Goal: Task Accomplishment & Management: Complete application form

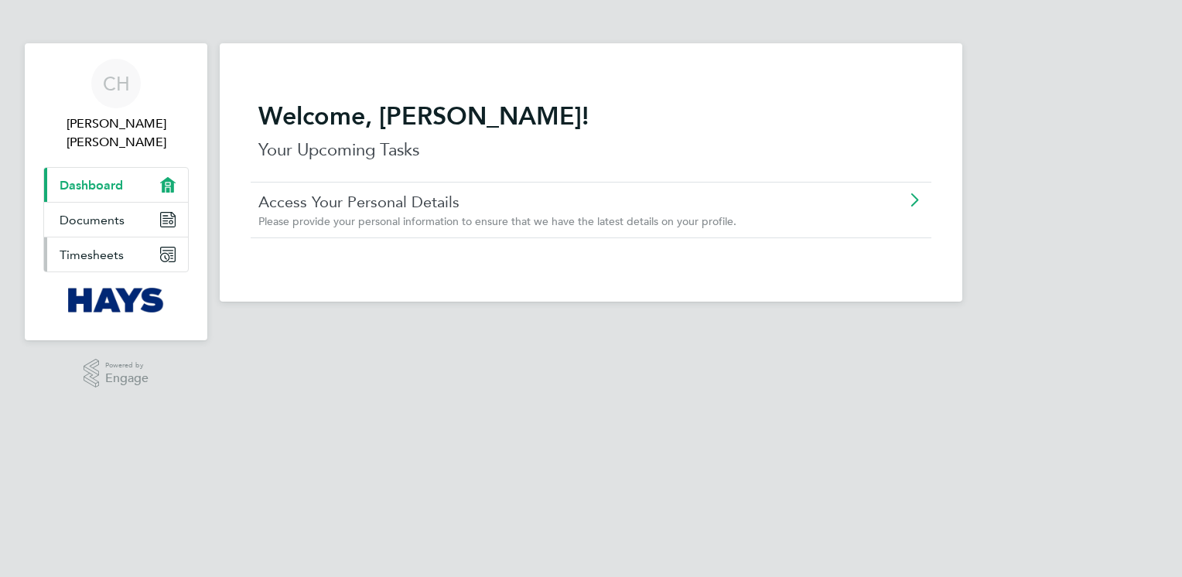
click at [165, 253] on icon "Main navigation" at bounding box center [164, 257] width 9 height 9
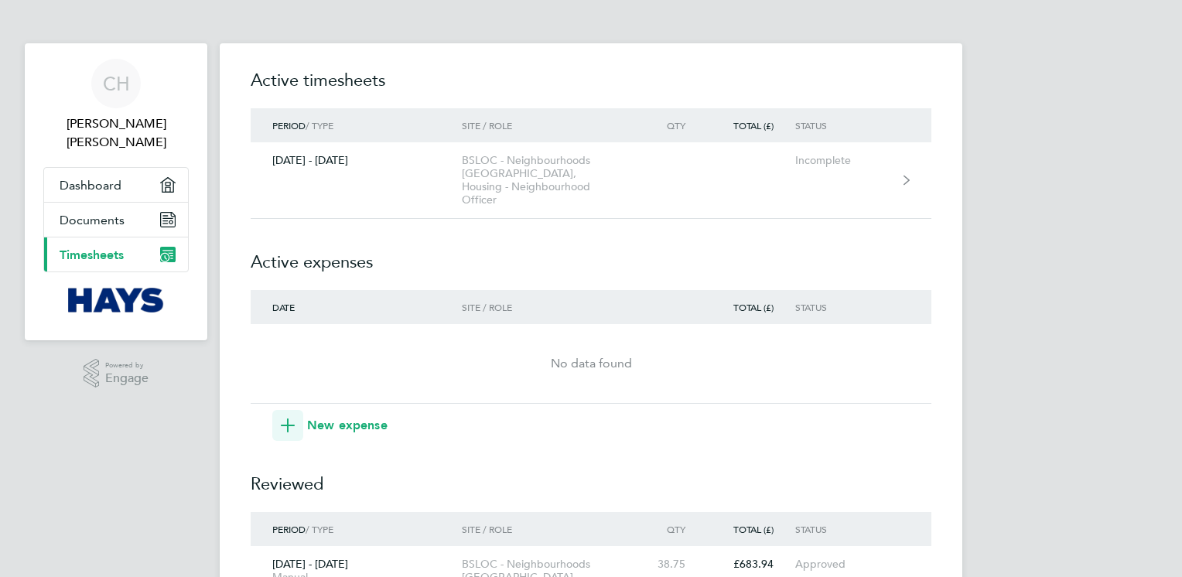
scroll to position [77, 0]
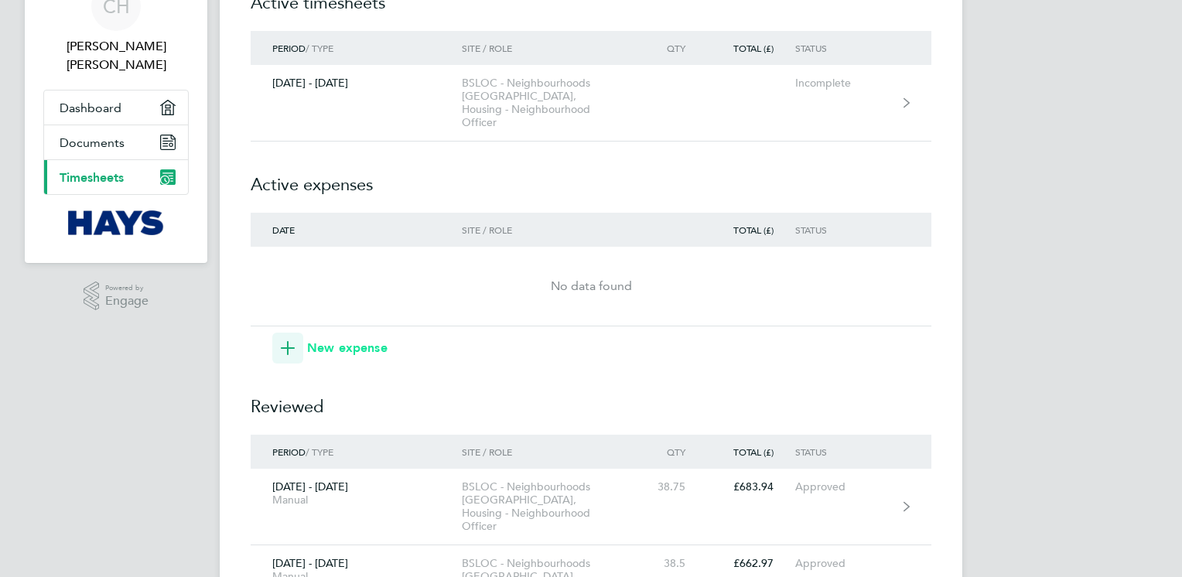
click at [297, 339] on span "button" at bounding box center [287, 348] width 31 height 31
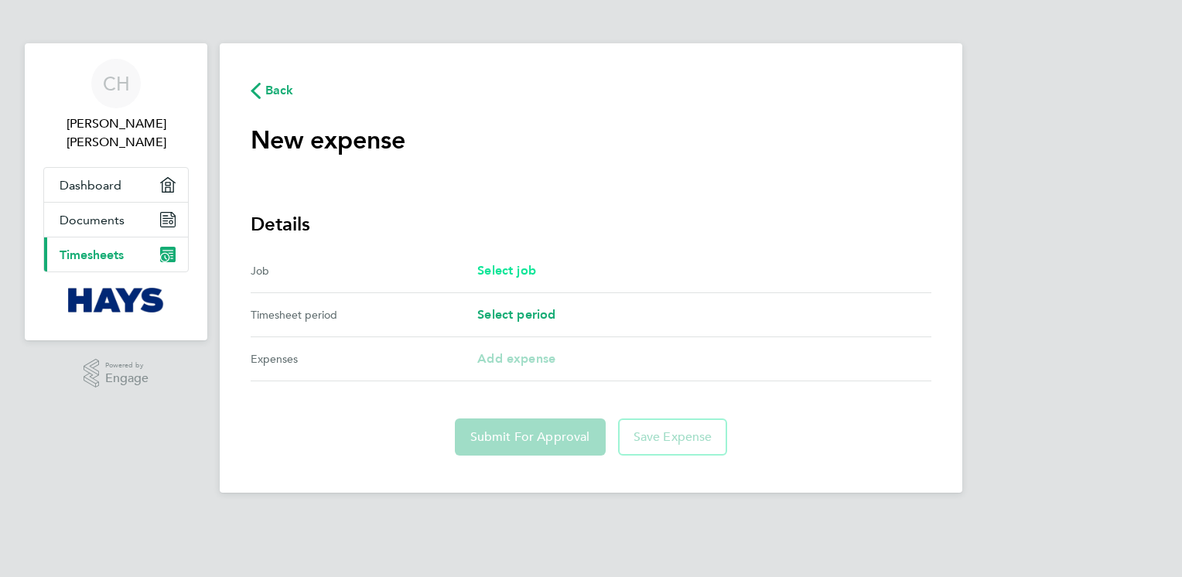
click at [517, 271] on span "Select job" at bounding box center [506, 270] width 59 height 15
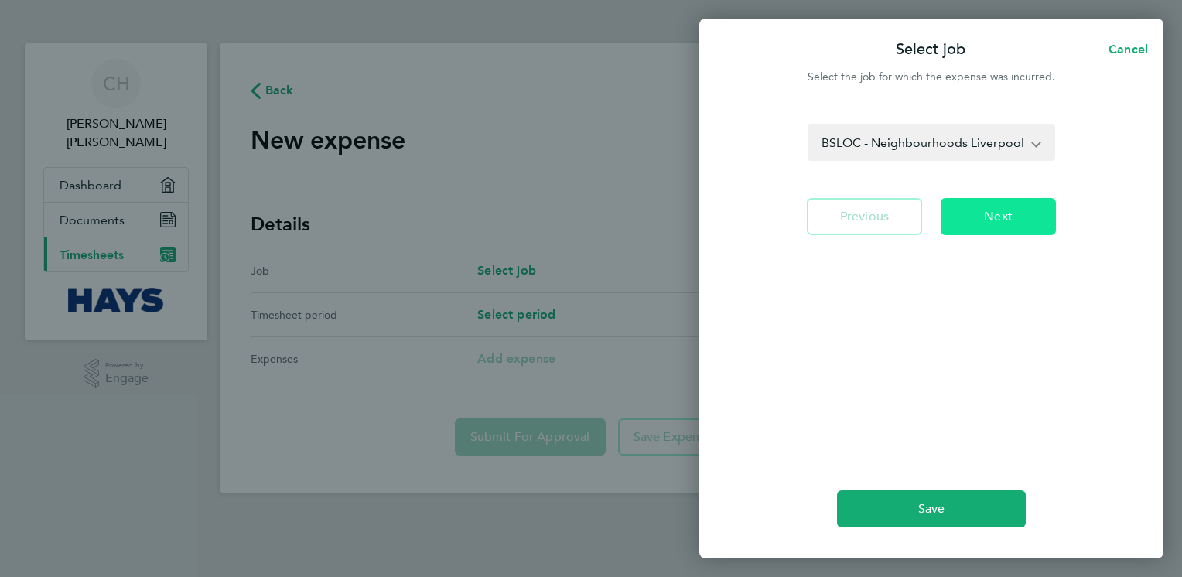
click at [981, 220] on button "Next" at bounding box center [997, 216] width 115 height 37
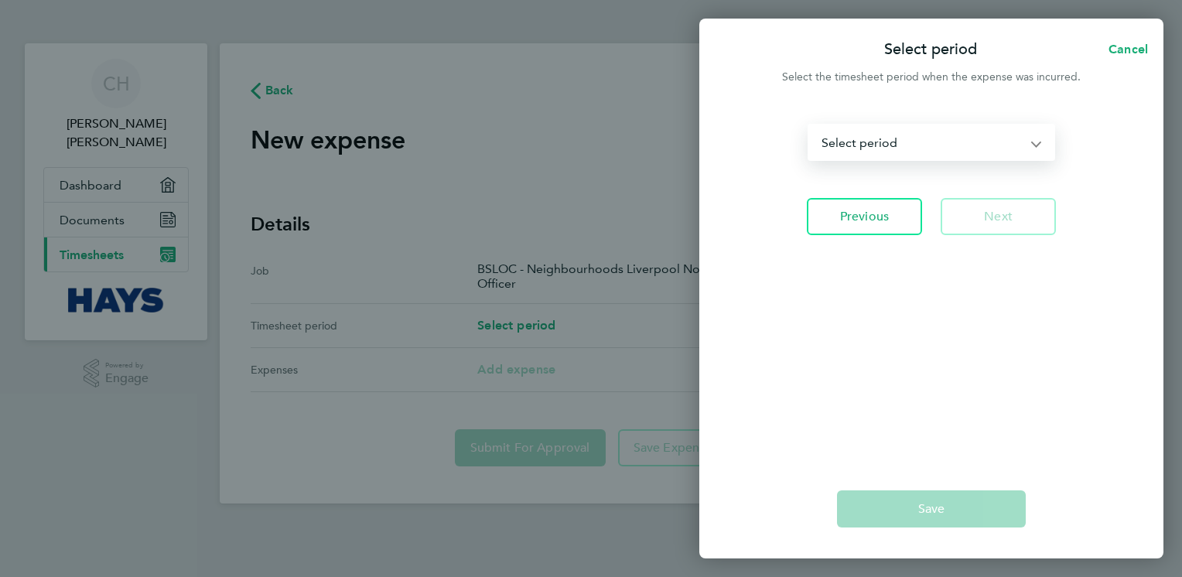
click at [1025, 142] on select "[DATE] - [DATE] [DATE] - [DATE] [DATE] - [DATE] [DATE] - [DATE] [DATE] - [DATE]…" at bounding box center [922, 142] width 226 height 34
select select "0: Object"
click at [809, 125] on select "[DATE] - [DATE] [DATE] - [DATE] [DATE] - [DATE] [DATE] - [DATE] [DATE] - [DATE]…" at bounding box center [922, 142] width 226 height 34
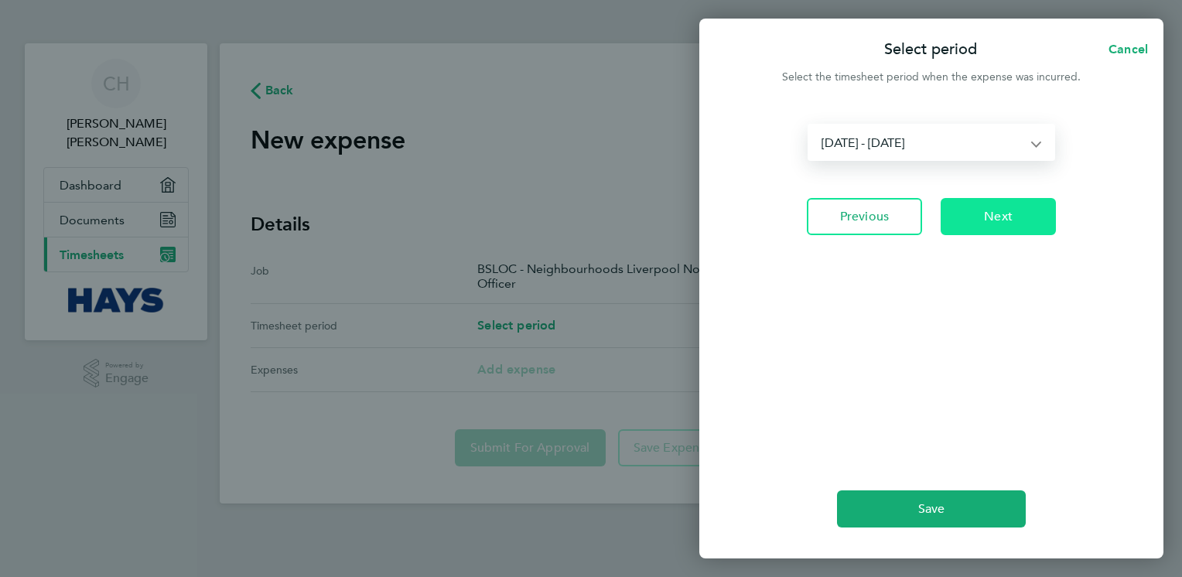
click at [998, 223] on span "Next" at bounding box center [998, 216] width 29 height 15
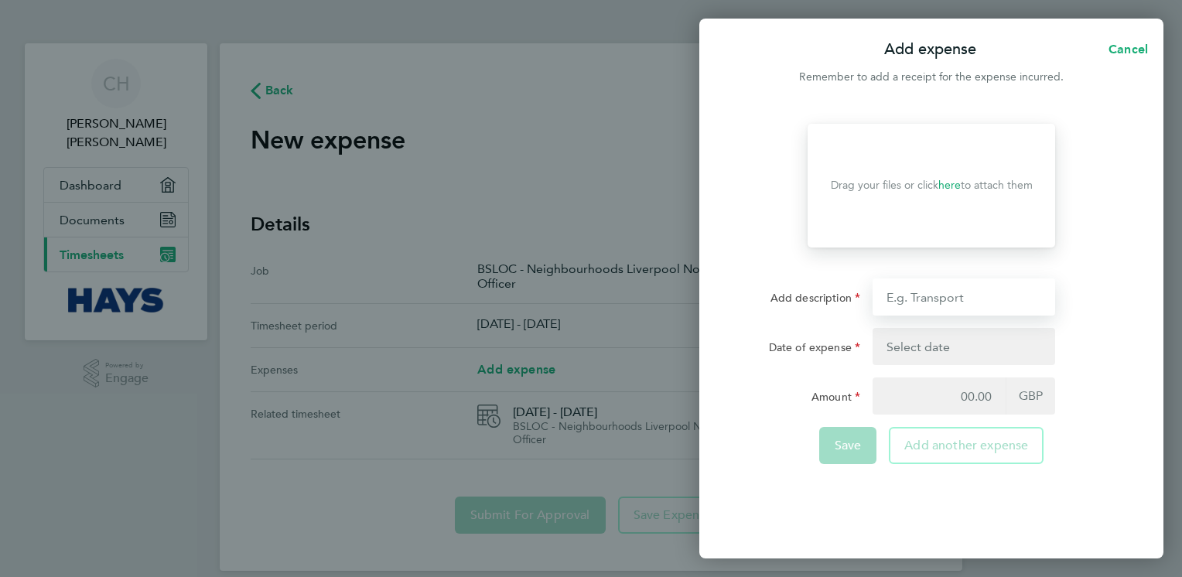
click at [974, 298] on input "Add description" at bounding box center [963, 296] width 183 height 37
type input "mileage"
click at [947, 345] on button "button" at bounding box center [963, 346] width 183 height 37
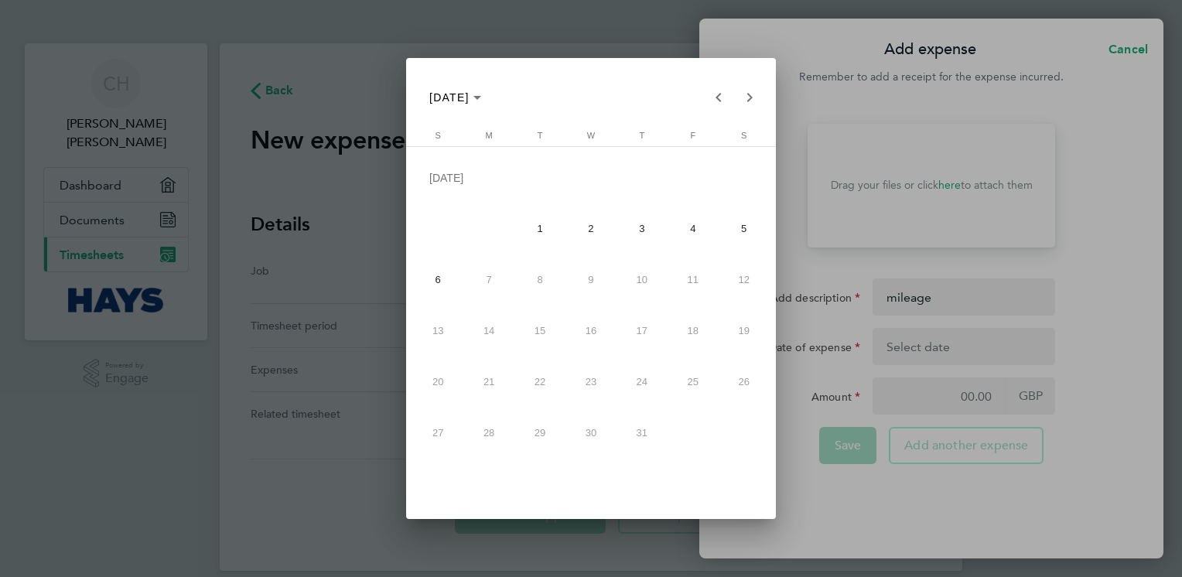
click at [538, 229] on span "1" at bounding box center [540, 229] width 46 height 46
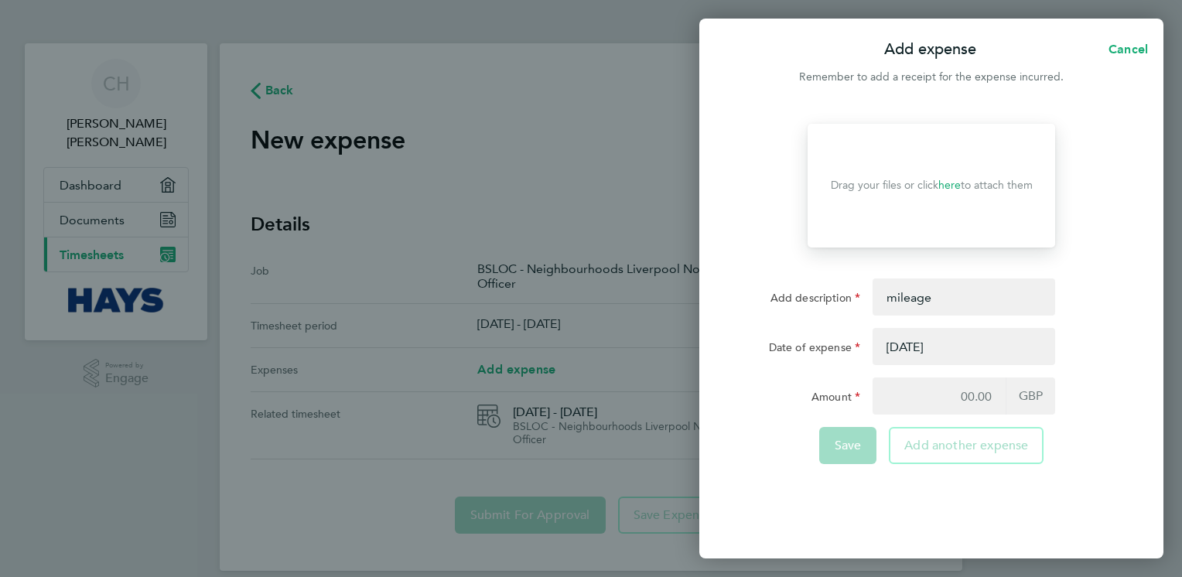
click at [940, 336] on button "button" at bounding box center [963, 346] width 183 height 37
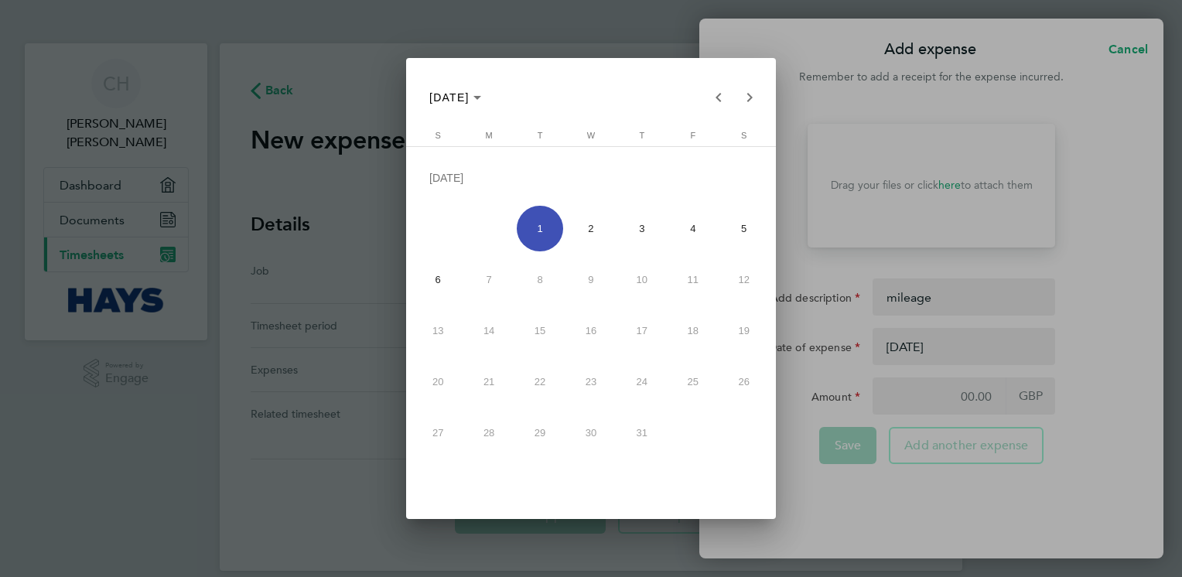
click at [696, 227] on span "4" at bounding box center [693, 229] width 46 height 46
type input "[DATE]"
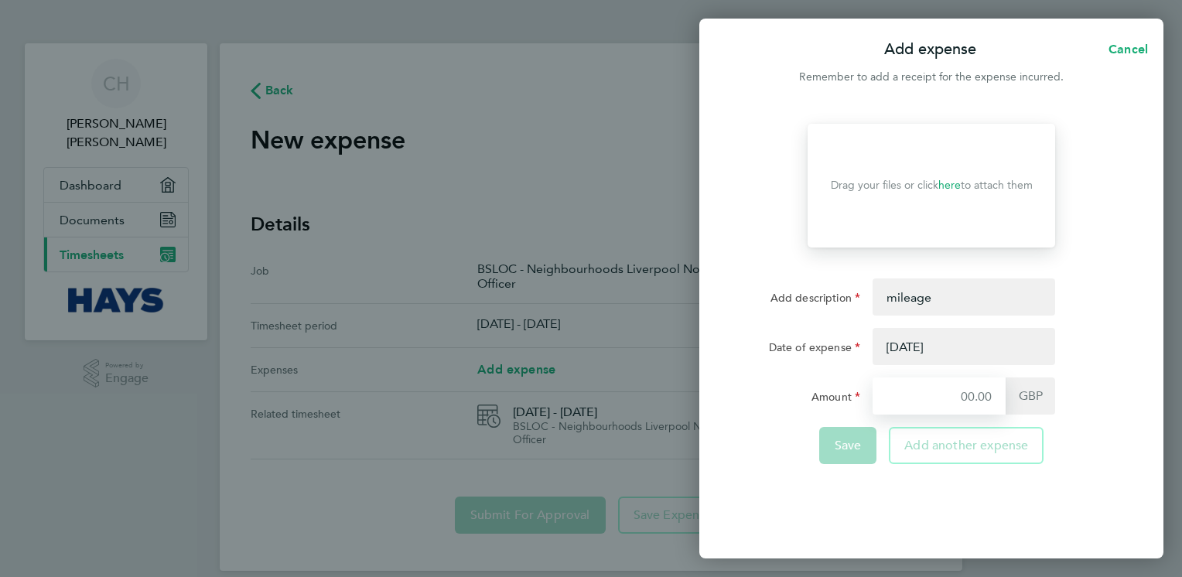
click at [968, 408] on input "Amount" at bounding box center [938, 395] width 133 height 37
type input "3"
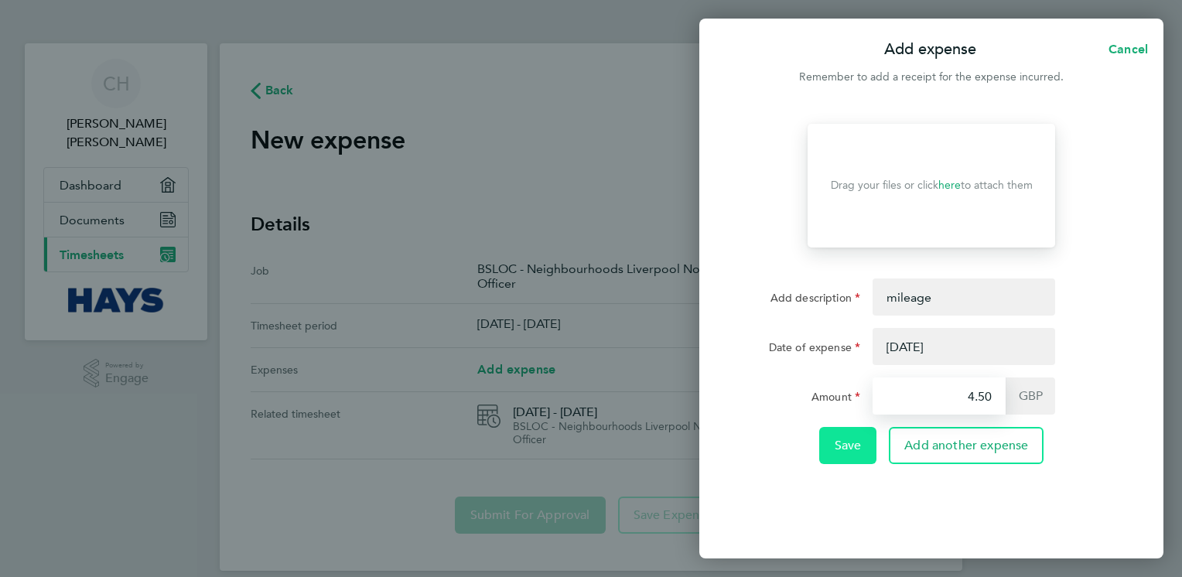
type input "4.50"
click at [839, 451] on span "Save" at bounding box center [847, 445] width 27 height 15
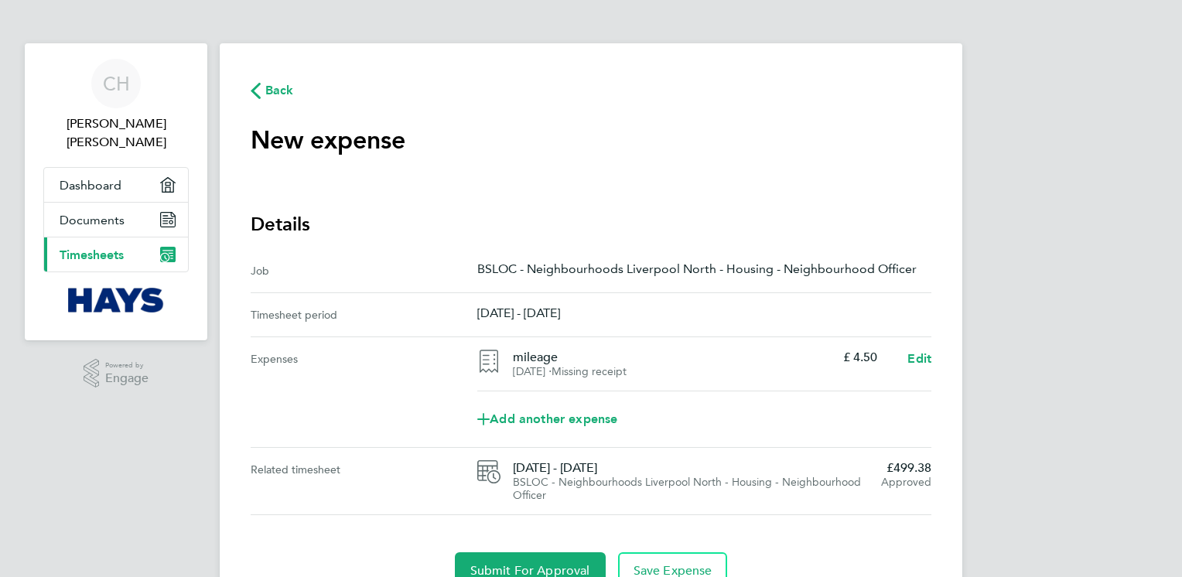
scroll to position [73, 0]
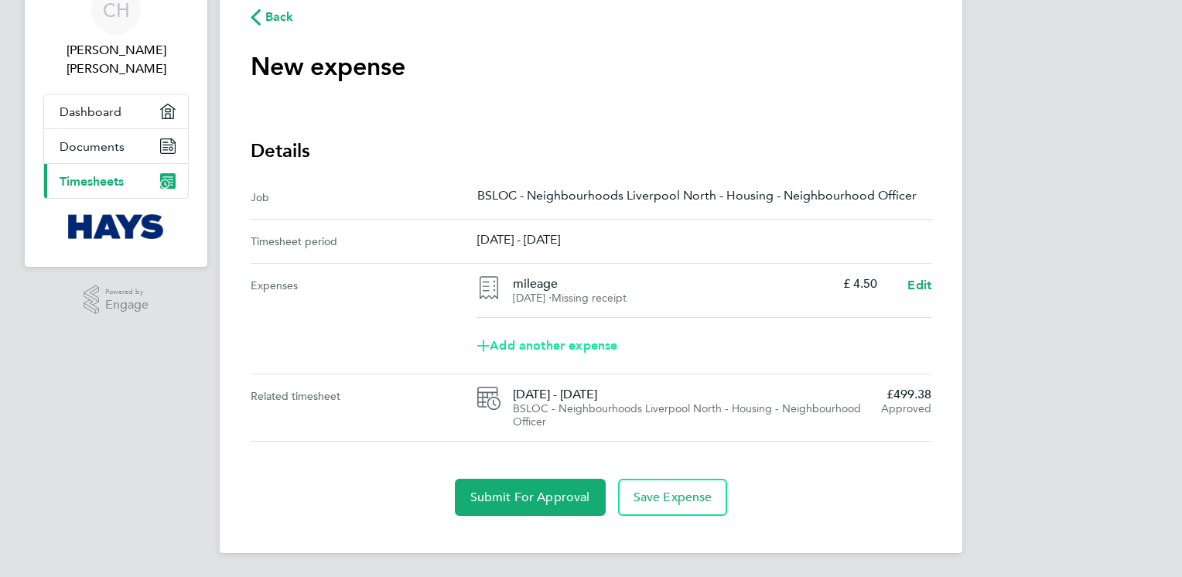
click at [595, 344] on span "Add another expense" at bounding box center [547, 345] width 140 height 12
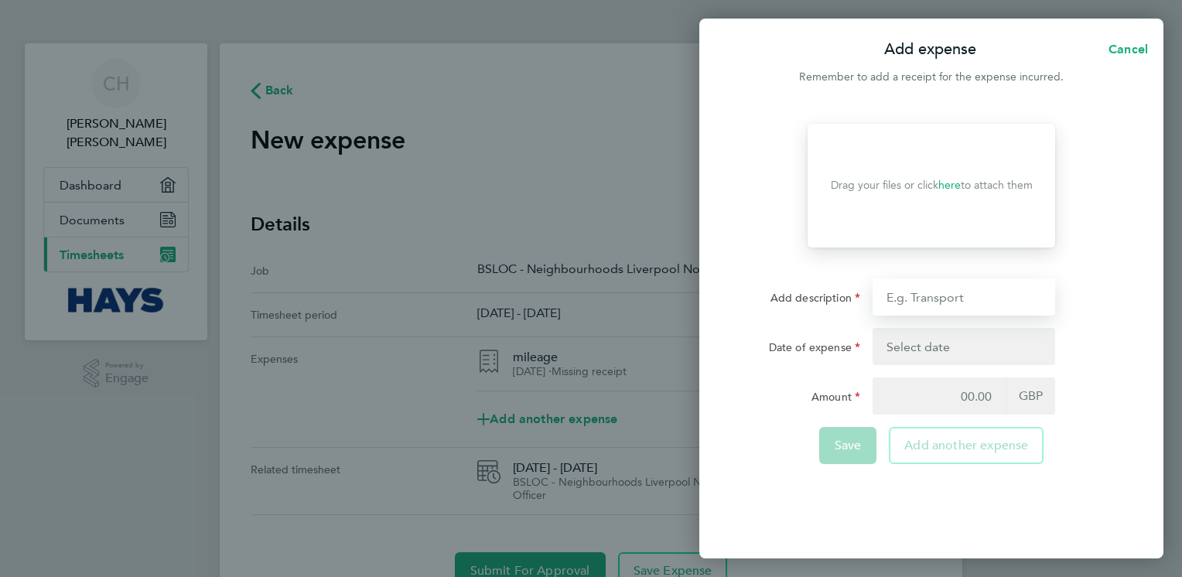
click at [945, 302] on input "Add description" at bounding box center [963, 296] width 183 height 37
type input "mileage"
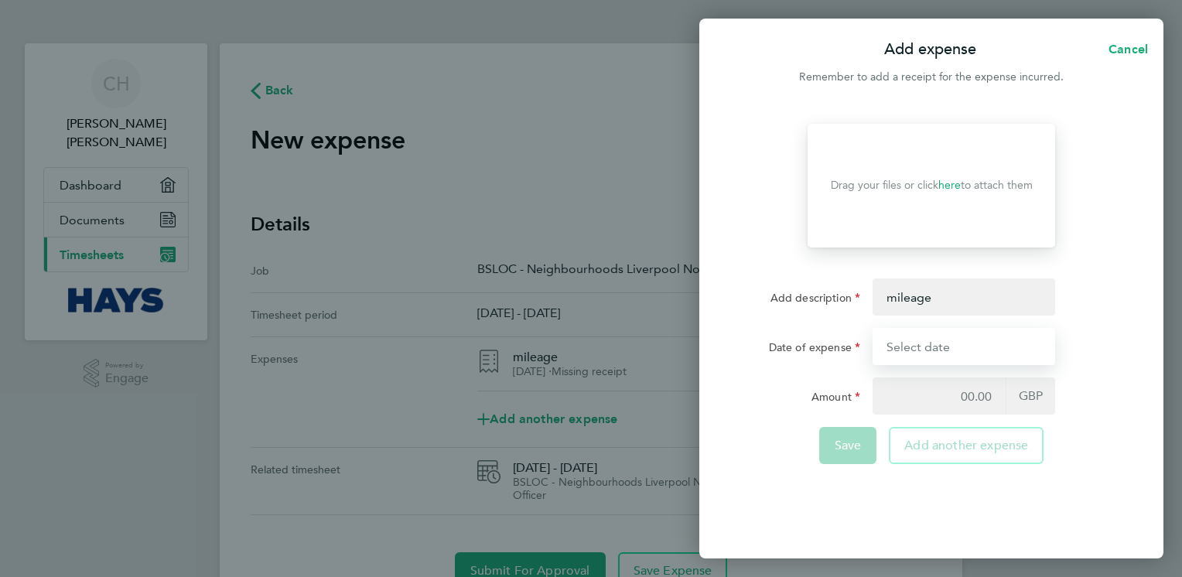
type input "[DATE]"
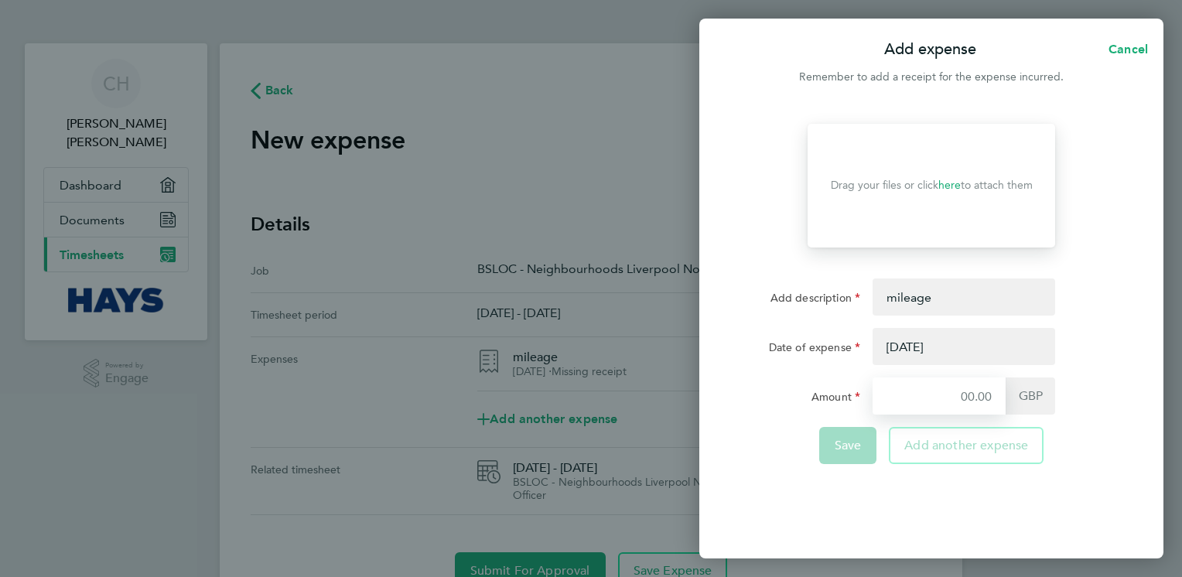
type input "4.50"
click at [950, 345] on button "button" at bounding box center [963, 346] width 183 height 37
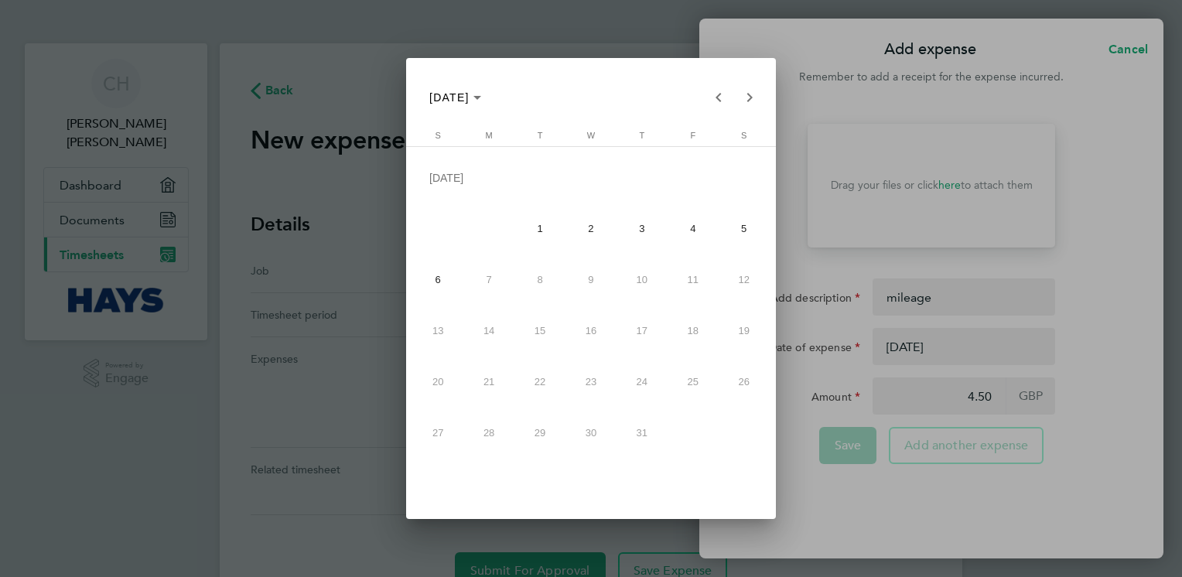
click at [490, 290] on span "7" at bounding box center [489, 280] width 46 height 46
click at [492, 280] on span "7" at bounding box center [489, 280] width 46 height 46
click at [489, 277] on span "7" at bounding box center [489, 280] width 46 height 46
click at [486, 277] on span "7" at bounding box center [489, 280] width 46 height 46
click at [800, 59] on div at bounding box center [591, 288] width 1182 height 577
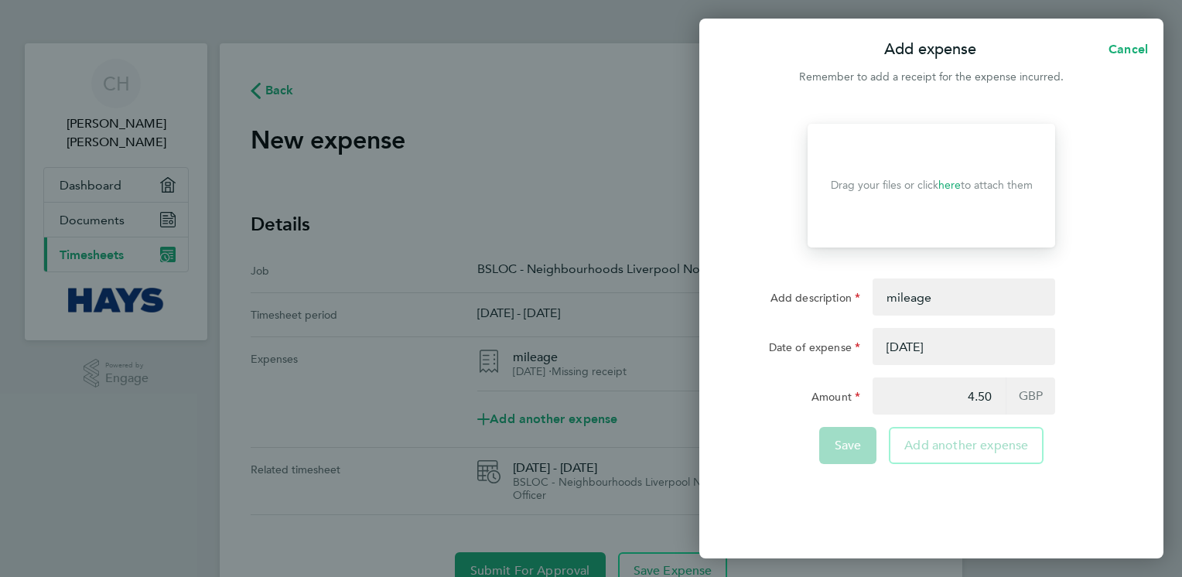
click at [954, 345] on button "button" at bounding box center [963, 346] width 183 height 37
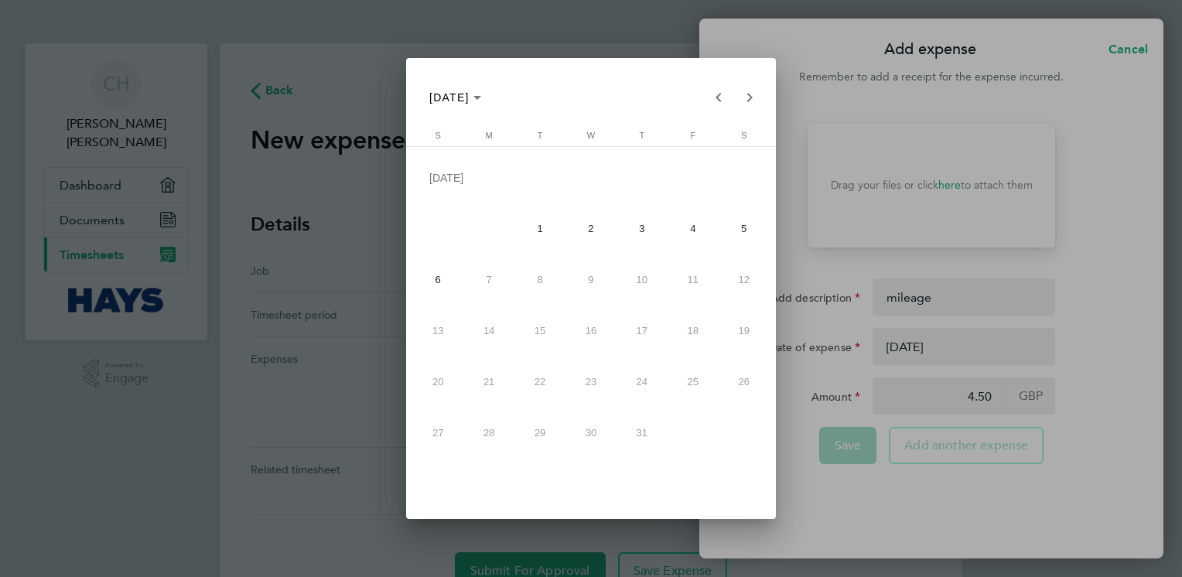
click at [888, 91] on div at bounding box center [591, 288] width 1182 height 577
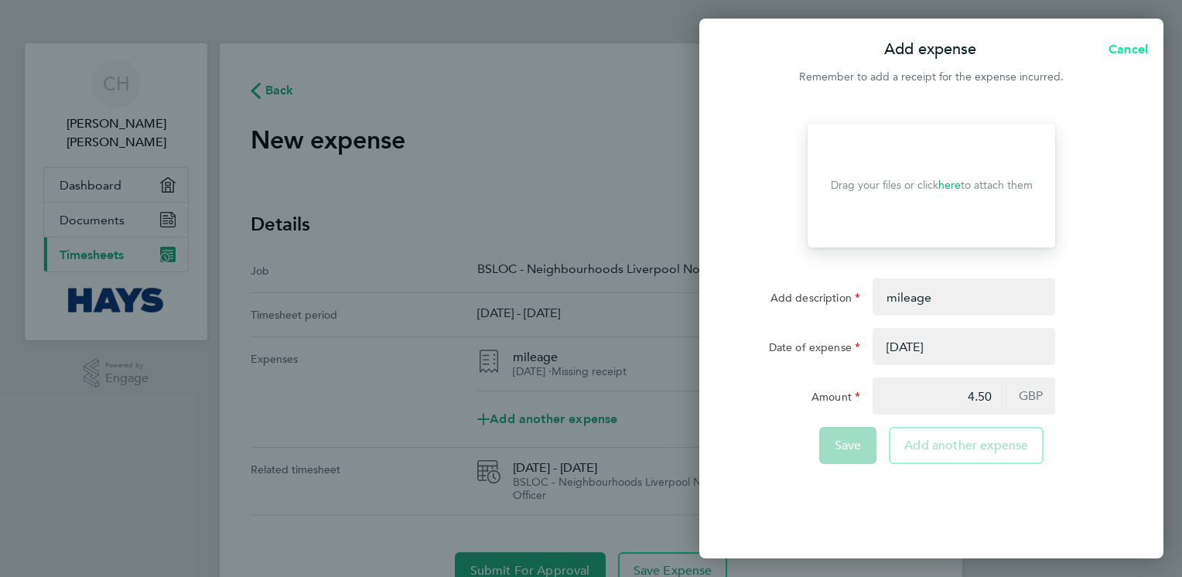
click at [1134, 46] on span "Cancel" at bounding box center [1126, 49] width 44 height 15
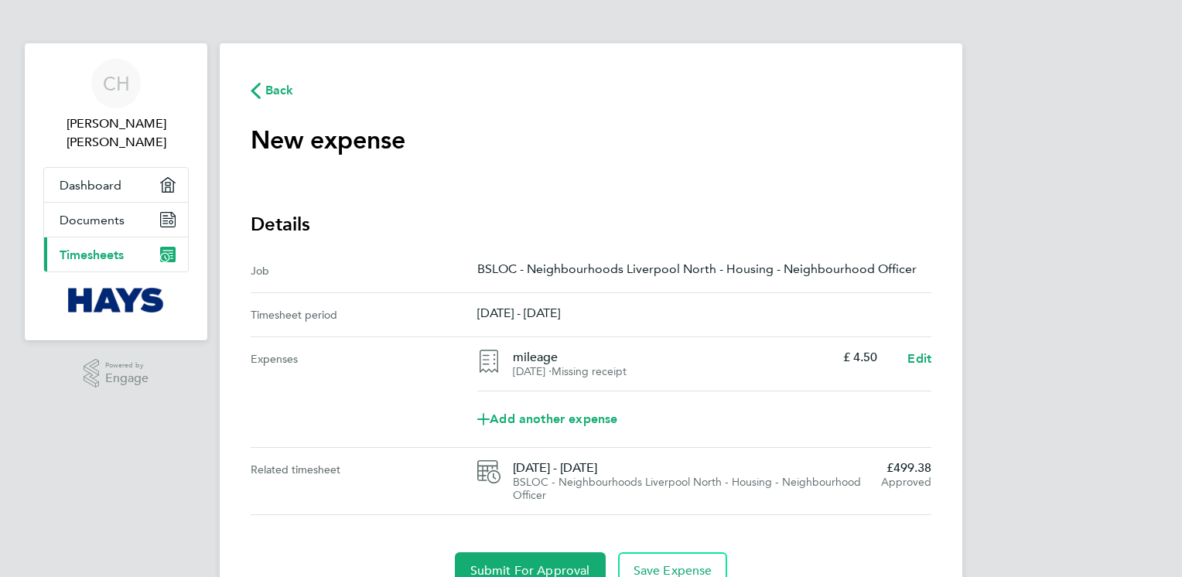
click at [575, 313] on p "[DATE] - [DATE]" at bounding box center [704, 312] width 454 height 15
click at [923, 356] on span "Edit" at bounding box center [919, 358] width 24 height 15
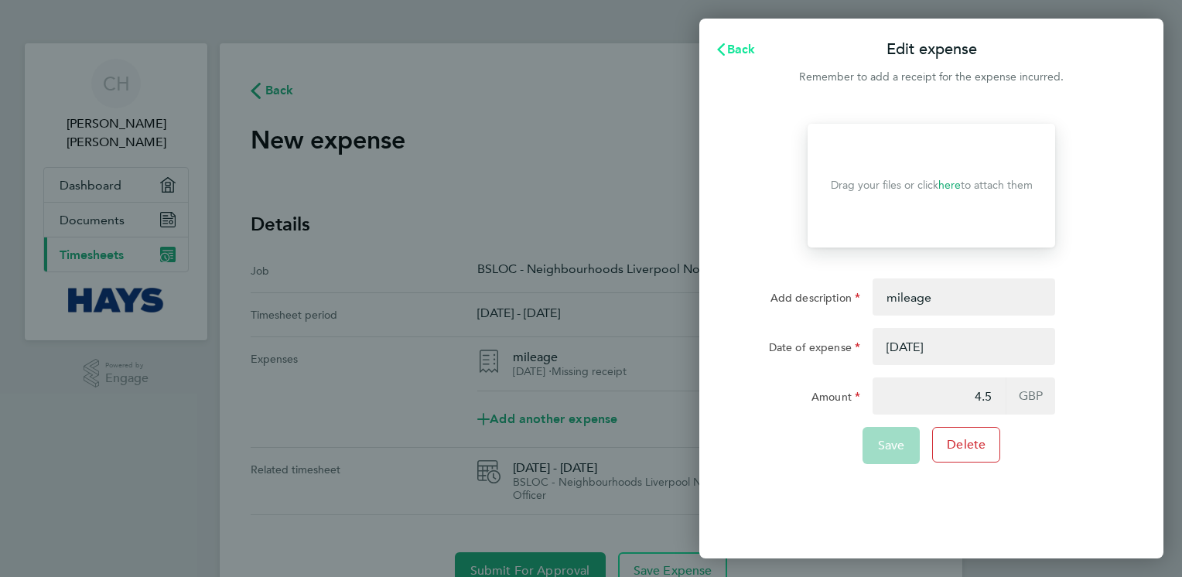
click at [731, 46] on span "Back" at bounding box center [741, 49] width 29 height 15
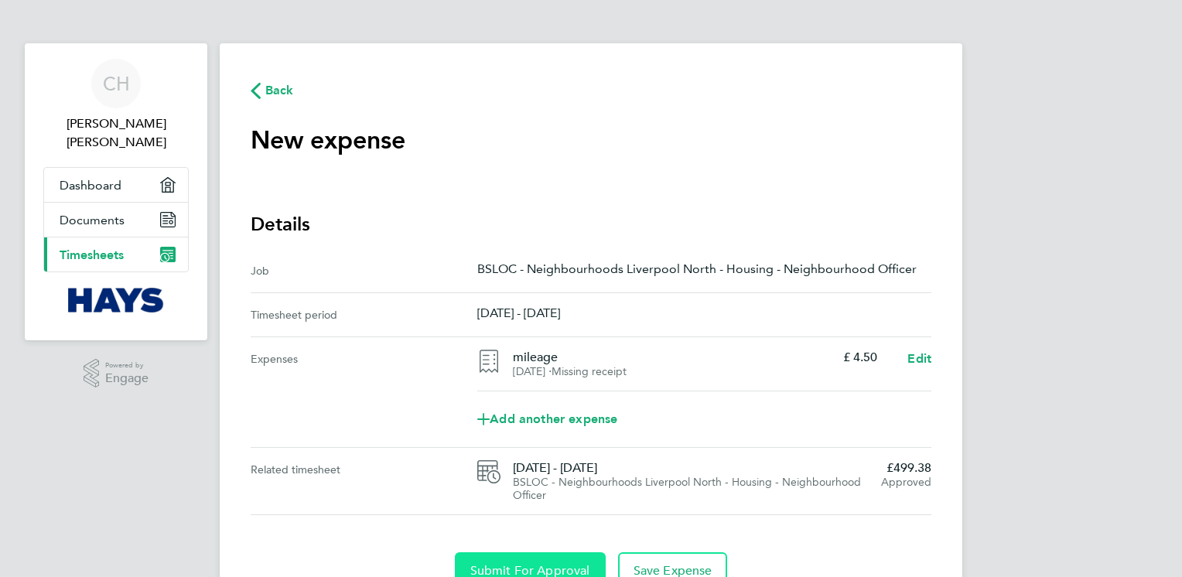
scroll to position [73, 0]
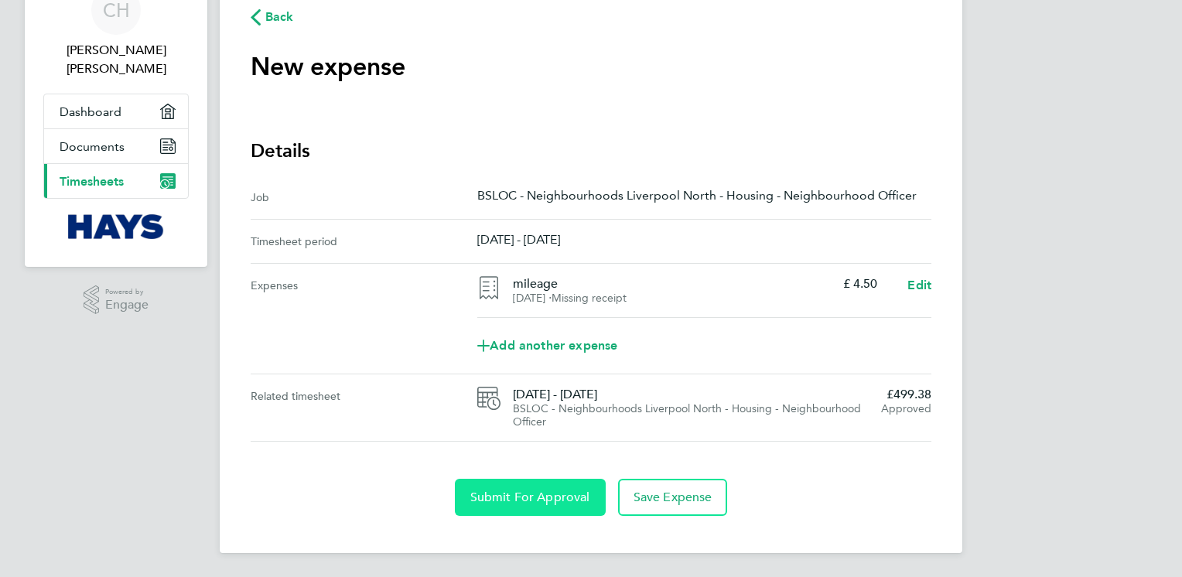
click at [510, 494] on span "Submit For Approval" at bounding box center [530, 497] width 120 height 15
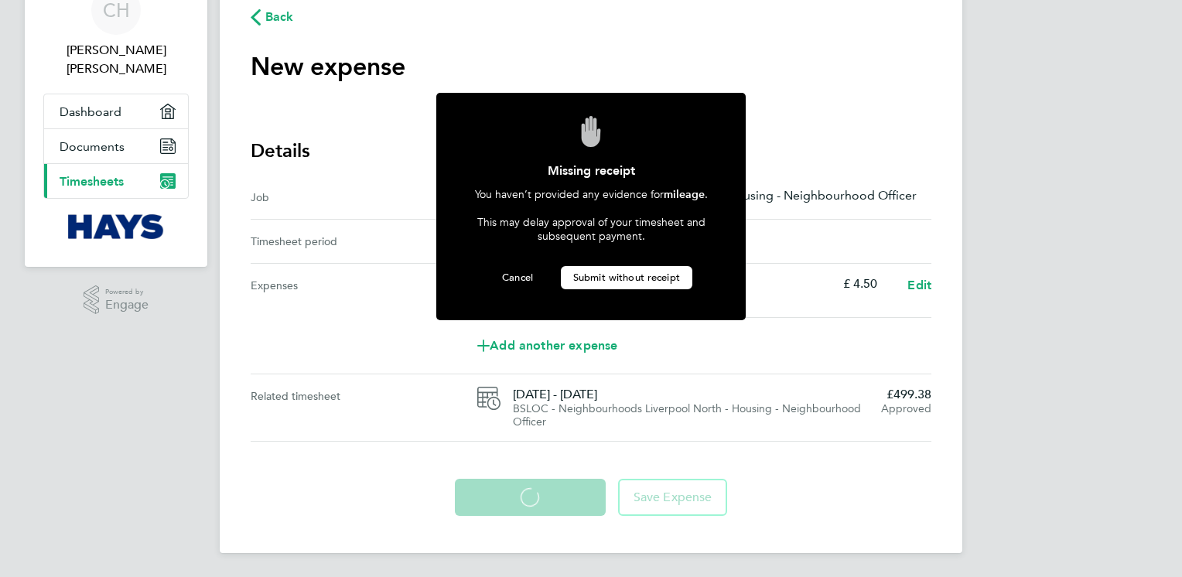
click at [620, 276] on span "Submit without receipt" at bounding box center [626, 277] width 107 height 13
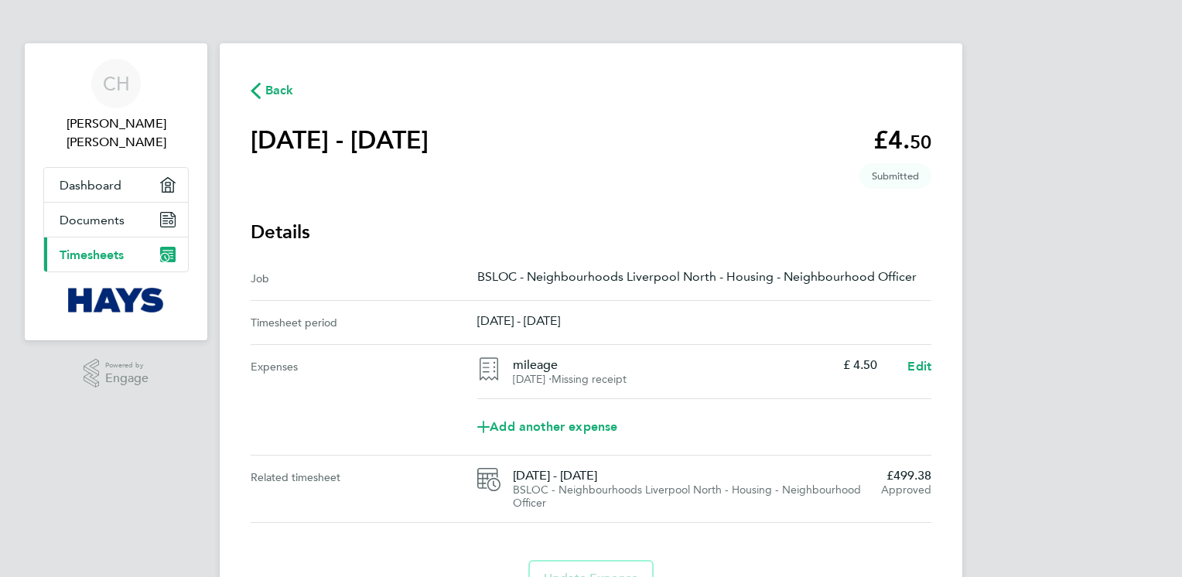
scroll to position [77, 0]
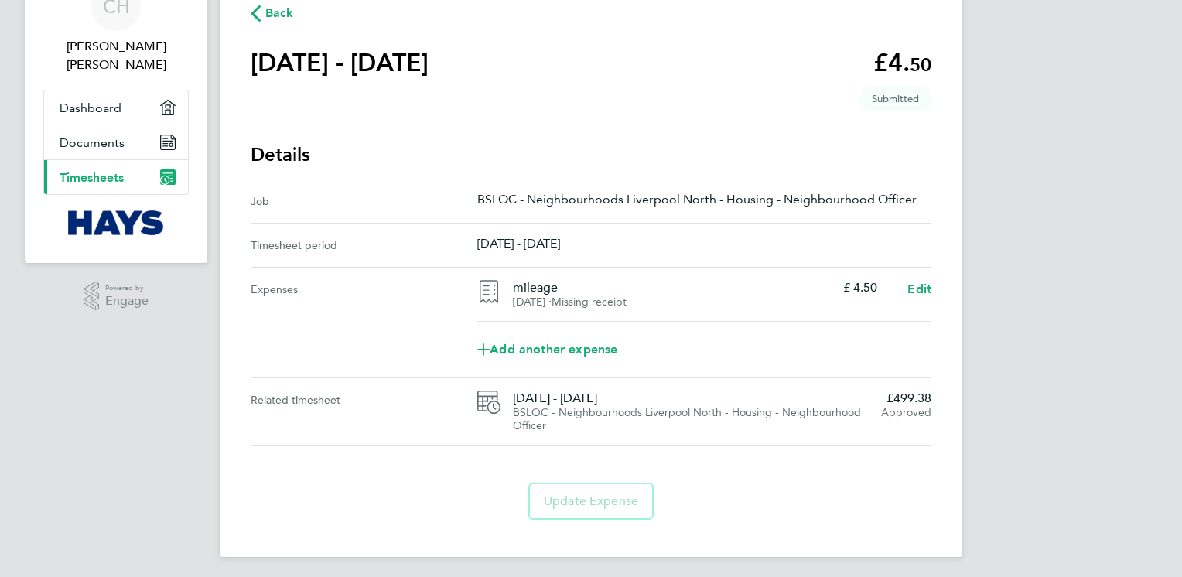
click at [258, 12] on icon "button" at bounding box center [256, 13] width 10 height 16
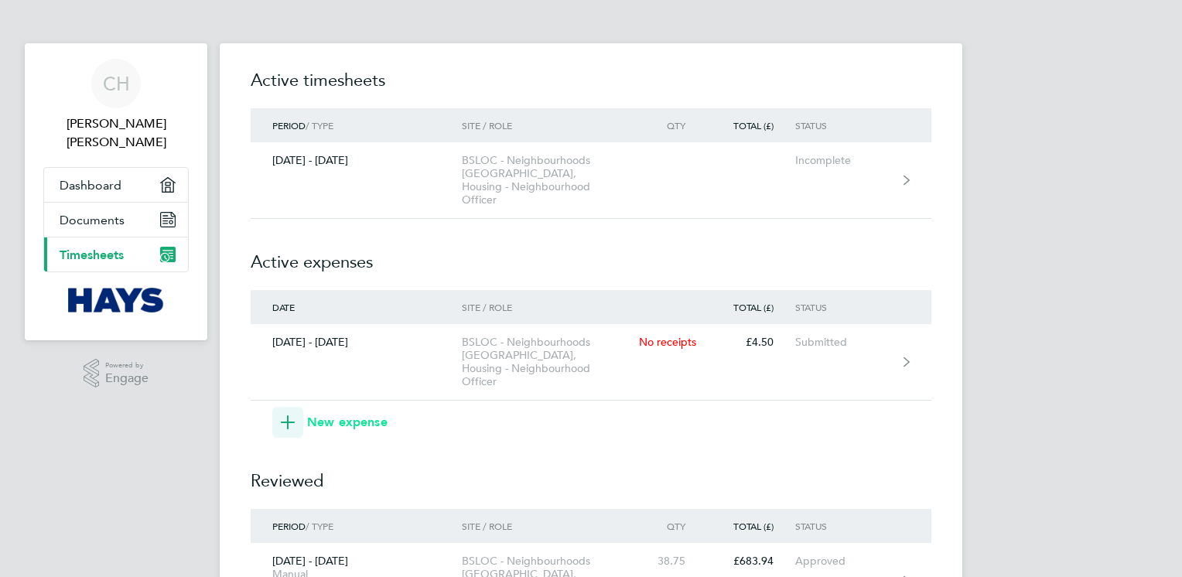
click at [380, 413] on span "New expense" at bounding box center [347, 422] width 80 height 19
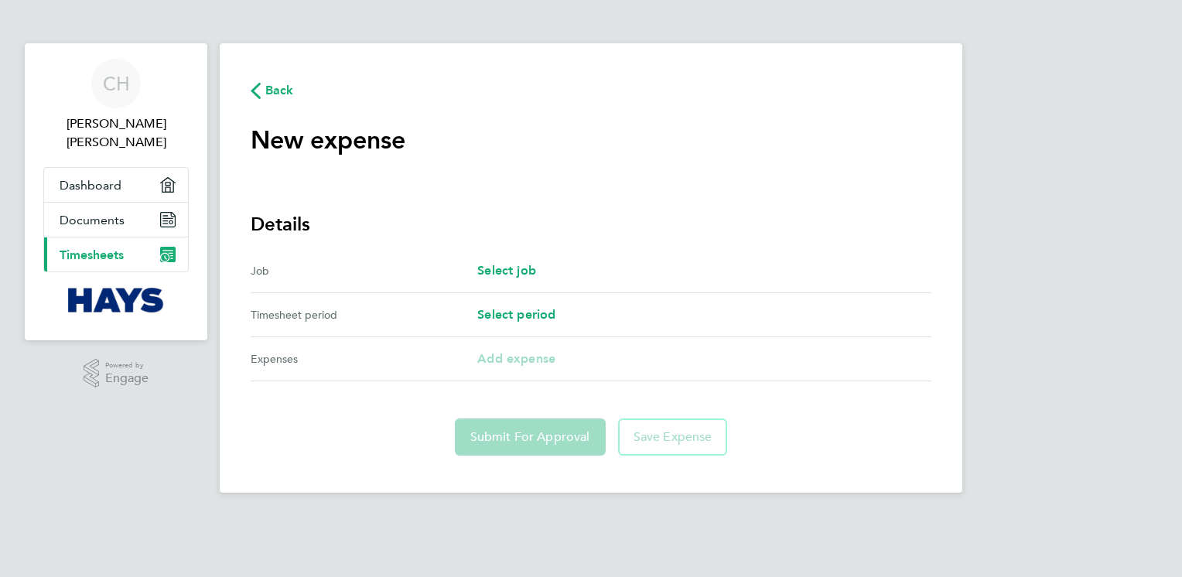
click at [548, 276] on div "Select job" at bounding box center [704, 270] width 454 height 19
click at [510, 264] on span "Select job" at bounding box center [506, 270] width 59 height 15
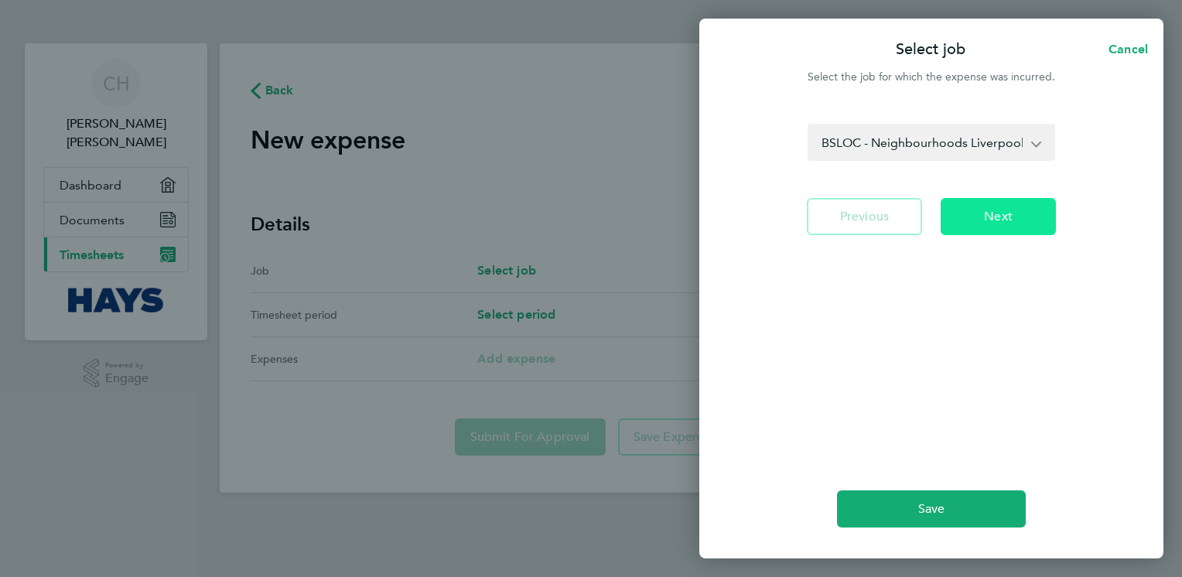
click at [1006, 209] on span "Next" at bounding box center [998, 216] width 29 height 15
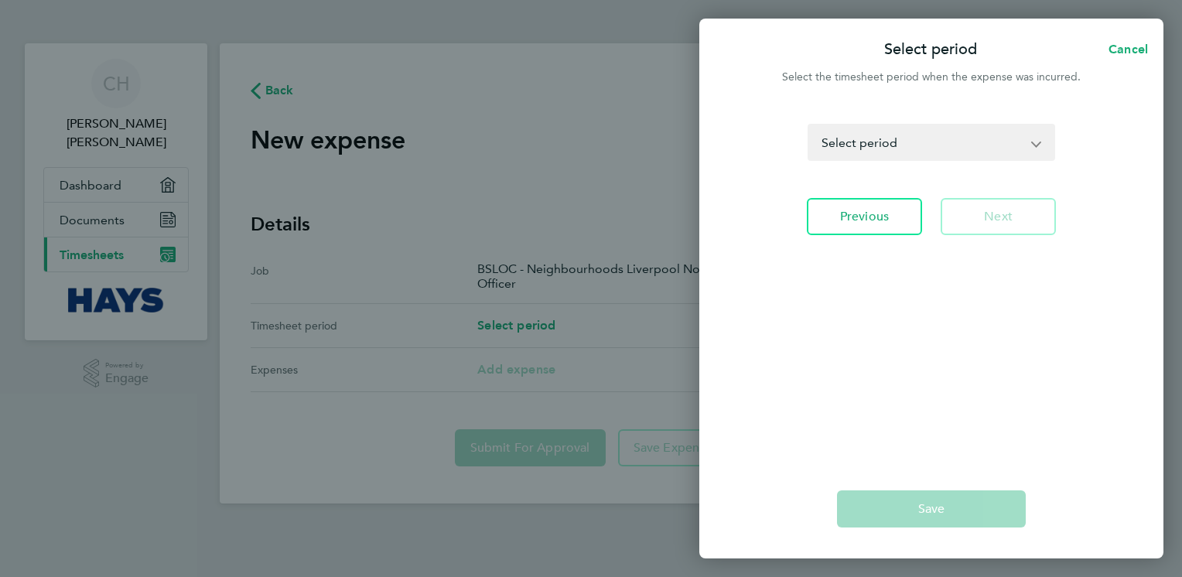
click at [1038, 141] on app-icon-cross-button at bounding box center [1044, 142] width 19 height 34
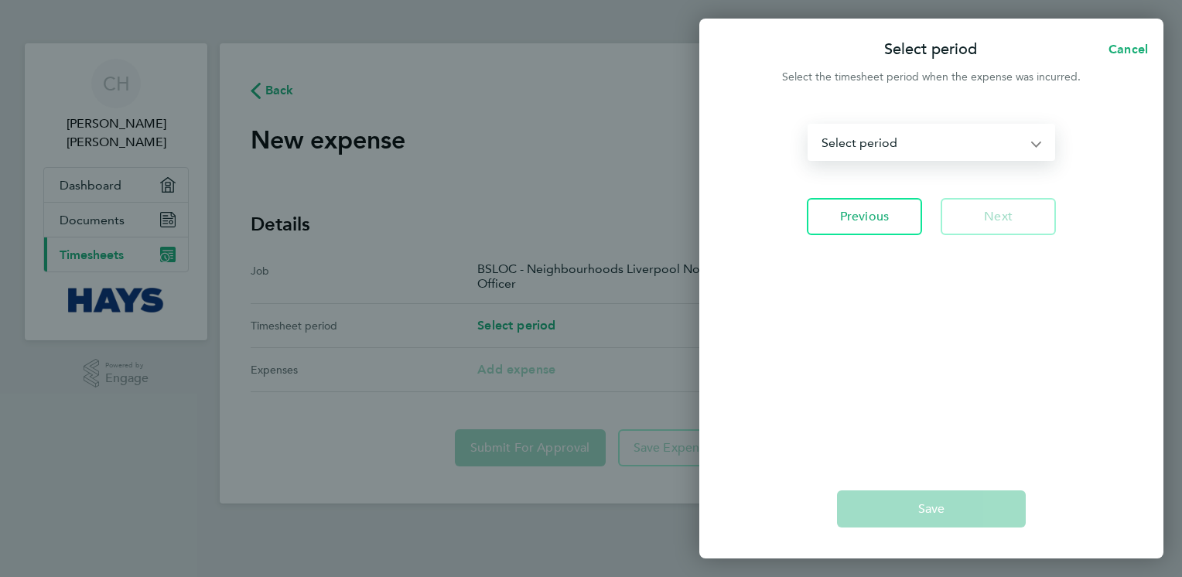
click at [1034, 142] on select "[DATE] - [DATE] [DATE] - [DATE] [DATE] - [DATE] [DATE] - [DATE] [DATE] - [DATE]…" at bounding box center [922, 142] width 226 height 34
select select "1: Object"
click at [809, 125] on select "[DATE] - [DATE] [DATE] - [DATE] [DATE] - [DATE] [DATE] - [DATE] [DATE] - [DATE]…" at bounding box center [922, 142] width 226 height 34
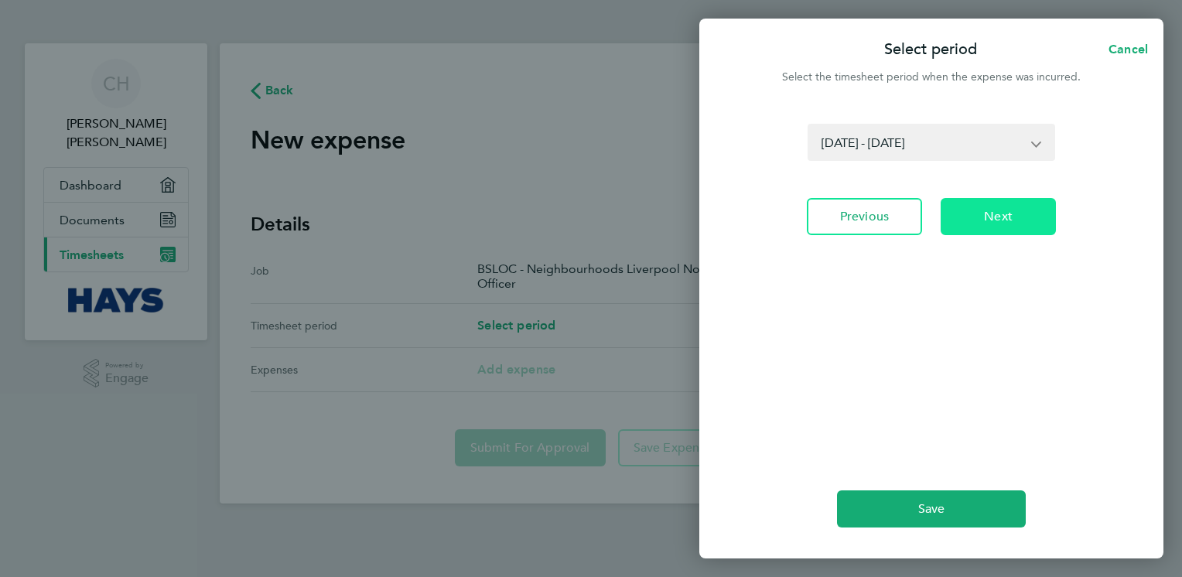
click at [1015, 215] on button "Next" at bounding box center [997, 216] width 115 height 37
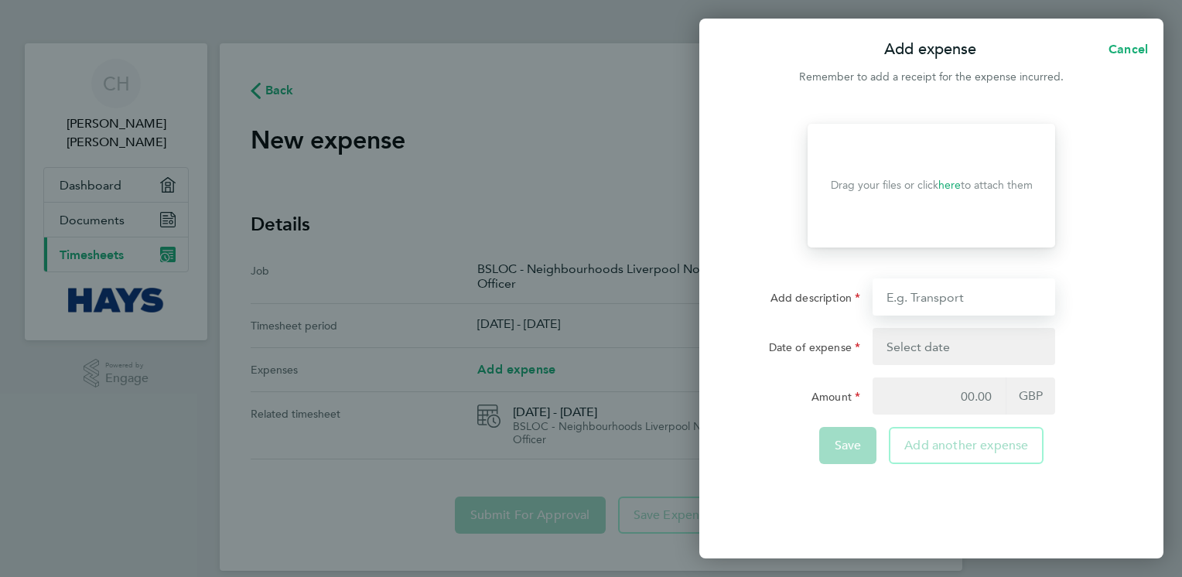
click at [947, 302] on input "Add description" at bounding box center [963, 296] width 183 height 37
type input "mileage"
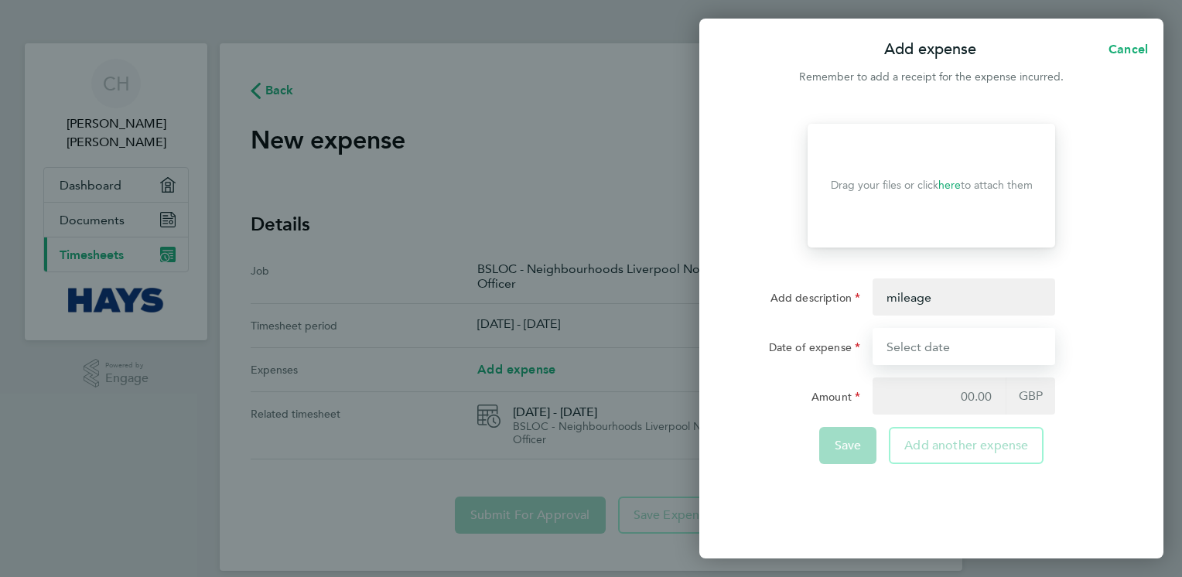
type input "[DATE]"
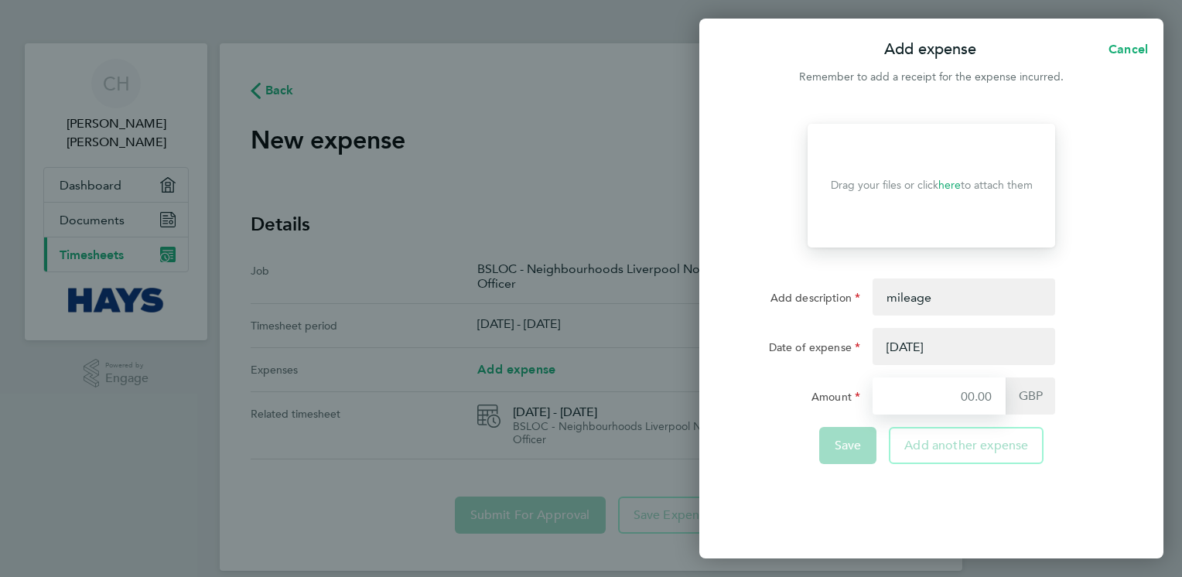
type input "4.50"
click at [912, 349] on button "button" at bounding box center [963, 346] width 183 height 37
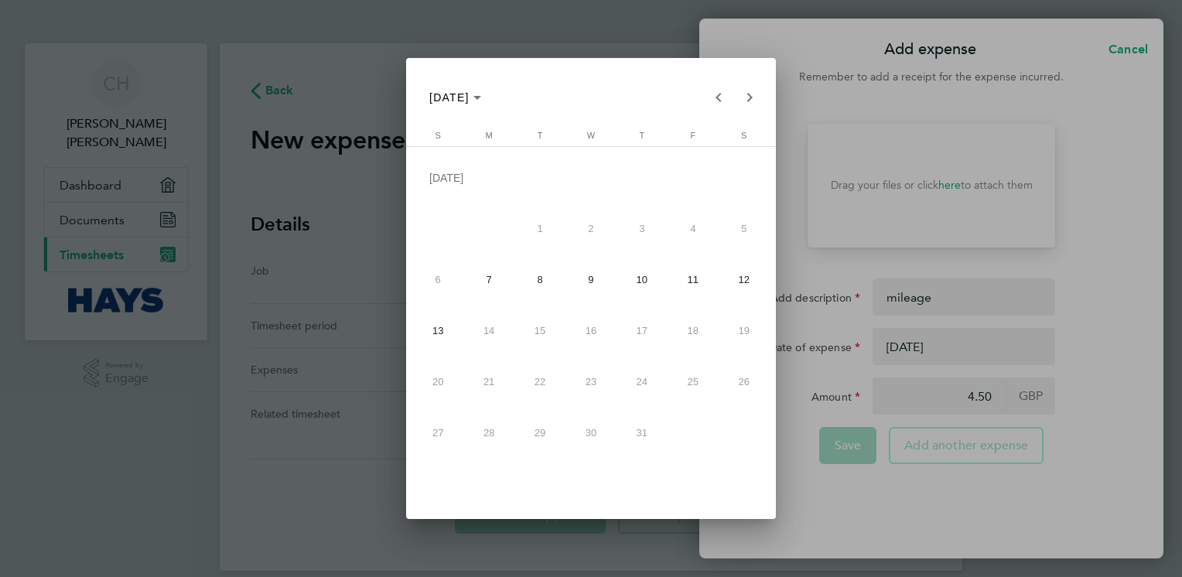
click at [492, 290] on span "7" at bounding box center [489, 280] width 46 height 46
type input "[DATE]"
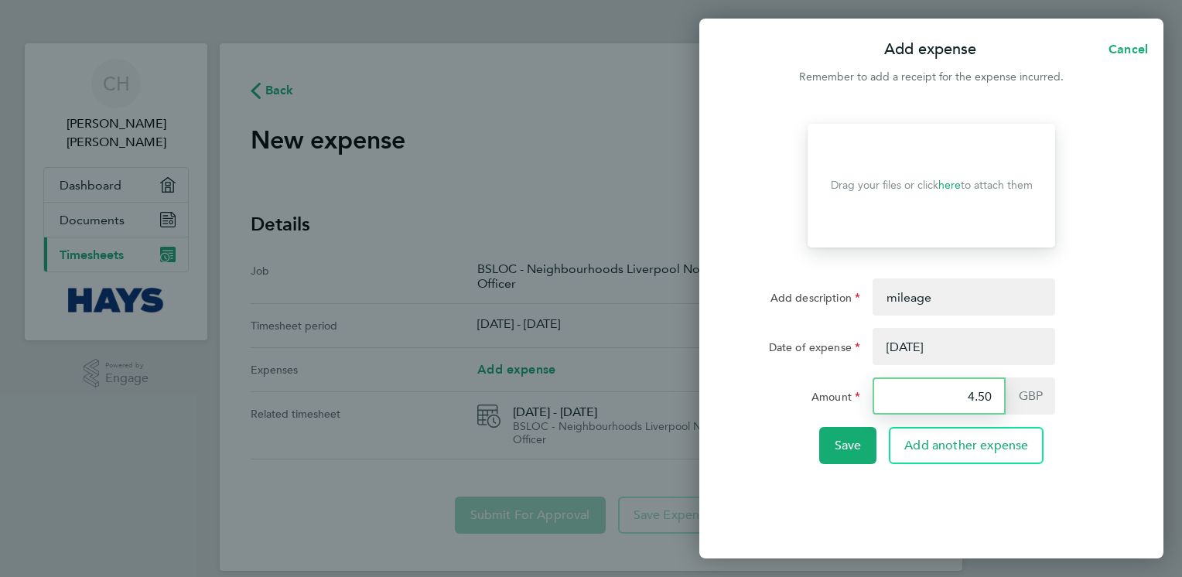
click at [991, 397] on input "4.50" at bounding box center [938, 395] width 133 height 37
type input "4"
type input "3.15"
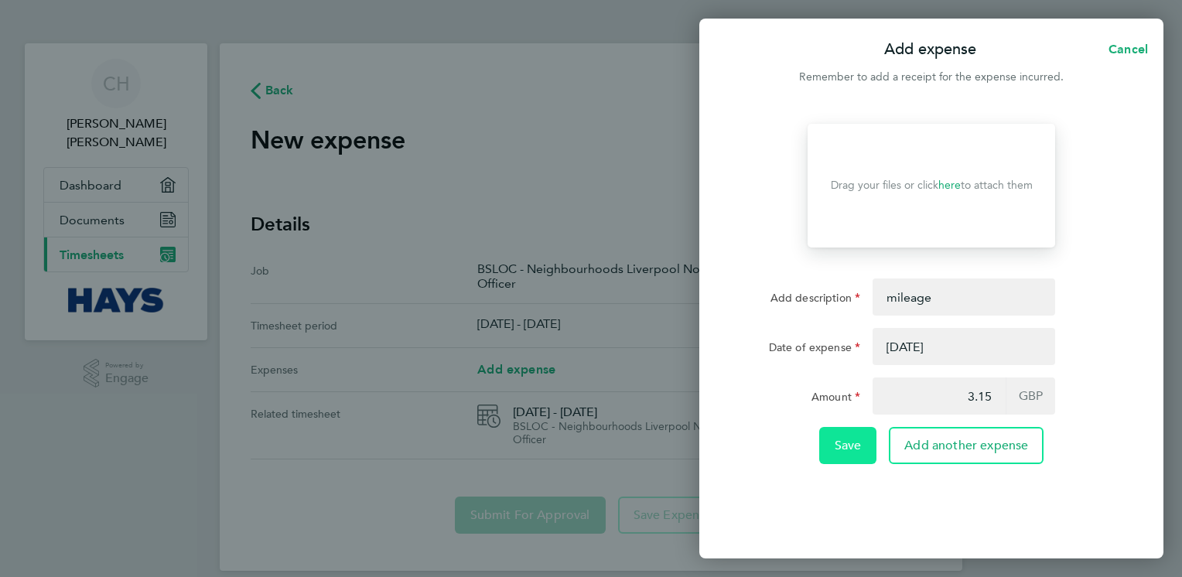
click at [860, 450] on span "Save" at bounding box center [847, 445] width 27 height 15
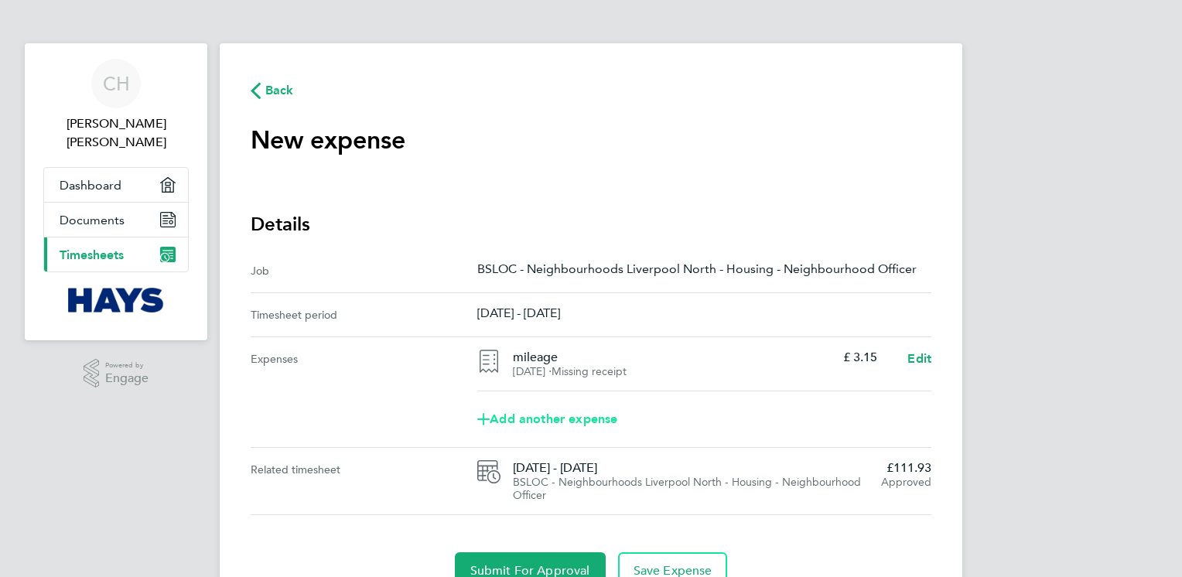
click at [588, 422] on span "Add another expense" at bounding box center [547, 419] width 140 height 12
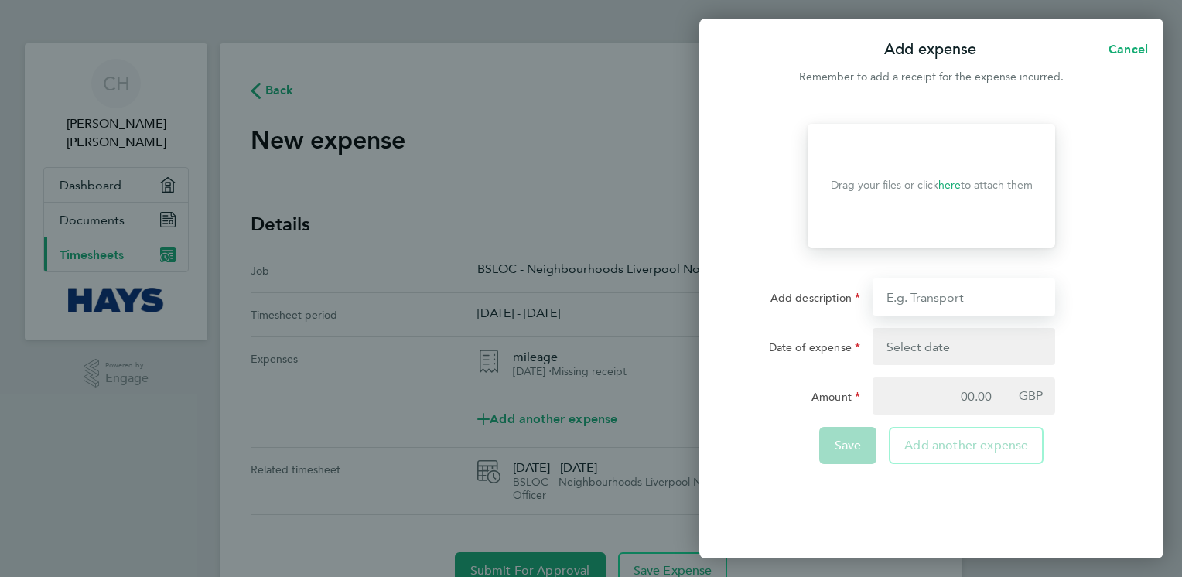
click at [946, 301] on input "Add description" at bounding box center [963, 296] width 183 height 37
type input "mileage"
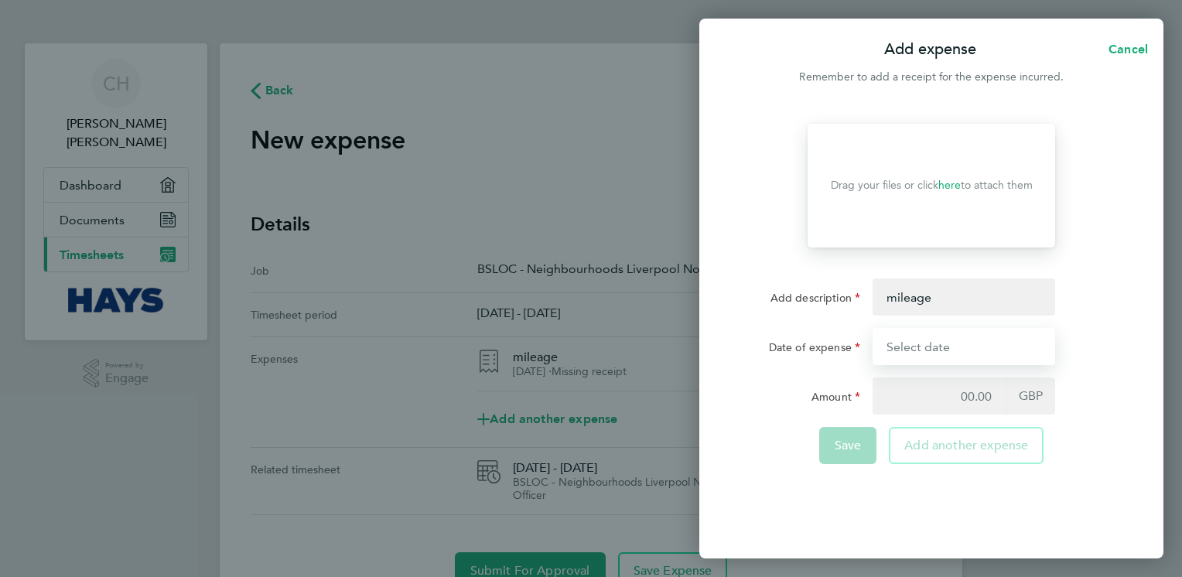
type input "[DATE]"
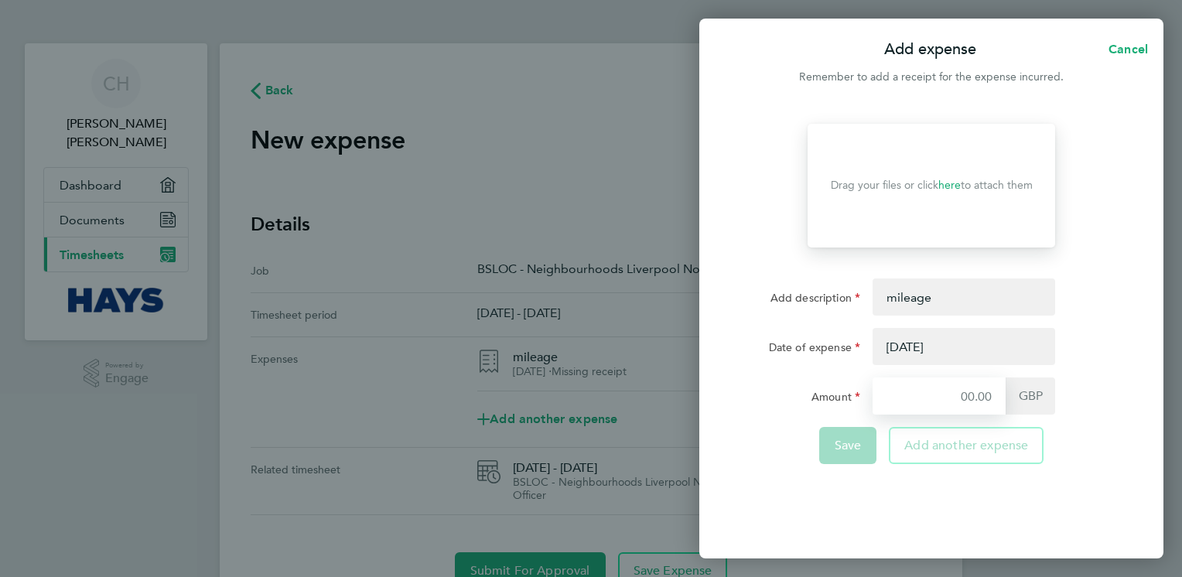
type input "3.15"
click at [922, 338] on button "button" at bounding box center [963, 346] width 183 height 37
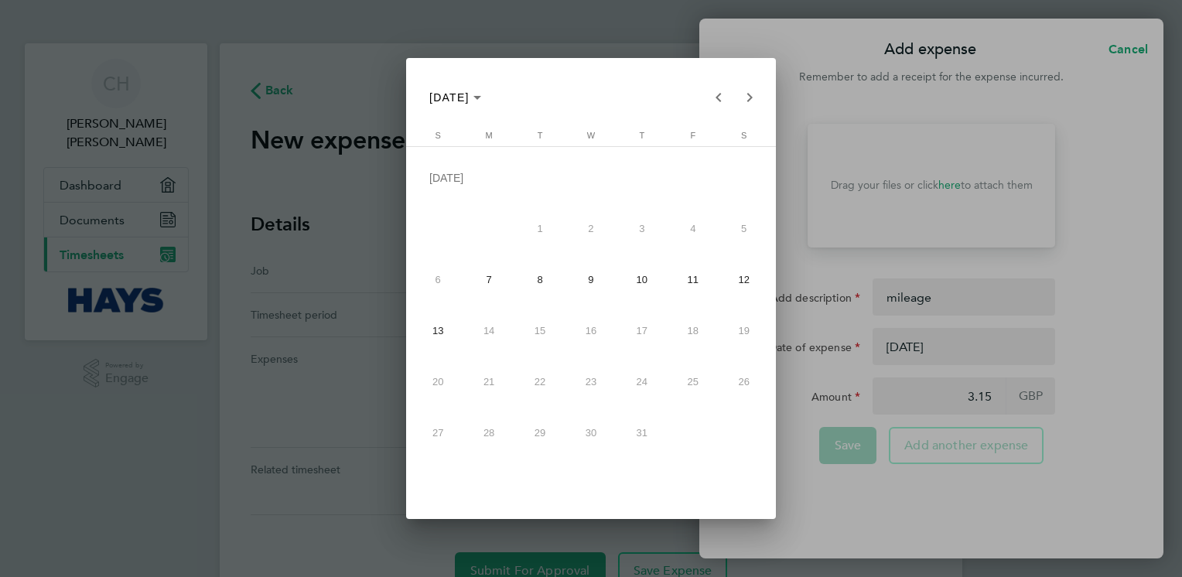
click at [535, 278] on span "8" at bounding box center [540, 280] width 46 height 46
type input "[DATE]"
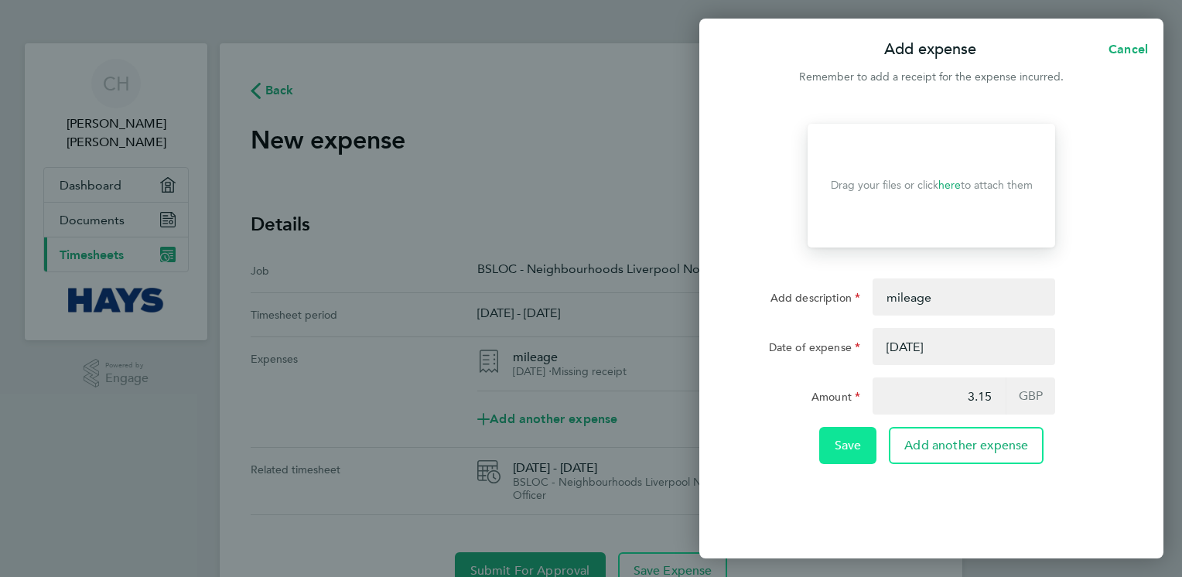
click at [850, 453] on button "Save" at bounding box center [848, 445] width 58 height 37
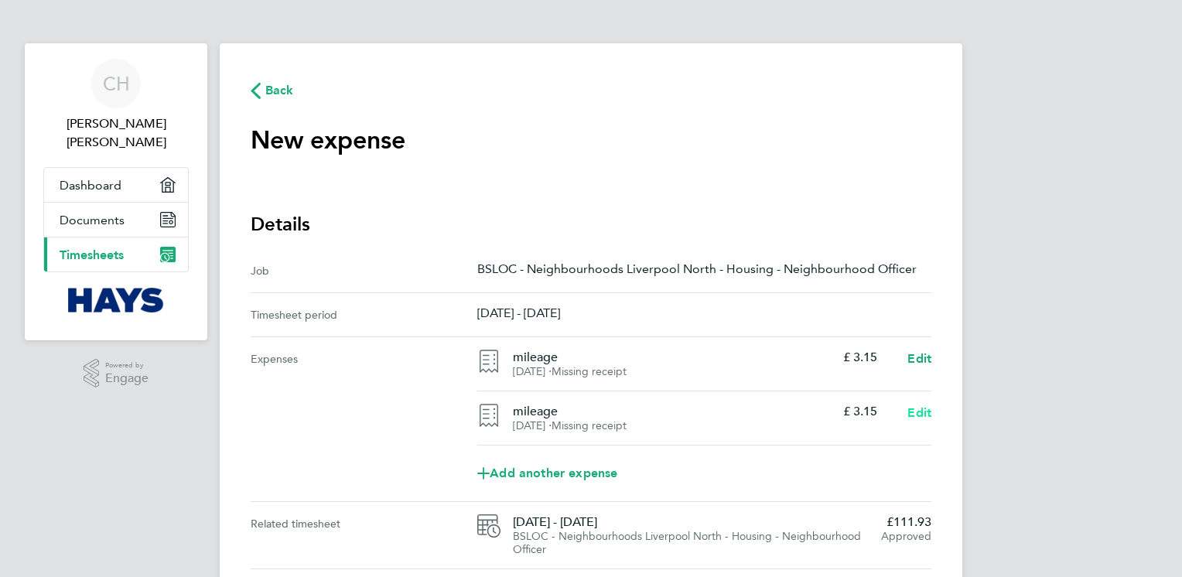
click at [909, 411] on span "Edit" at bounding box center [919, 412] width 24 height 15
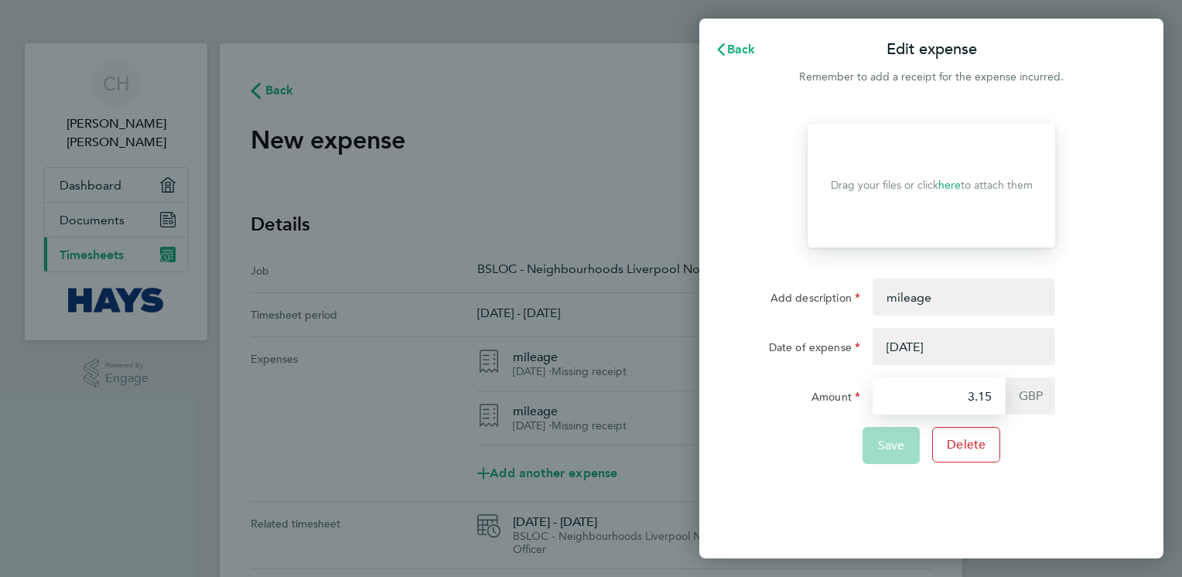
click at [991, 394] on input "3.15" at bounding box center [938, 395] width 133 height 37
type input "3"
type input "2"
type input "4.05"
click at [889, 444] on span "Save" at bounding box center [891, 445] width 27 height 15
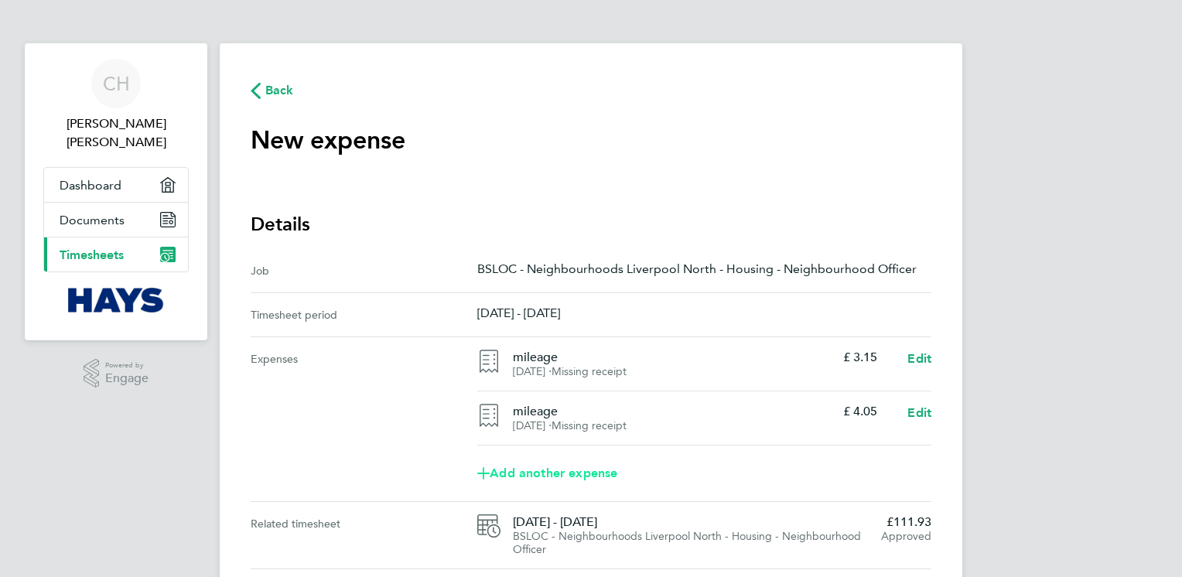
scroll to position [77, 0]
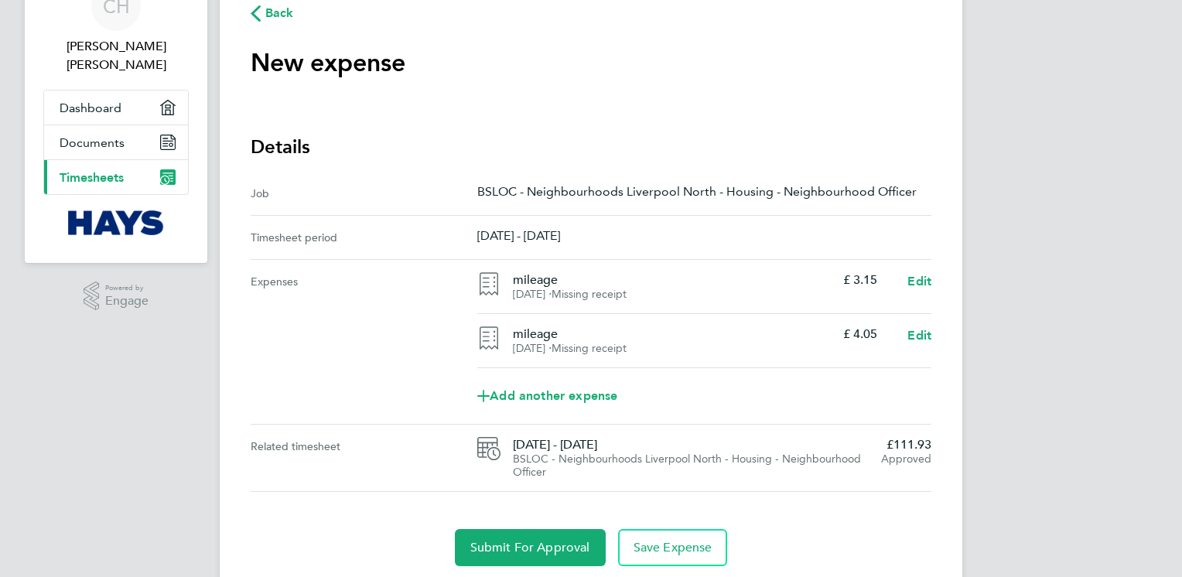
click at [830, 565] on div "Submit For Approval Save Expense" at bounding box center [591, 547] width 681 height 37
click at [536, 543] on span "Submit For Approval" at bounding box center [530, 547] width 120 height 15
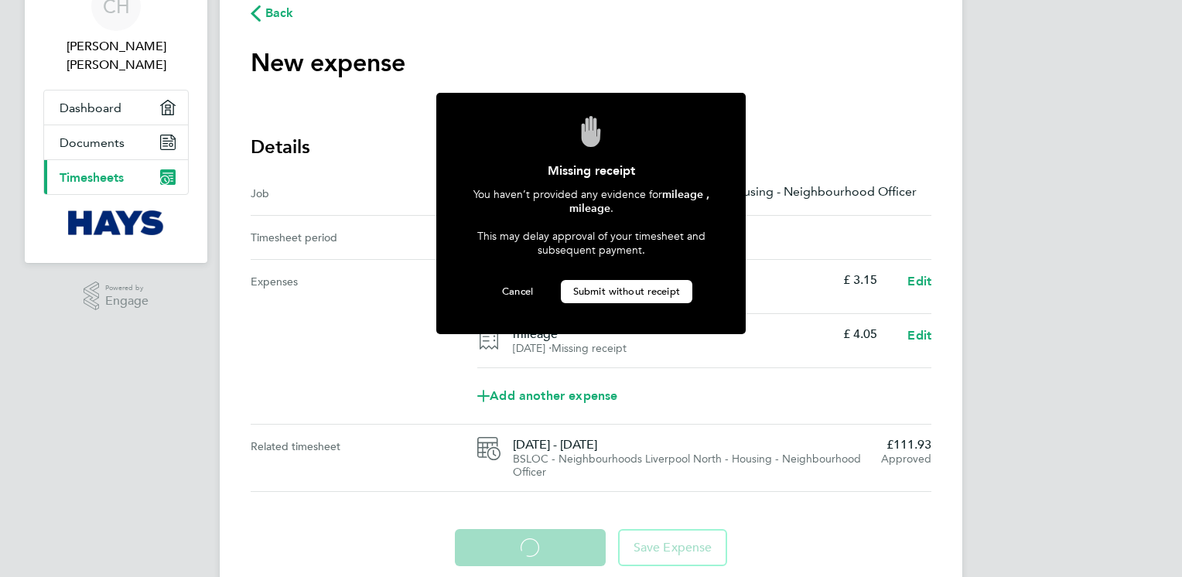
click at [623, 280] on button "Submit without receipt" at bounding box center [626, 291] width 131 height 23
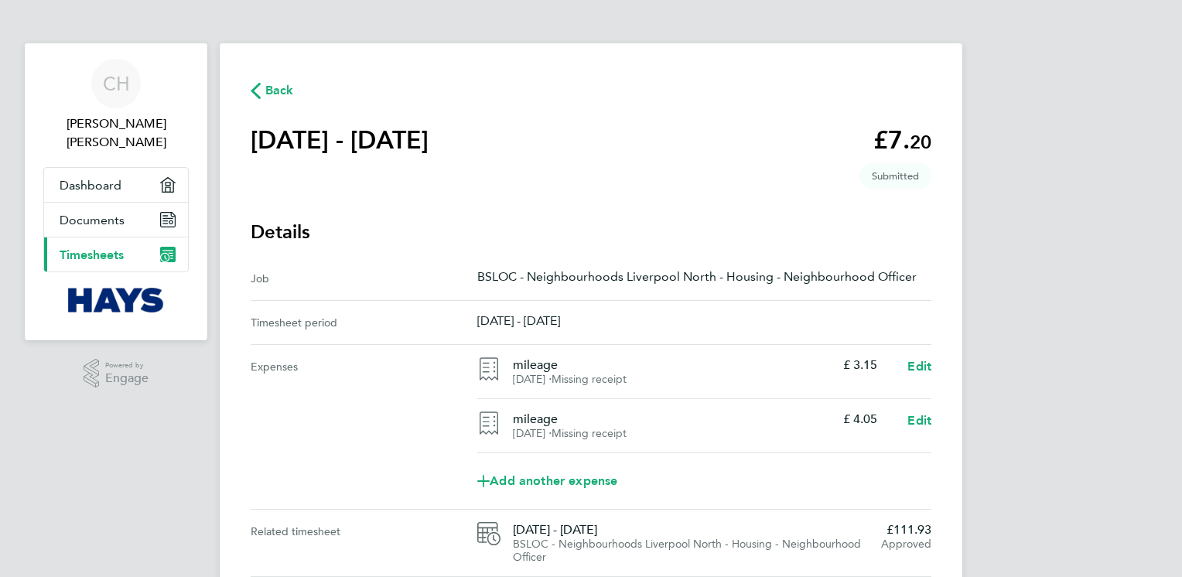
click at [251, 87] on icon "button" at bounding box center [256, 91] width 10 height 16
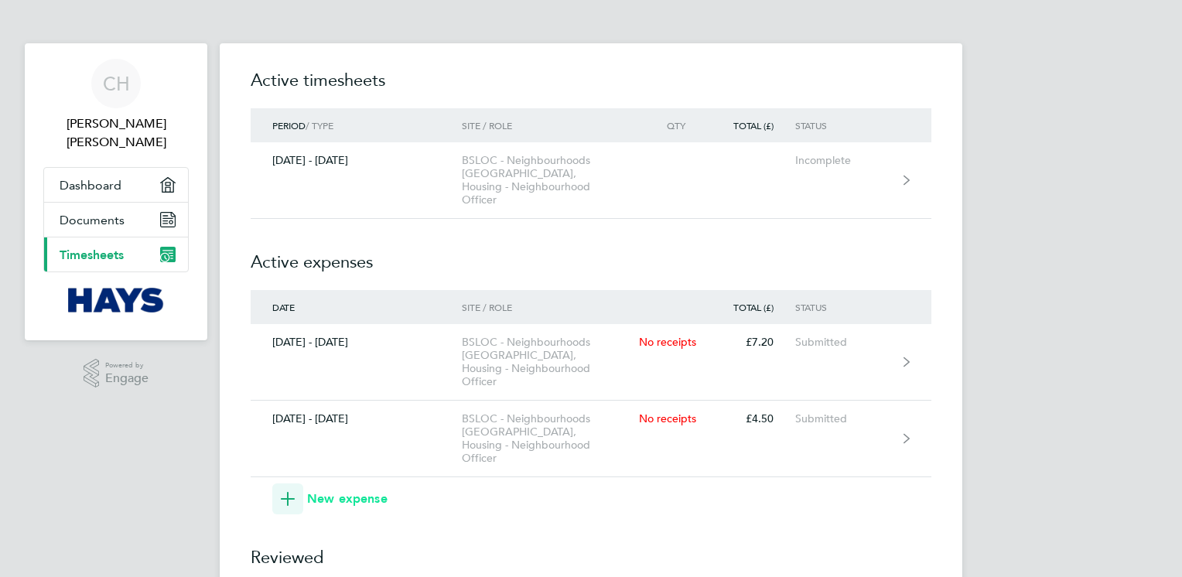
click at [299, 483] on span "button" at bounding box center [287, 498] width 31 height 31
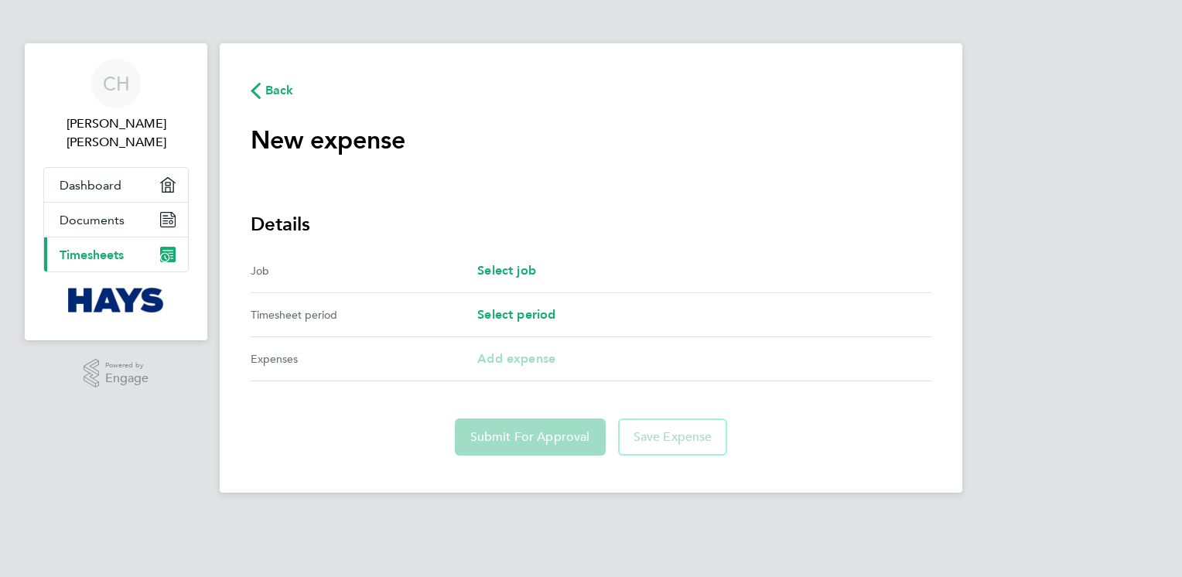
click at [539, 271] on div "Select job" at bounding box center [704, 270] width 454 height 19
click at [510, 268] on span "Select job" at bounding box center [506, 270] width 59 height 15
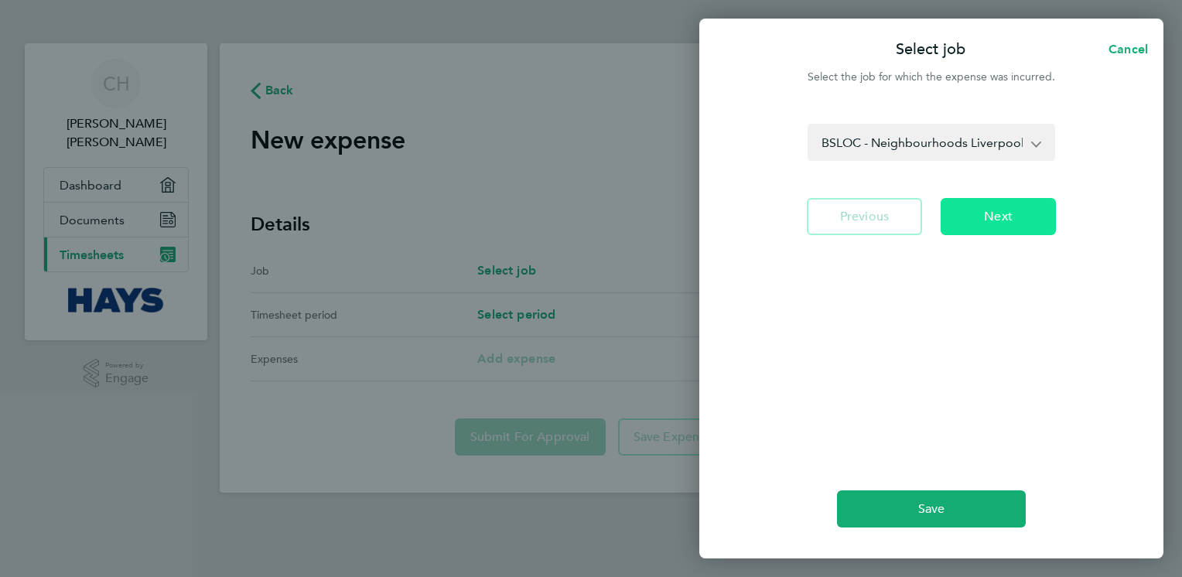
click at [1033, 214] on button "Next" at bounding box center [997, 216] width 115 height 37
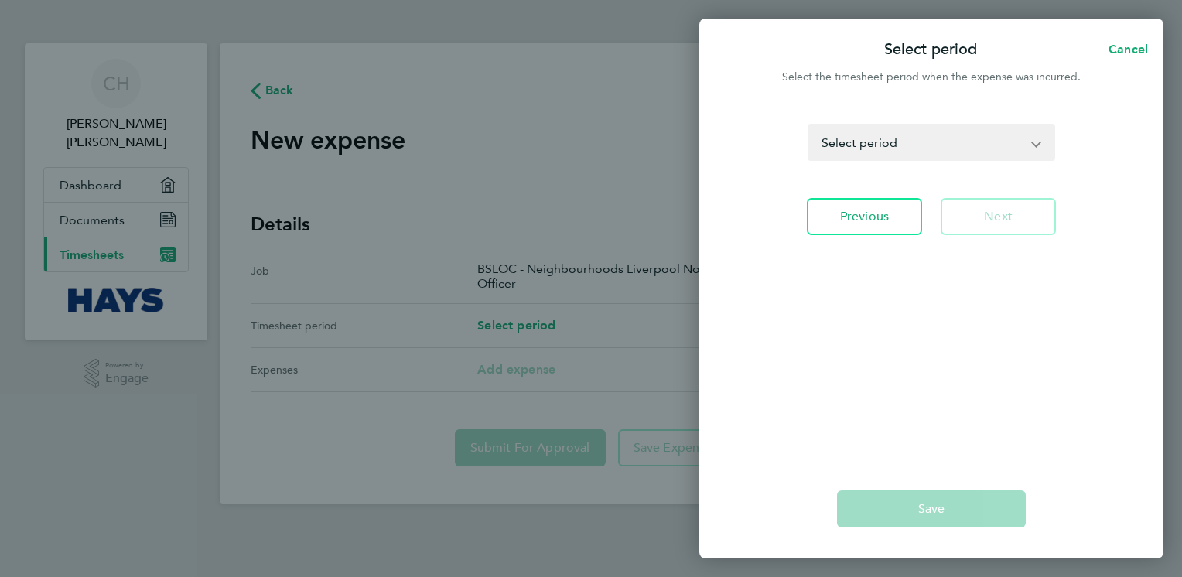
click at [537, 318] on div "Select period Cancel Select the timesheet period when the expense was incurred.…" at bounding box center [591, 288] width 1182 height 577
click at [534, 329] on div "Select period Cancel Select the timesheet period when the expense was incurred.…" at bounding box center [591, 288] width 1182 height 577
click at [974, 518] on app-form-button "Save" at bounding box center [931, 508] width 189 height 37
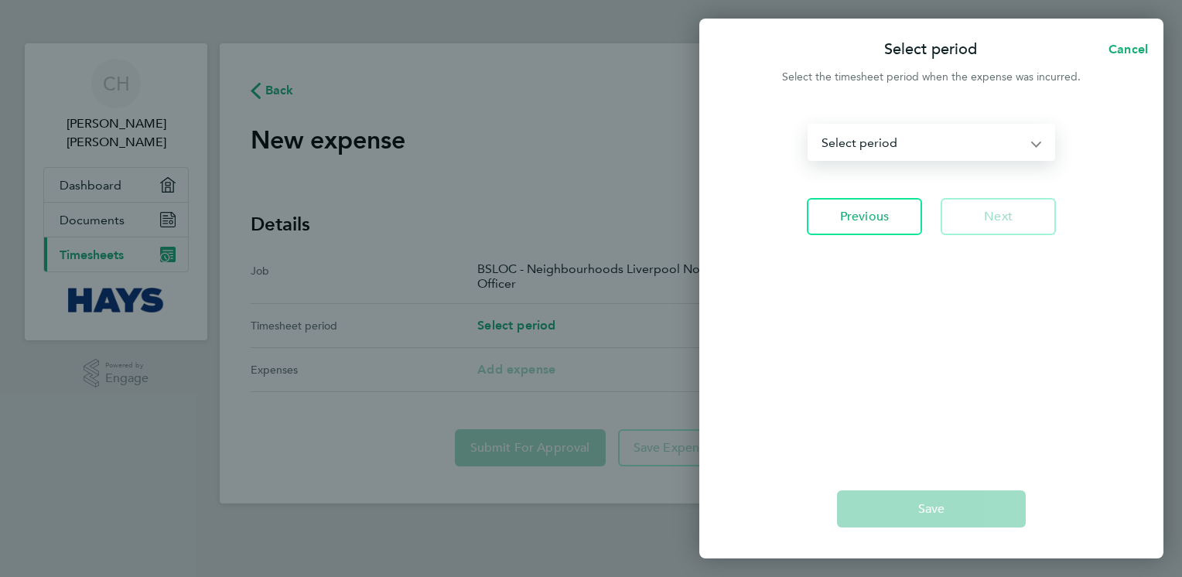
click at [1034, 132] on select "[DATE] - [DATE] [DATE] - [DATE] [DATE] - [DATE] [DATE] - [DATE] [DATE] - [DATE]…" at bounding box center [922, 142] width 226 height 34
select select "2: Object"
click at [809, 125] on select "[DATE] - [DATE] [DATE] - [DATE] [DATE] - [DATE] [DATE] - [DATE] [DATE] - [DATE]…" at bounding box center [922, 142] width 226 height 34
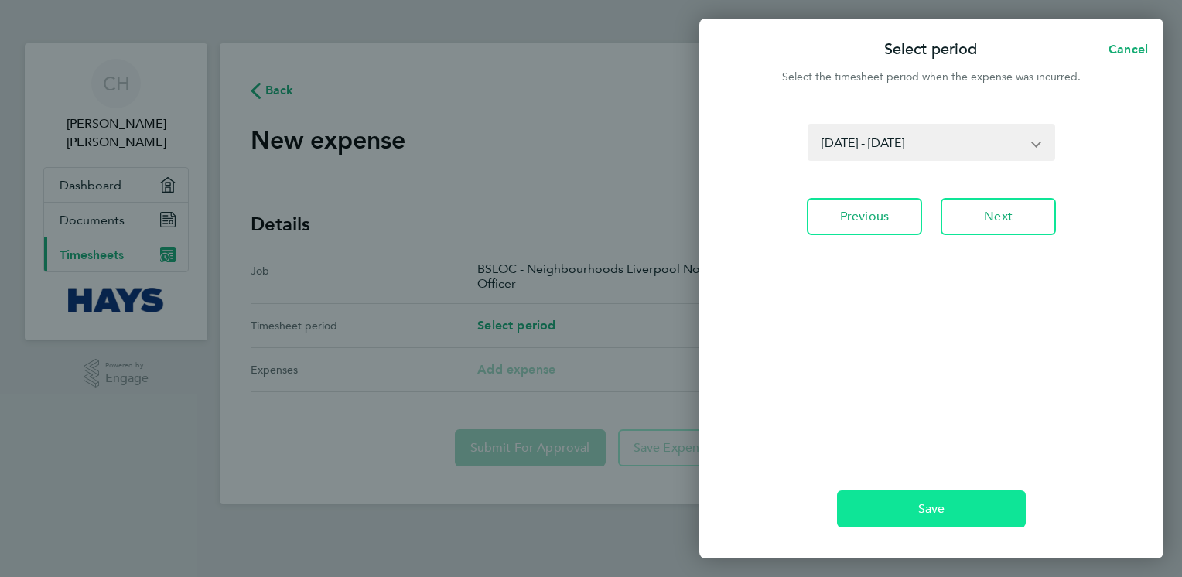
click at [947, 512] on button "Save" at bounding box center [931, 508] width 189 height 37
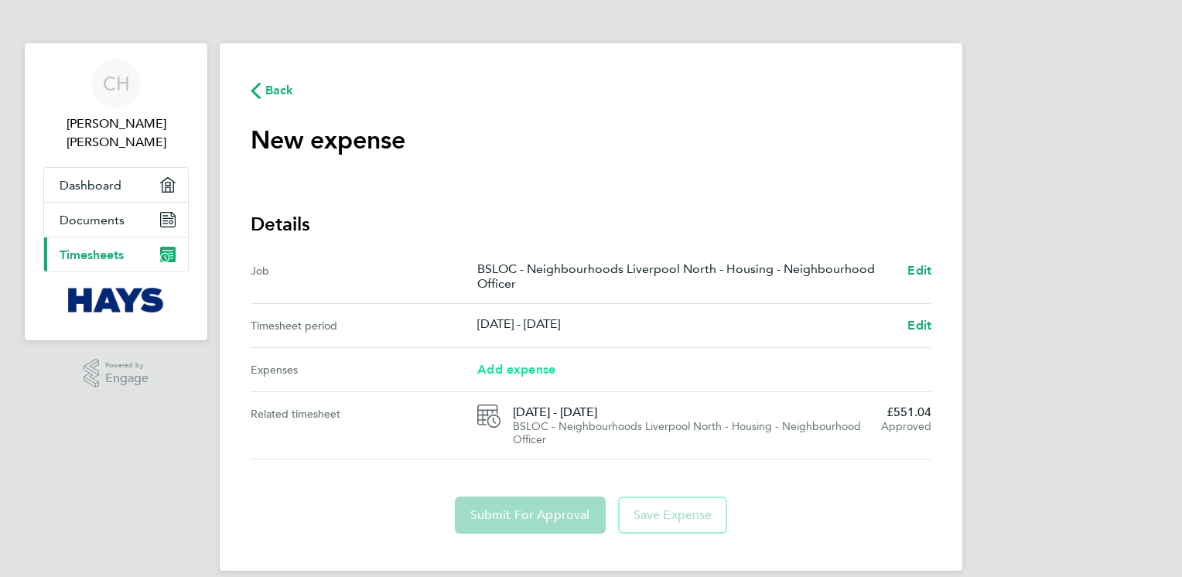
click at [519, 370] on span "Add expense" at bounding box center [516, 369] width 78 height 15
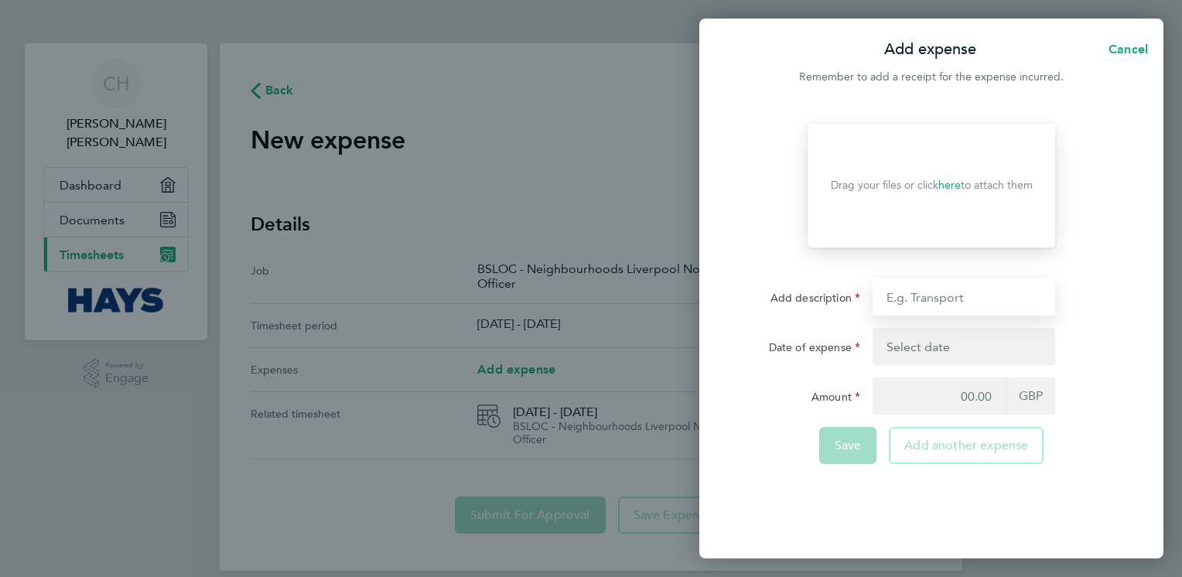
click at [978, 292] on input "Add description" at bounding box center [963, 296] width 183 height 37
type input "mileage"
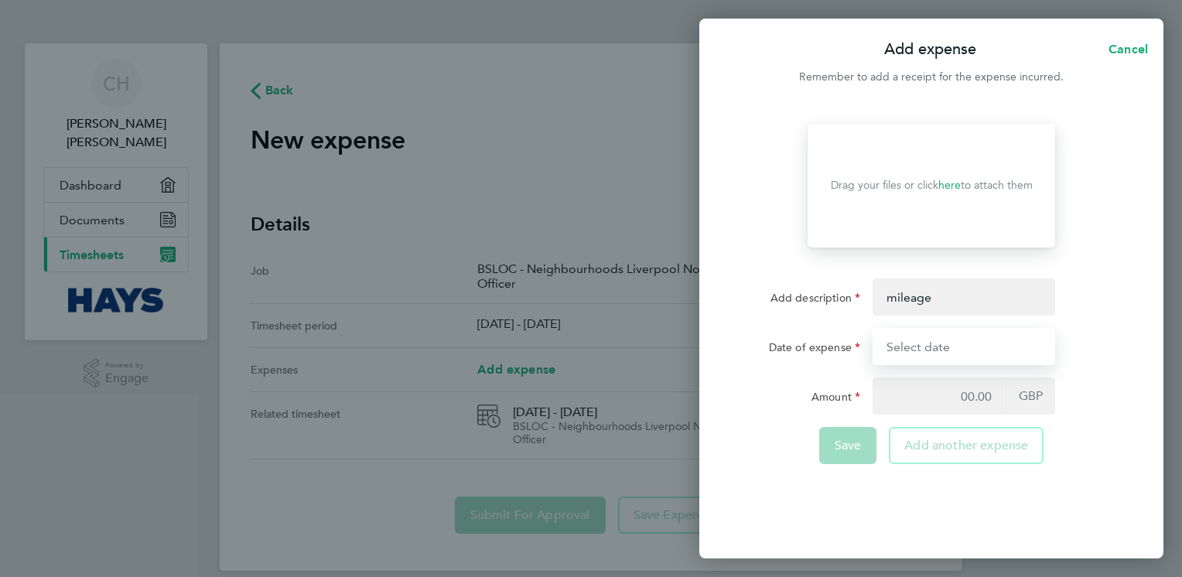
type input "[DATE]"
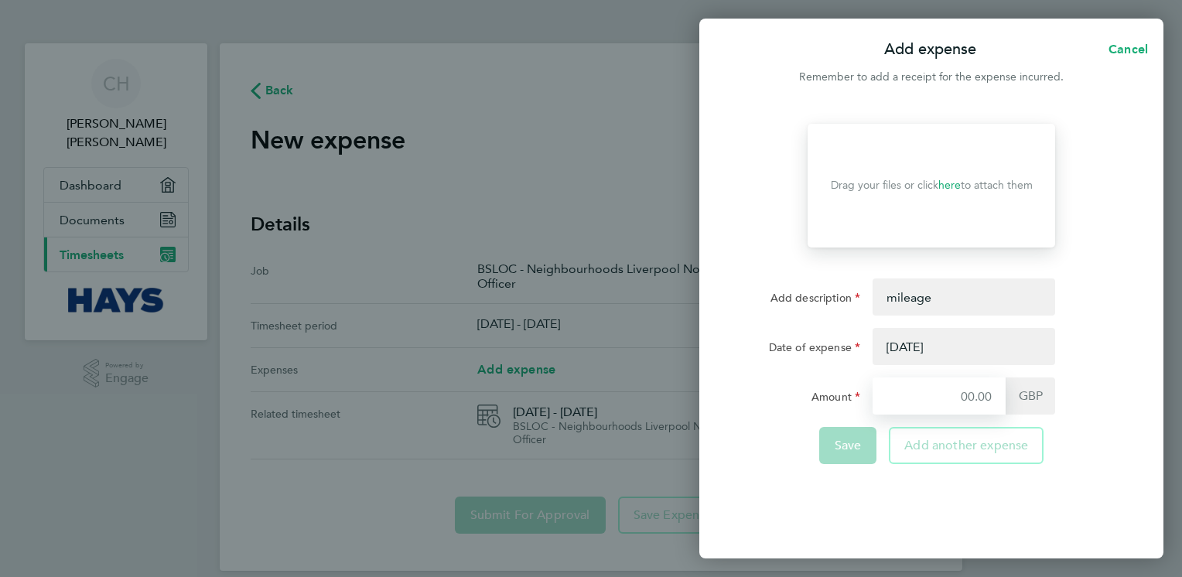
type input "4.05"
click at [930, 343] on button "button" at bounding box center [963, 346] width 183 height 37
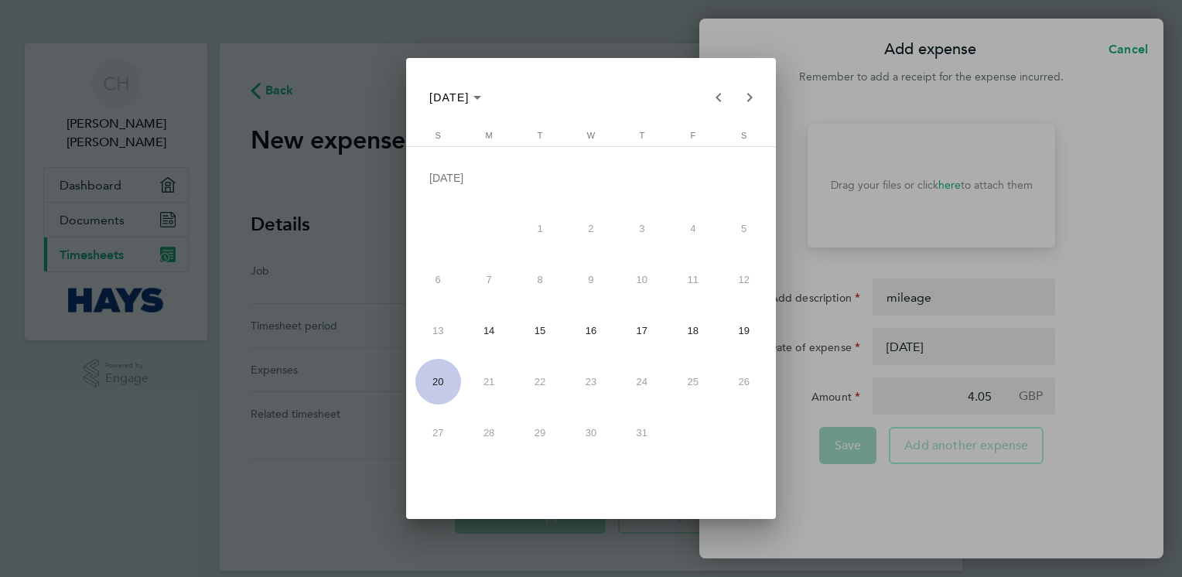
click at [599, 336] on span "16" at bounding box center [591, 331] width 46 height 46
type input "[DATE]"
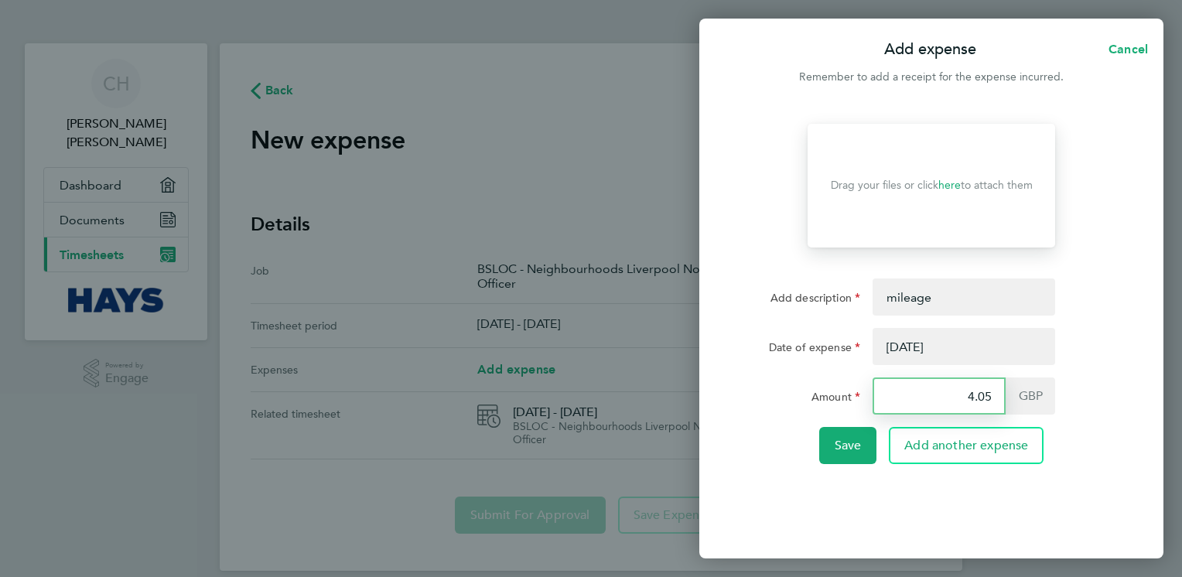
click at [988, 397] on input "4.05" at bounding box center [938, 395] width 133 height 37
type input "4"
type input "4.95"
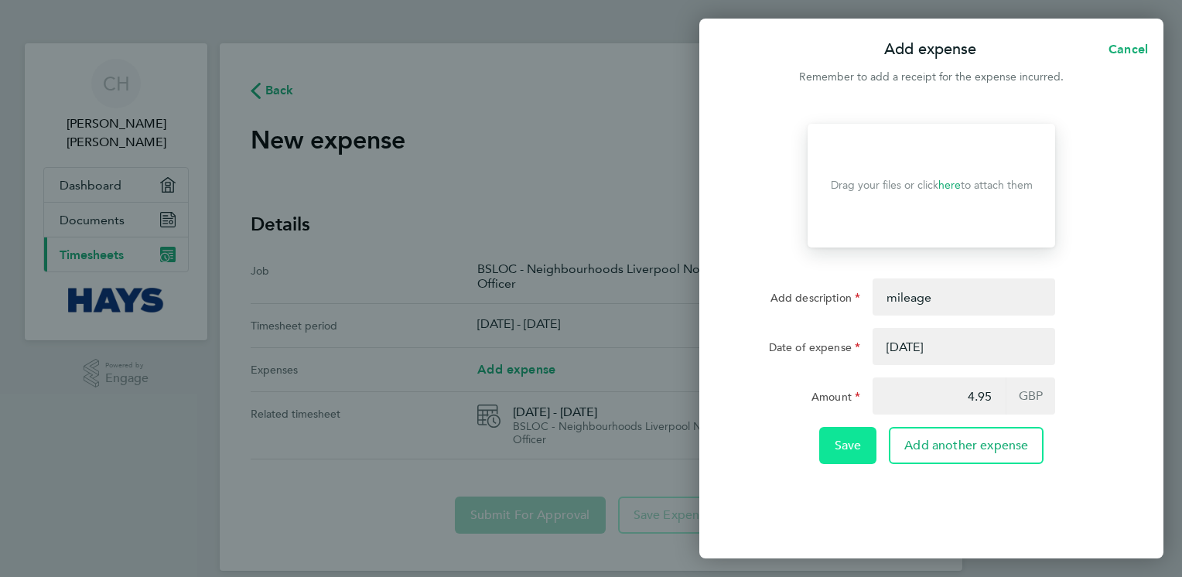
click at [862, 449] on button "Save" at bounding box center [848, 445] width 58 height 37
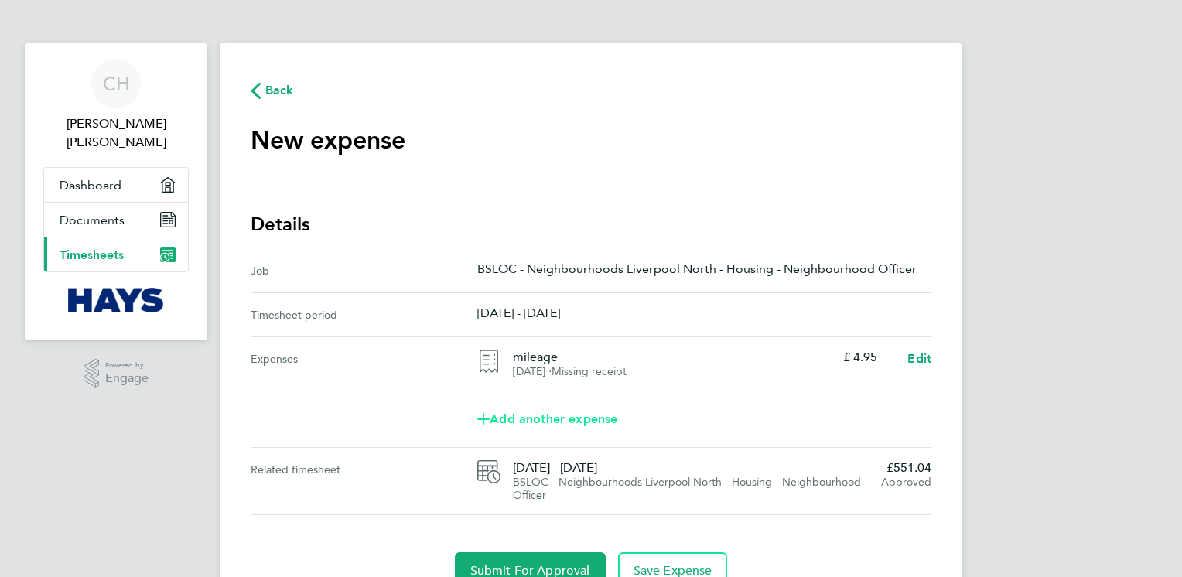
click at [584, 421] on span "Add another expense" at bounding box center [547, 419] width 140 height 12
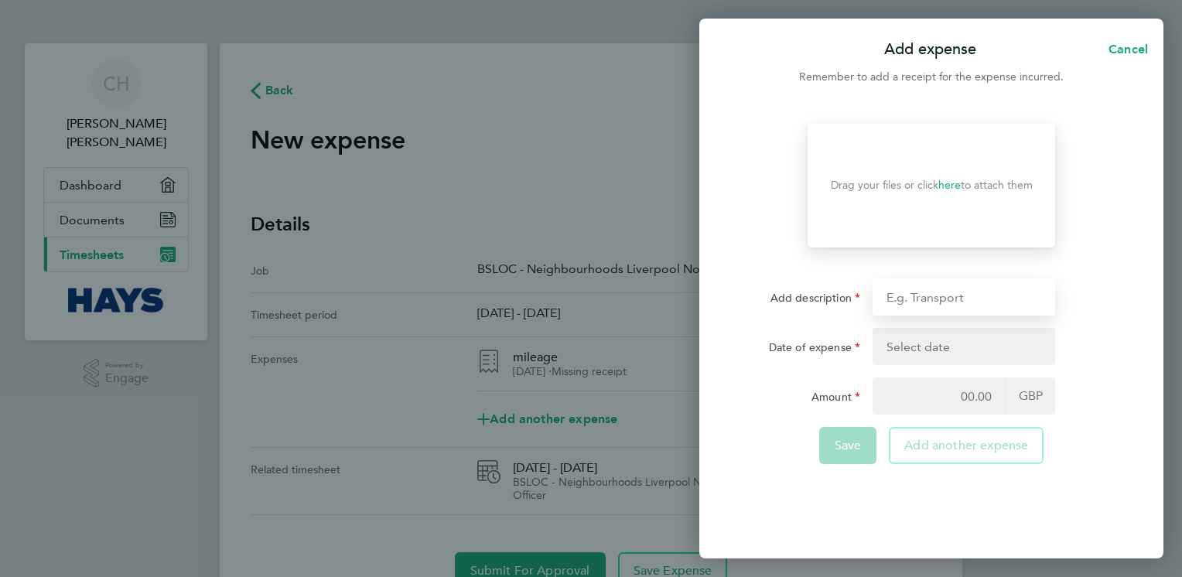
click at [981, 292] on input "Add description" at bounding box center [963, 296] width 183 height 37
type input "mileage"
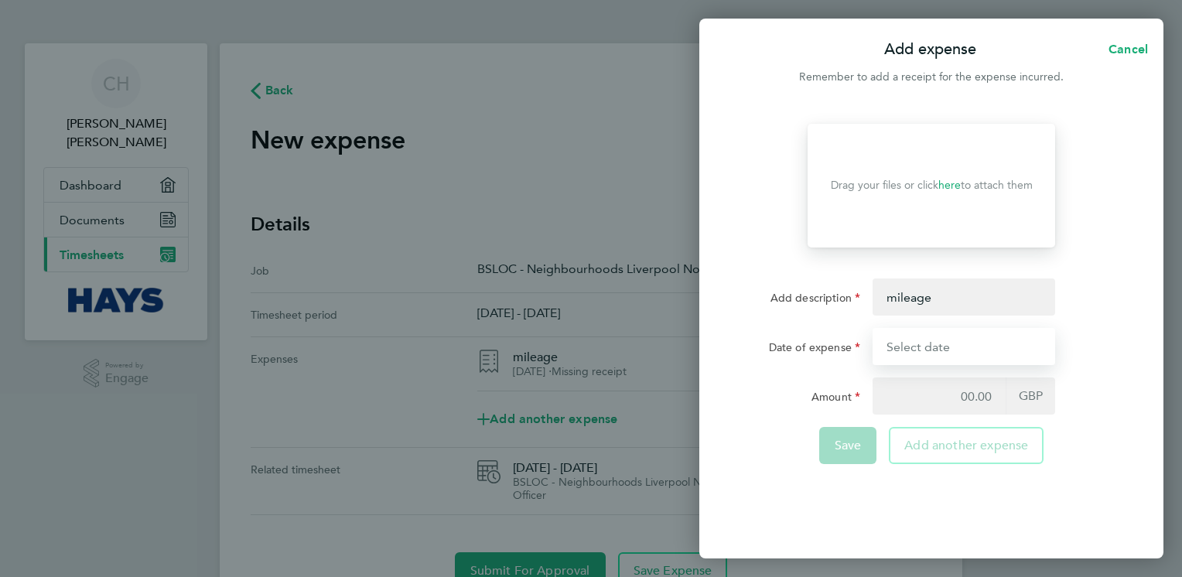
type input "[DATE]"
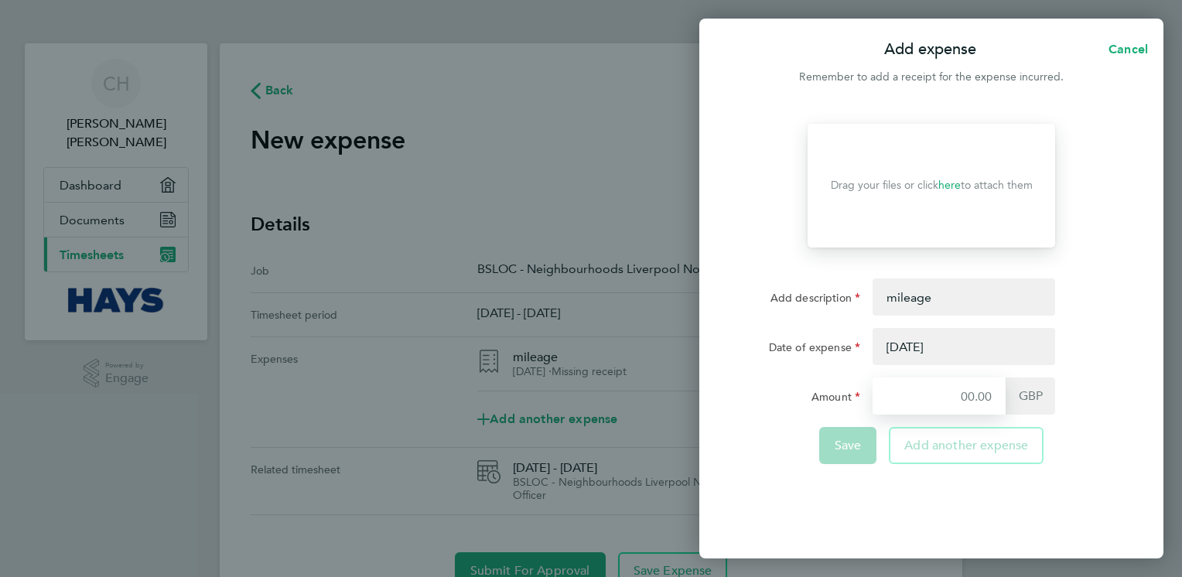
type input "4.95"
click at [950, 340] on button "button" at bounding box center [963, 346] width 183 height 37
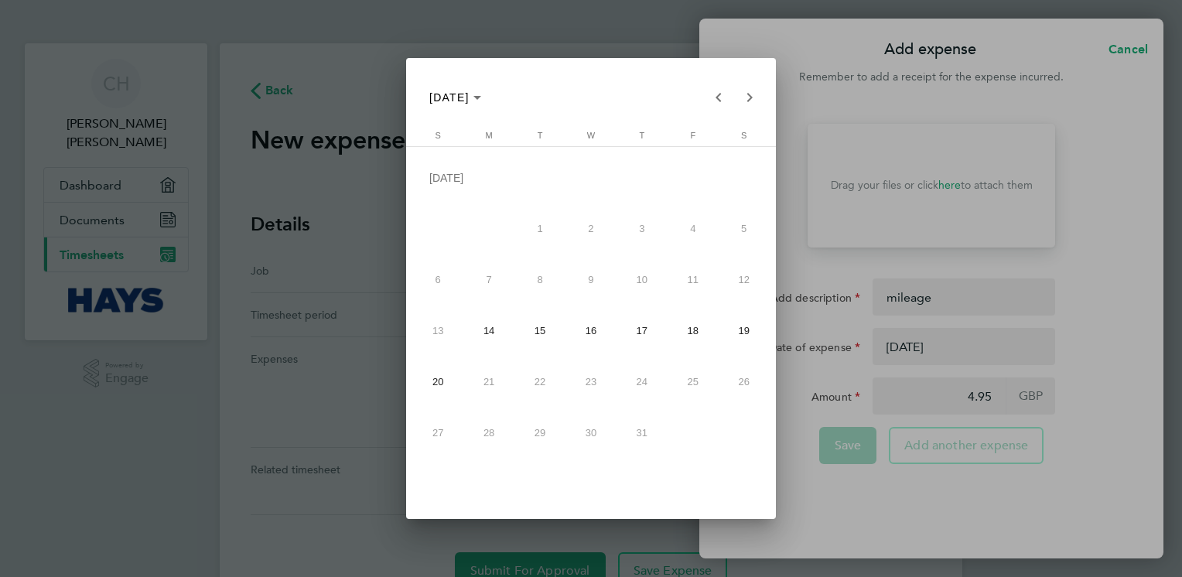
click at [640, 326] on span "17" at bounding box center [642, 331] width 46 height 46
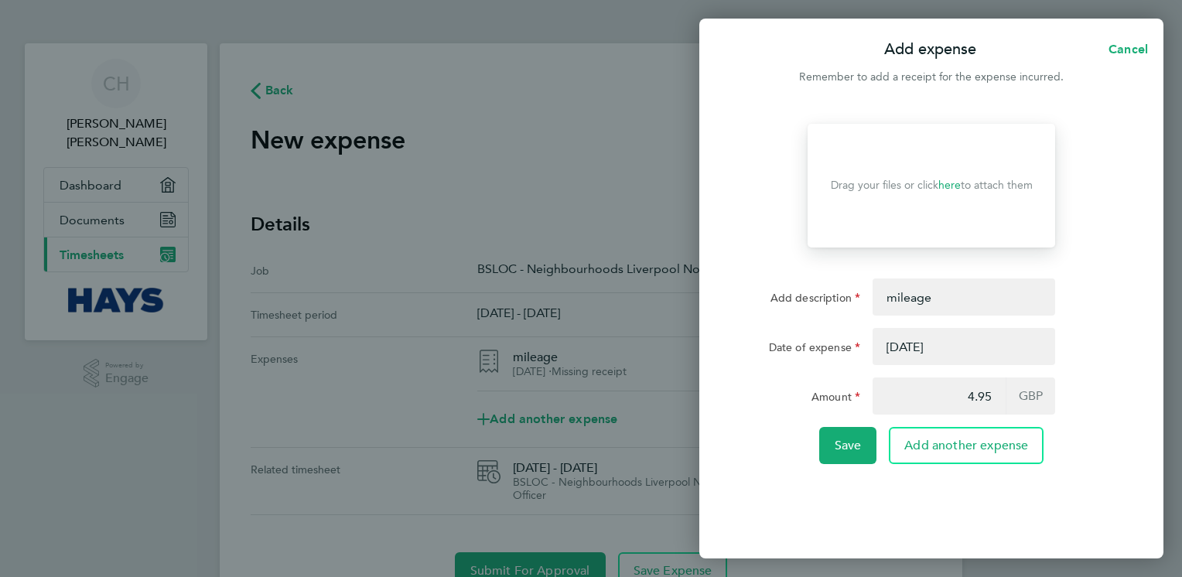
click at [961, 345] on button "button" at bounding box center [963, 346] width 183 height 37
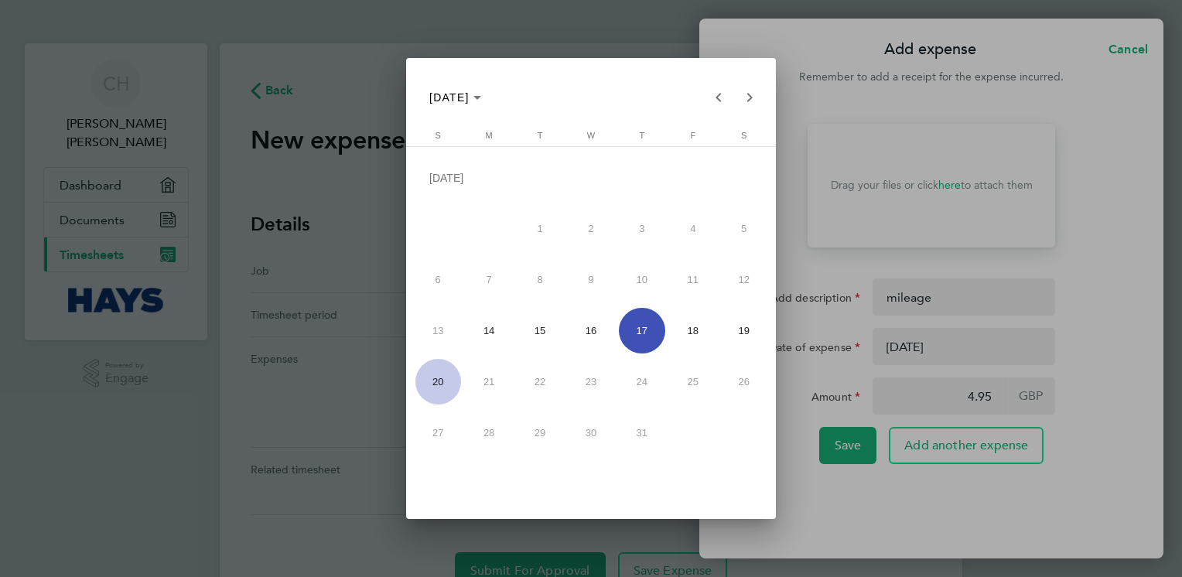
click at [690, 326] on span "18" at bounding box center [693, 331] width 46 height 46
type input "[DATE]"
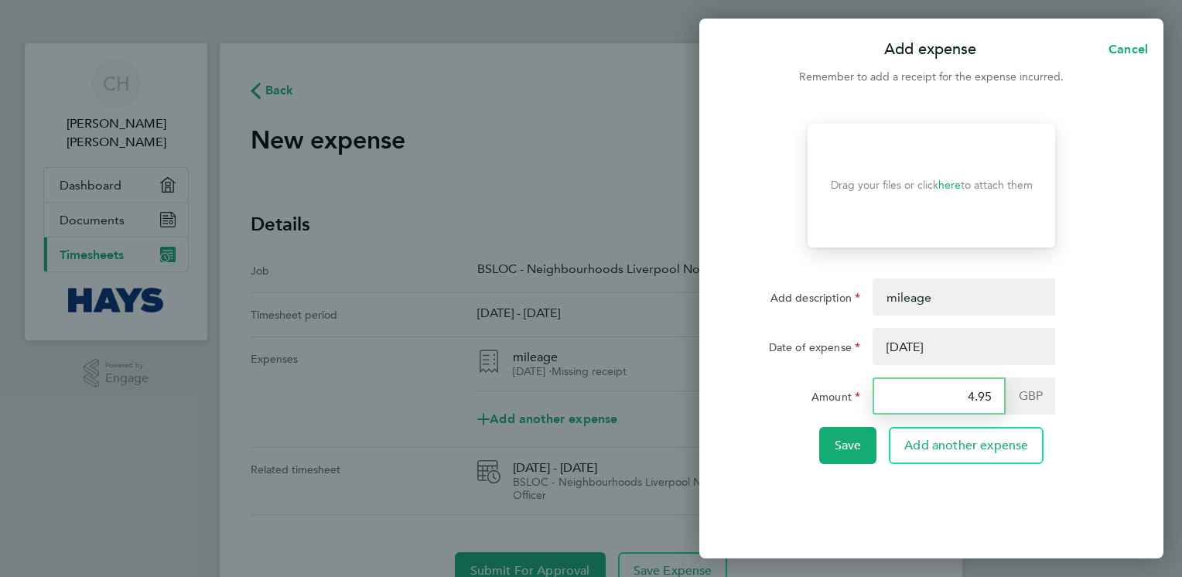
click at [997, 397] on input "4.95" at bounding box center [938, 395] width 133 height 37
type input "4"
type input "6.30"
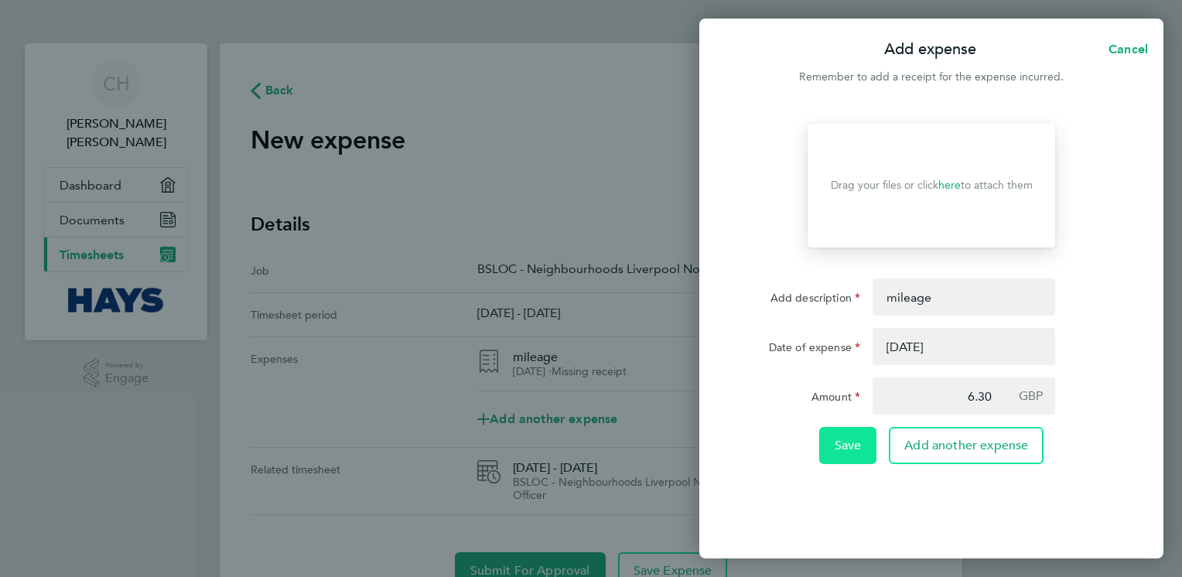
click at [855, 452] on button "Save" at bounding box center [848, 445] width 58 height 37
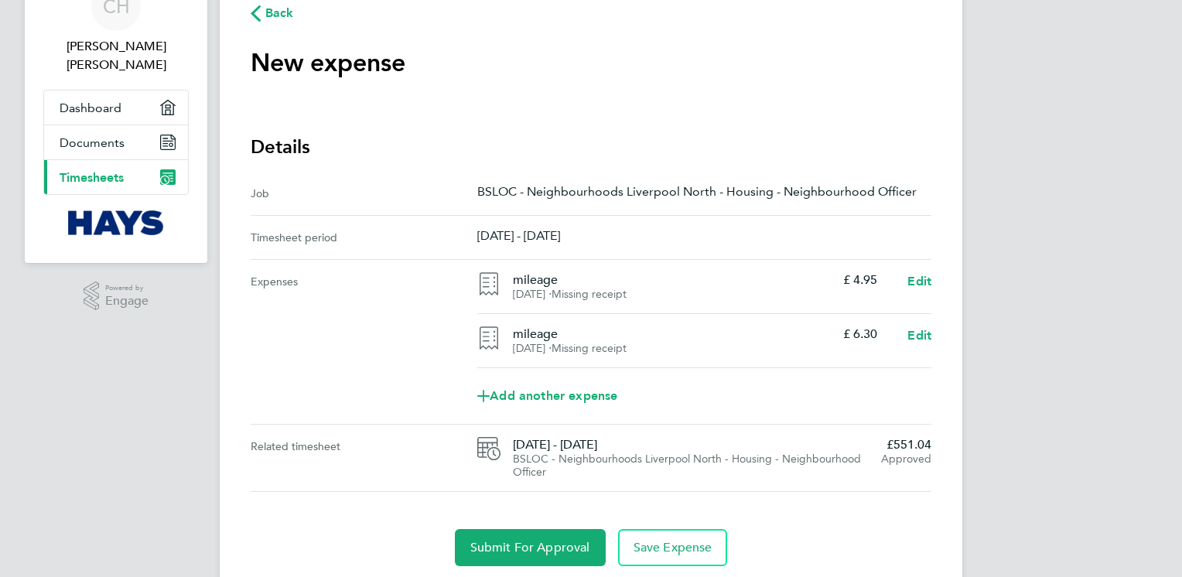
scroll to position [128, 0]
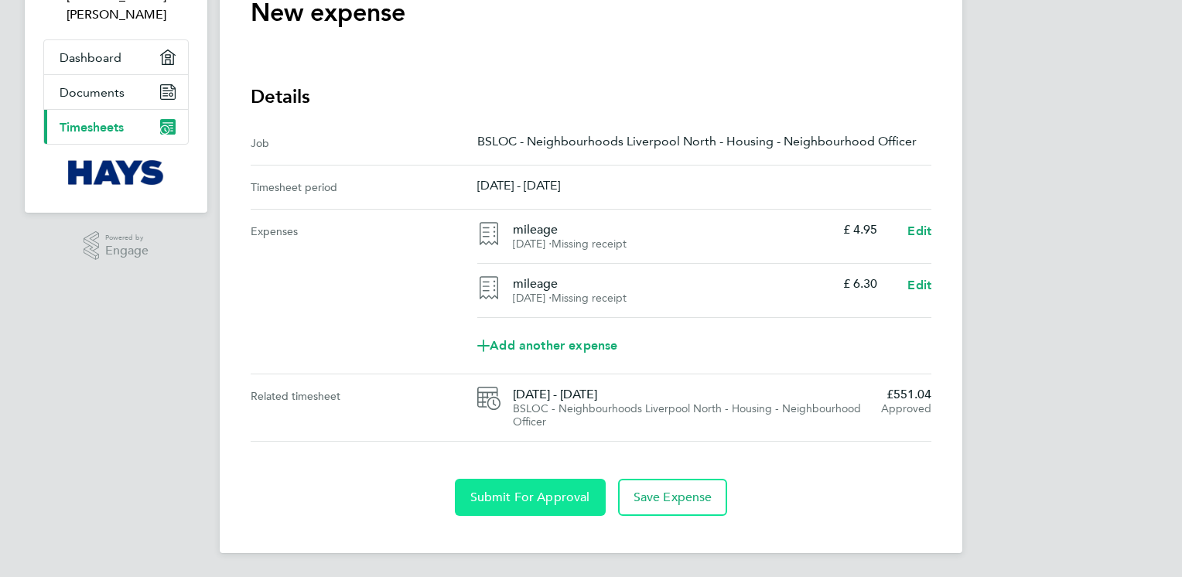
click at [554, 496] on span "Submit For Approval" at bounding box center [530, 497] width 120 height 15
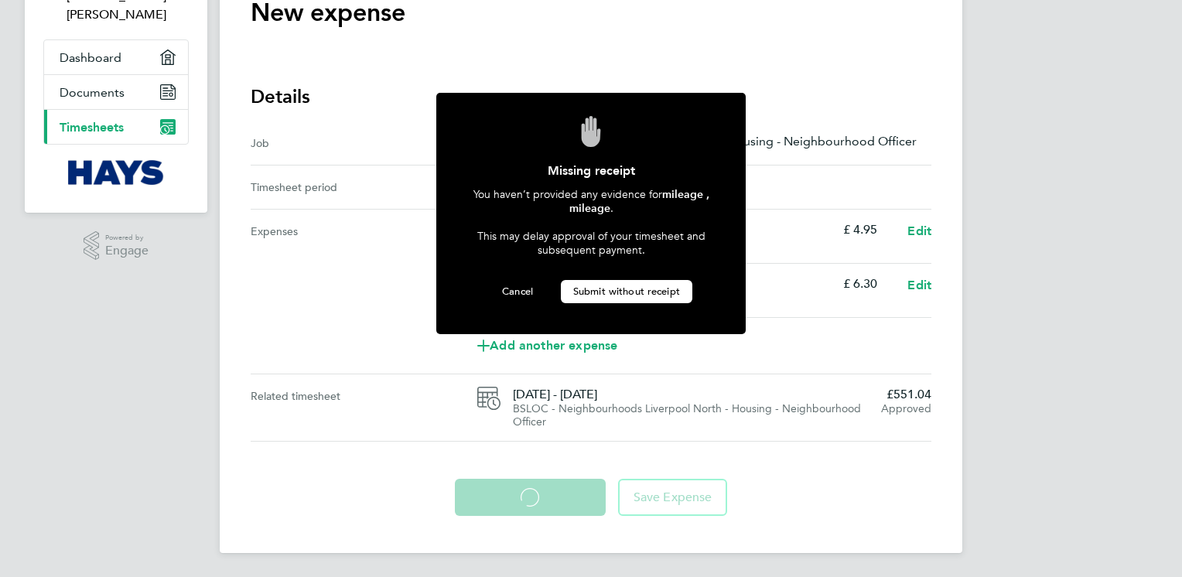
click at [612, 285] on span "Submit without receipt" at bounding box center [626, 291] width 107 height 13
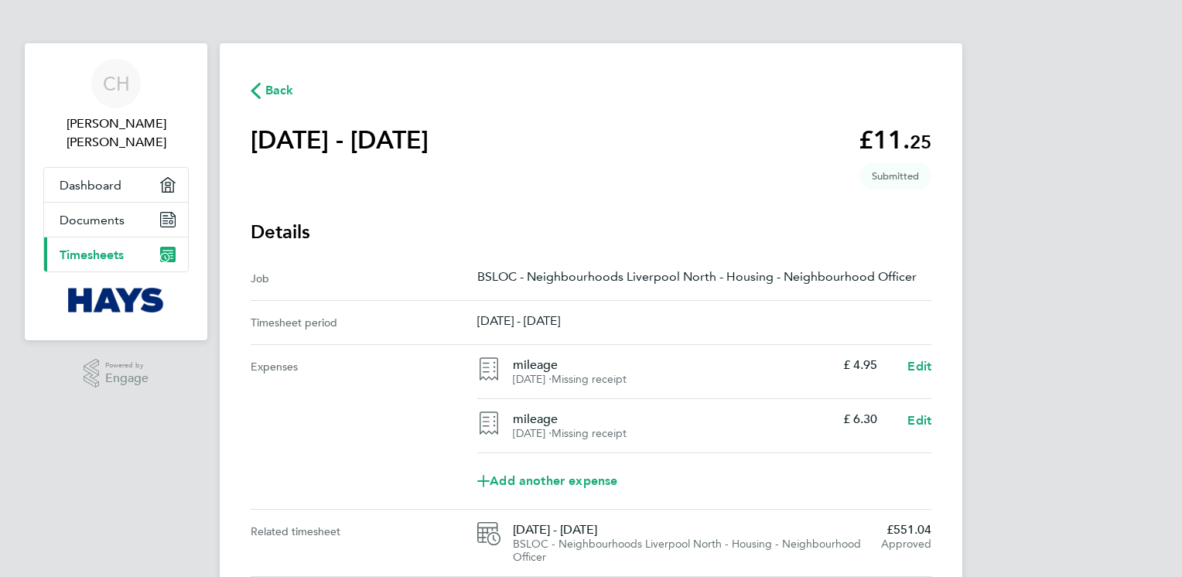
scroll to position [77, 0]
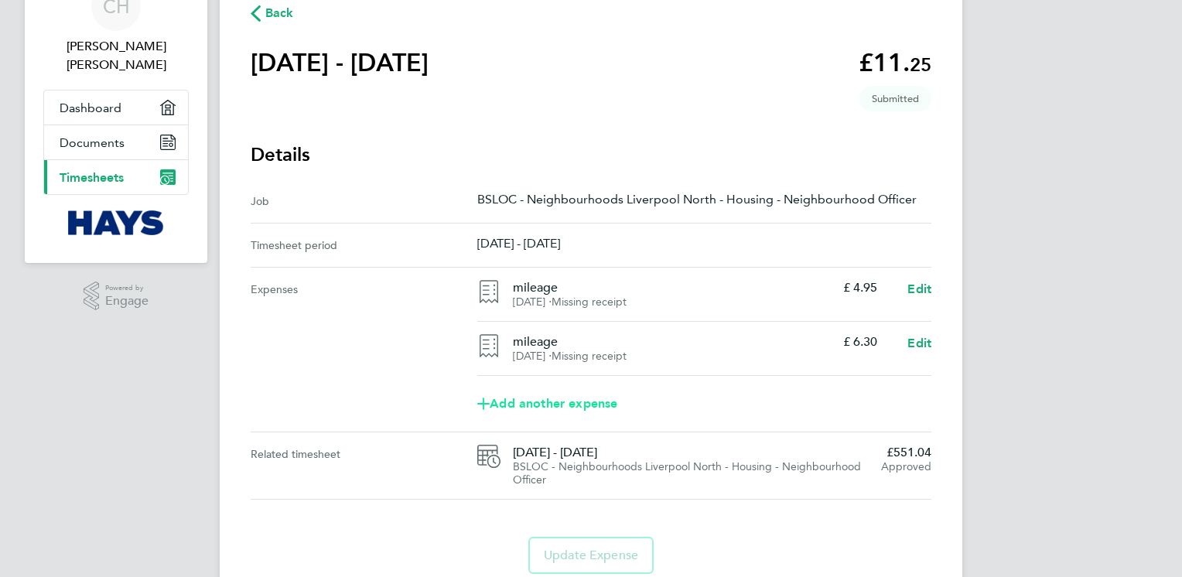
click at [523, 402] on span "Add another expense" at bounding box center [547, 403] width 140 height 12
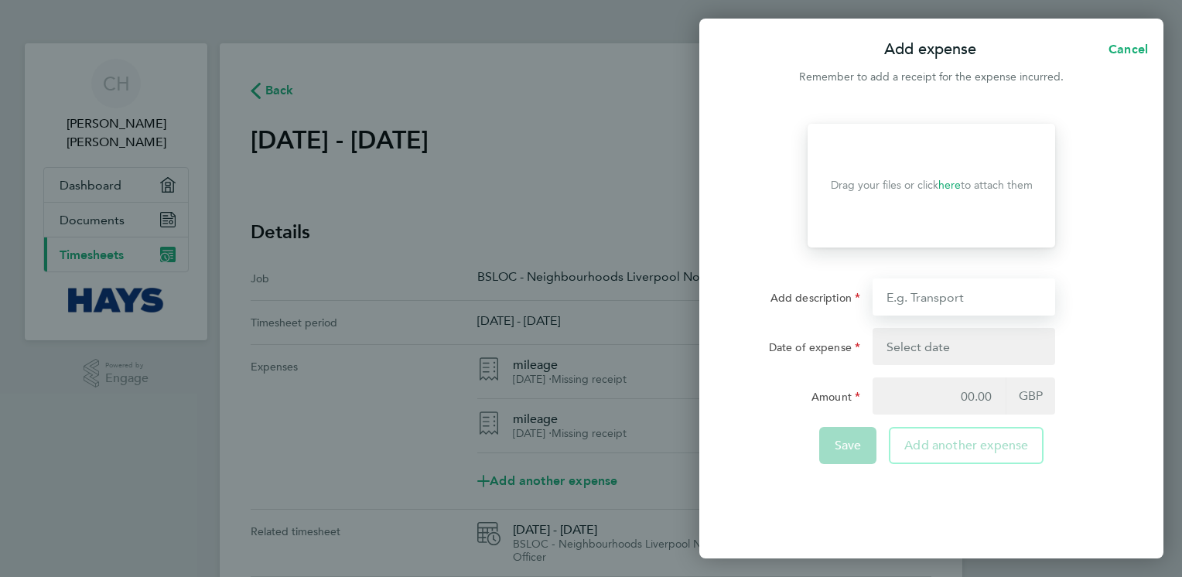
click at [947, 295] on input "Add description" at bounding box center [963, 296] width 183 height 37
type input "mileage"
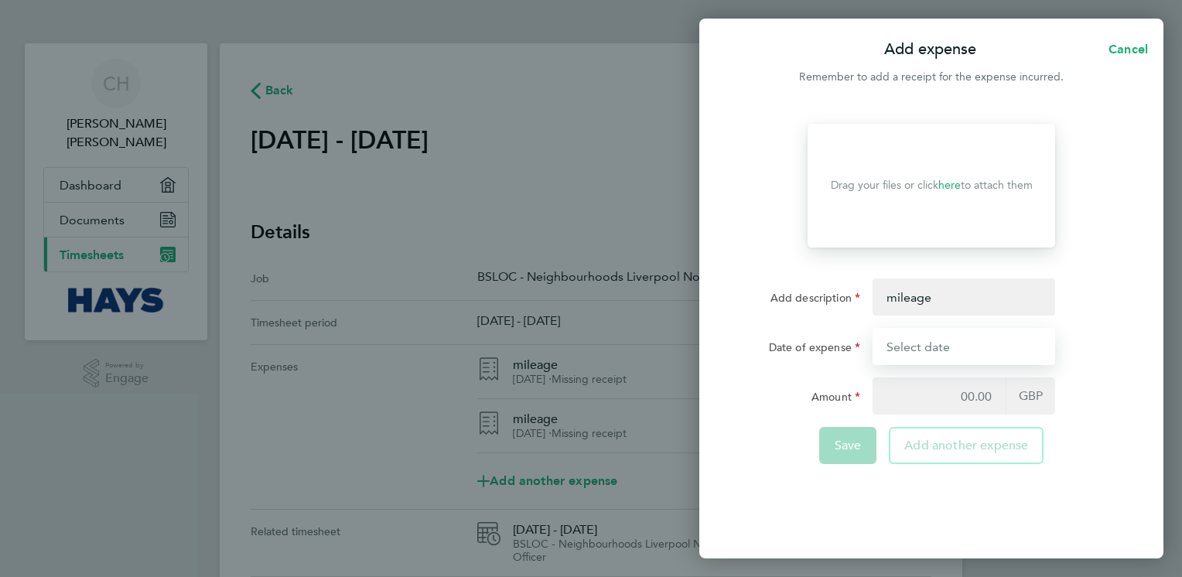
type input "[DATE]"
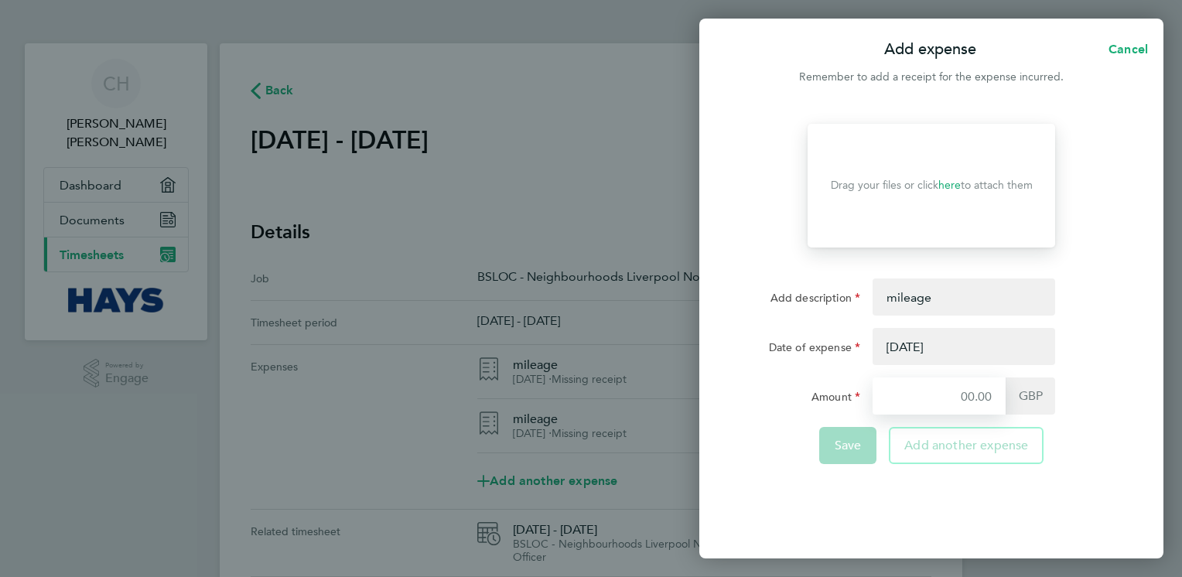
type input "6.30"
click at [948, 339] on button "button" at bounding box center [963, 346] width 183 height 37
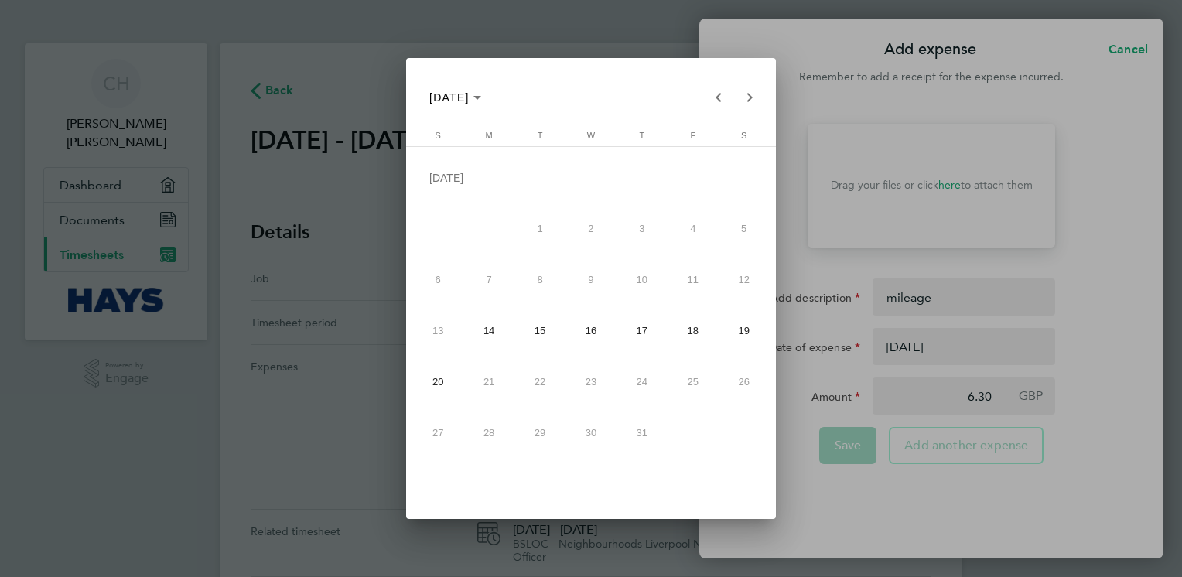
click at [940, 342] on div at bounding box center [591, 288] width 1182 height 577
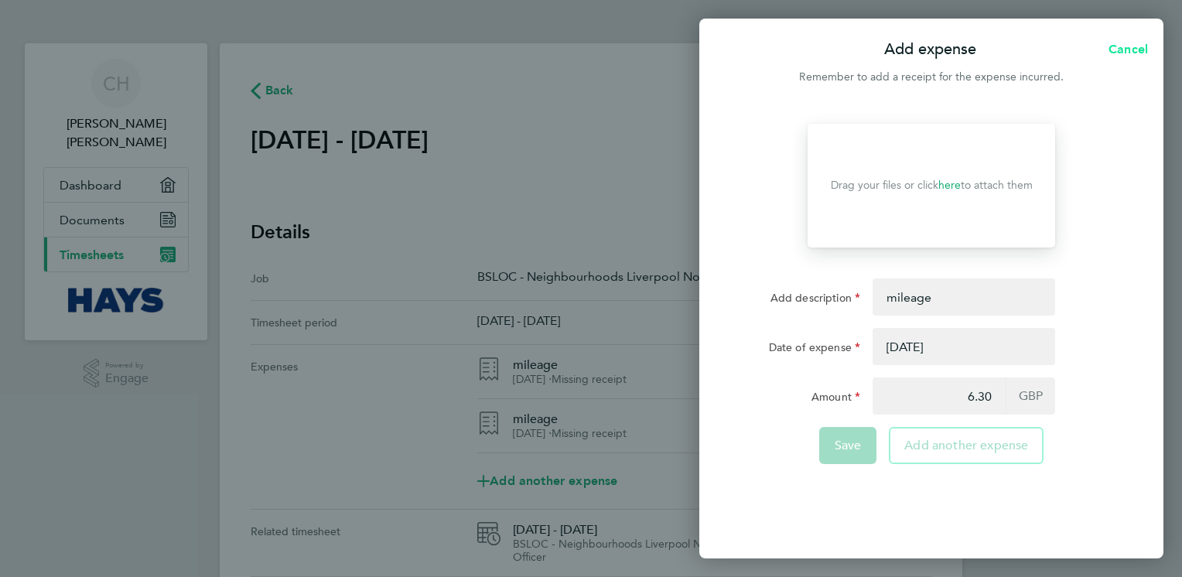
click at [1126, 50] on span "Cancel" at bounding box center [1126, 49] width 44 height 15
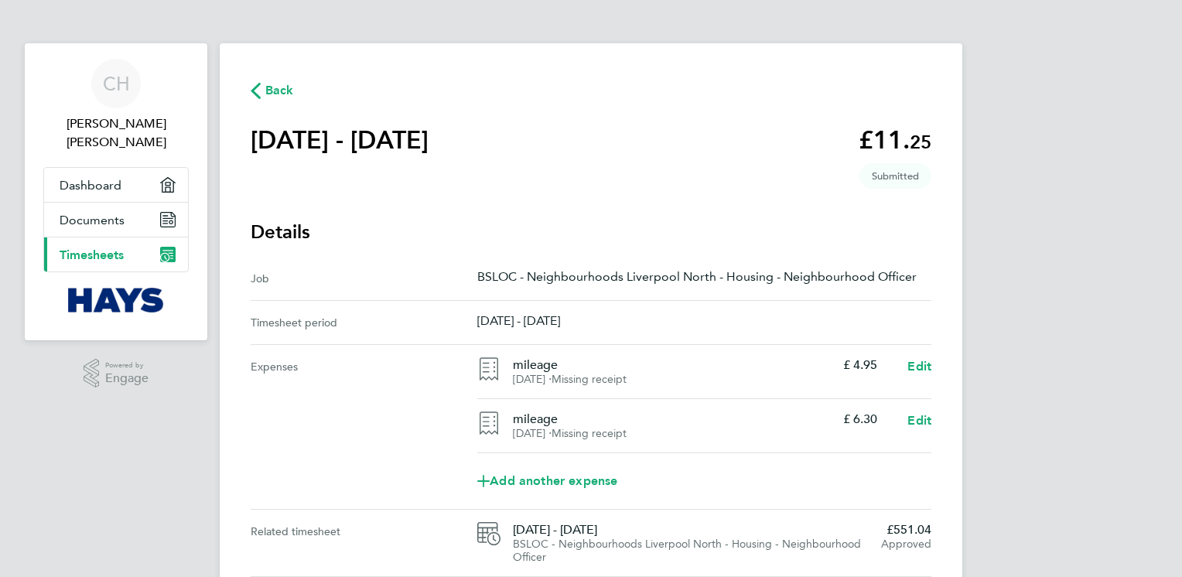
click at [261, 79] on main "Back [DATE] - [DATE] £11. 25 expense descripion placeholder Submitted Details J…" at bounding box center [591, 365] width 742 height 645
click at [264, 90] on span "Back" at bounding box center [272, 89] width 43 height 15
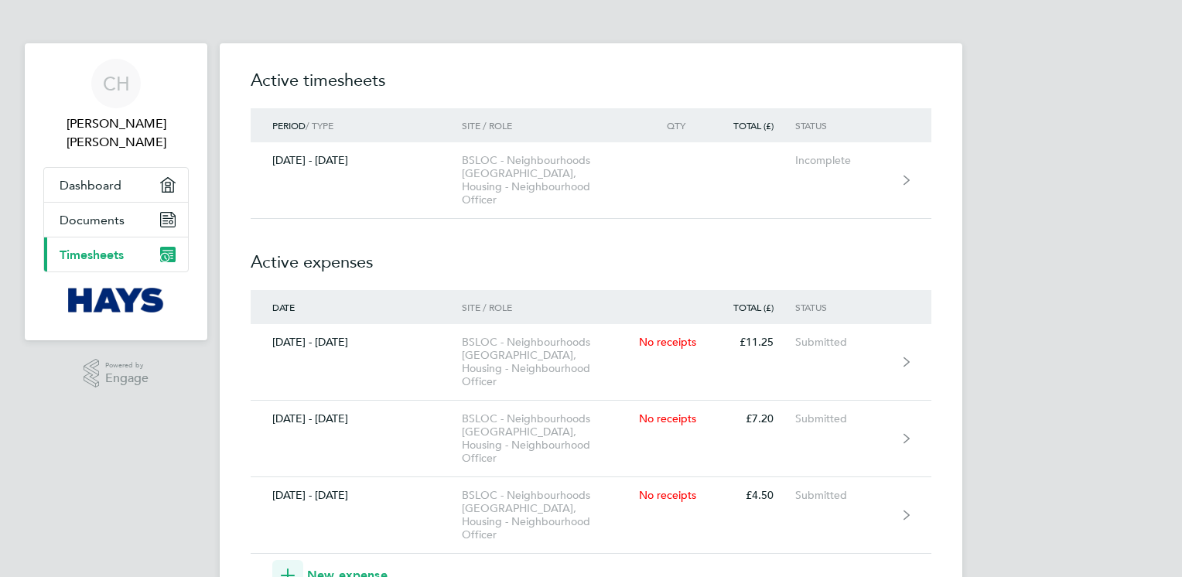
scroll to position [77, 0]
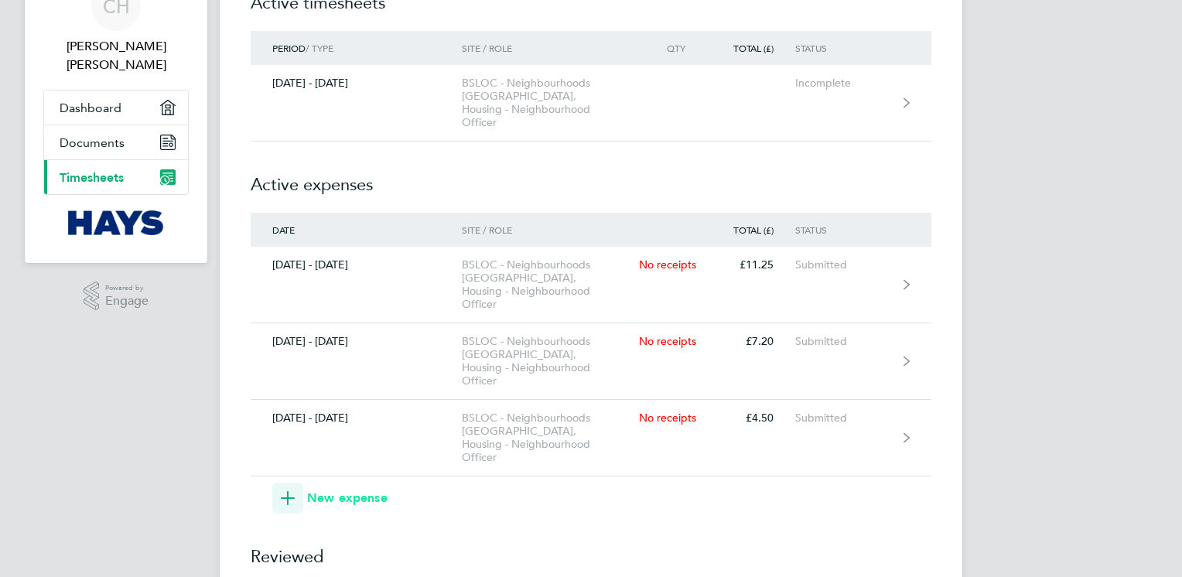
click at [288, 491] on icon "button" at bounding box center [288, 498] width 14 height 14
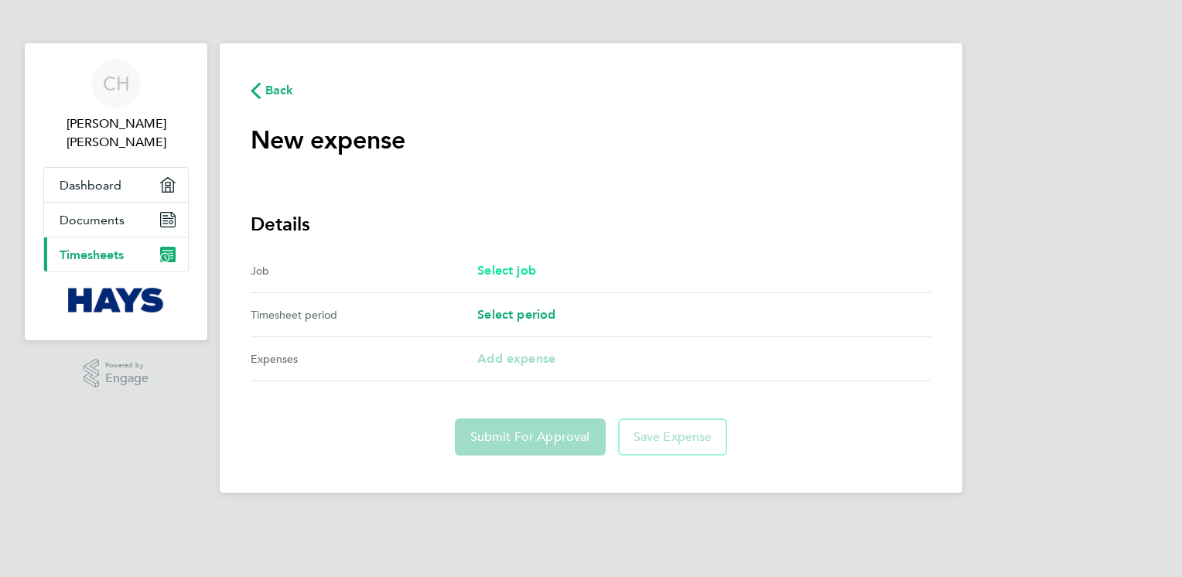
click at [524, 267] on span "Select job" at bounding box center [506, 270] width 59 height 15
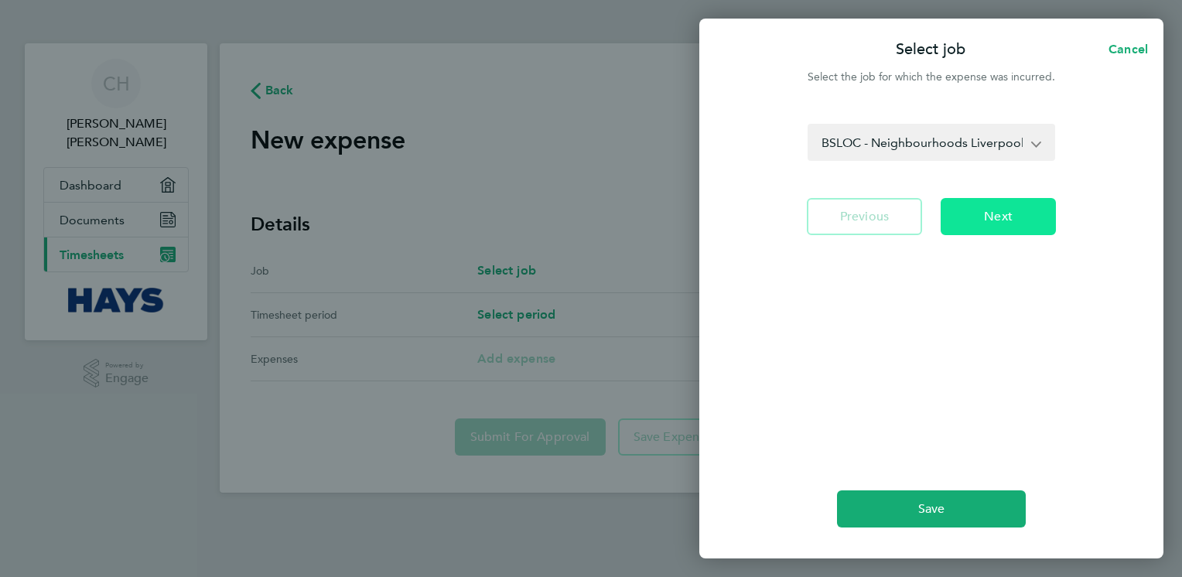
click at [1019, 215] on button "Next" at bounding box center [997, 216] width 115 height 37
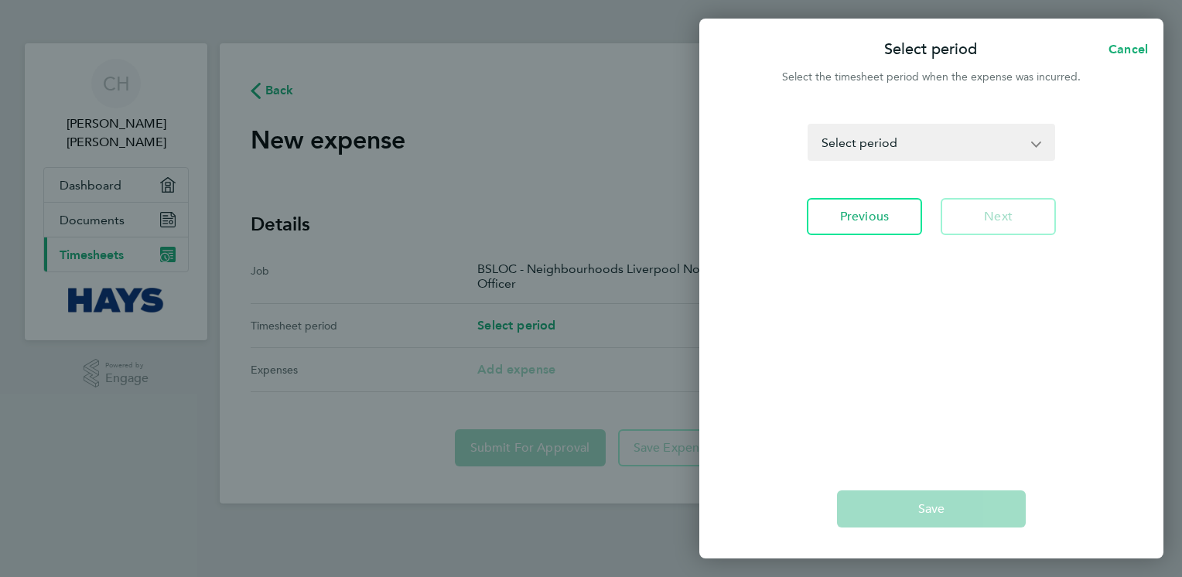
click at [1048, 132] on app-icon-cross-button at bounding box center [1044, 142] width 19 height 34
click at [1039, 144] on app-icon-cross-button at bounding box center [1044, 142] width 19 height 34
click at [1039, 138] on app-icon-cross-button at bounding box center [1044, 142] width 19 height 34
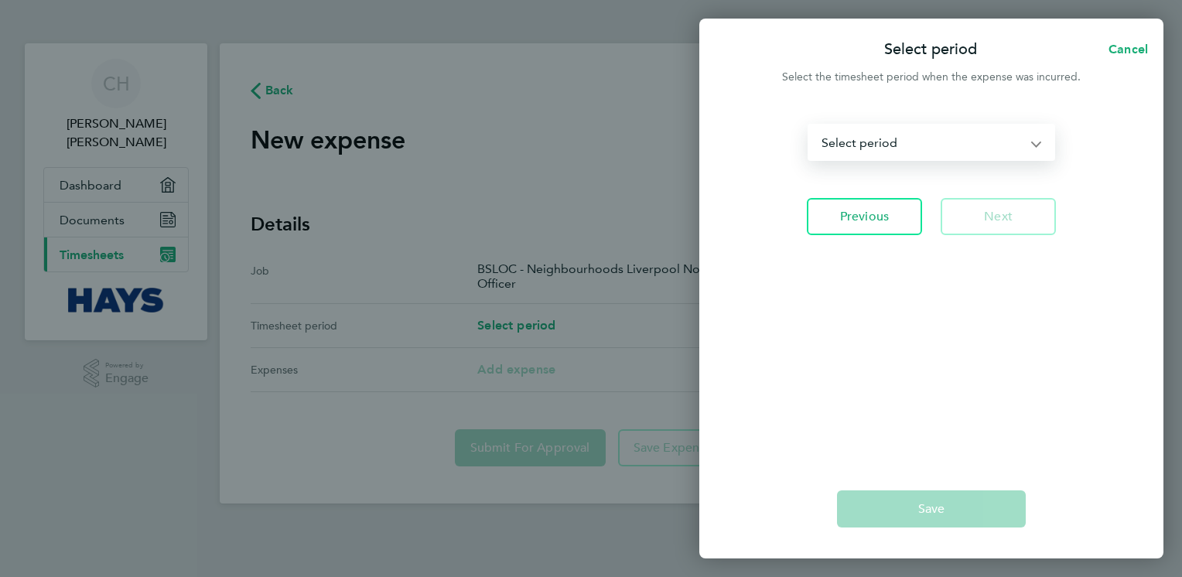
drag, startPoint x: 968, startPoint y: 144, endPoint x: 888, endPoint y: 144, distance: 80.4
click at [967, 143] on select "[DATE] - [DATE] [DATE] - [DATE] [DATE] - [DATE] [DATE] - [DATE] [DATE] - [DATE]…" at bounding box center [922, 142] width 226 height 34
select select "3: Object"
click at [809, 125] on select "[DATE] - [DATE] [DATE] - [DATE] [DATE] - [DATE] [DATE] - [DATE] [DATE] - [DATE]…" at bounding box center [922, 142] width 226 height 34
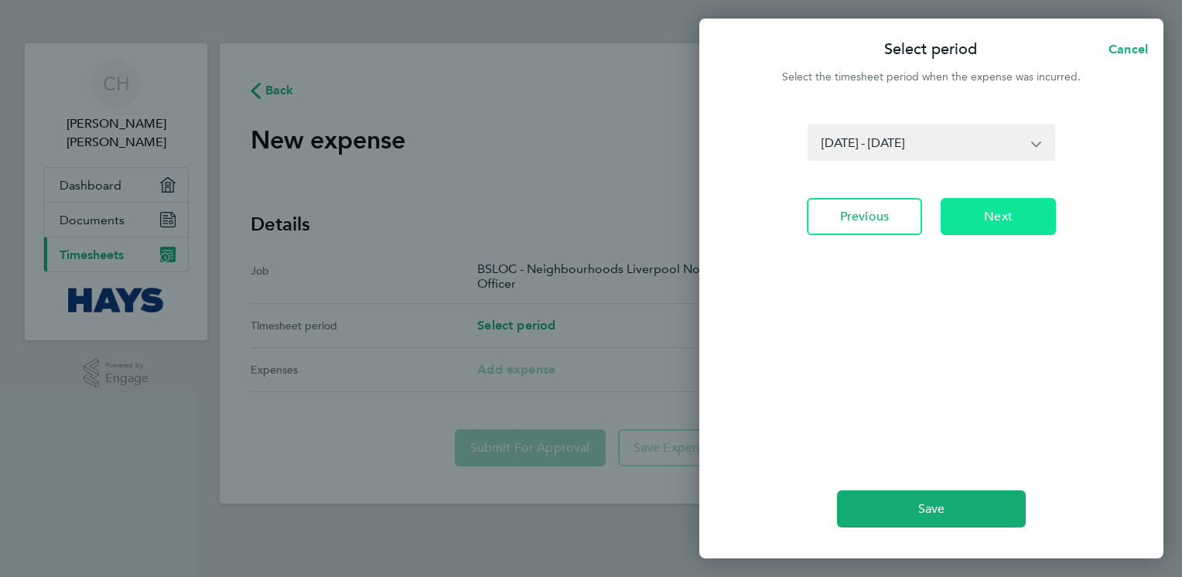
click at [976, 218] on button "Next" at bounding box center [997, 216] width 115 height 37
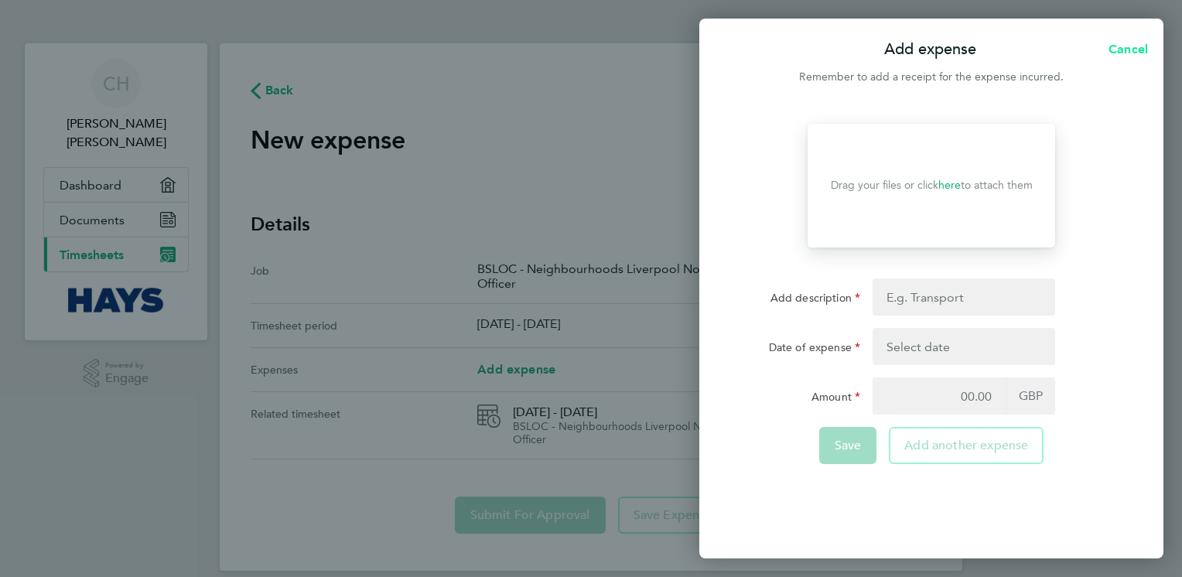
click at [1144, 36] on button "Cancel" at bounding box center [1123, 49] width 80 height 31
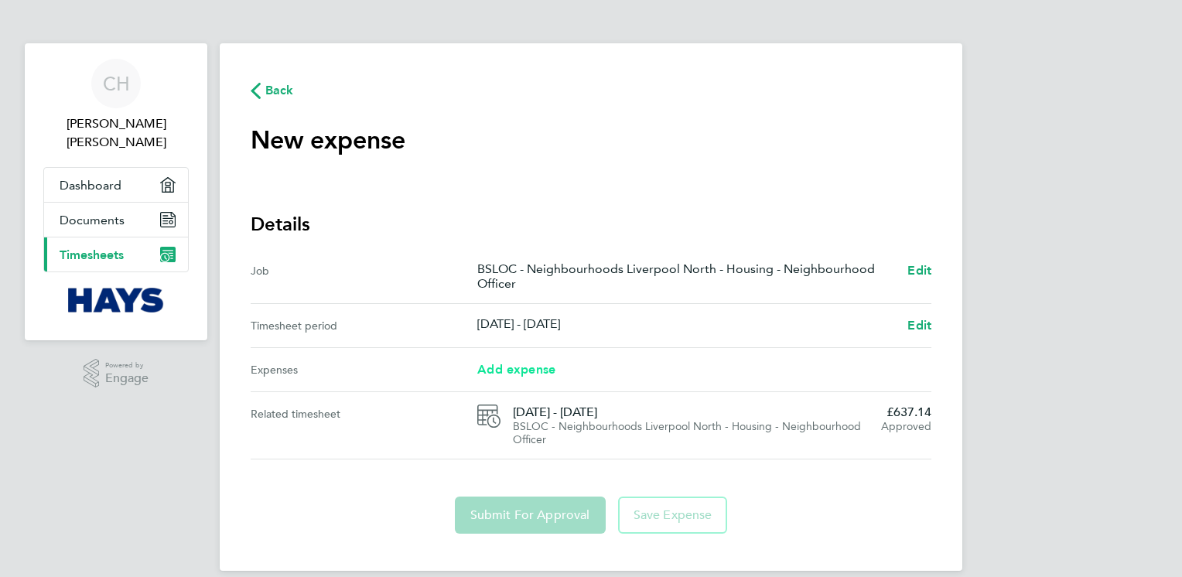
click at [537, 368] on span "Add expense" at bounding box center [516, 369] width 78 height 15
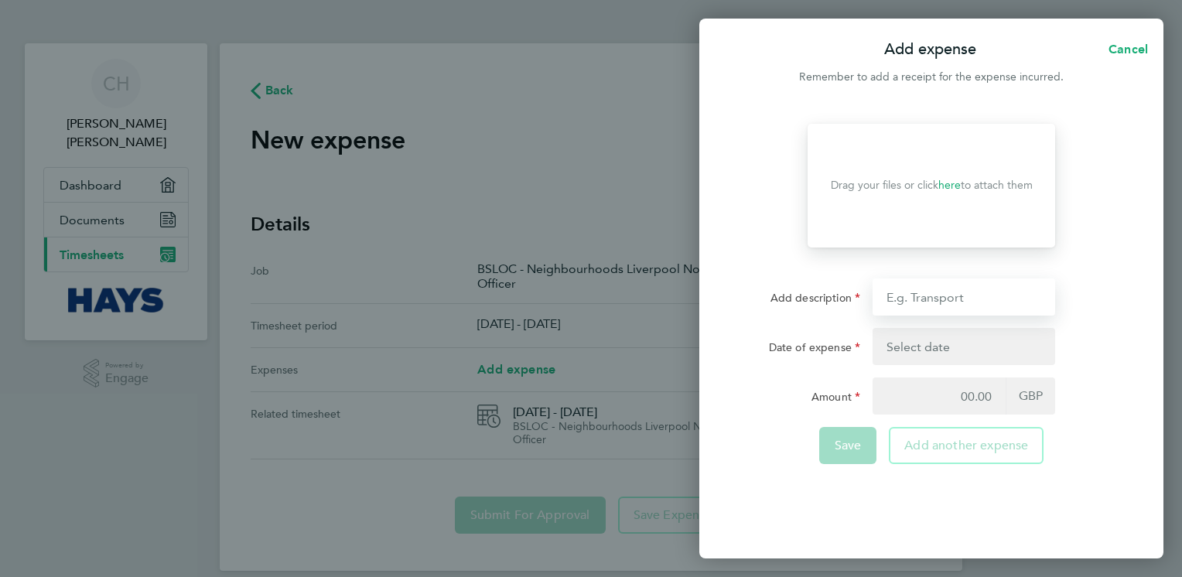
click at [934, 296] on input "Add description" at bounding box center [963, 296] width 183 height 37
type input "mileage"
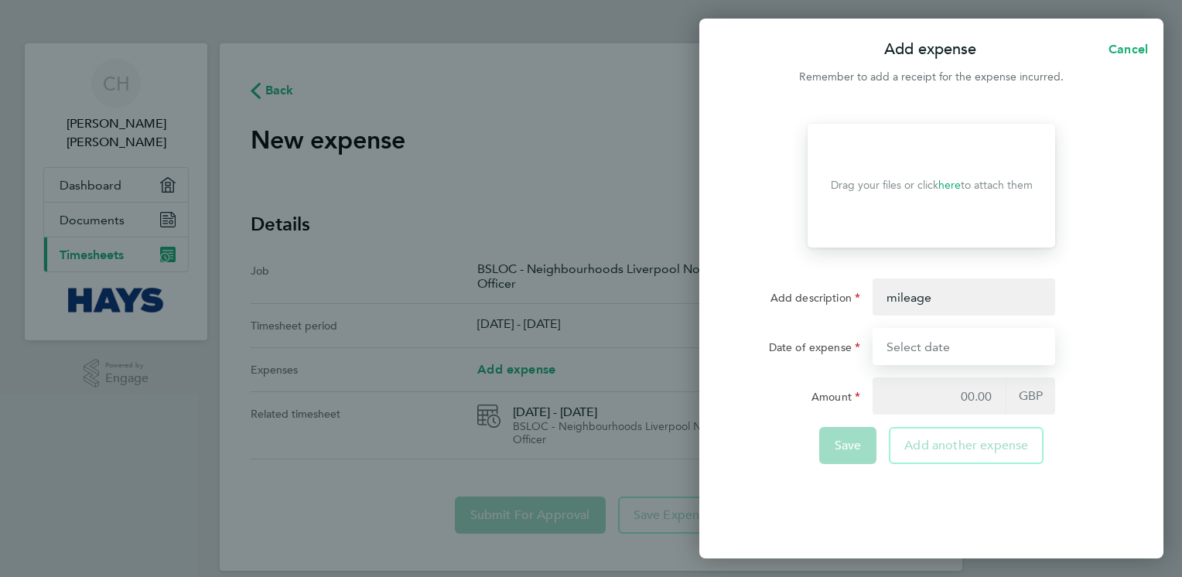
type input "[DATE]"
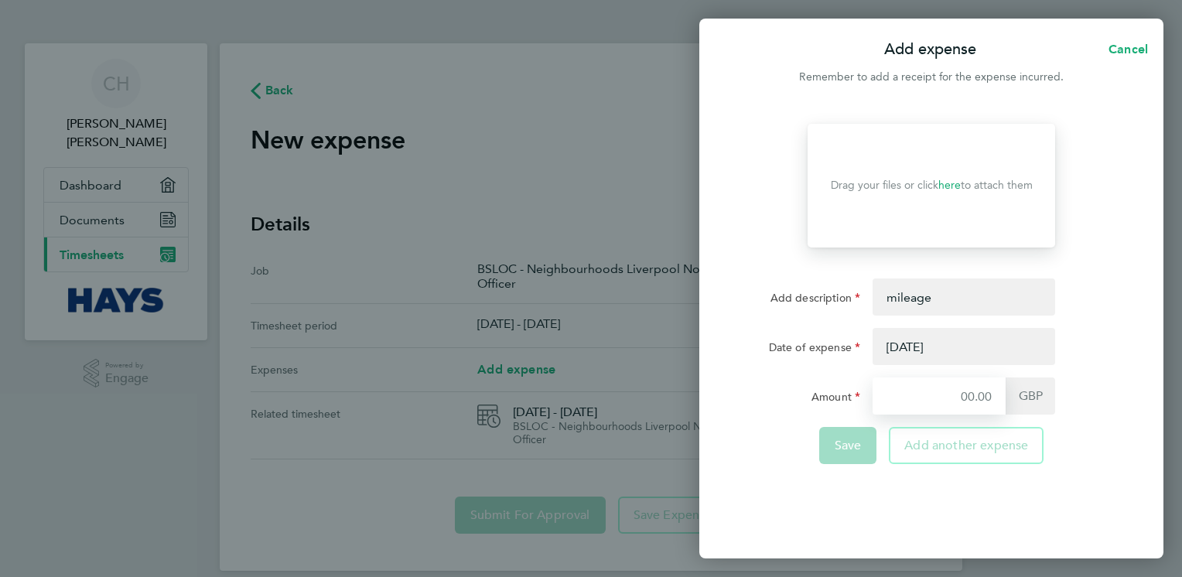
type input "6.30"
click at [933, 349] on button "button" at bounding box center [963, 346] width 183 height 37
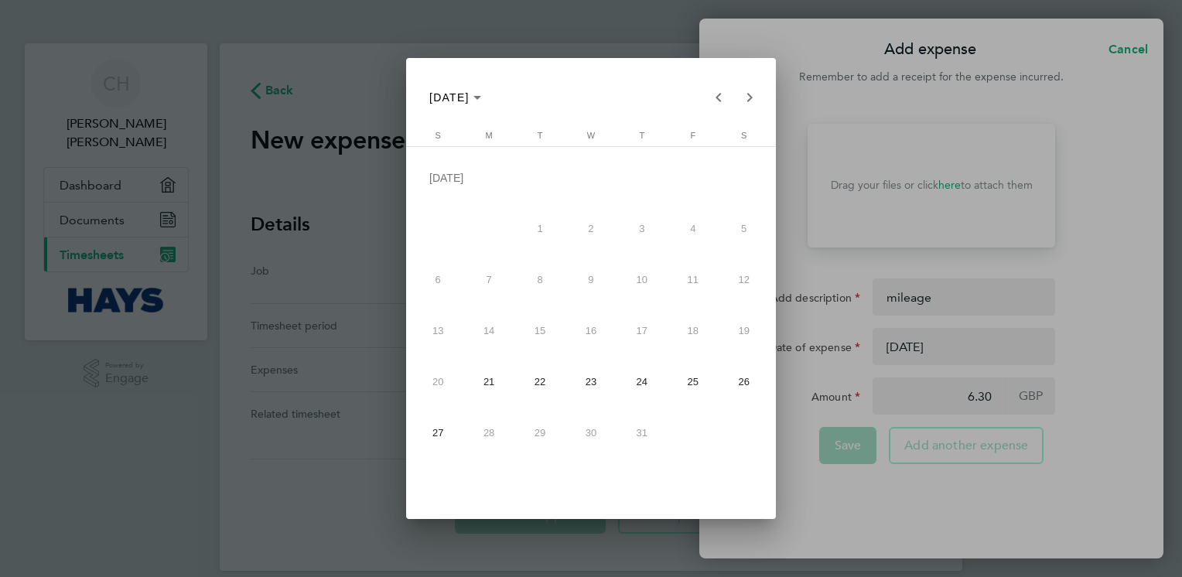
click at [490, 391] on span "21" at bounding box center [489, 382] width 46 height 46
type input "[DATE]"
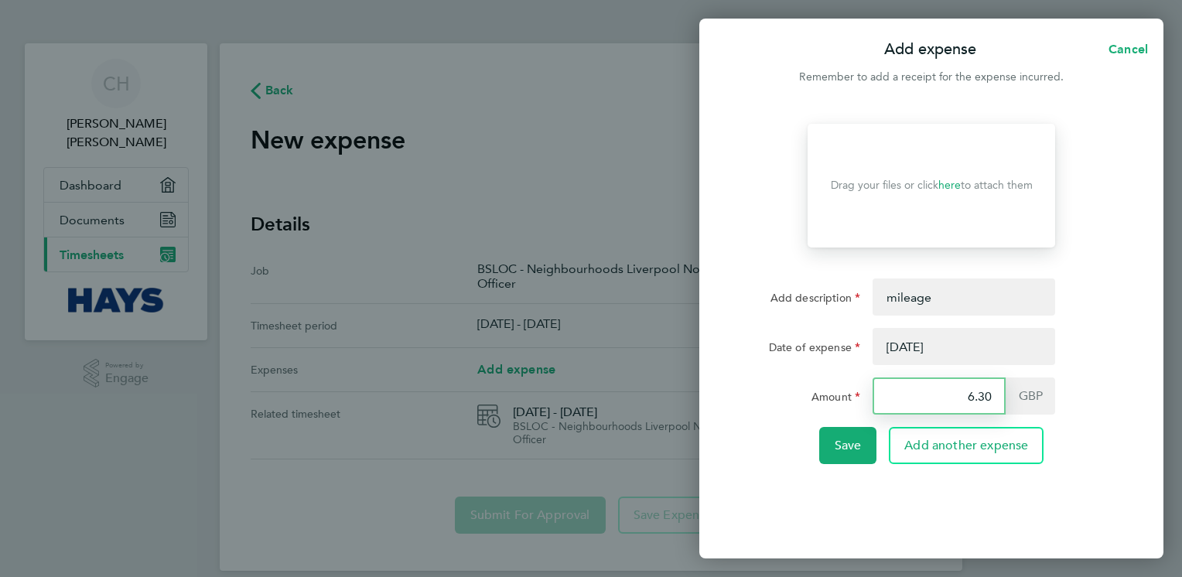
click at [995, 398] on input "6.30" at bounding box center [938, 395] width 133 height 37
type input "6"
type input "6.30"
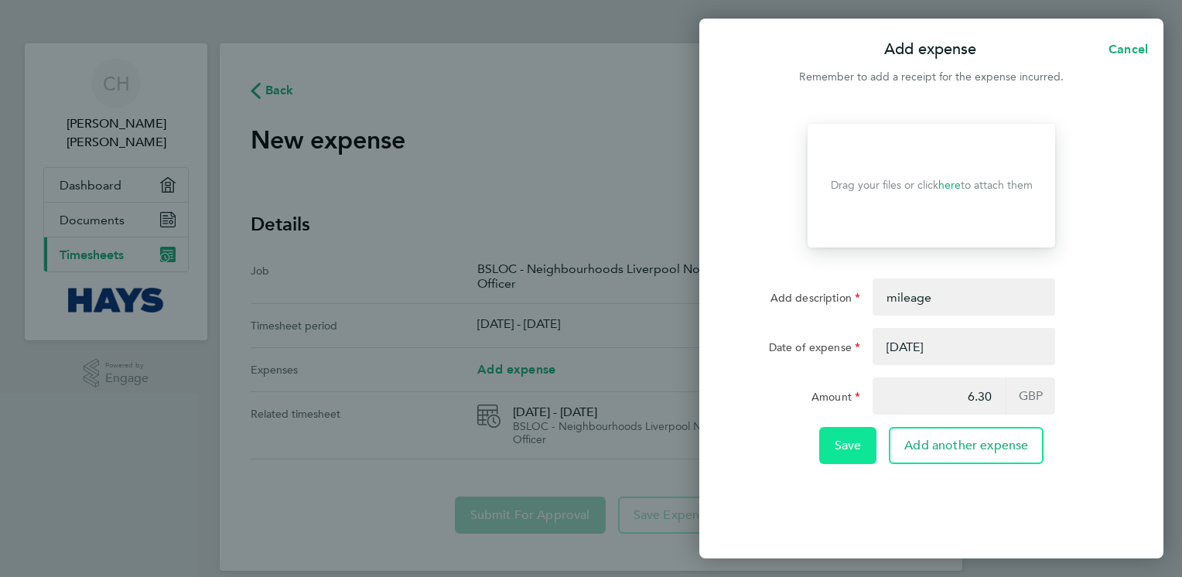
click at [862, 452] on button "Save" at bounding box center [848, 445] width 58 height 37
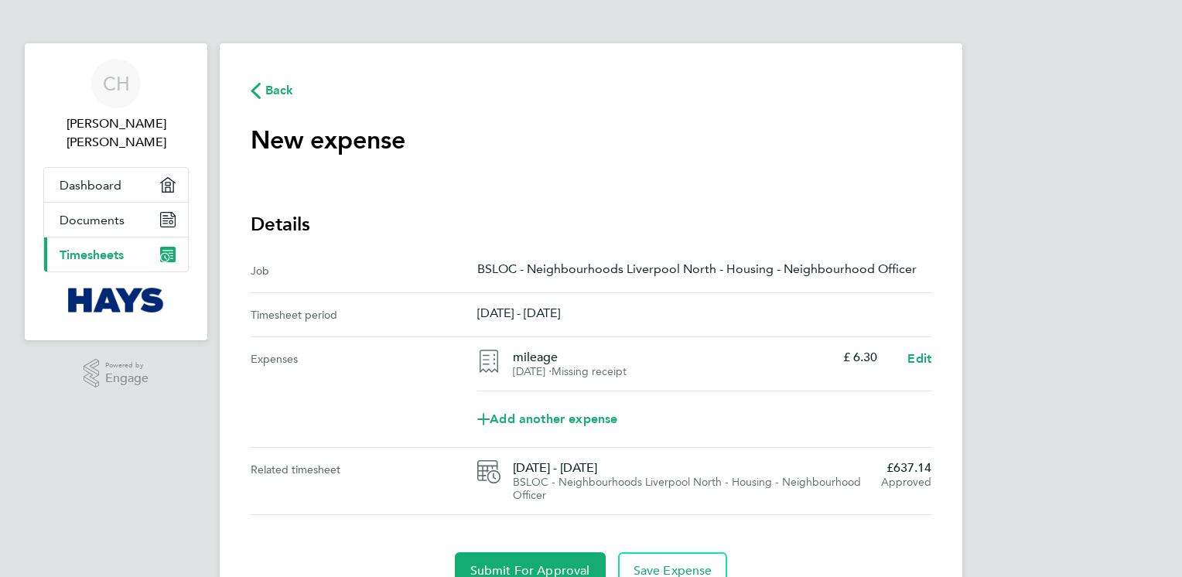
scroll to position [73, 0]
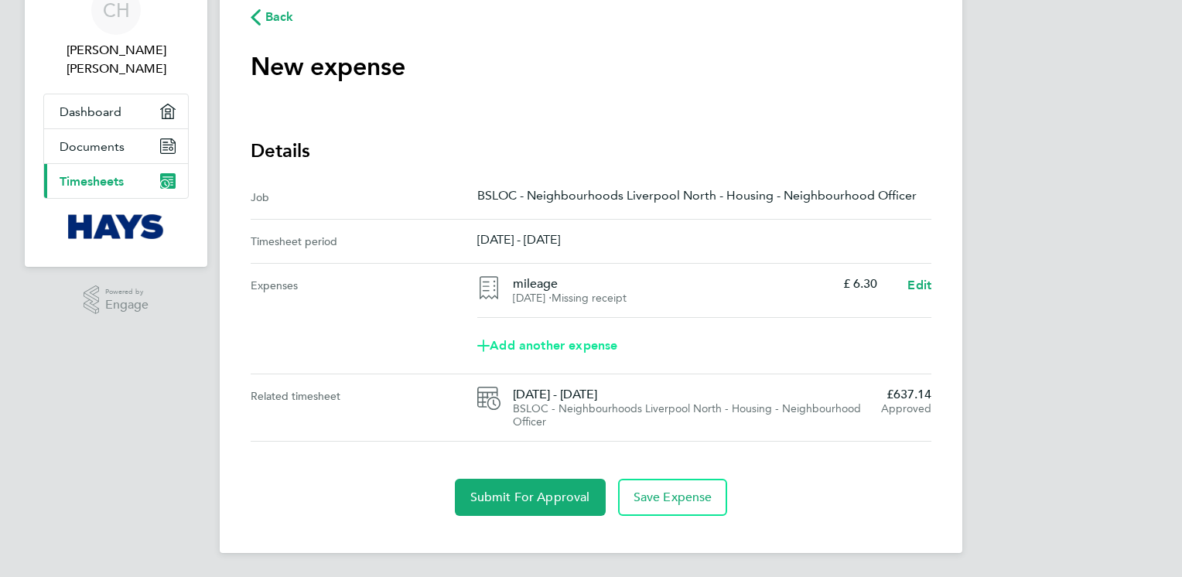
click at [553, 343] on span "Add another expense" at bounding box center [547, 345] width 140 height 12
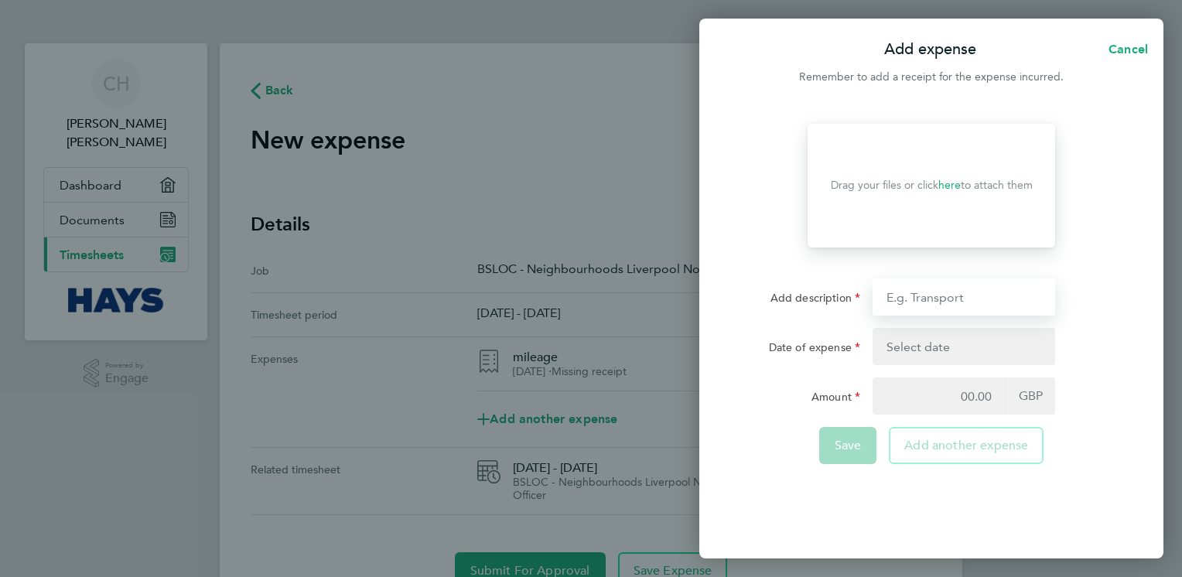
click at [960, 290] on input "Add description" at bounding box center [963, 296] width 183 height 37
type input "mileage"
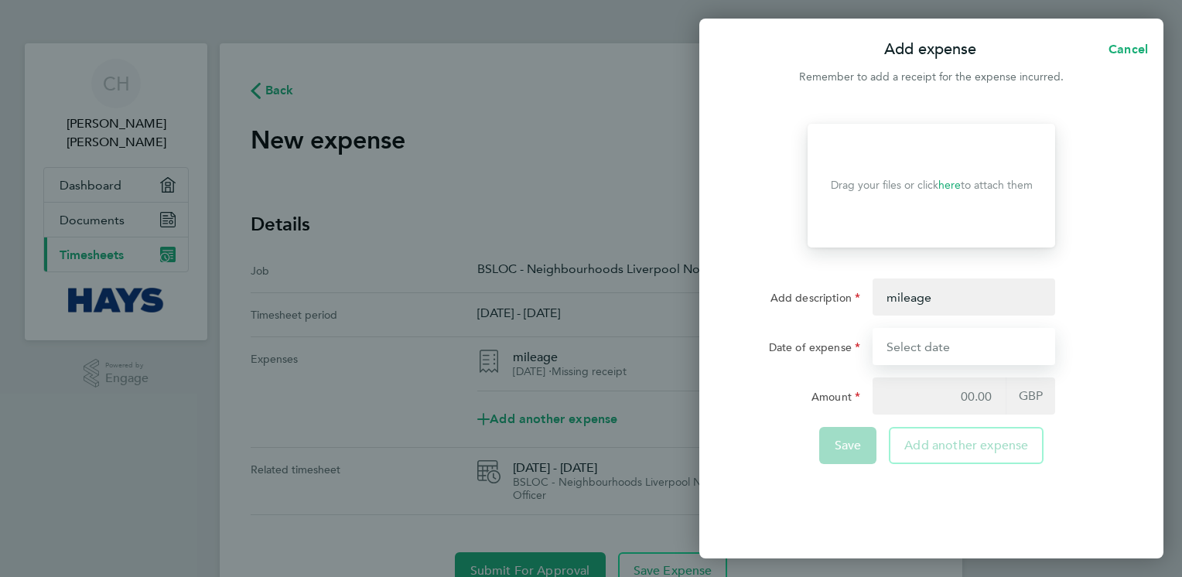
type input "[DATE]"
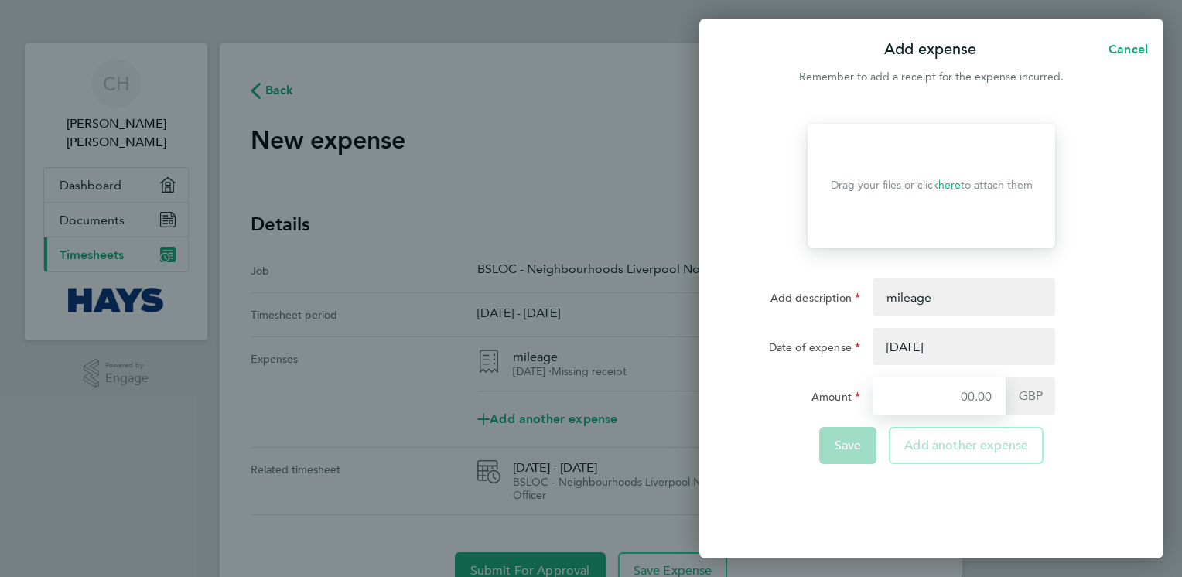
type input "6.30"
click at [940, 347] on button "button" at bounding box center [963, 346] width 183 height 37
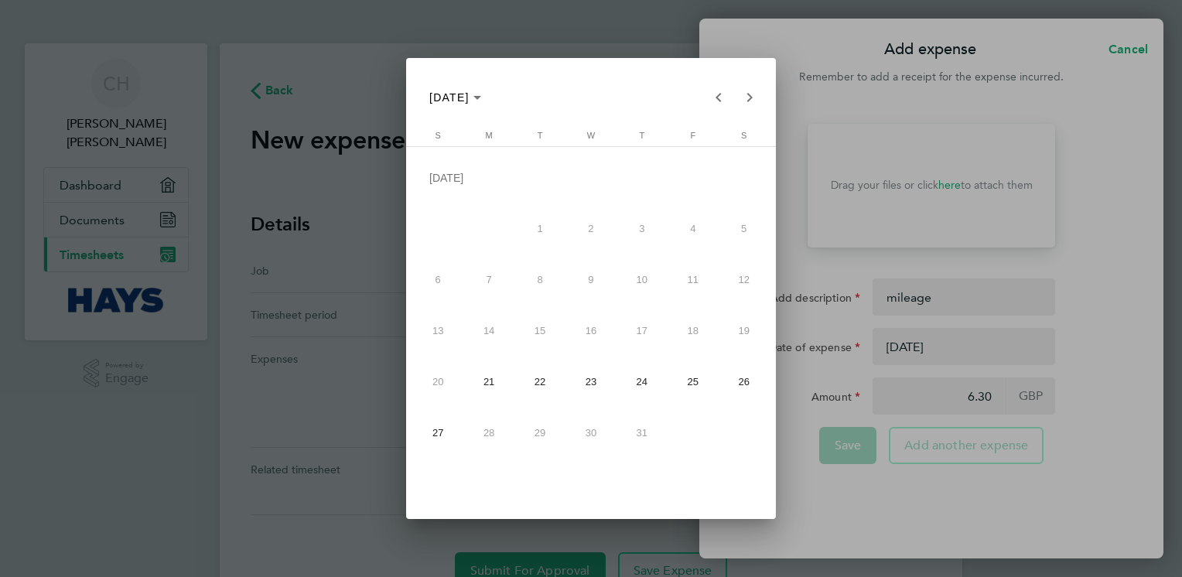
click at [691, 384] on span "25" at bounding box center [693, 382] width 46 height 46
type input "[DATE]"
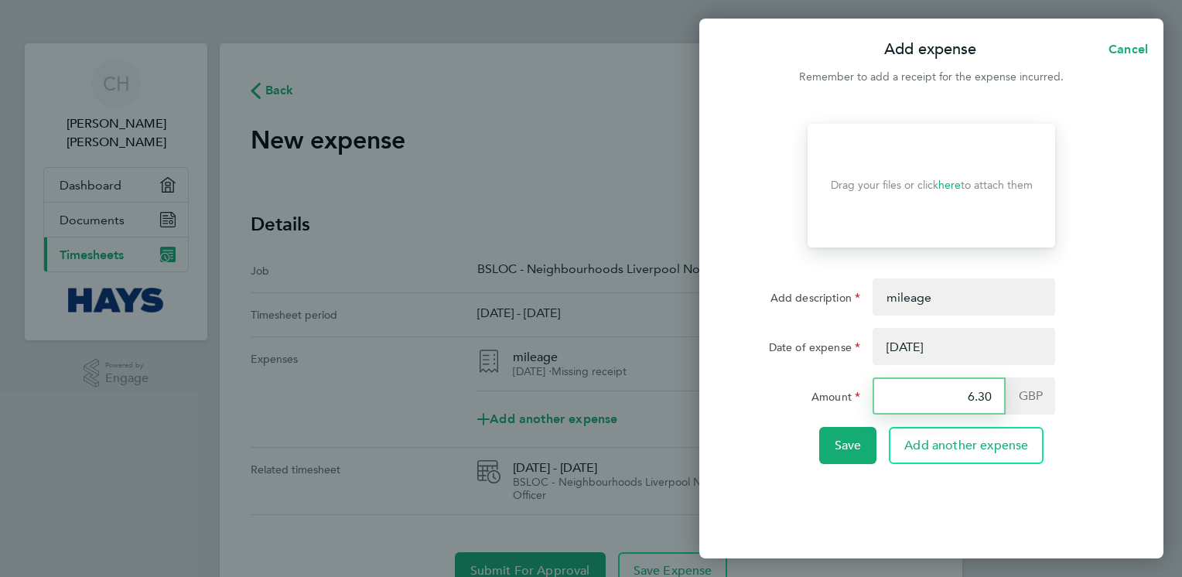
click at [1003, 393] on input "6.30" at bounding box center [938, 395] width 133 height 37
type input "6"
type input "6.75"
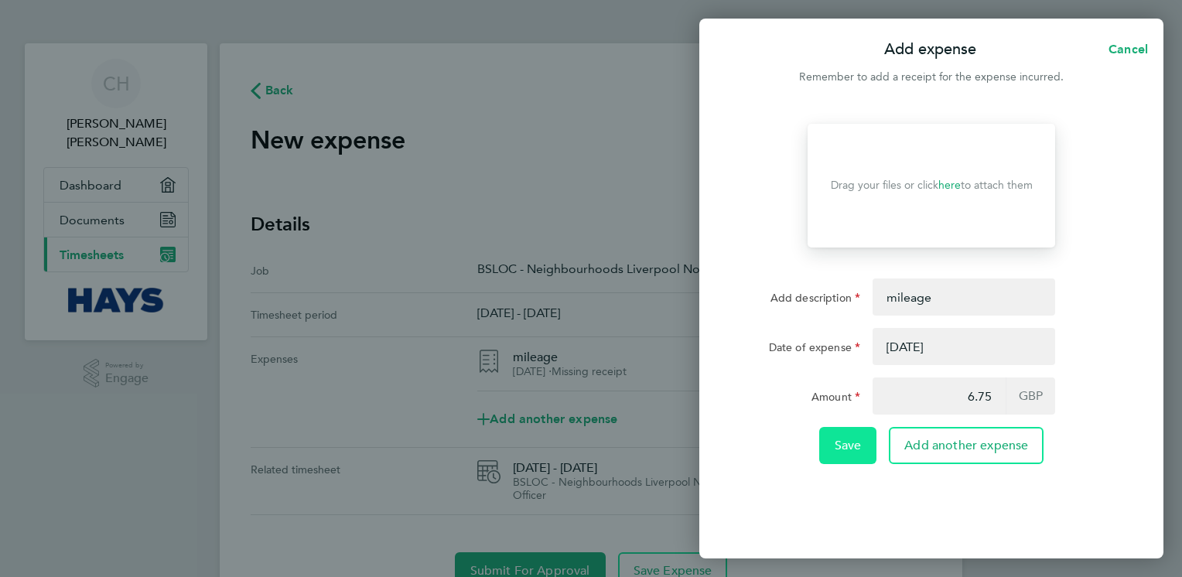
click at [858, 452] on span "Save" at bounding box center [847, 445] width 27 height 15
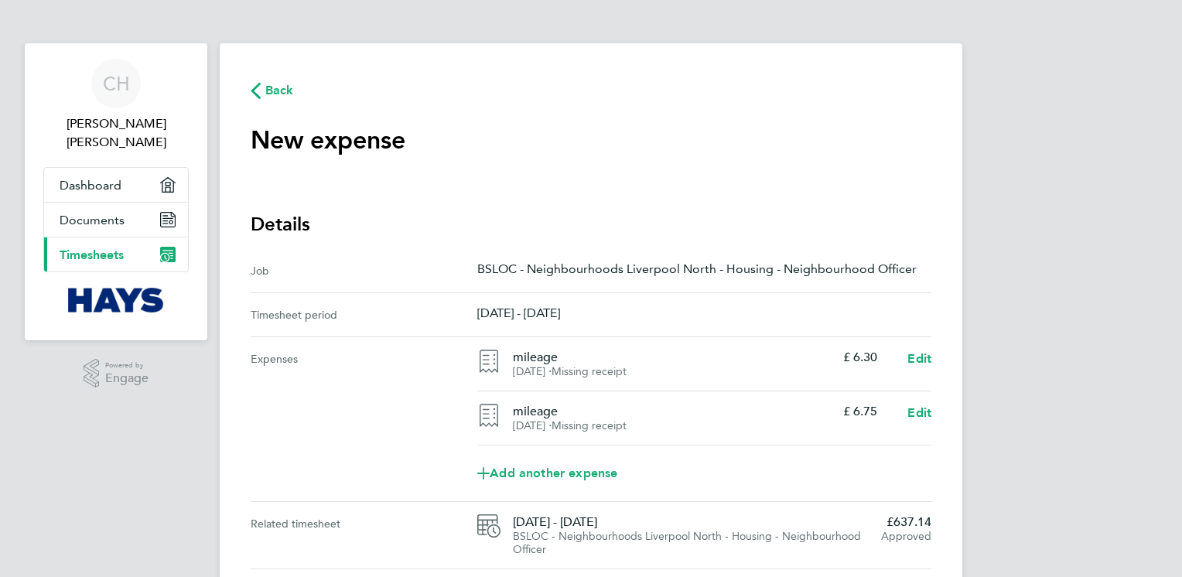
scroll to position [77, 0]
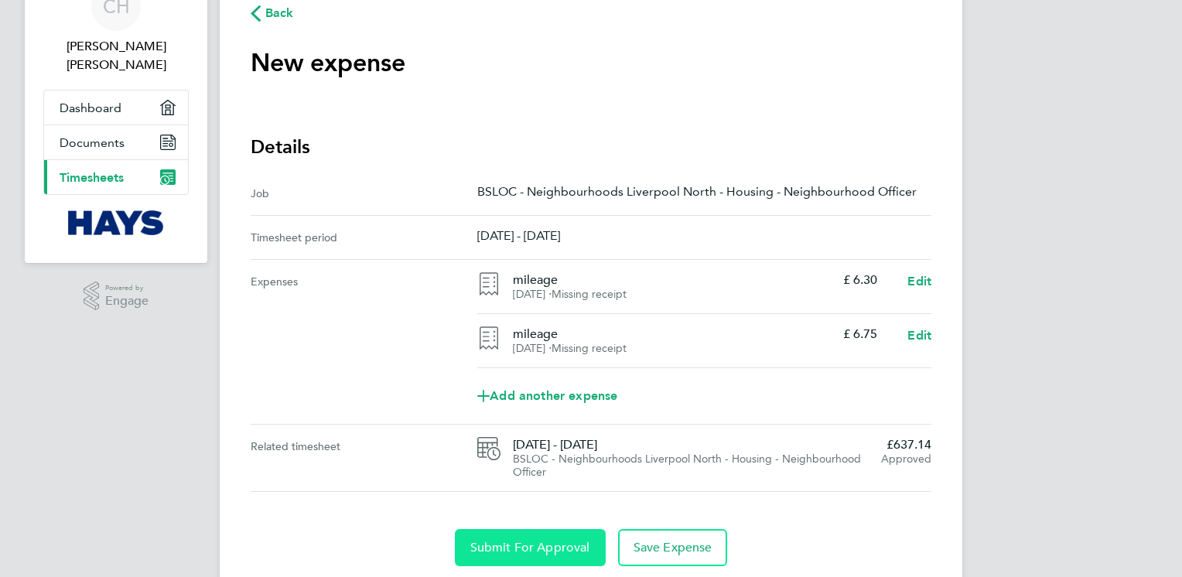
click at [531, 548] on span "Submit For Approval" at bounding box center [530, 547] width 120 height 15
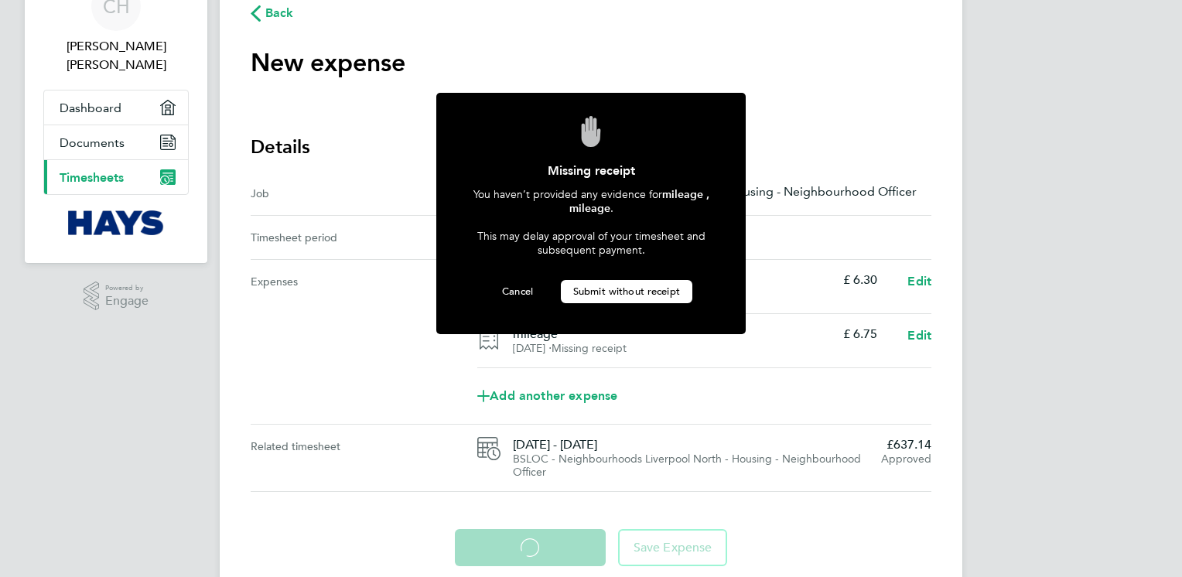
click at [653, 288] on span "Submit without receipt" at bounding box center [626, 291] width 107 height 13
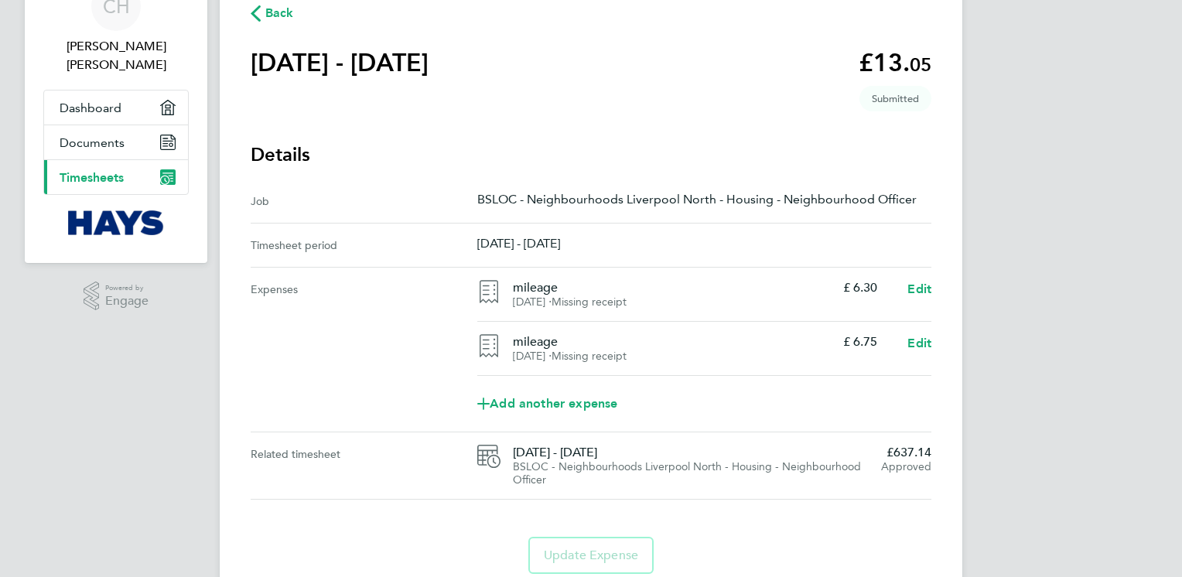
scroll to position [135, 0]
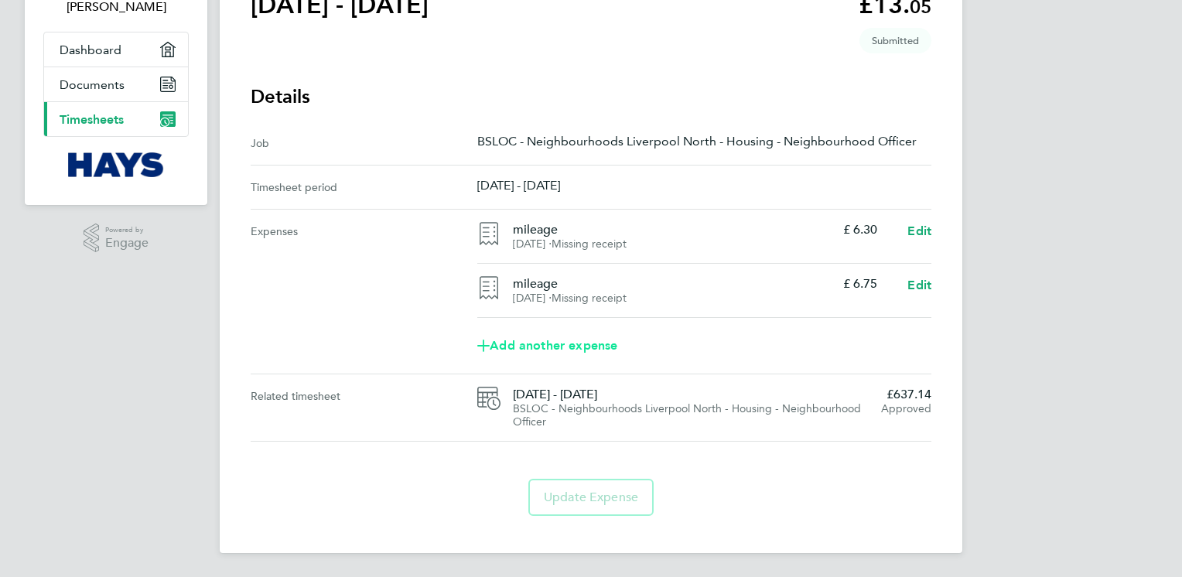
click at [570, 346] on span "Add another expense" at bounding box center [547, 345] width 140 height 12
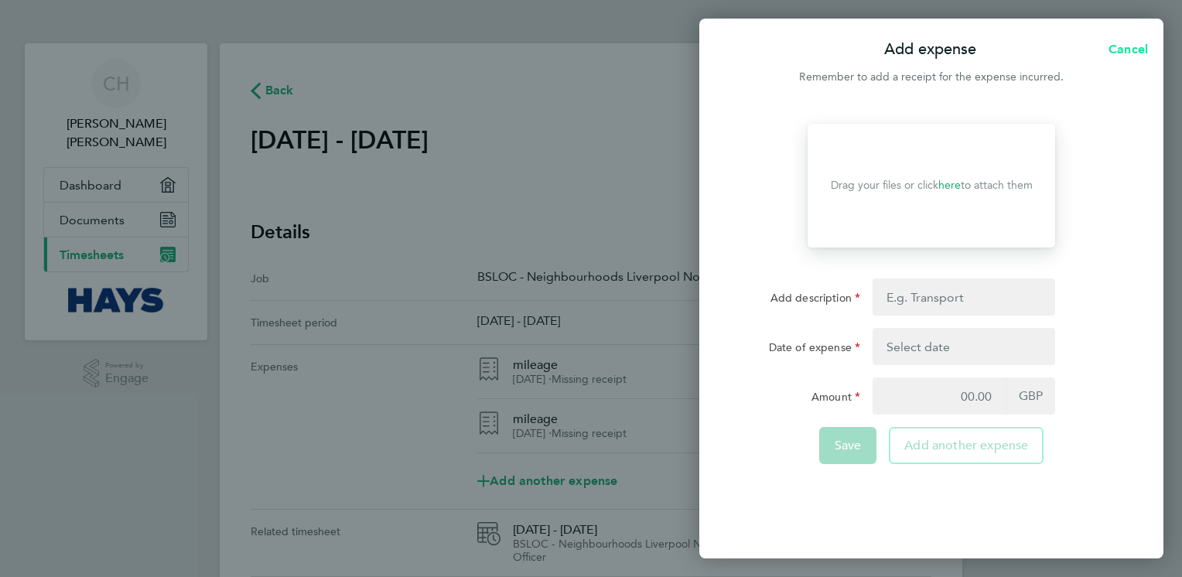
click at [1130, 53] on span "Cancel" at bounding box center [1126, 49] width 44 height 15
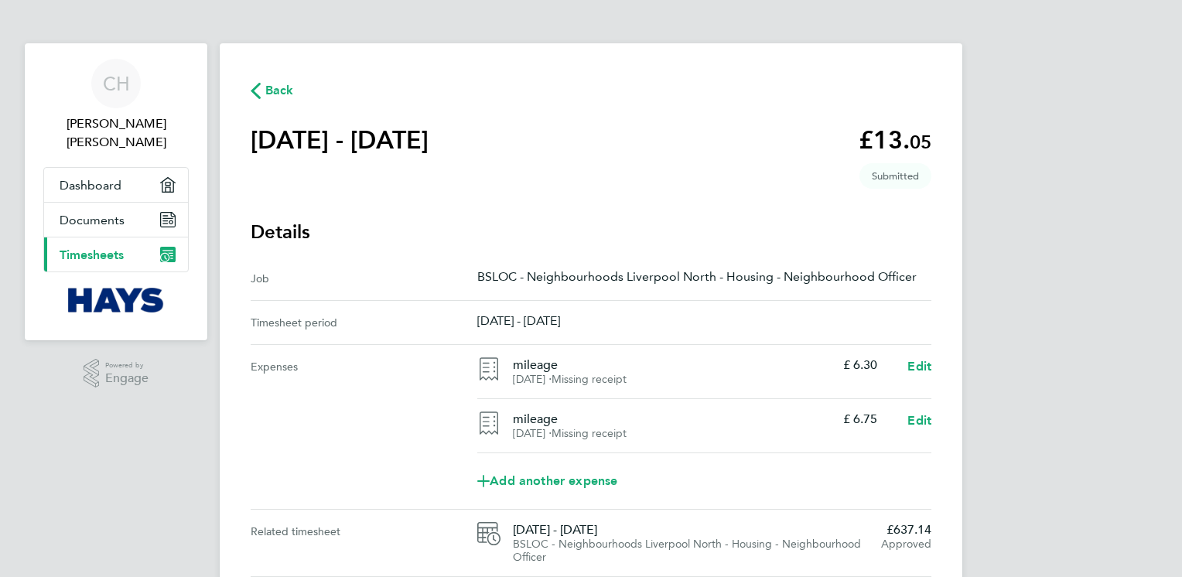
click at [264, 84] on span "Back" at bounding box center [272, 89] width 43 height 15
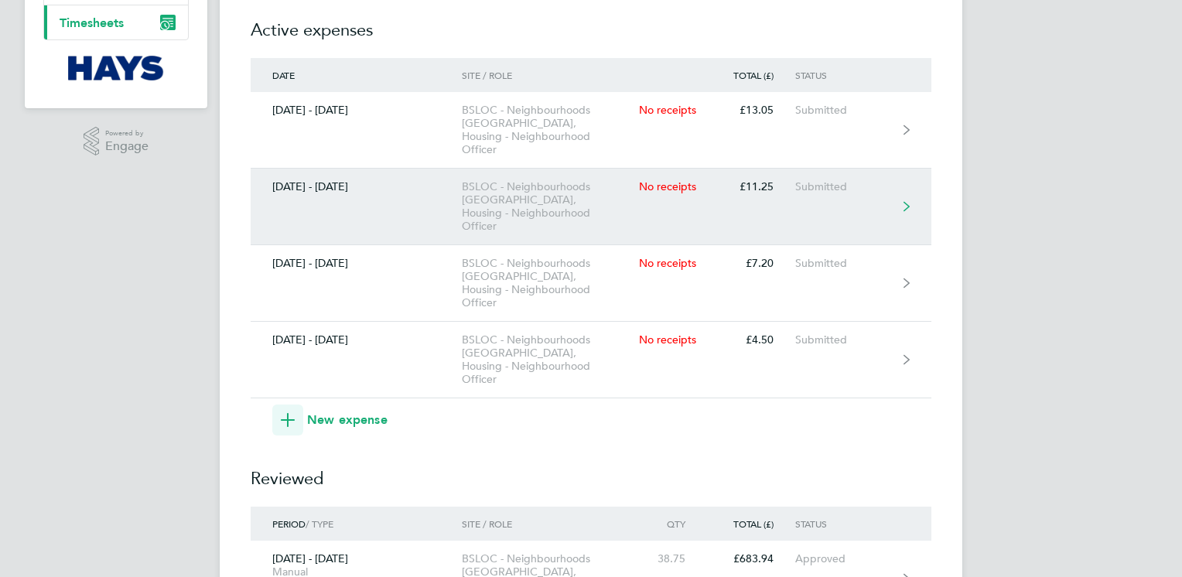
scroll to position [309, 0]
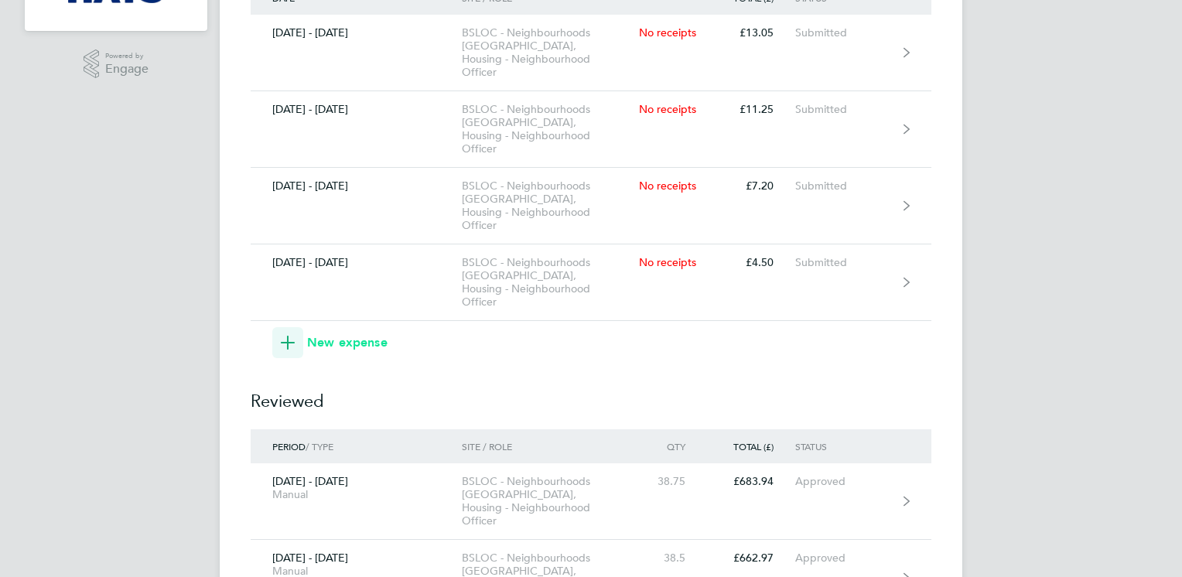
click at [339, 333] on span "New expense" at bounding box center [347, 342] width 80 height 19
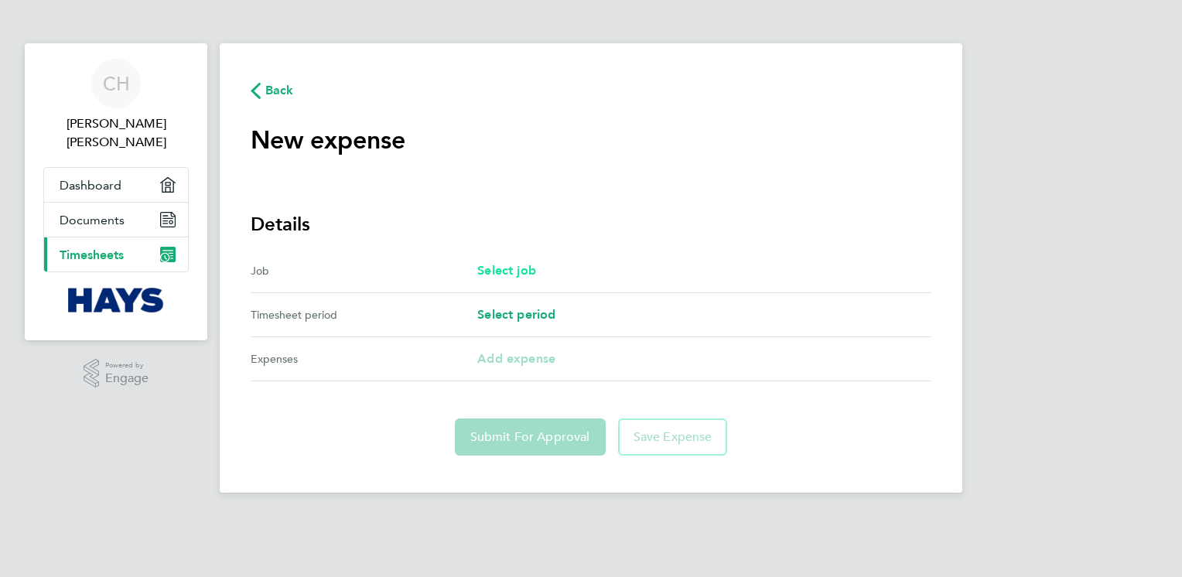
click at [479, 280] on div "Job Select job" at bounding box center [591, 271] width 681 height 44
click at [492, 273] on span "Select job" at bounding box center [506, 270] width 59 height 15
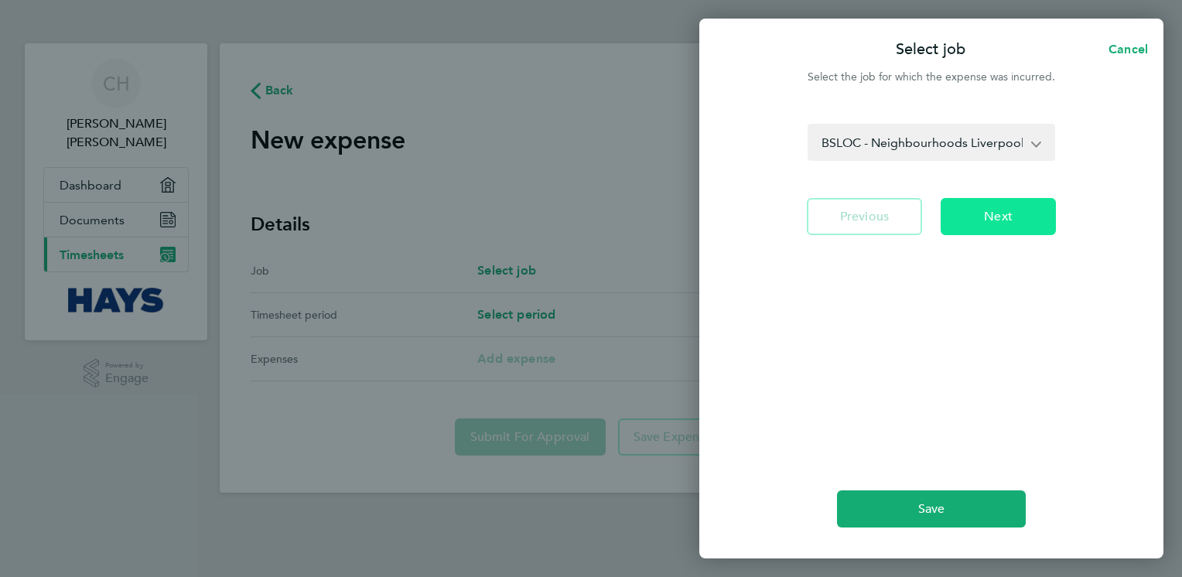
click at [987, 213] on span "Next" at bounding box center [998, 216] width 29 height 15
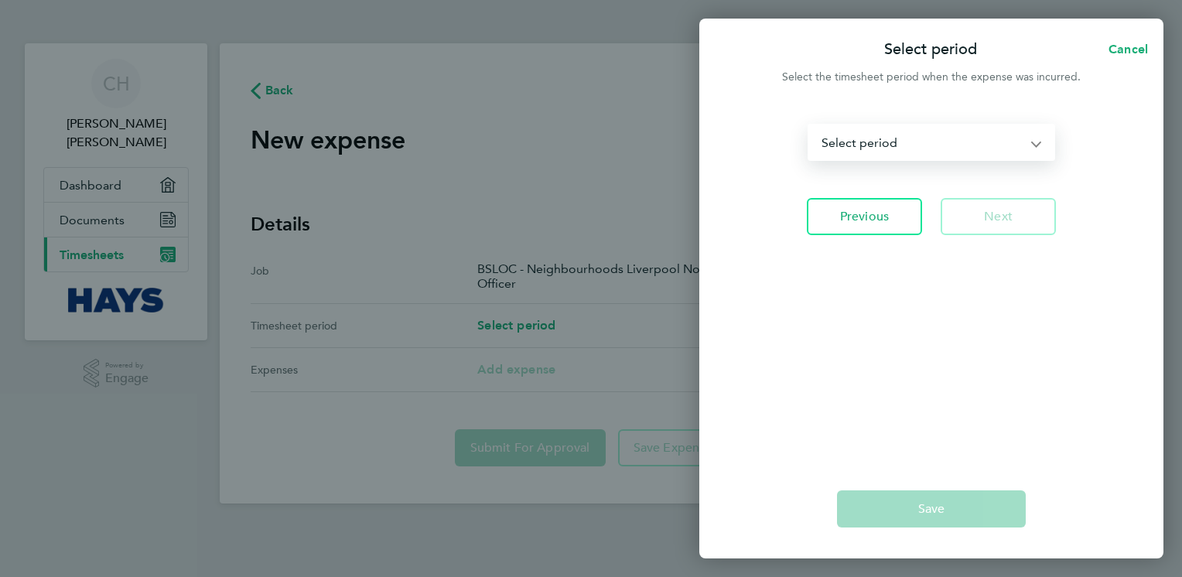
click at [940, 140] on select "[DATE] - [DATE] [DATE] - [DATE] [DATE] - [DATE] [DATE] - [DATE] [DATE] - [DATE]…" at bounding box center [922, 142] width 226 height 34
select select "4: Object"
click at [809, 125] on select "[DATE] - [DATE] [DATE] - [DATE] [DATE] - [DATE] [DATE] - [DATE] [DATE] - [DATE]…" at bounding box center [922, 142] width 226 height 34
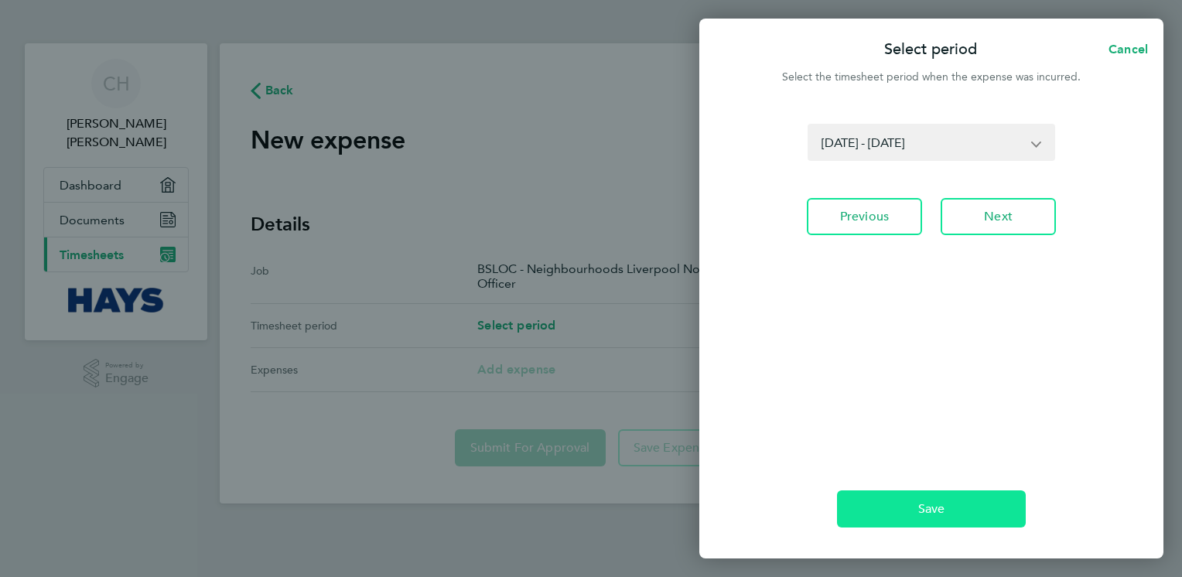
click at [956, 512] on button "Save" at bounding box center [931, 508] width 189 height 37
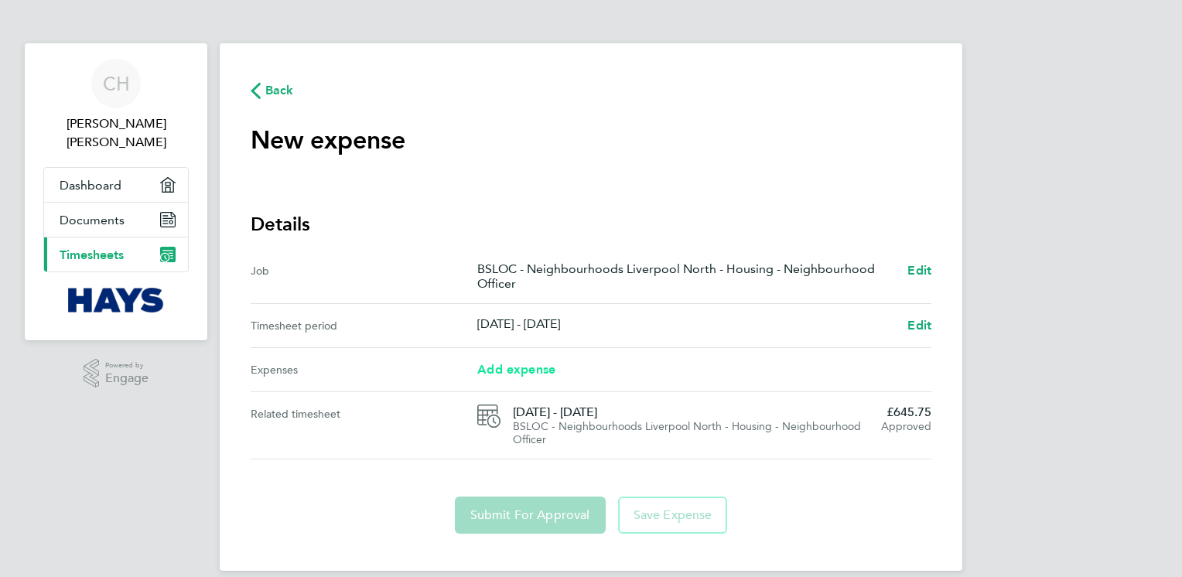
click at [519, 363] on span "Add expense" at bounding box center [516, 369] width 78 height 15
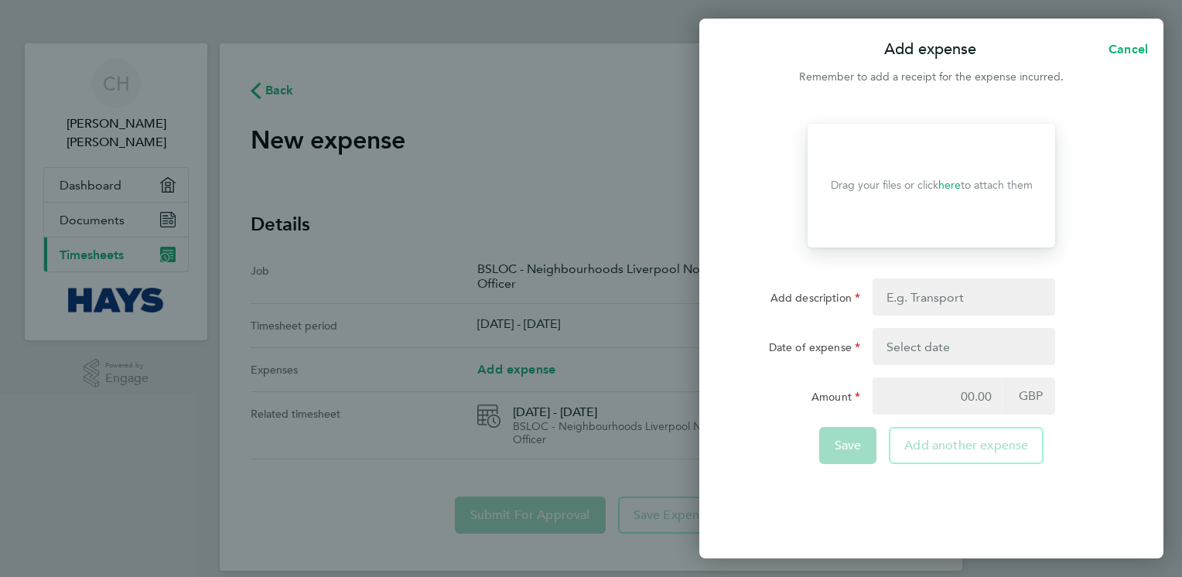
drag, startPoint x: 1008, startPoint y: 392, endPoint x: 984, endPoint y: 391, distance: 24.8
click at [1008, 392] on span "GBP" at bounding box center [1029, 395] width 49 height 37
click at [1001, 398] on input "Amount" at bounding box center [938, 395] width 133 height 37
type input "9.00"
click at [861, 447] on div "Save" at bounding box center [848, 445] width 58 height 37
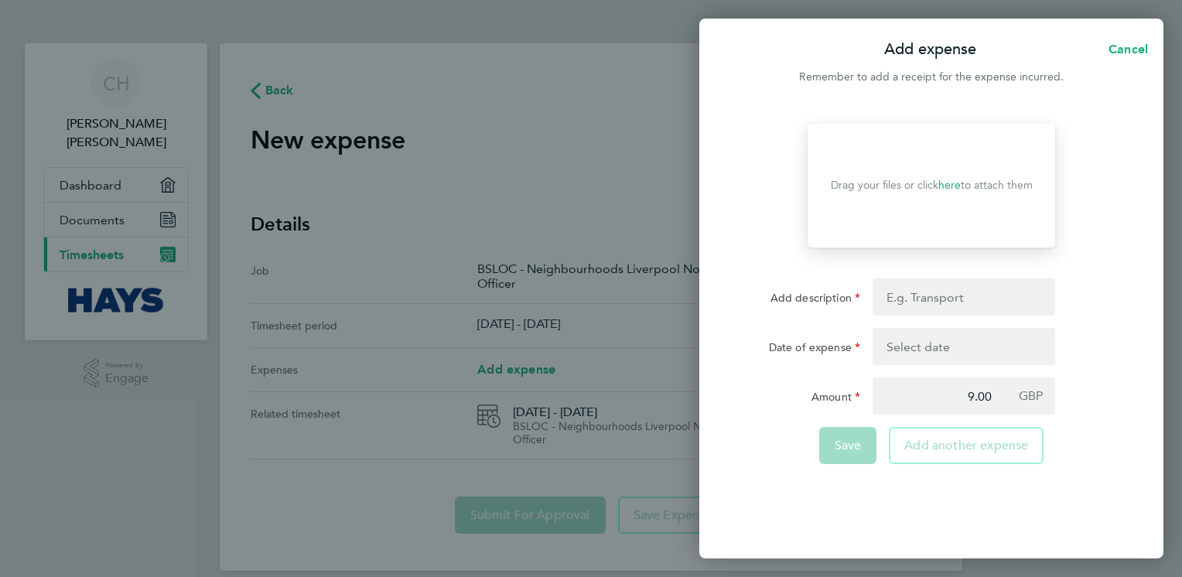
click at [854, 449] on div "Save" at bounding box center [848, 445] width 58 height 37
click at [981, 295] on input "Add description" at bounding box center [963, 296] width 183 height 37
type input "mileage"
click at [956, 344] on button "button" at bounding box center [963, 346] width 183 height 37
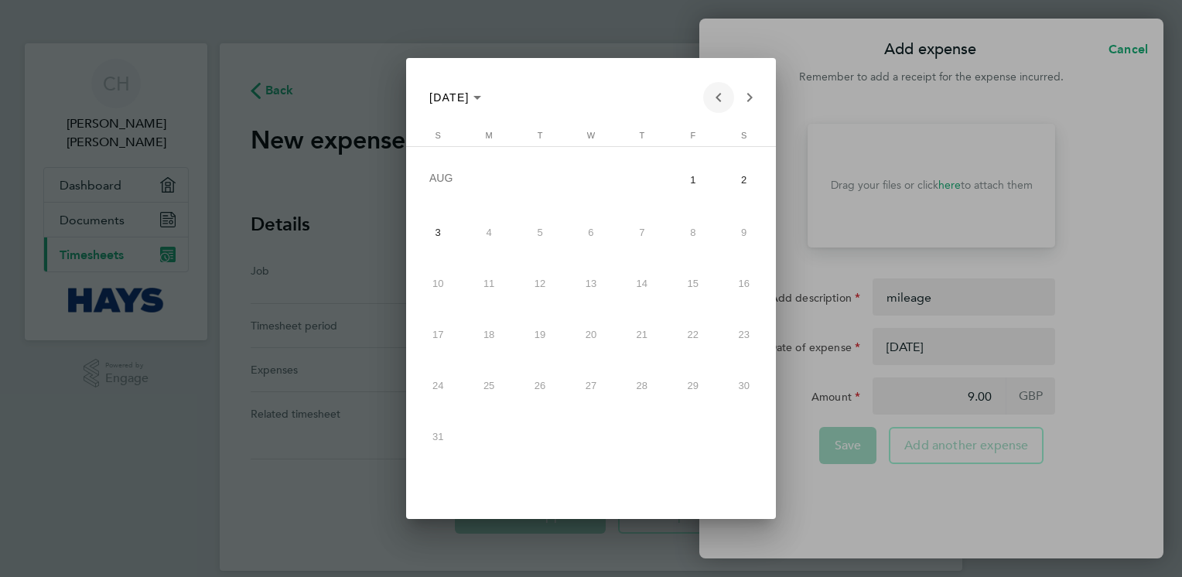
click at [722, 90] on span "Previous month" at bounding box center [718, 97] width 31 height 31
click at [477, 433] on span "28" at bounding box center [489, 433] width 46 height 46
type input "[DATE]"
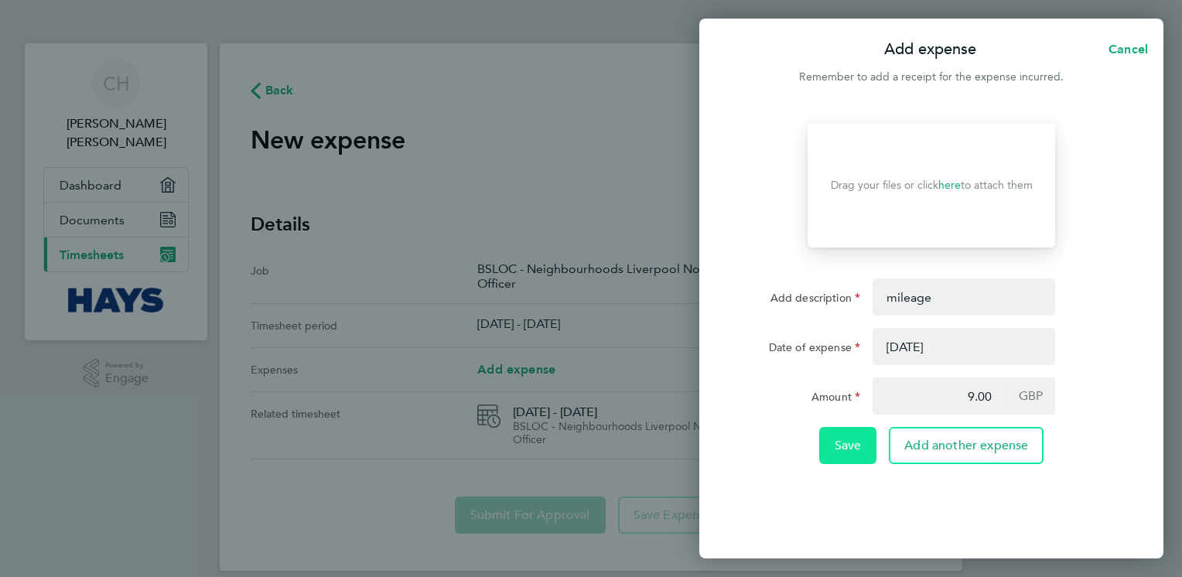
click at [855, 447] on span "Save" at bounding box center [847, 445] width 27 height 15
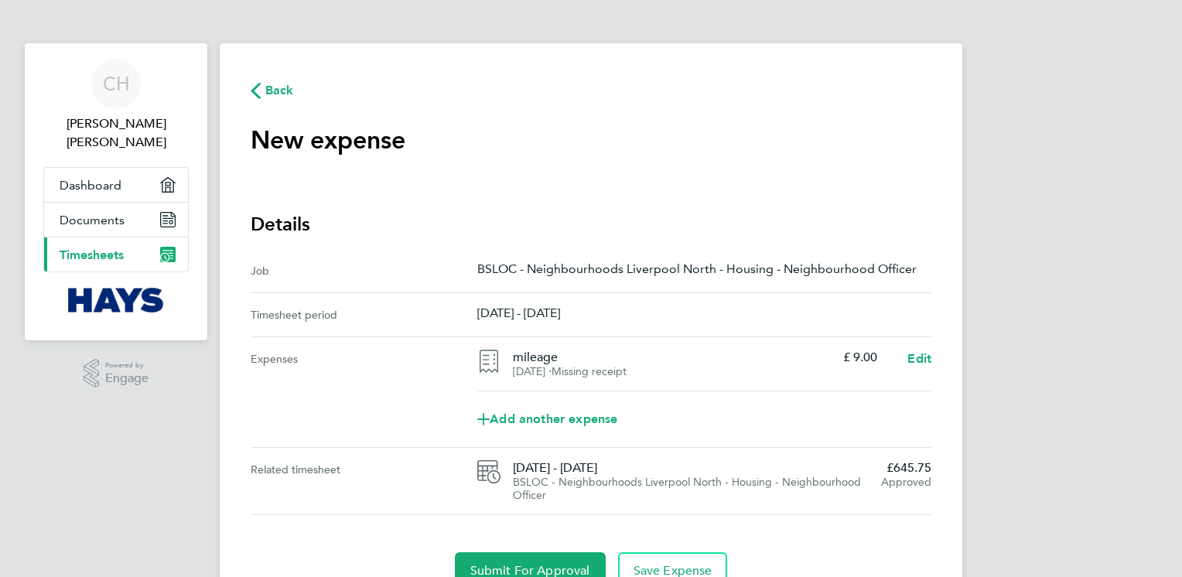
scroll to position [73, 0]
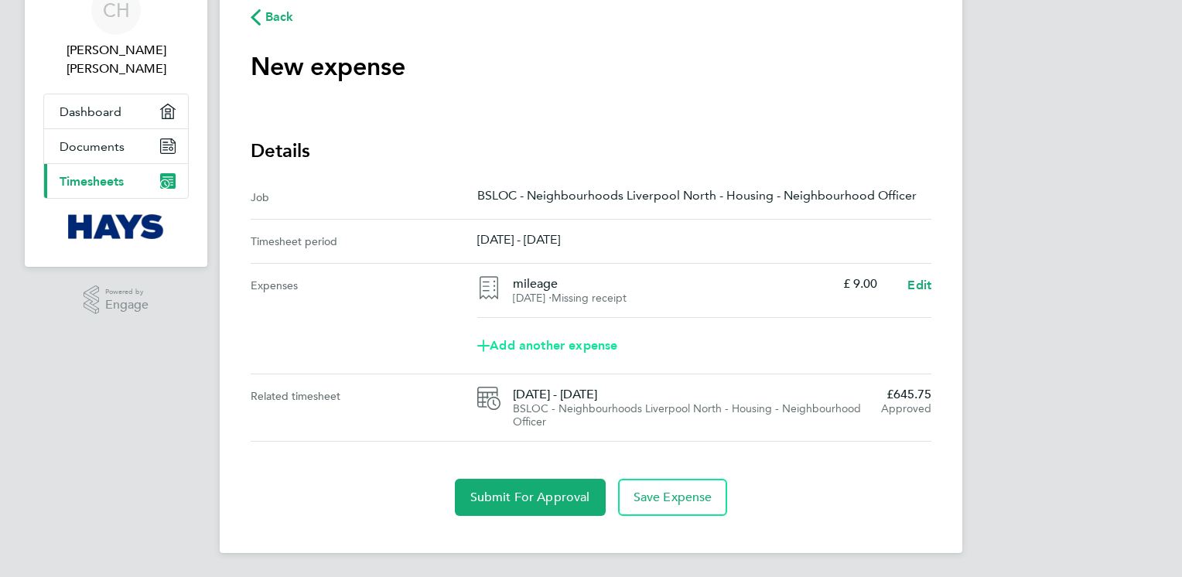
click at [569, 344] on span "Add another expense" at bounding box center [547, 345] width 140 height 12
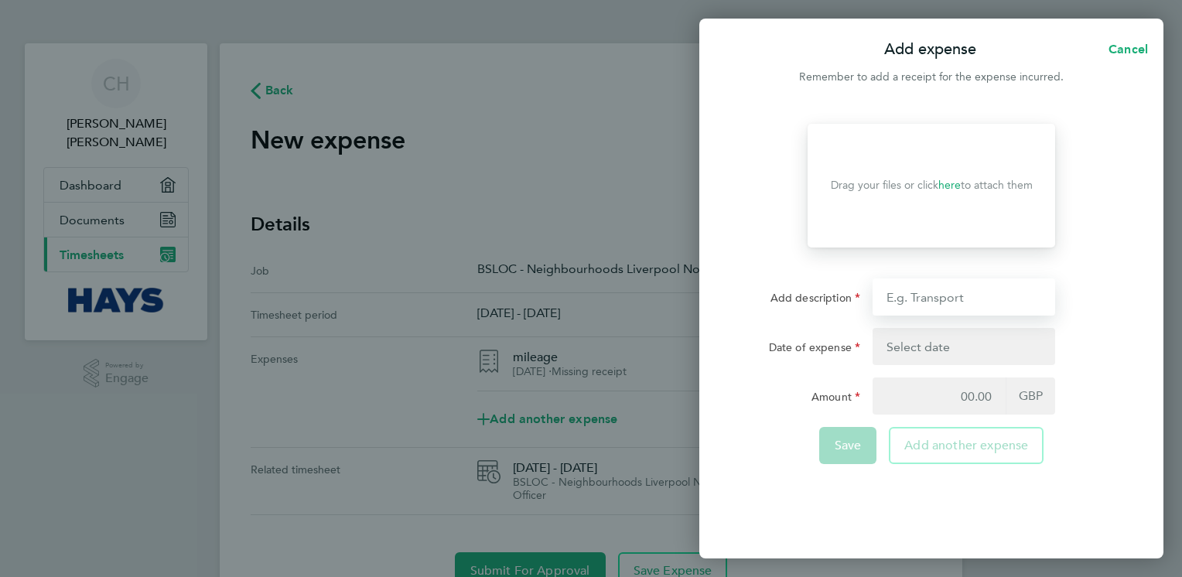
click at [963, 294] on input "Add description" at bounding box center [963, 296] width 183 height 37
type input "mileage"
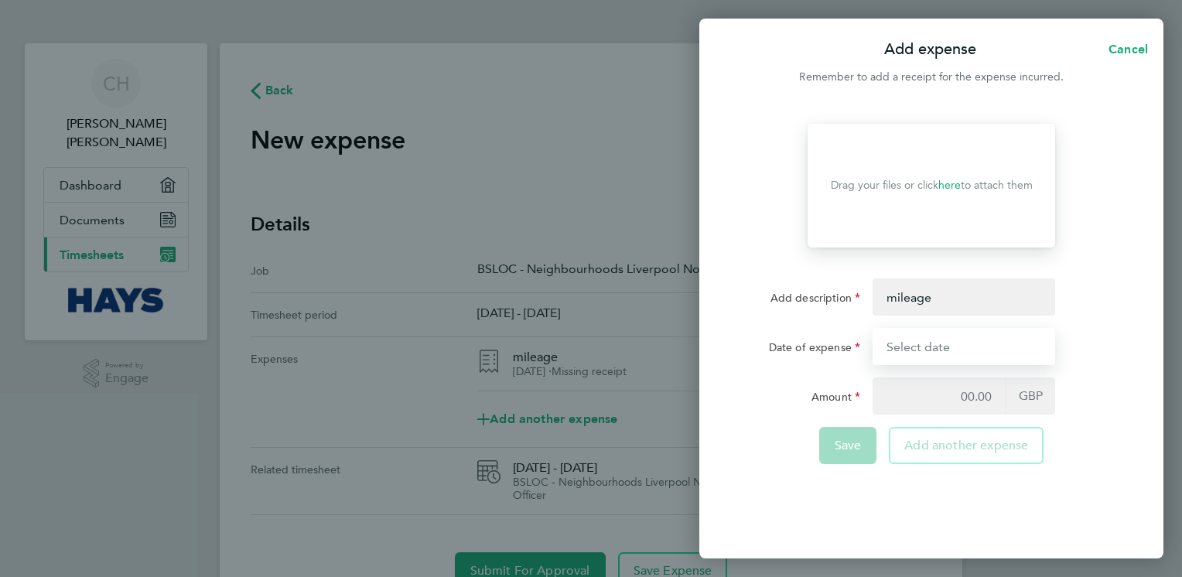
type input "[DATE]"
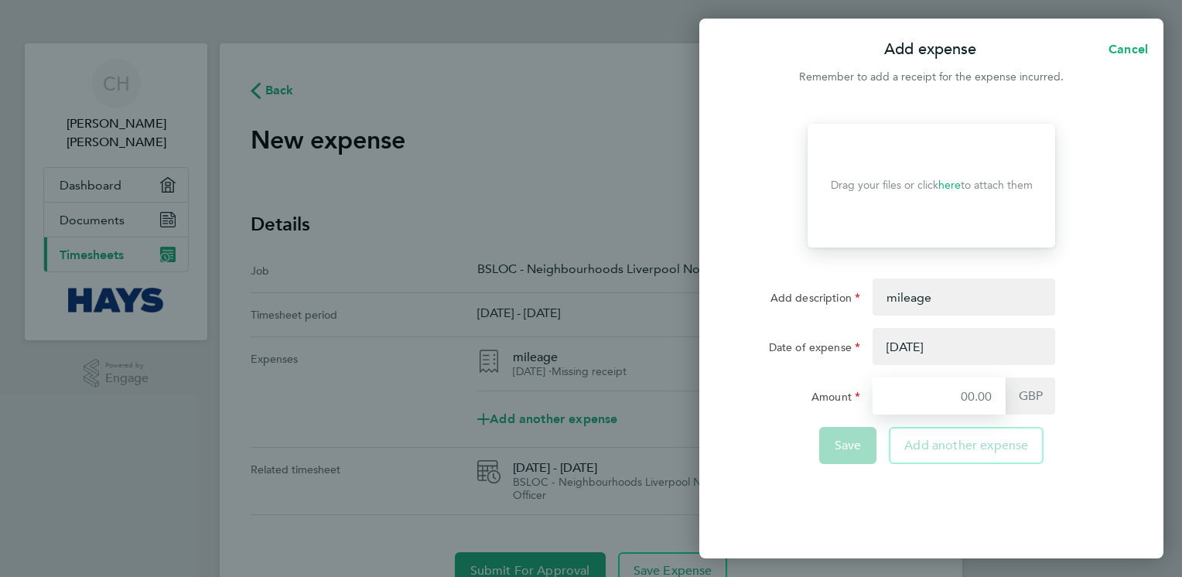
type input "9.00"
click at [938, 342] on button "button" at bounding box center [963, 346] width 183 height 37
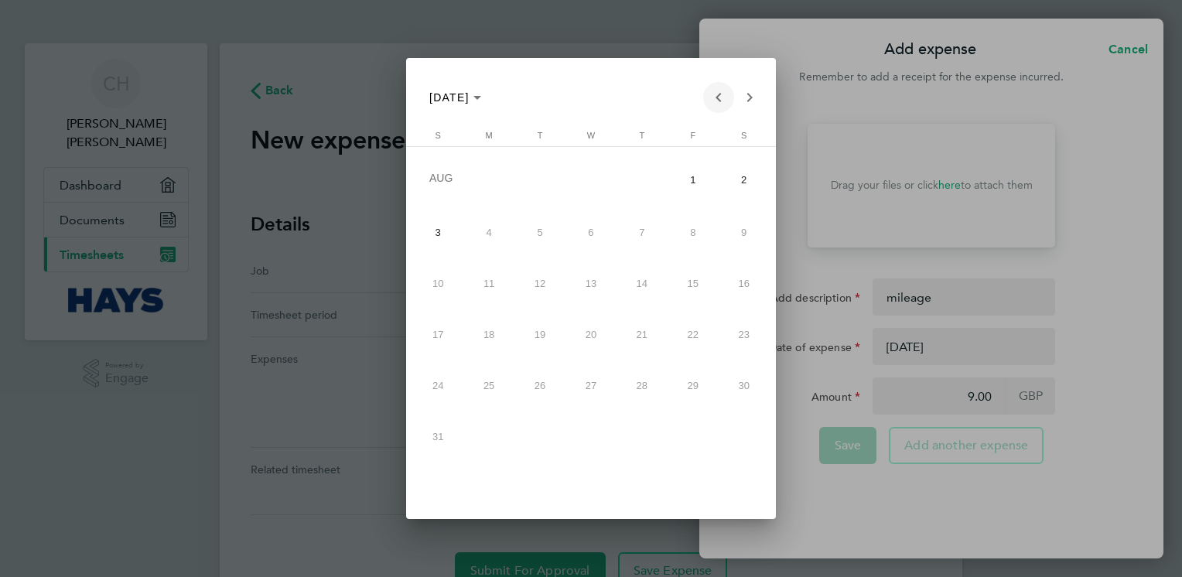
click at [721, 91] on span "Previous month" at bounding box center [718, 97] width 31 height 31
click at [539, 441] on span "29" at bounding box center [540, 433] width 46 height 46
type input "[DATE]"
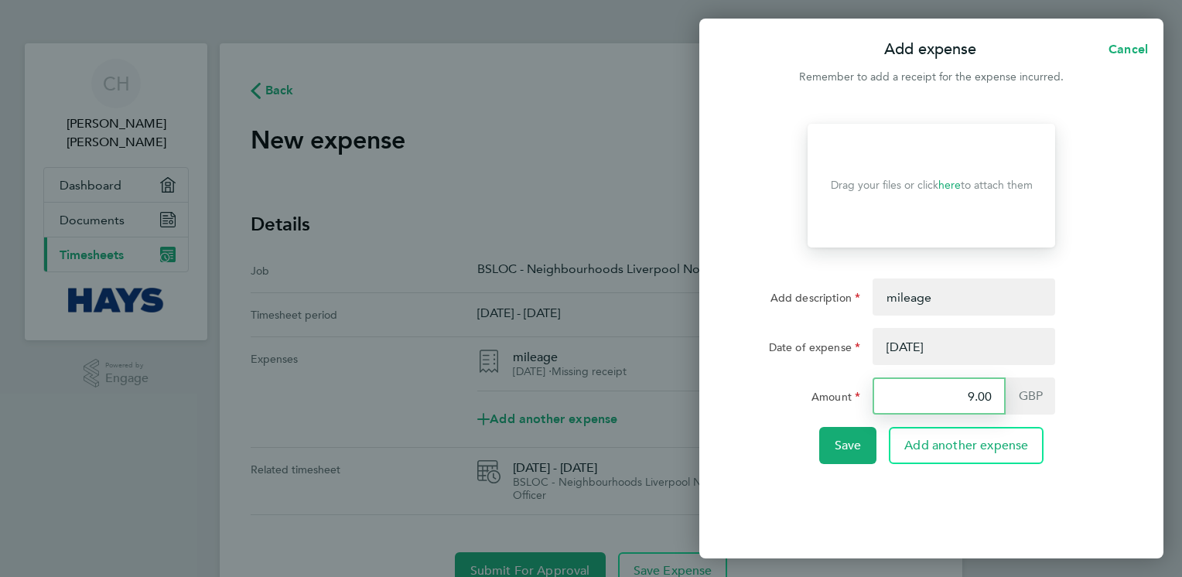
click at [955, 397] on input "9.00" at bounding box center [938, 395] width 133 height 37
click at [987, 394] on input "9.00" at bounding box center [938, 395] width 133 height 37
click at [994, 394] on input "9.00" at bounding box center [938, 395] width 133 height 37
type input "9"
type input "3.60"
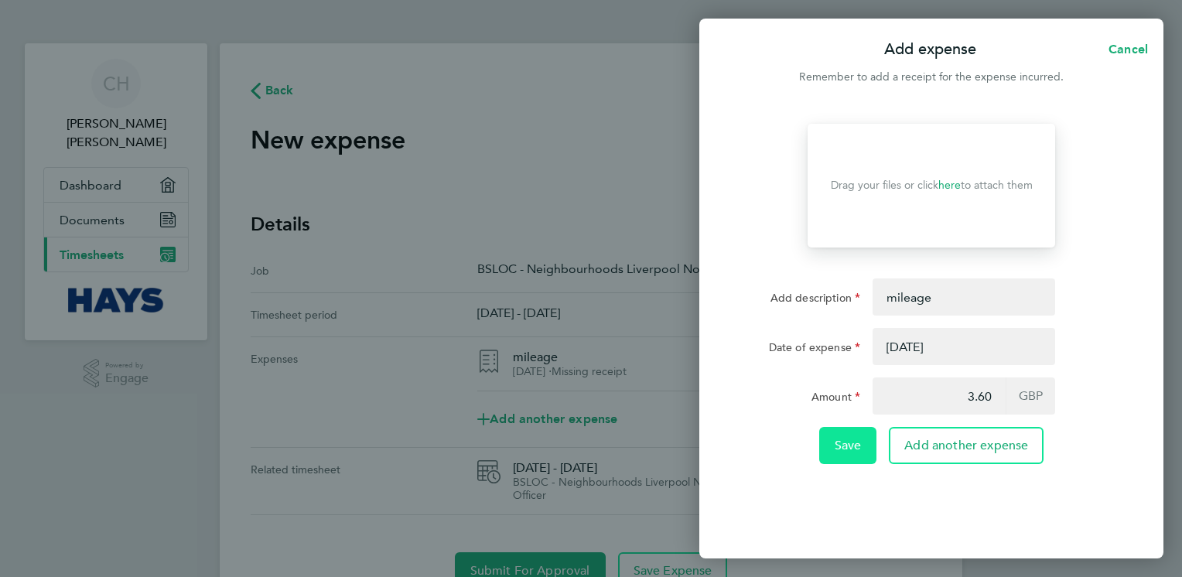
click at [843, 455] on button "Save" at bounding box center [848, 445] width 58 height 37
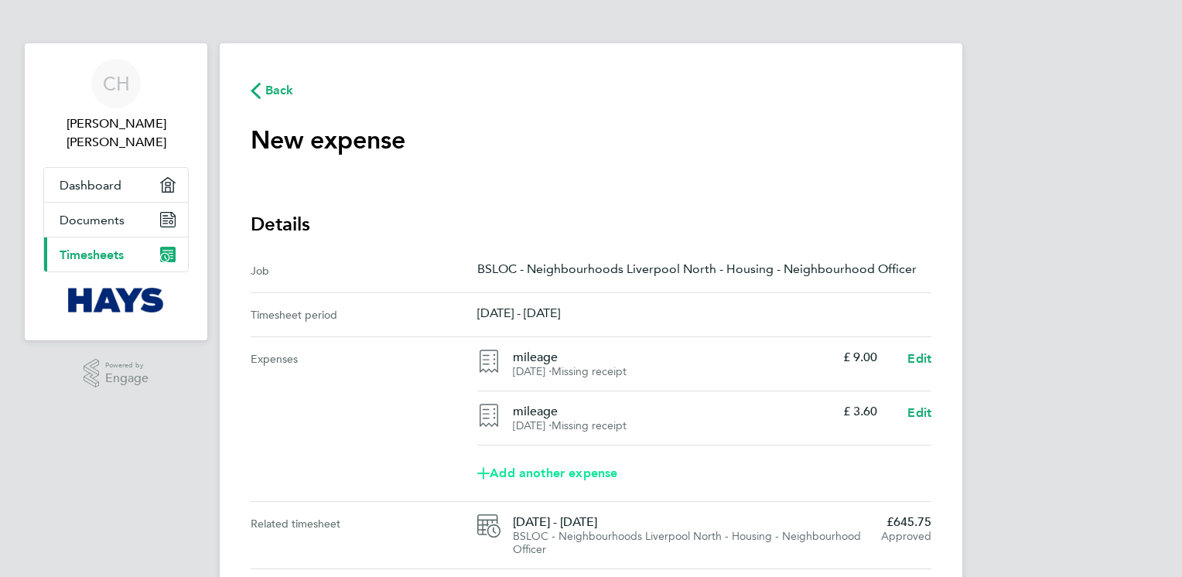
click at [595, 475] on span "Add another expense" at bounding box center [547, 473] width 140 height 12
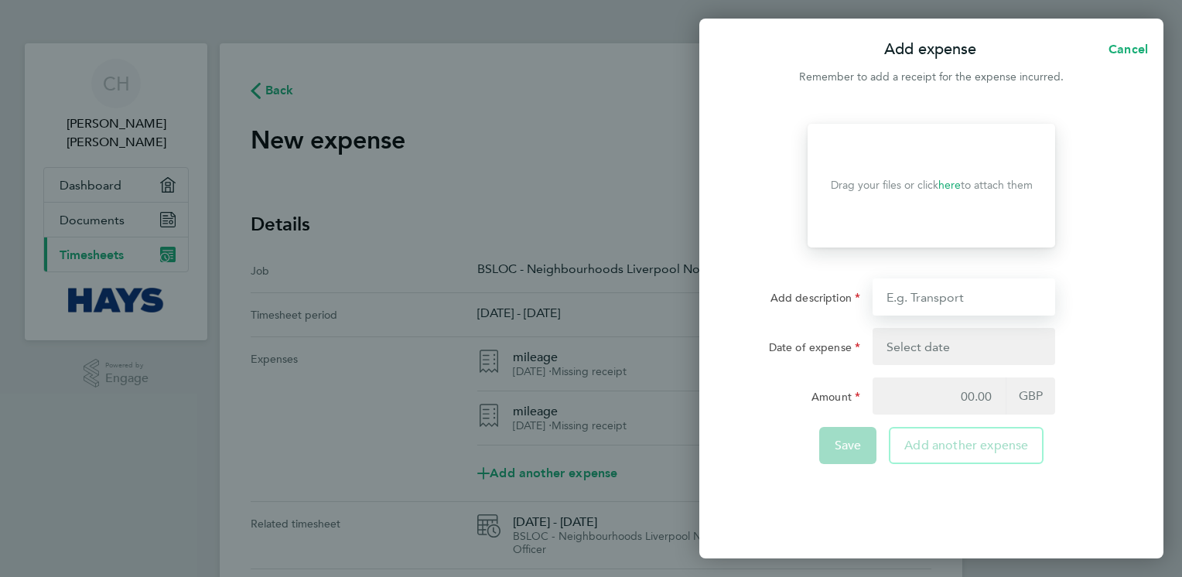
click at [944, 292] on input "Add description" at bounding box center [963, 296] width 183 height 37
type input "mileage"
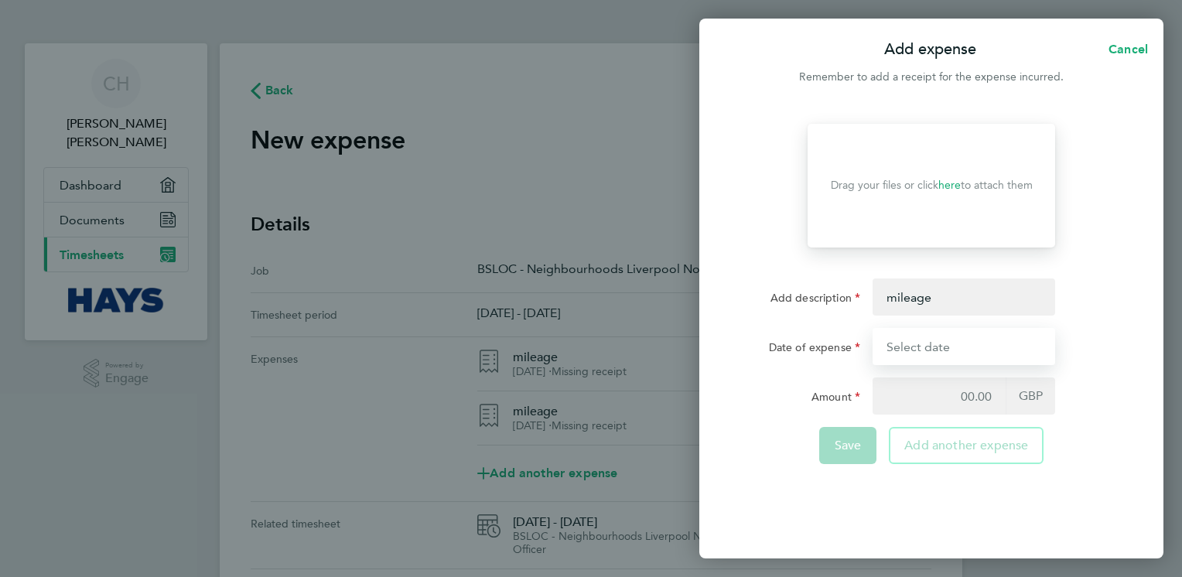
type input "[DATE]"
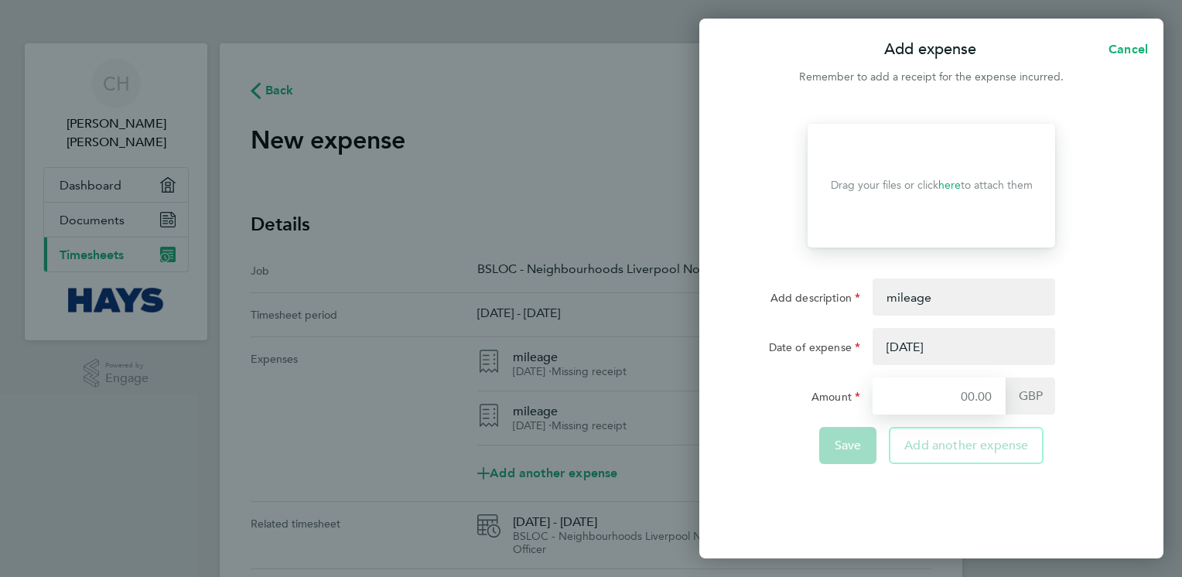
type input "3.60"
click at [947, 340] on button "button" at bounding box center [963, 346] width 183 height 37
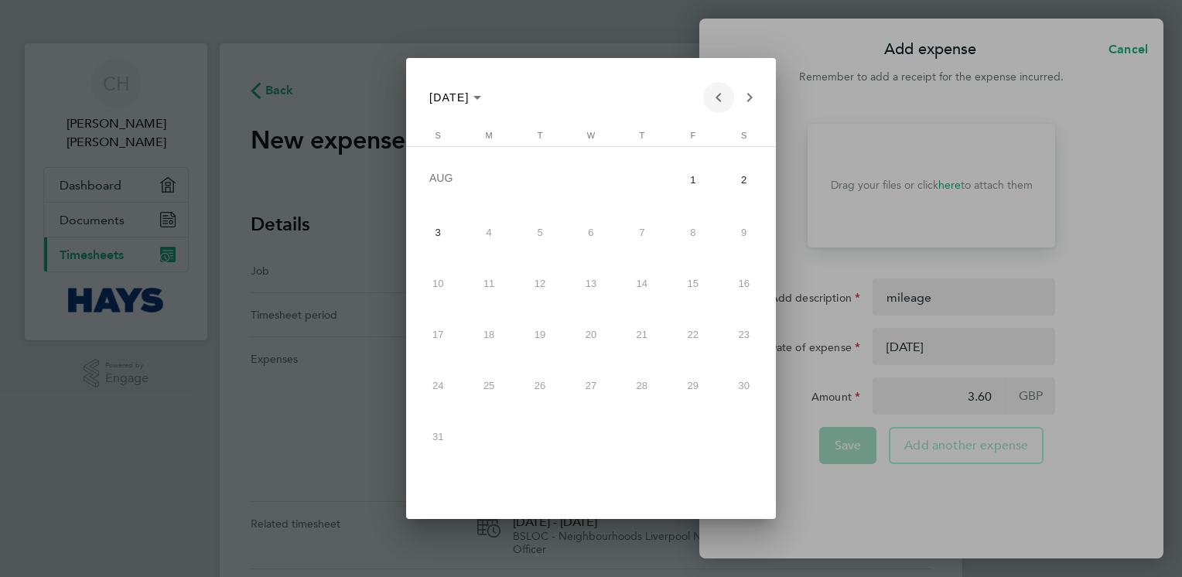
click at [725, 101] on span "Previous month" at bounding box center [718, 97] width 31 height 31
click at [591, 435] on span "30" at bounding box center [591, 433] width 46 height 46
type input "[DATE]"
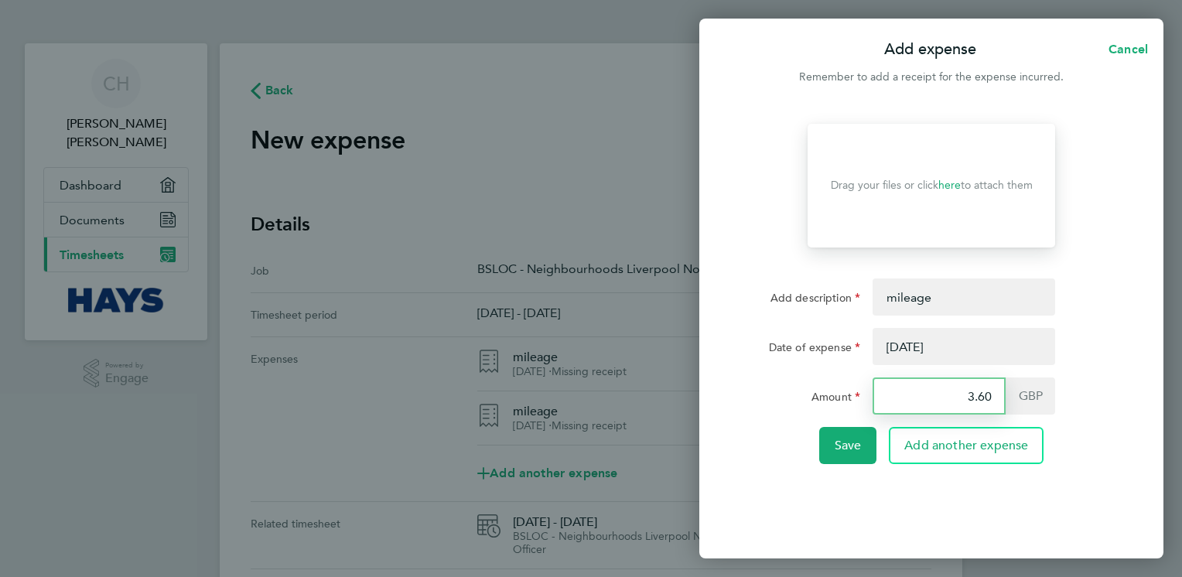
click at [991, 395] on input "3.60" at bounding box center [938, 395] width 133 height 37
type input "3"
type input "4.05"
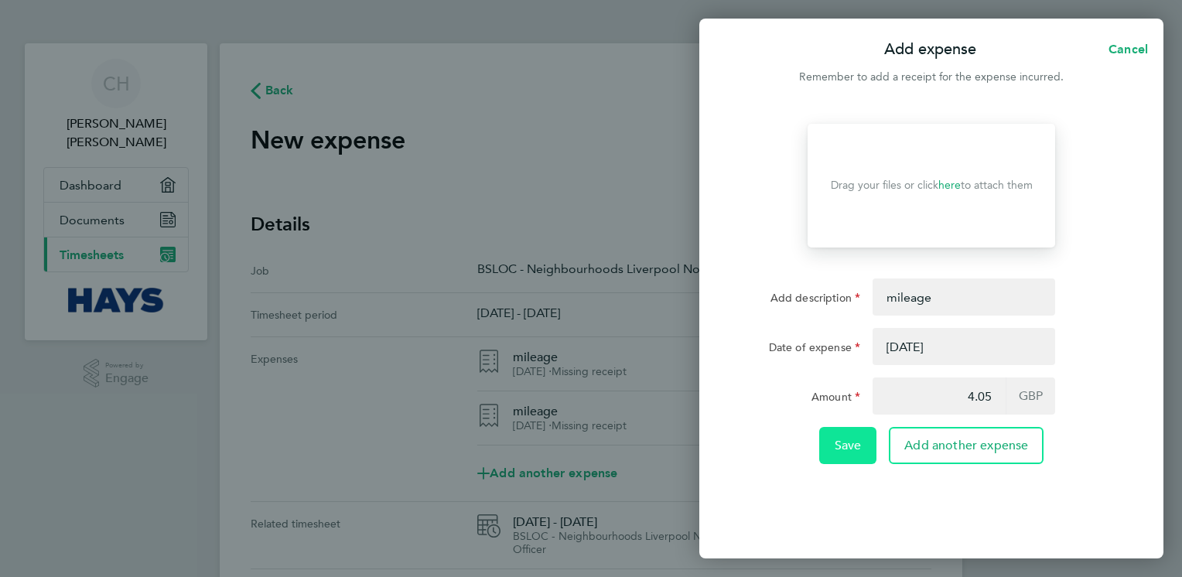
click at [848, 438] on button "Save" at bounding box center [848, 445] width 58 height 37
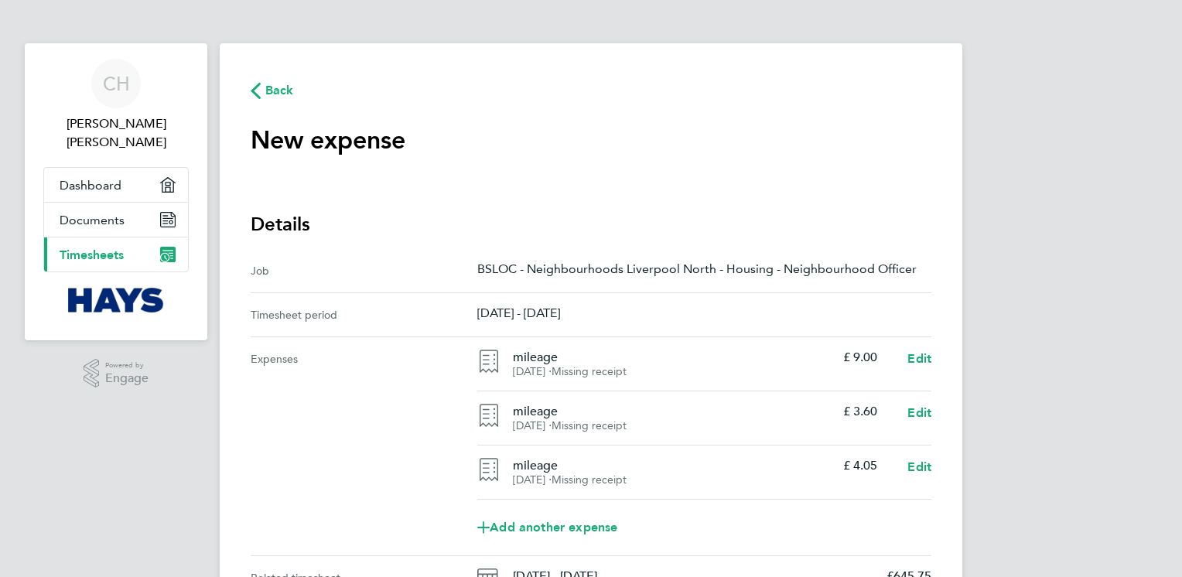
scroll to position [77, 0]
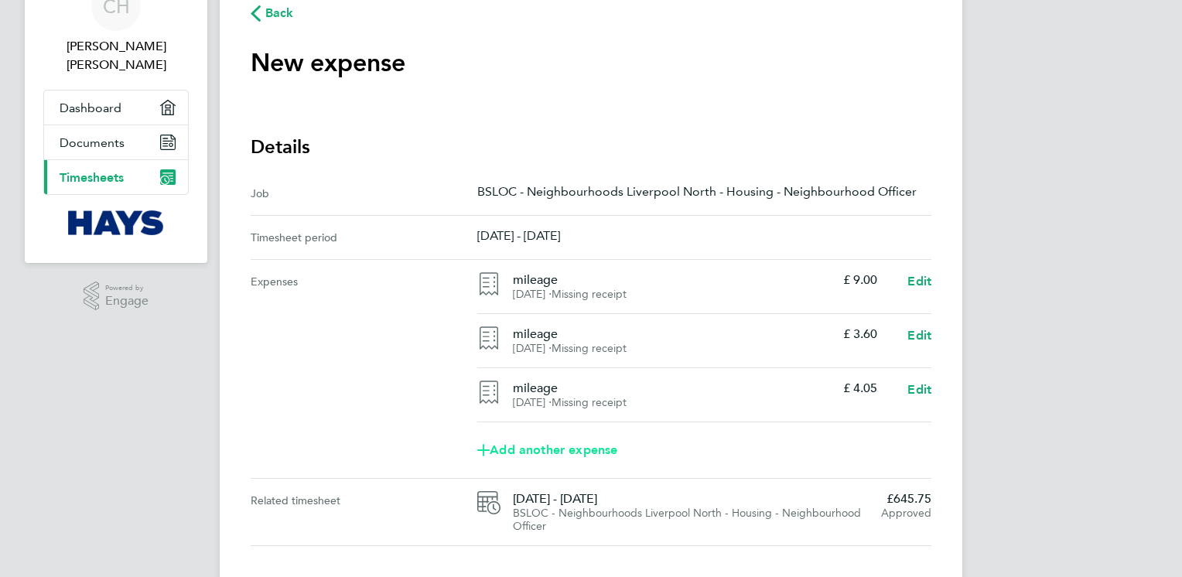
click at [584, 455] on span "Add another expense" at bounding box center [547, 450] width 140 height 12
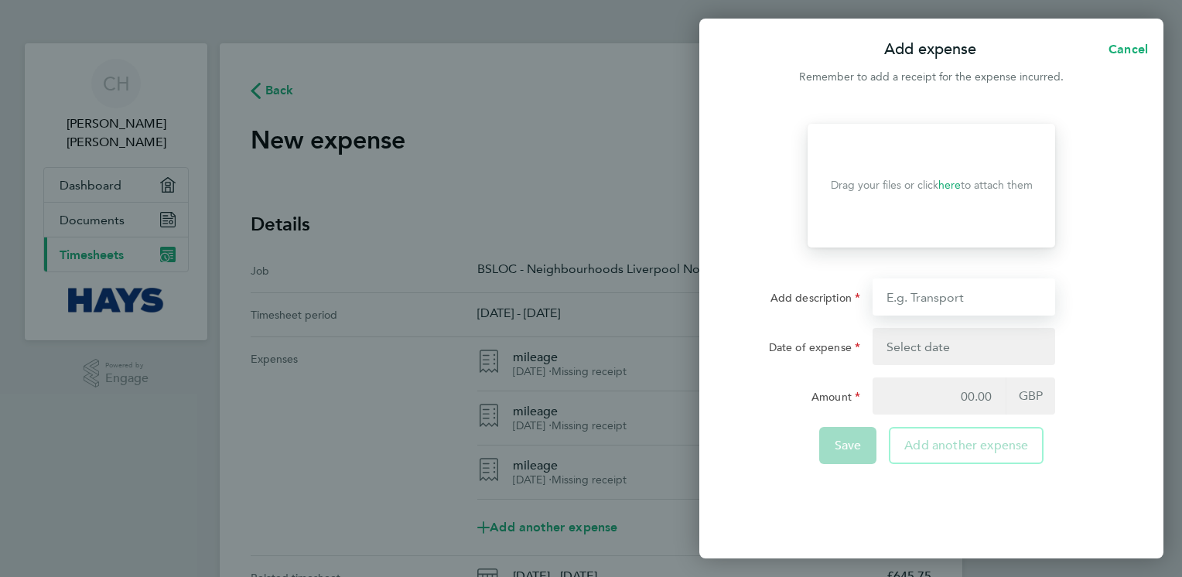
click at [934, 294] on input "Add description" at bounding box center [963, 296] width 183 height 37
type input "mileage"
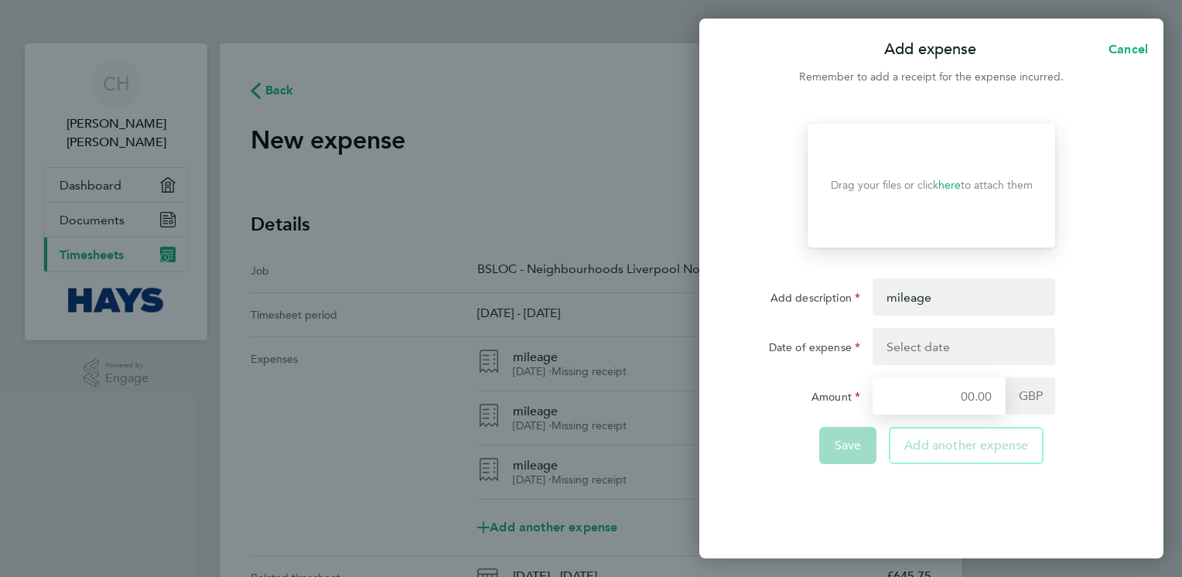
type input "4.05"
click at [946, 342] on button "button" at bounding box center [963, 346] width 183 height 37
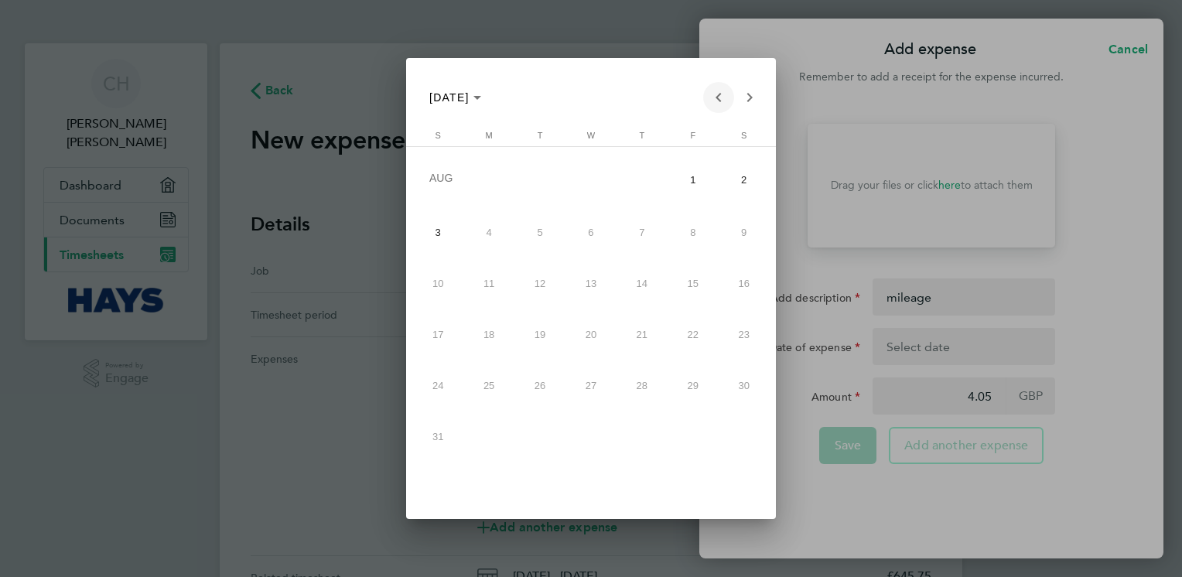
click at [721, 88] on span "Previous month" at bounding box center [718, 97] width 31 height 31
click at [639, 441] on span "31" at bounding box center [642, 433] width 46 height 46
type input "[DATE]"
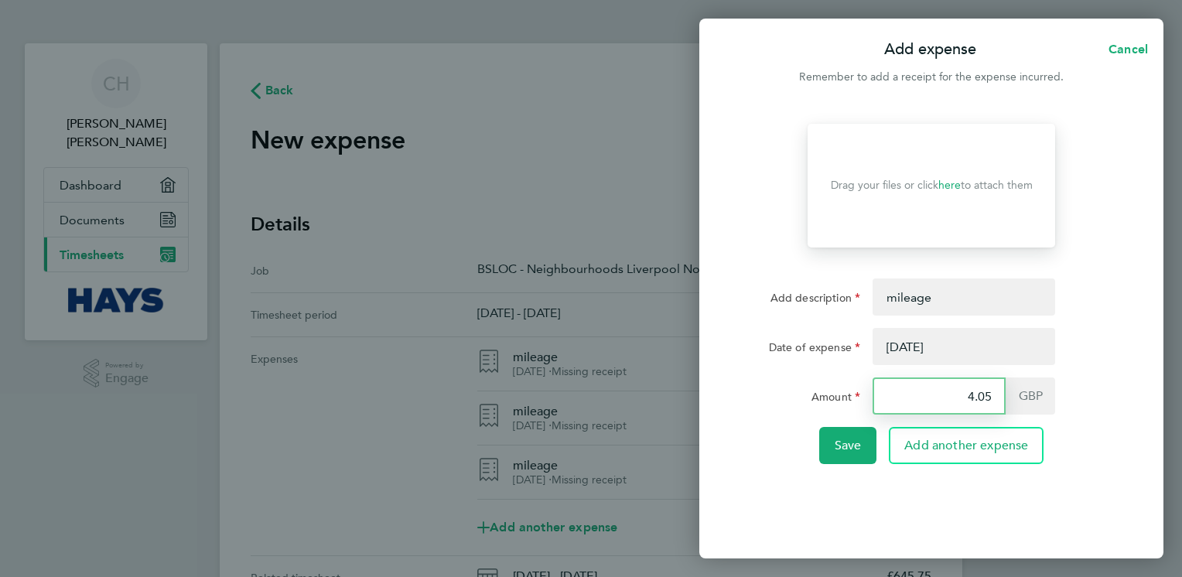
click at [984, 401] on input "4.05" at bounding box center [938, 395] width 133 height 37
click at [993, 398] on input "4.05" at bounding box center [938, 395] width 133 height 37
type input "4"
type input "2.70"
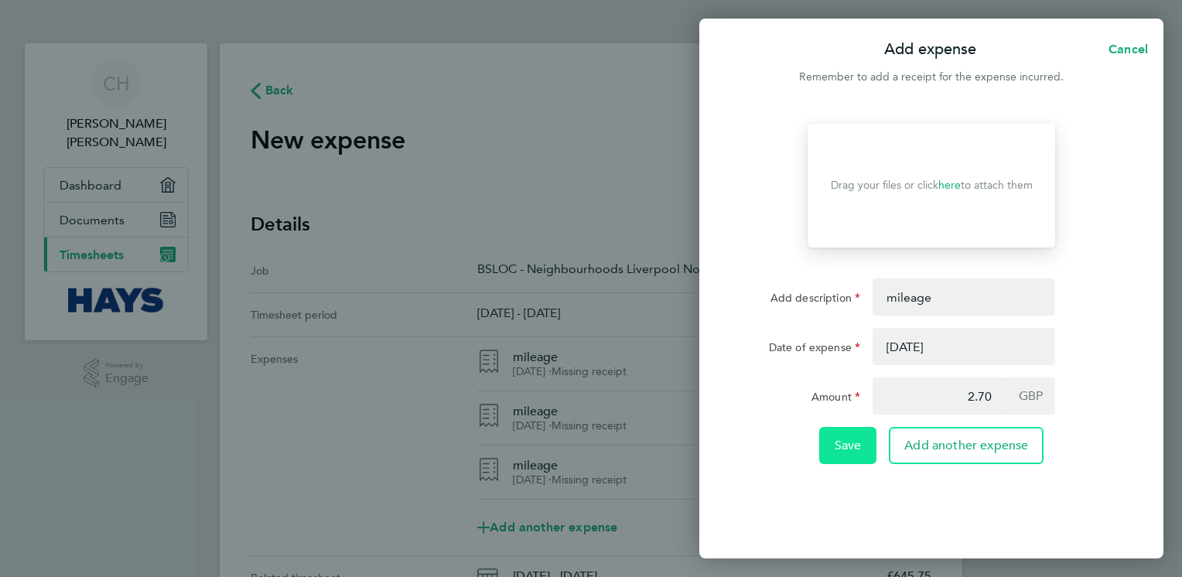
click at [860, 438] on span "Save" at bounding box center [847, 445] width 27 height 15
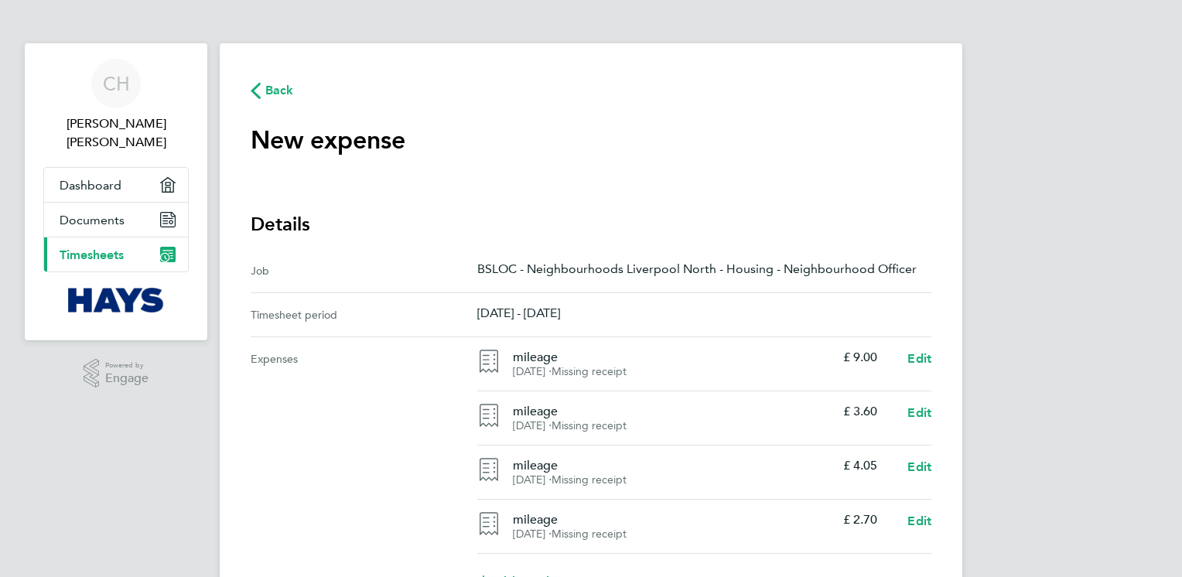
scroll to position [77, 0]
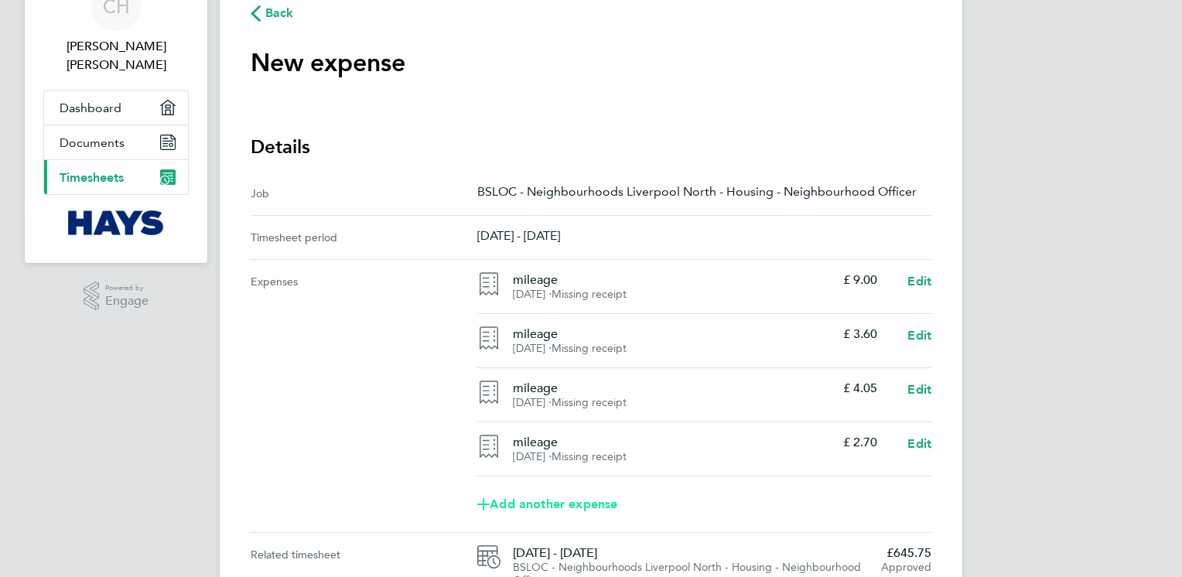
click at [601, 500] on span "Add another expense" at bounding box center [547, 504] width 140 height 12
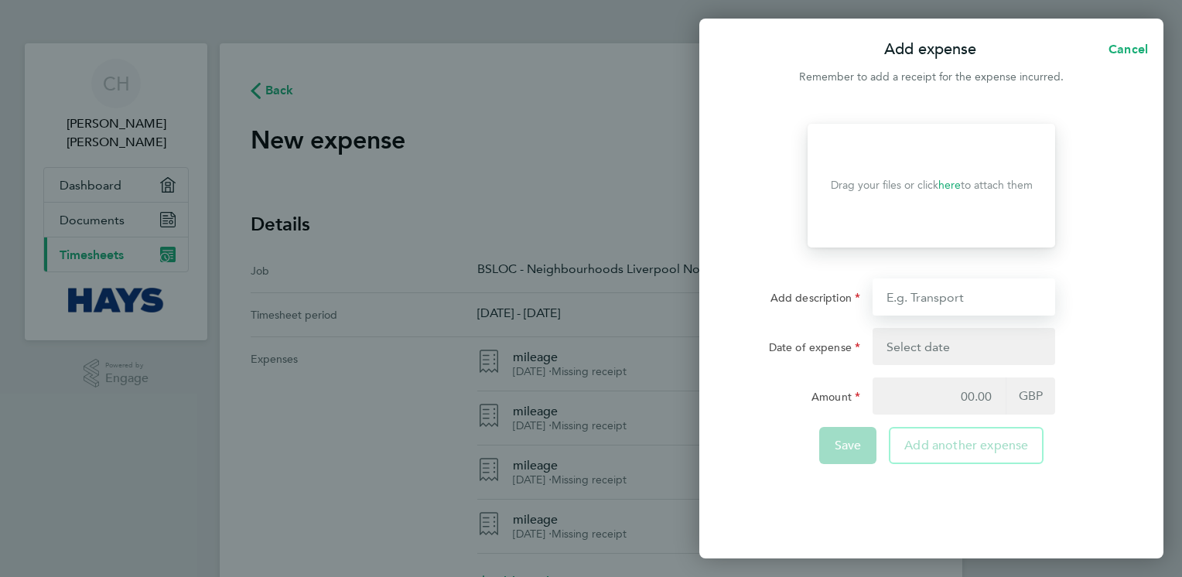
click at [925, 296] on input "Add description" at bounding box center [963, 296] width 183 height 37
type input "mileage"
click at [960, 348] on button "button" at bounding box center [963, 346] width 183 height 37
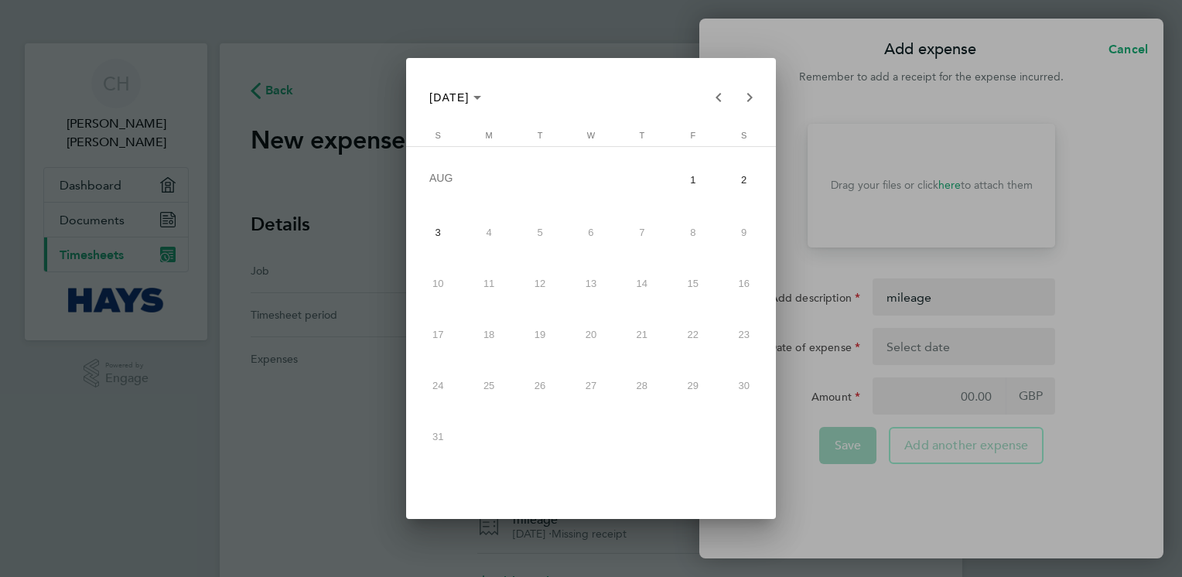
click at [697, 167] on span "1" at bounding box center [693, 179] width 46 height 49
type input "[DATE]"
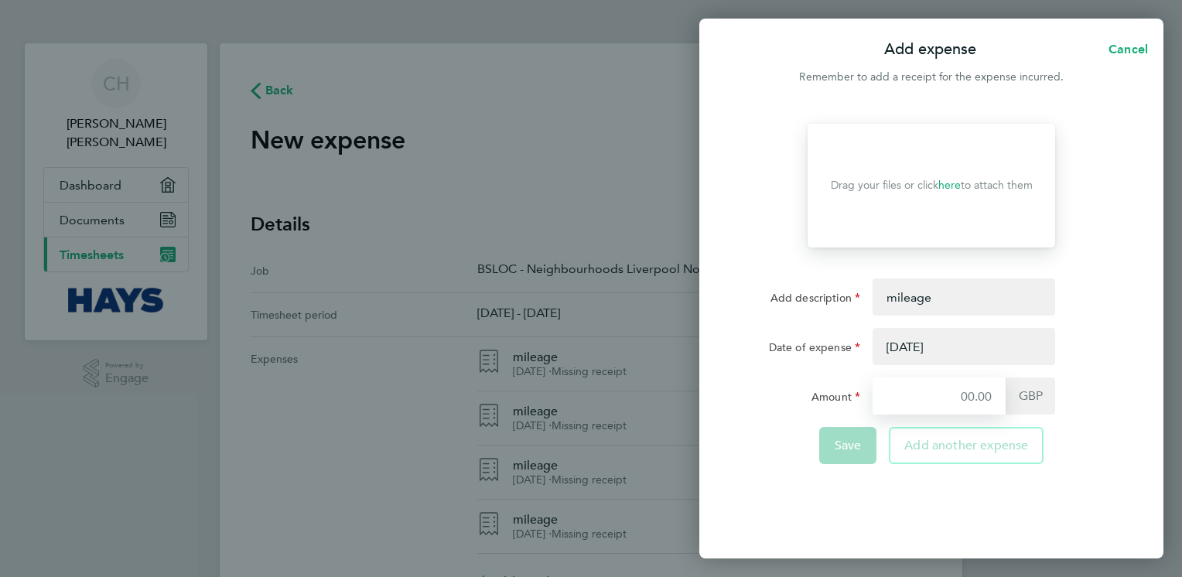
drag, startPoint x: 947, startPoint y: 385, endPoint x: 932, endPoint y: 391, distance: 15.7
click at [947, 386] on input "Amount" at bounding box center [938, 395] width 133 height 37
click at [957, 401] on input "Amount" at bounding box center [938, 395] width 133 height 37
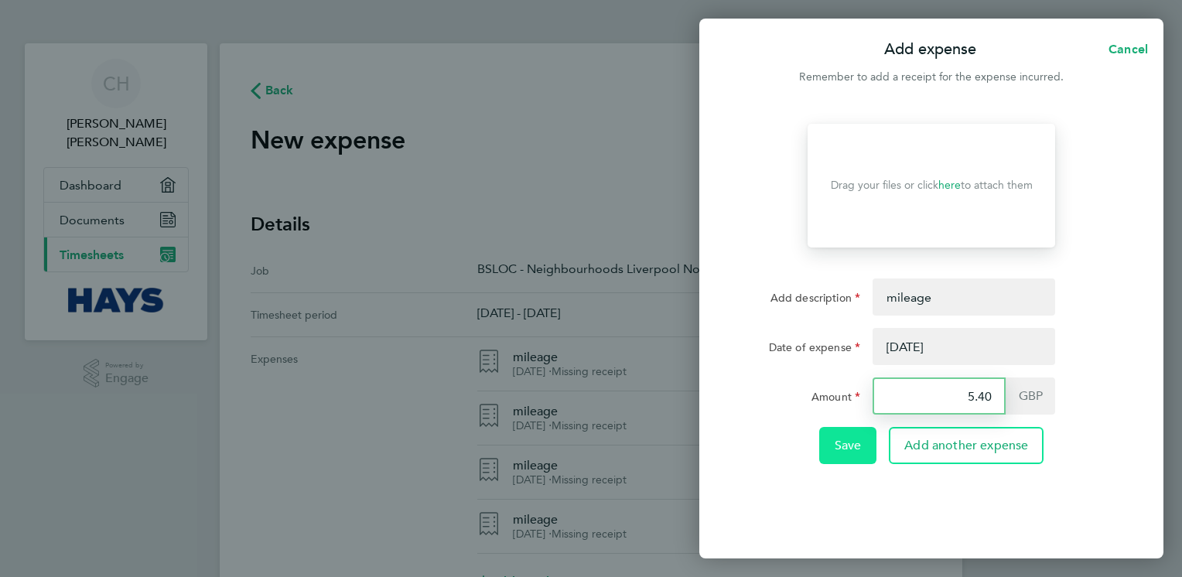
type input "5.40"
click at [857, 443] on span "Save" at bounding box center [847, 445] width 27 height 15
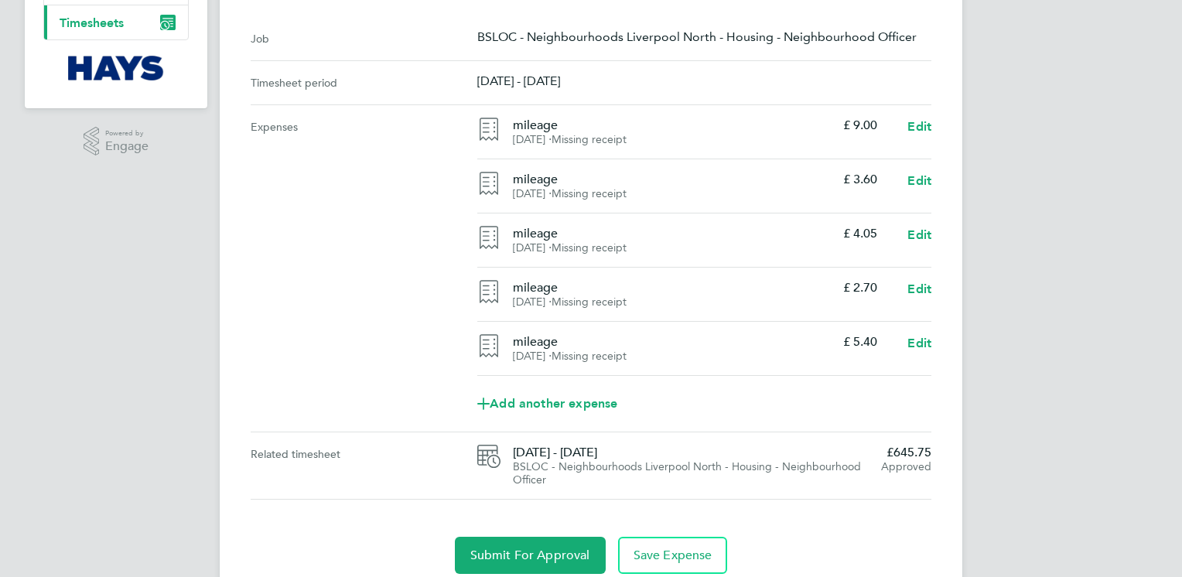
scroll to position [291, 0]
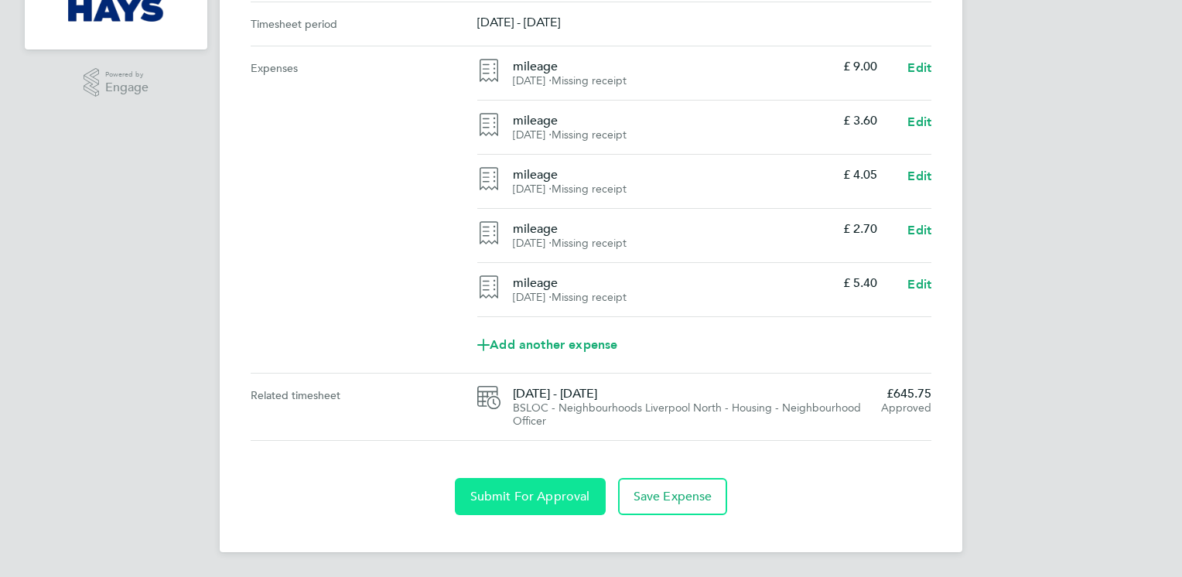
click at [575, 496] on span "Submit For Approval" at bounding box center [530, 496] width 120 height 15
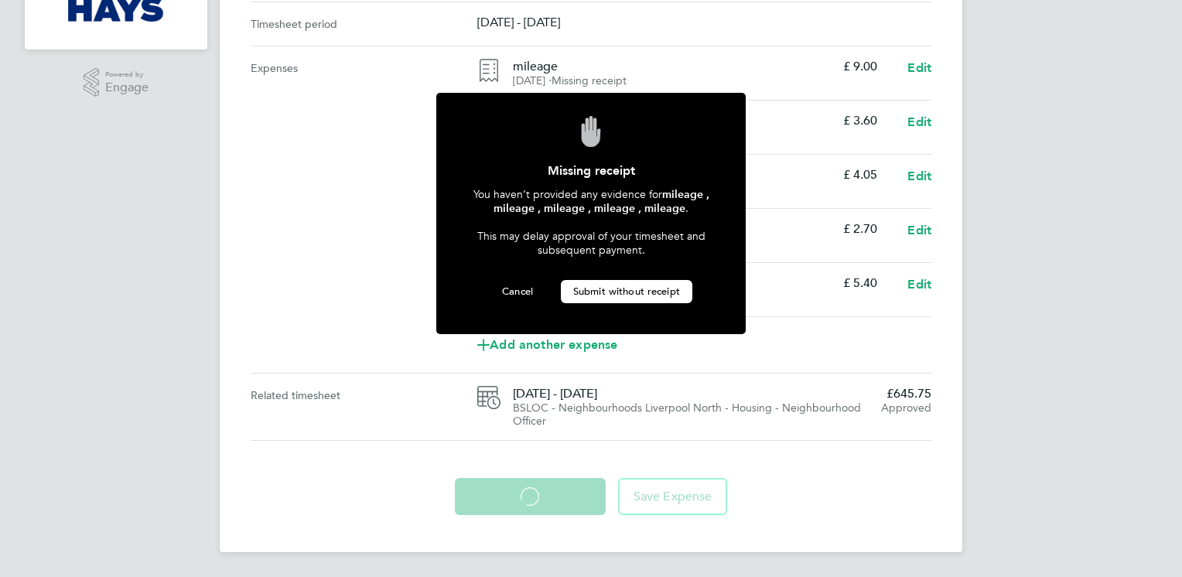
click at [657, 288] on span "Submit without receipt" at bounding box center [626, 291] width 107 height 13
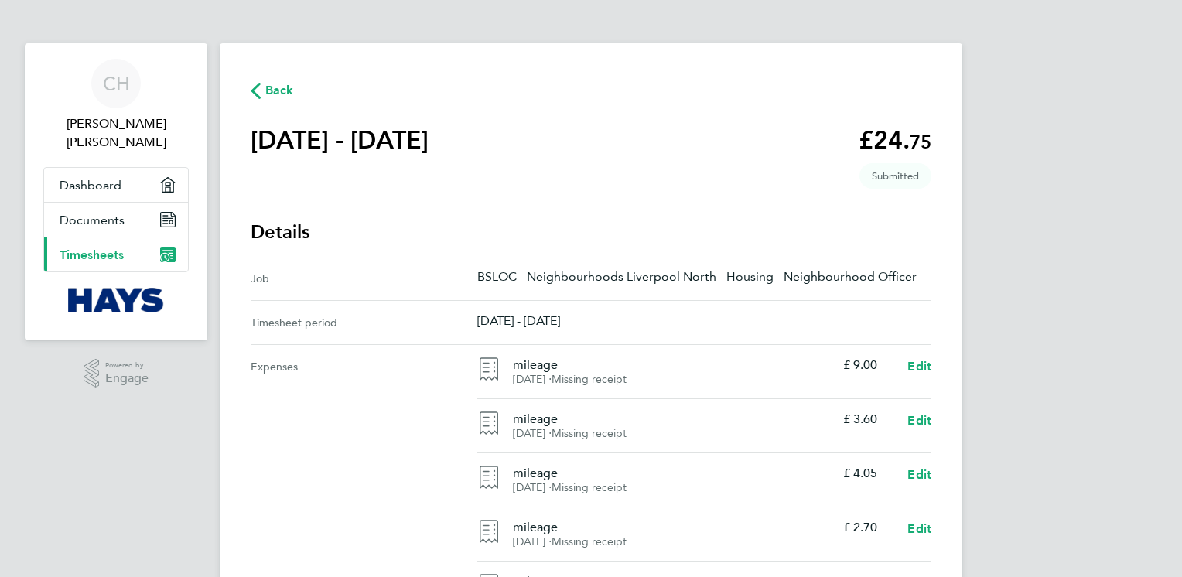
click at [244, 88] on main "Back [DATE] - [DATE] £24. 75 expense descripion placeholder Submitted Details J…" at bounding box center [591, 446] width 742 height 807
click at [258, 85] on icon "button" at bounding box center [256, 91] width 10 height 16
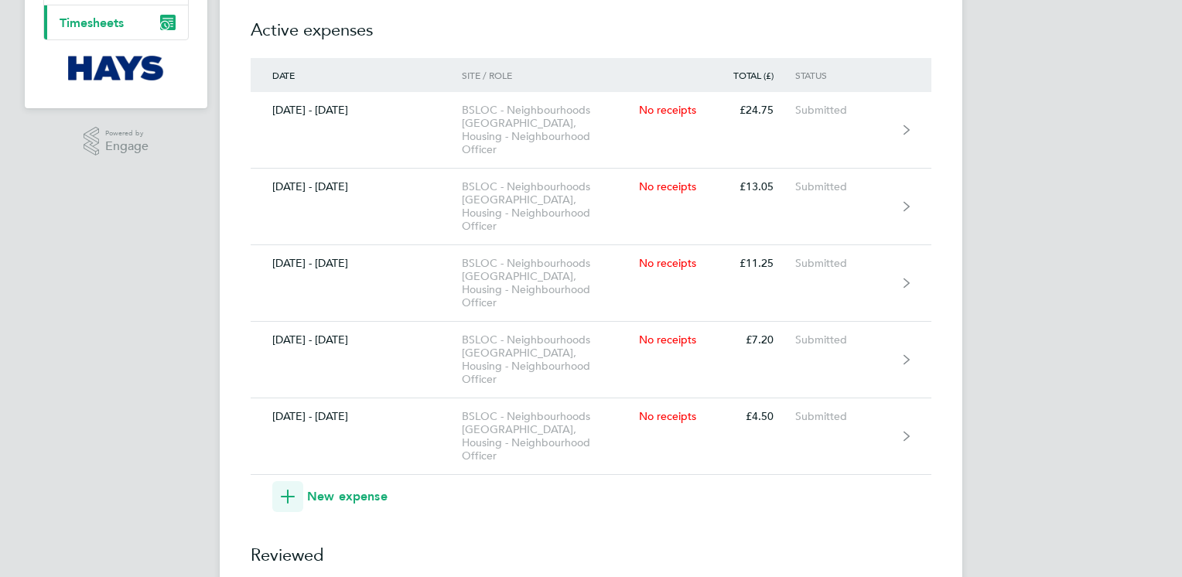
scroll to position [309, 0]
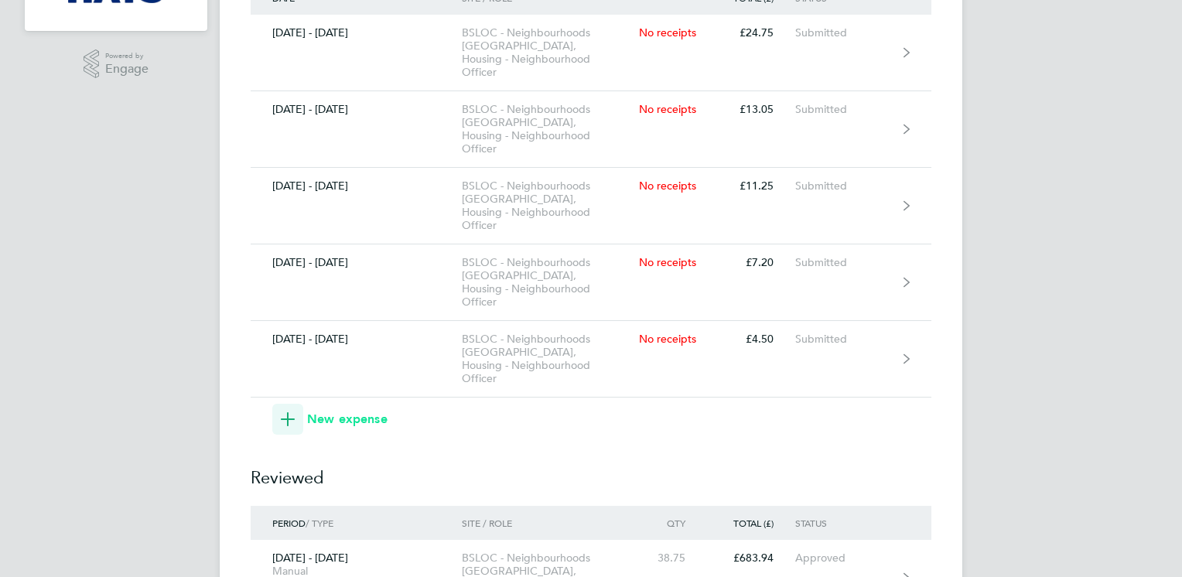
click at [294, 412] on icon "button" at bounding box center [288, 419] width 14 height 14
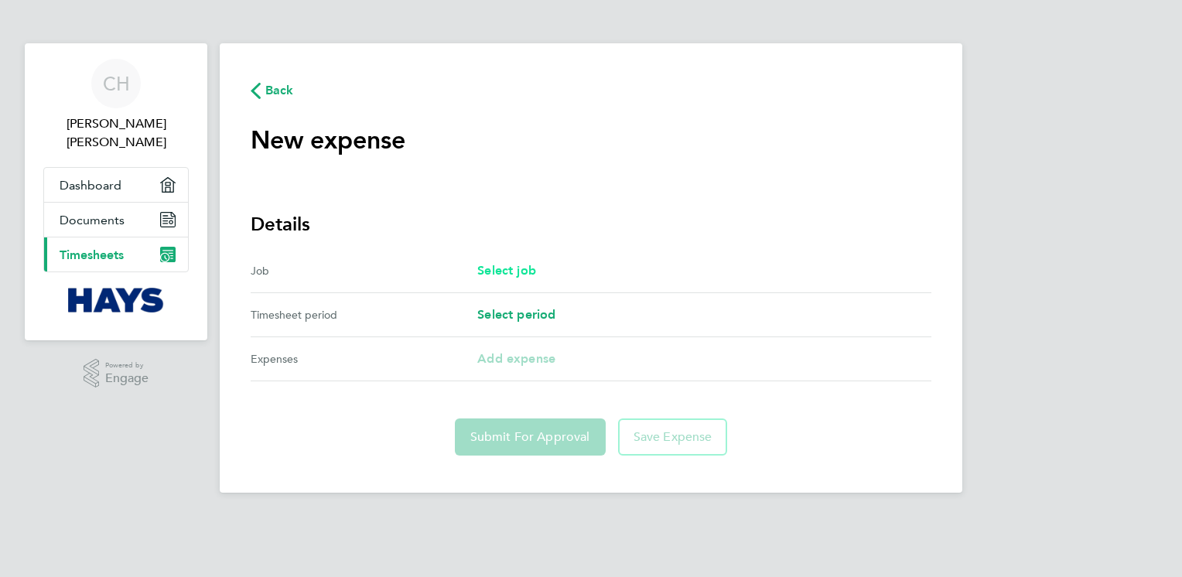
click at [522, 271] on span "Select job" at bounding box center [506, 270] width 59 height 15
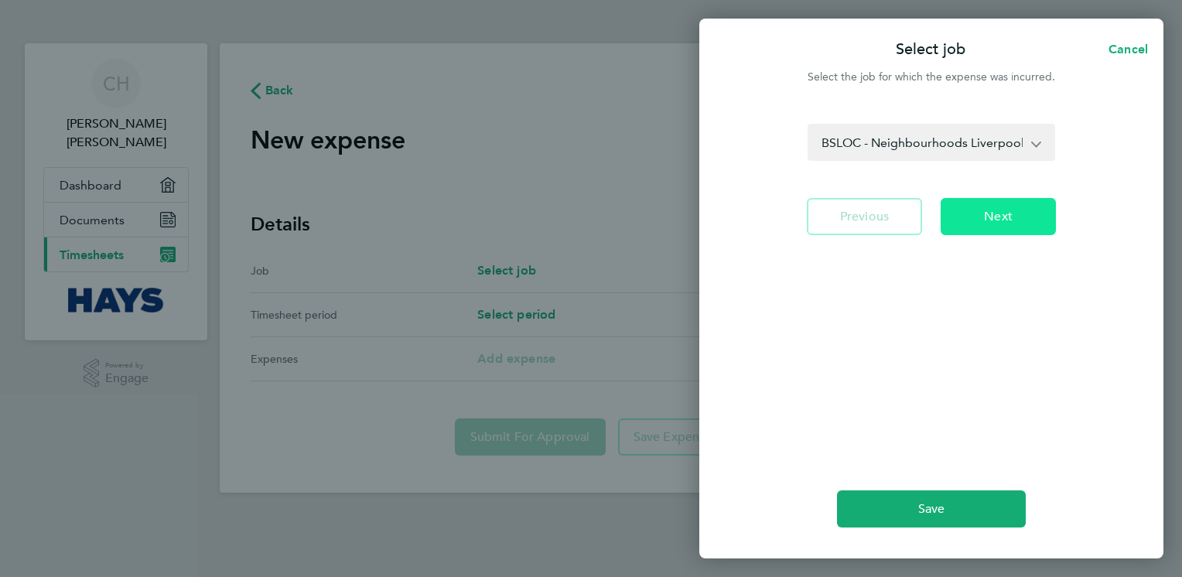
click at [1002, 213] on span "Next" at bounding box center [998, 216] width 29 height 15
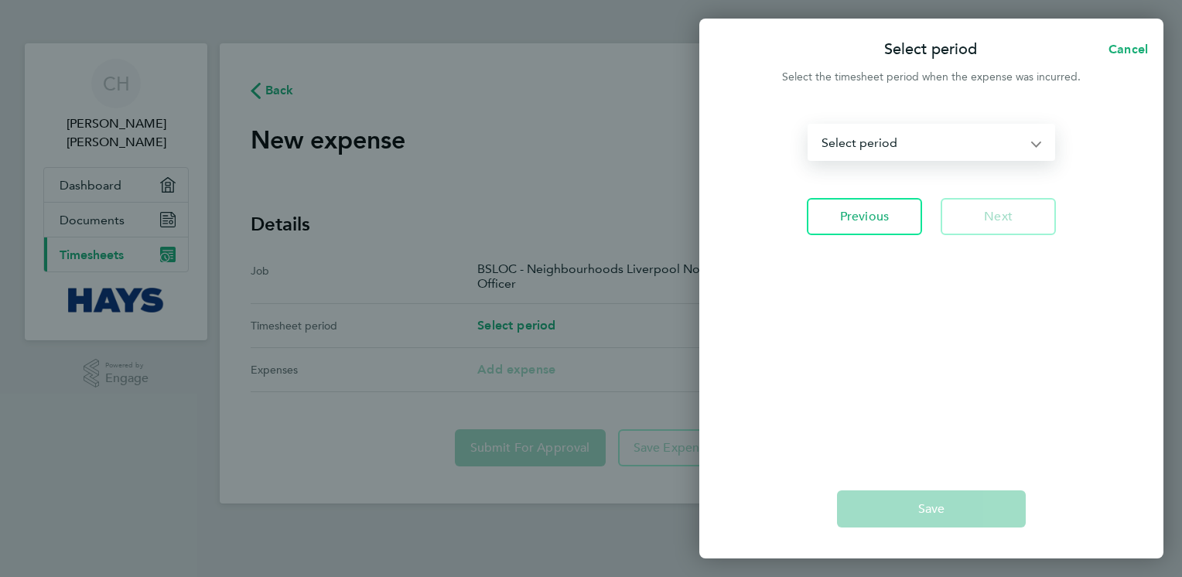
click at [1030, 141] on select "[DATE] - [DATE] [DATE] - [DATE] [DATE] - [DATE] [DATE] - [DATE] [DATE] - [DATE]…" at bounding box center [922, 142] width 226 height 34
select select "4: Object"
click at [809, 125] on select "[DATE] - [DATE] [DATE] - [DATE] [DATE] - [DATE] [DATE] - [DATE] [DATE] - [DATE]…" at bounding box center [922, 142] width 226 height 34
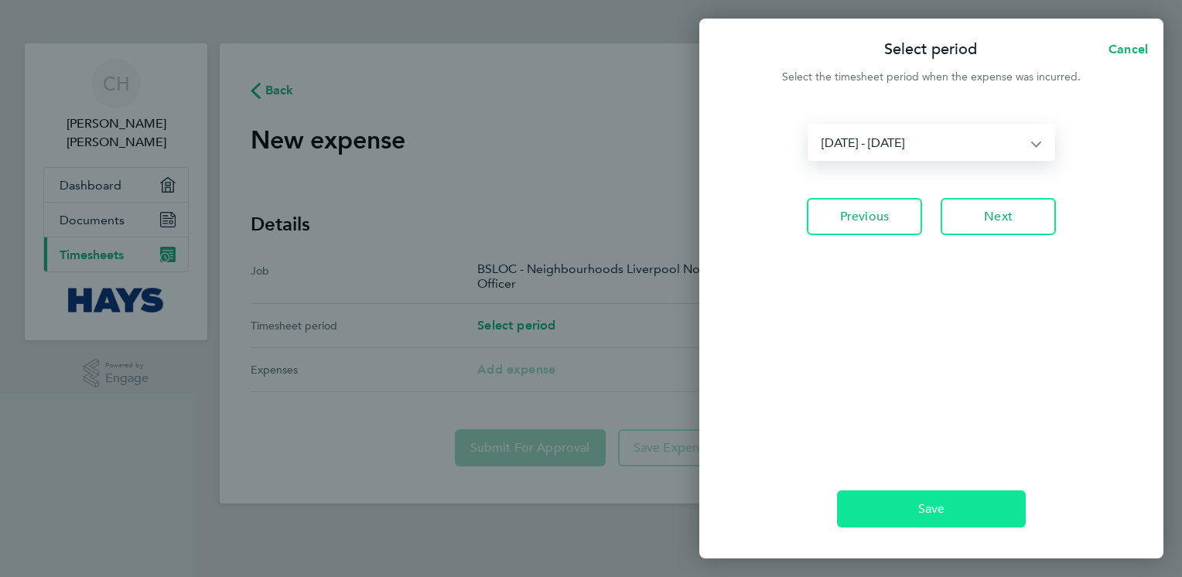
click at [947, 511] on button "Save" at bounding box center [931, 508] width 189 height 37
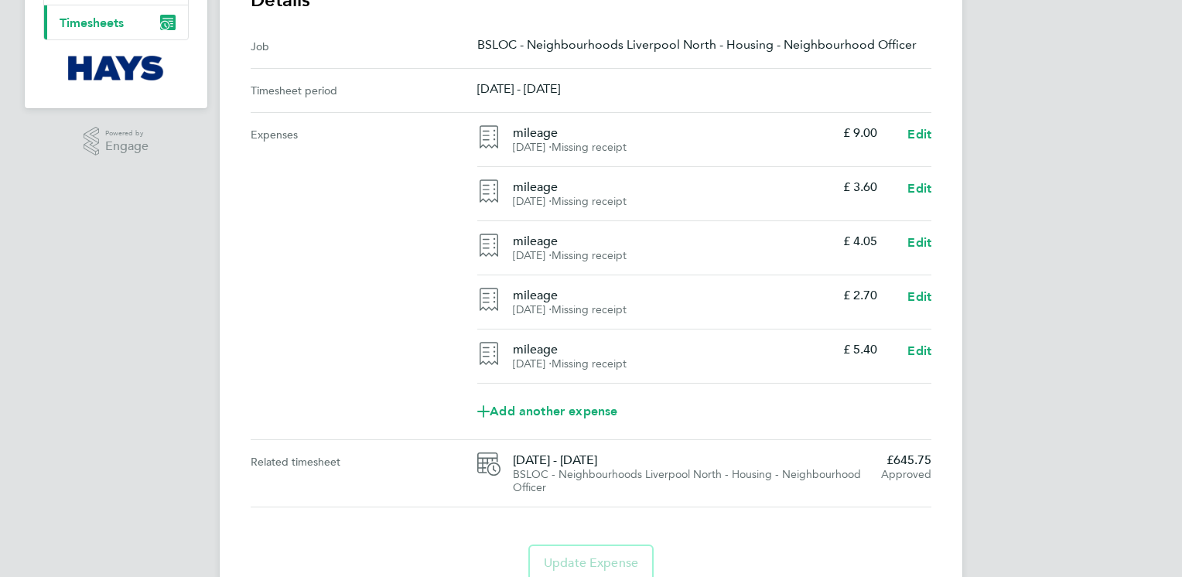
scroll to position [299, 0]
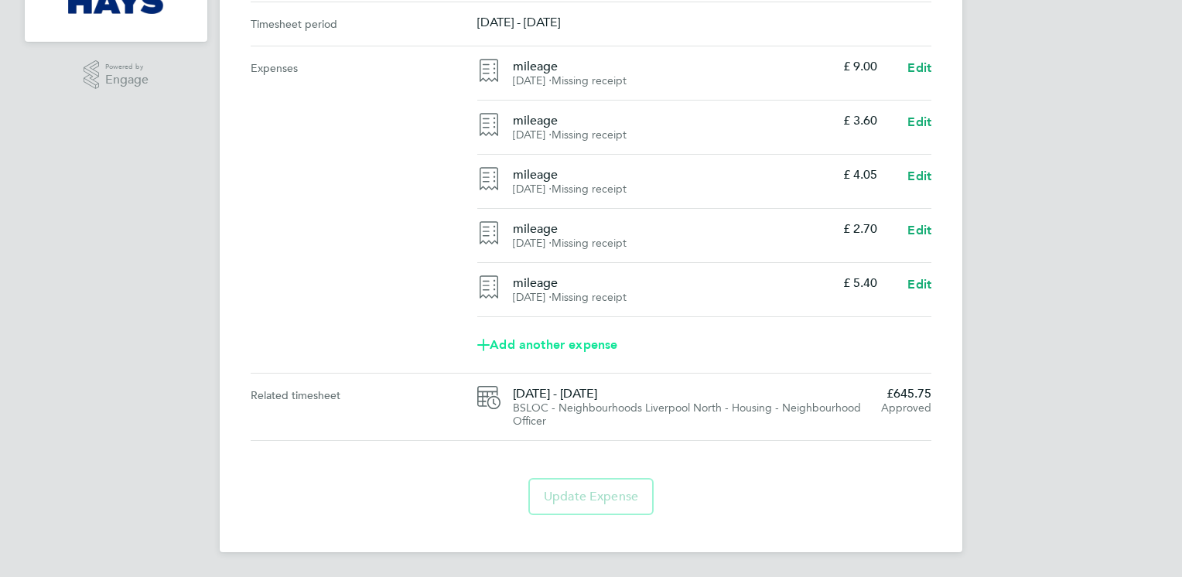
click at [566, 351] on span "Add another expense" at bounding box center [547, 345] width 140 height 12
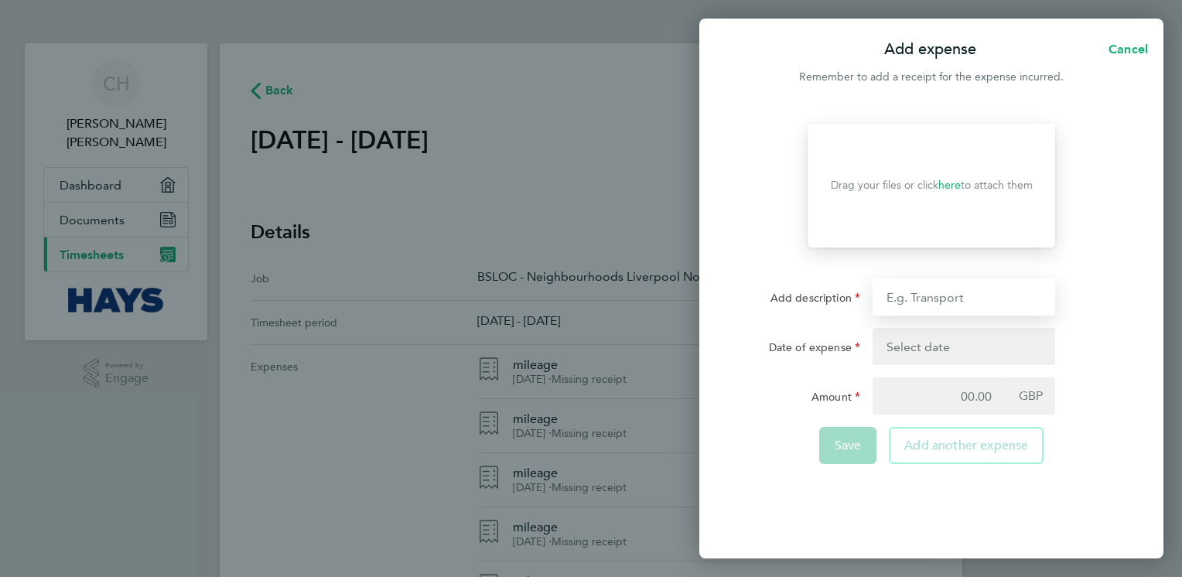
click at [911, 290] on input "Add description" at bounding box center [963, 296] width 183 height 37
type input "mileage"
click at [940, 345] on button "button" at bounding box center [963, 346] width 183 height 37
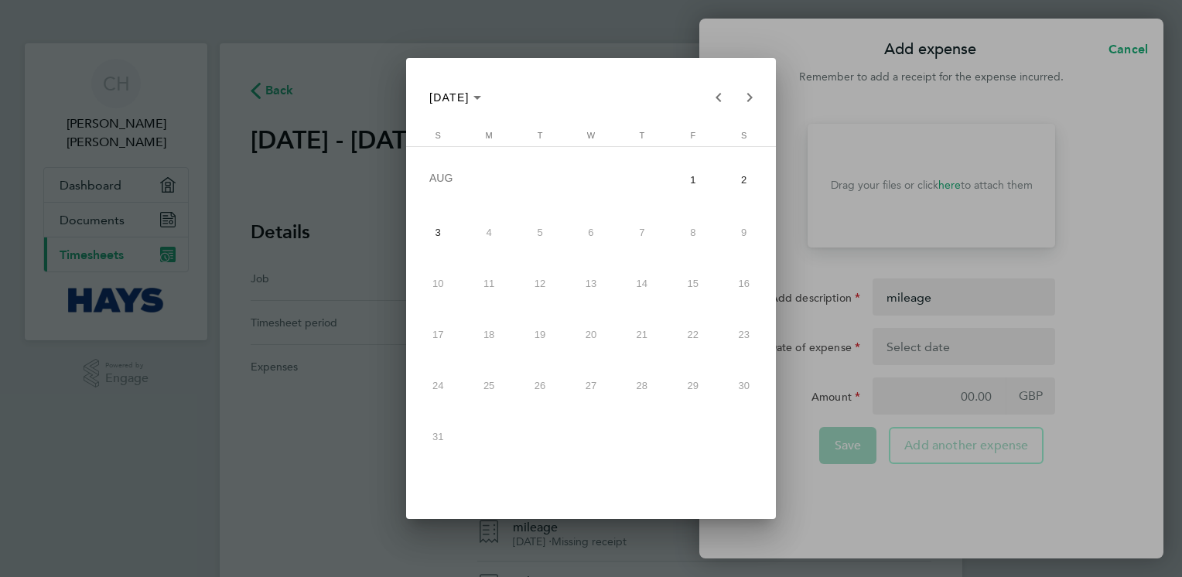
click at [490, 225] on span "4" at bounding box center [489, 233] width 46 height 46
click at [712, 94] on span "Previous month" at bounding box center [718, 97] width 31 height 31
click at [755, 101] on span "Next month" at bounding box center [749, 97] width 31 height 31
click at [955, 355] on div at bounding box center [591, 288] width 1182 height 577
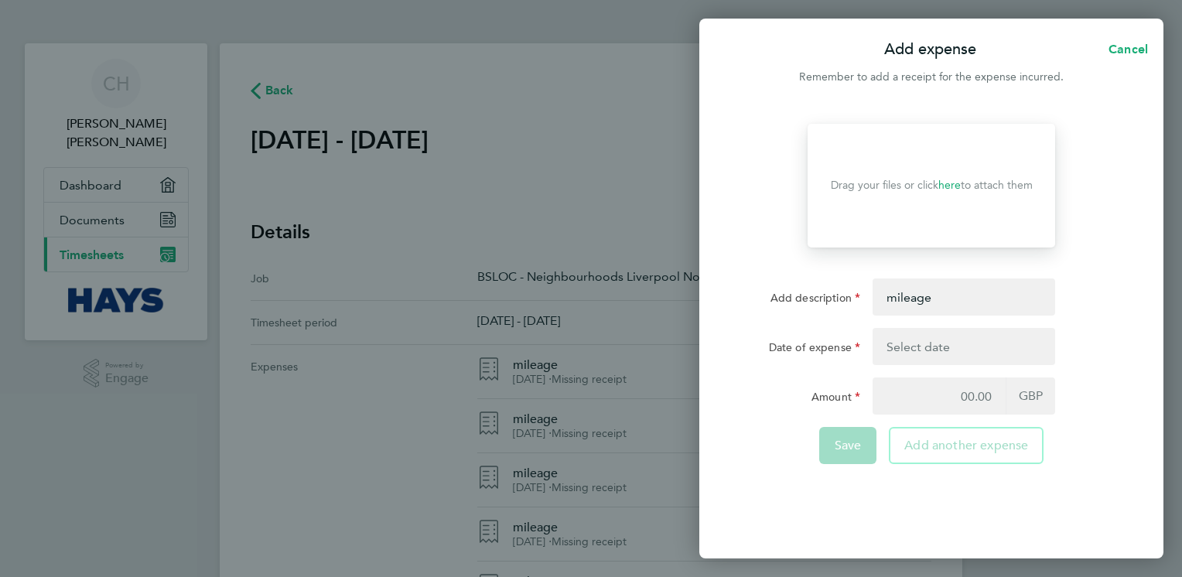
click at [935, 353] on button "button" at bounding box center [963, 346] width 183 height 37
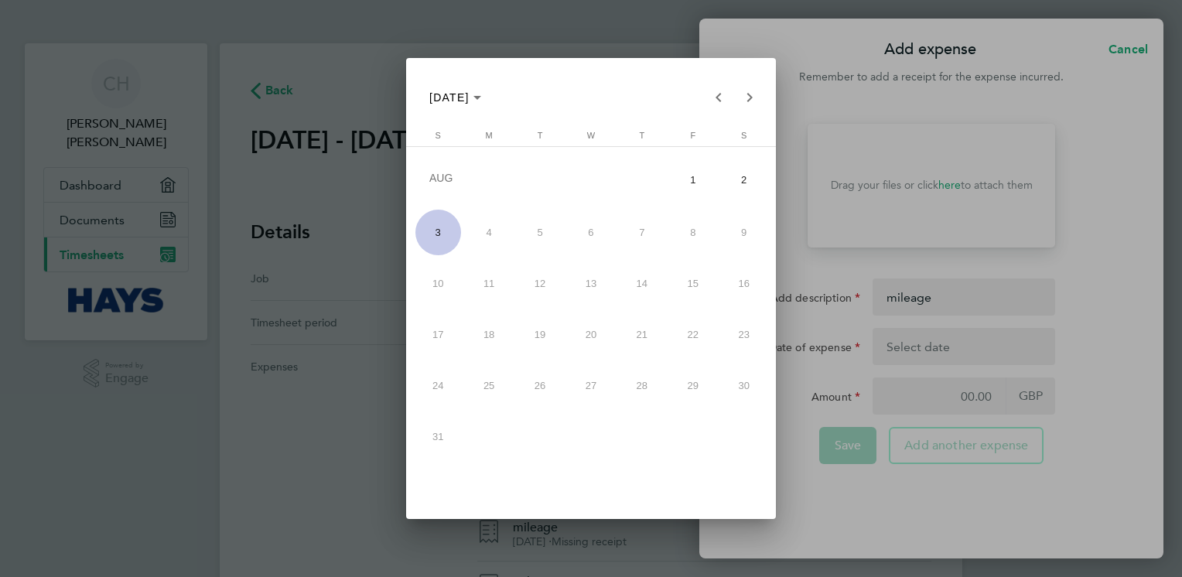
click at [688, 172] on span "1" at bounding box center [693, 179] width 46 height 49
type input "[DATE]"
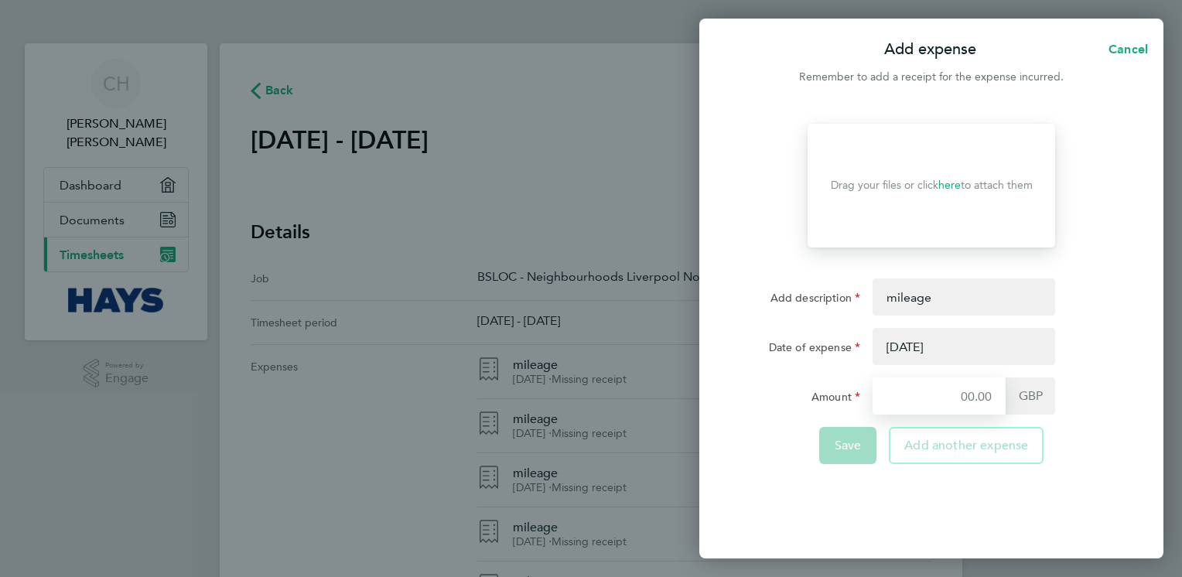
click at [930, 392] on input "Amount" at bounding box center [938, 395] width 133 height 37
drag, startPoint x: 1156, startPoint y: 47, endPoint x: 1103, endPoint y: 49, distance: 53.4
click at [1154, 47] on button "Cancel" at bounding box center [1123, 49] width 80 height 31
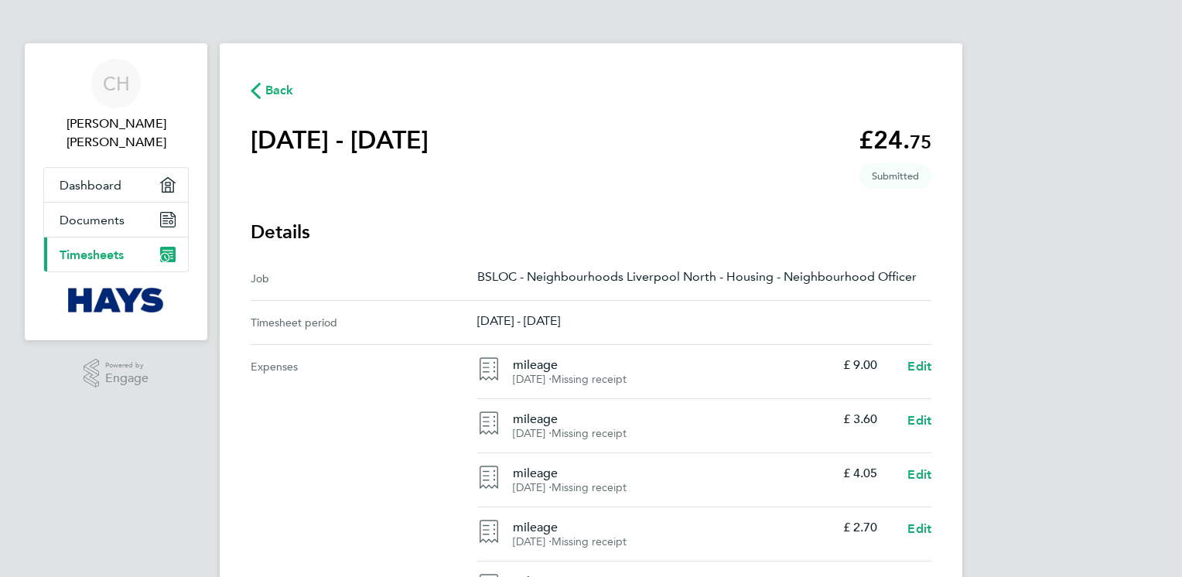
click at [275, 92] on span "Back" at bounding box center [279, 90] width 29 height 19
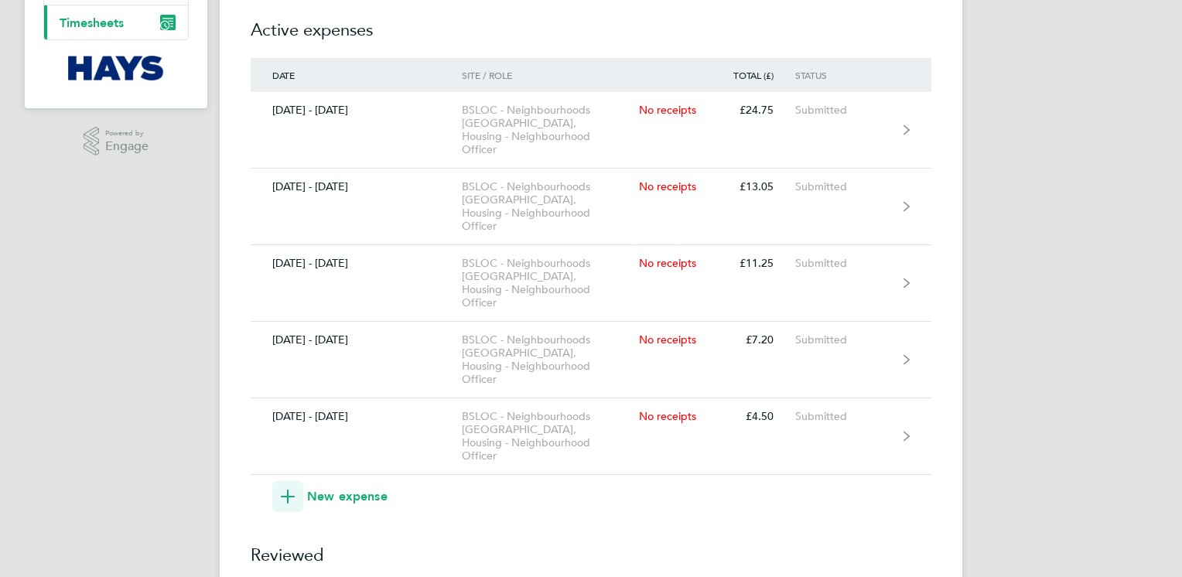
scroll to position [309, 0]
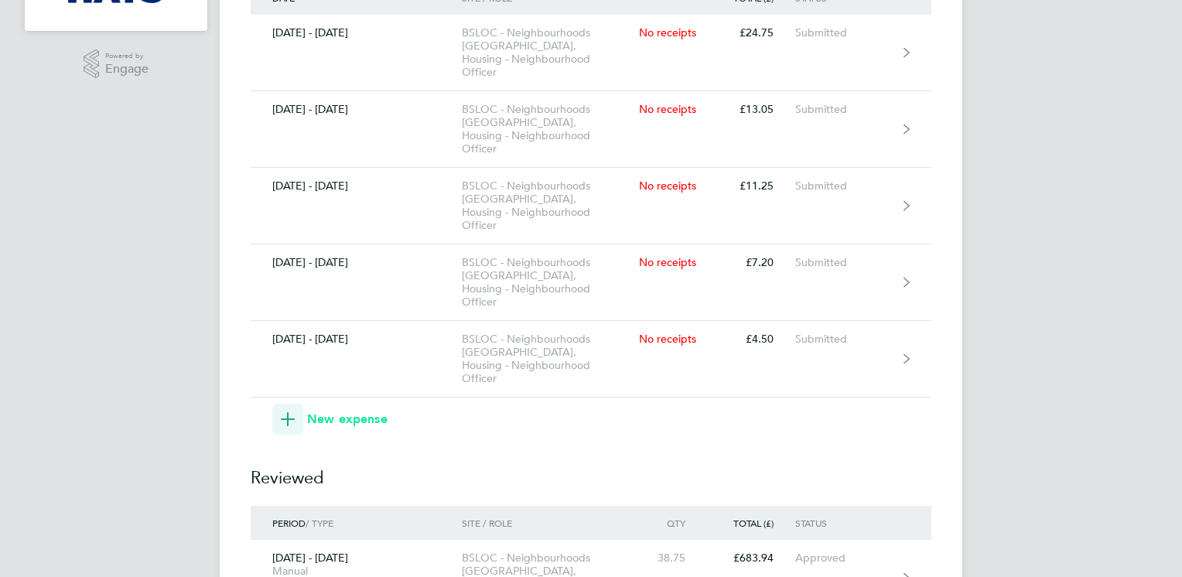
click at [348, 410] on span "New expense" at bounding box center [347, 419] width 80 height 19
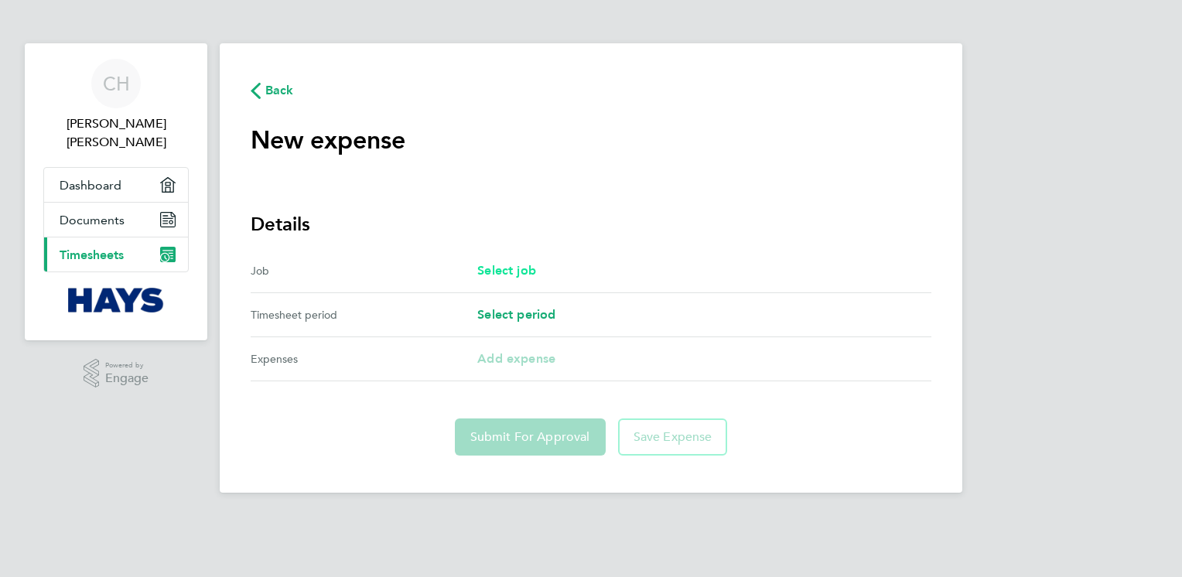
click at [523, 269] on span "Select job" at bounding box center [506, 270] width 59 height 15
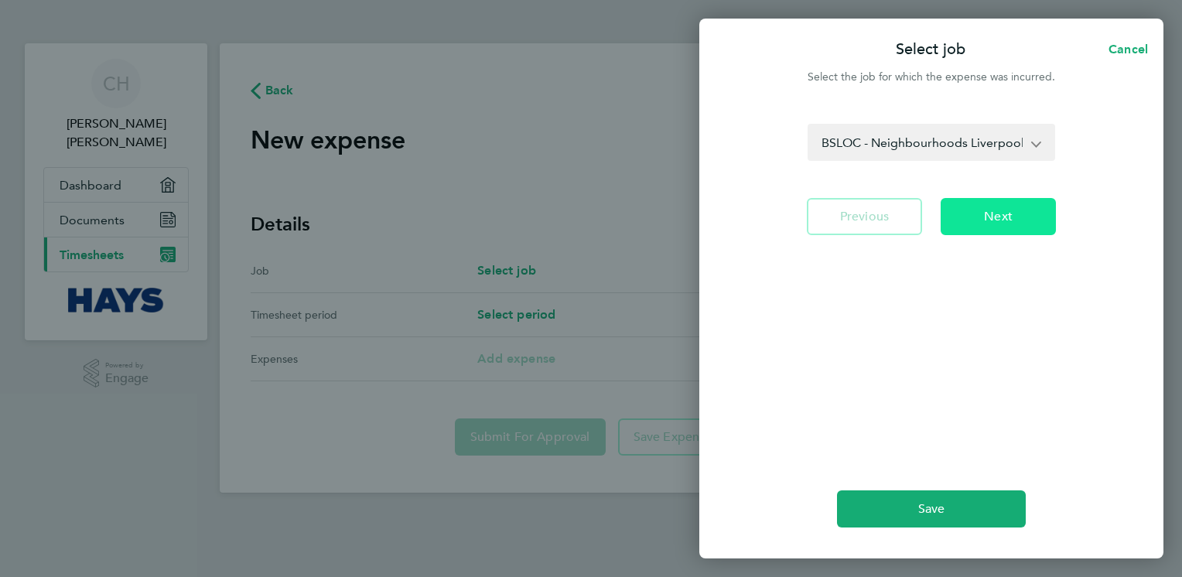
click at [1018, 210] on button "Next" at bounding box center [997, 216] width 115 height 37
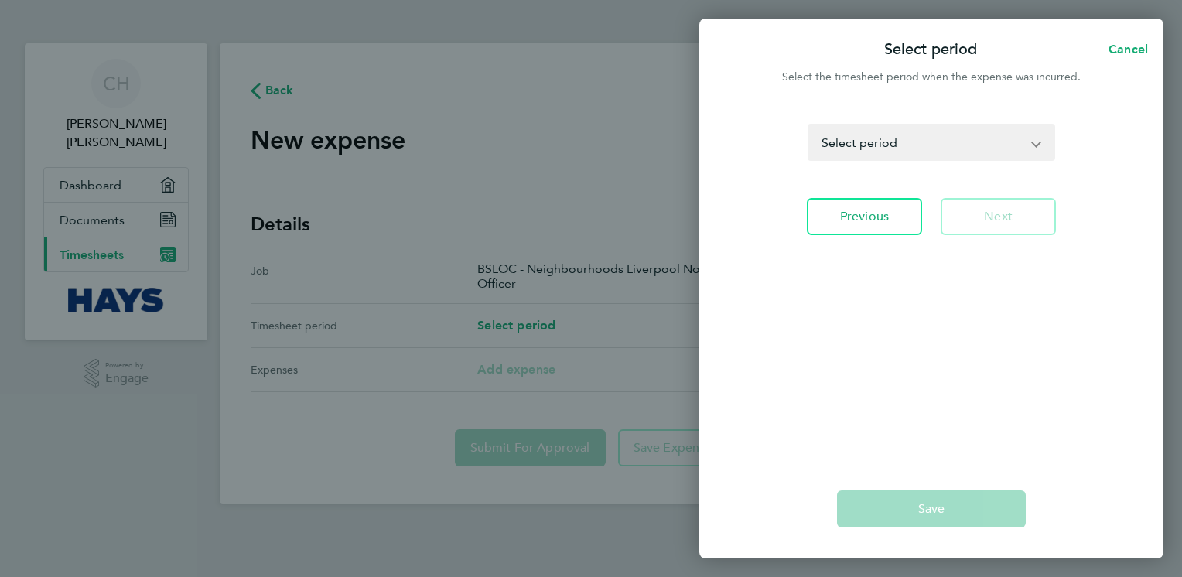
click at [1036, 146] on app-icon-cross-button at bounding box center [1044, 142] width 19 height 34
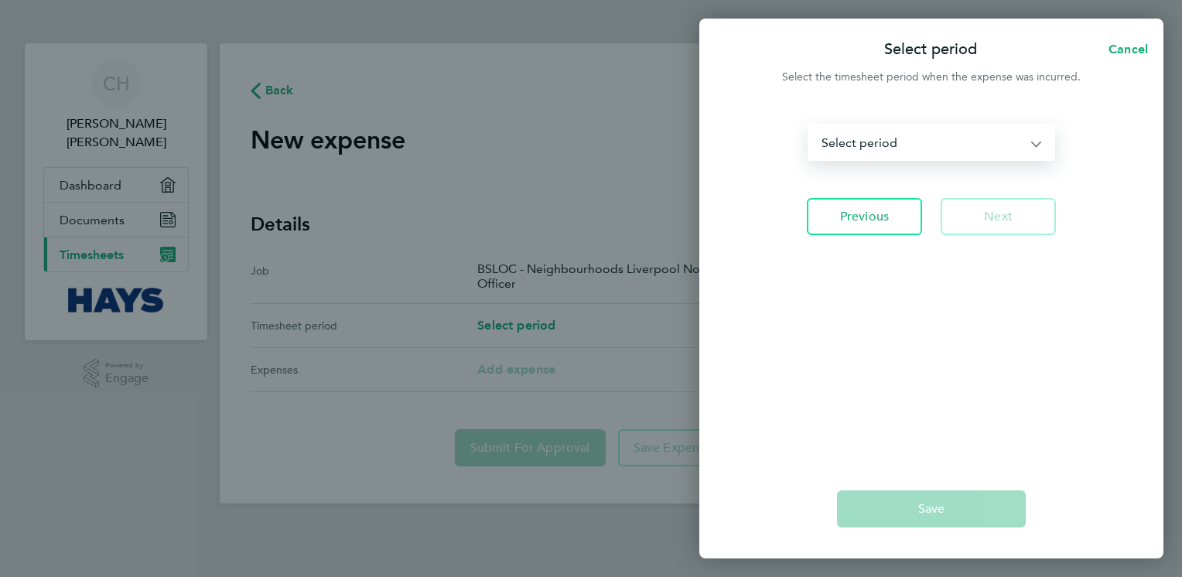
click at [1032, 138] on select "[DATE] - [DATE] [DATE] - [DATE] [DATE] - [DATE] [DATE] - [DATE] [DATE] - [DATE]…" at bounding box center [922, 142] width 226 height 34
select select "5: Object"
click at [809, 125] on select "[DATE] - [DATE] [DATE] - [DATE] [DATE] - [DATE] [DATE] - [DATE] [DATE] - [DATE]…" at bounding box center [922, 142] width 226 height 34
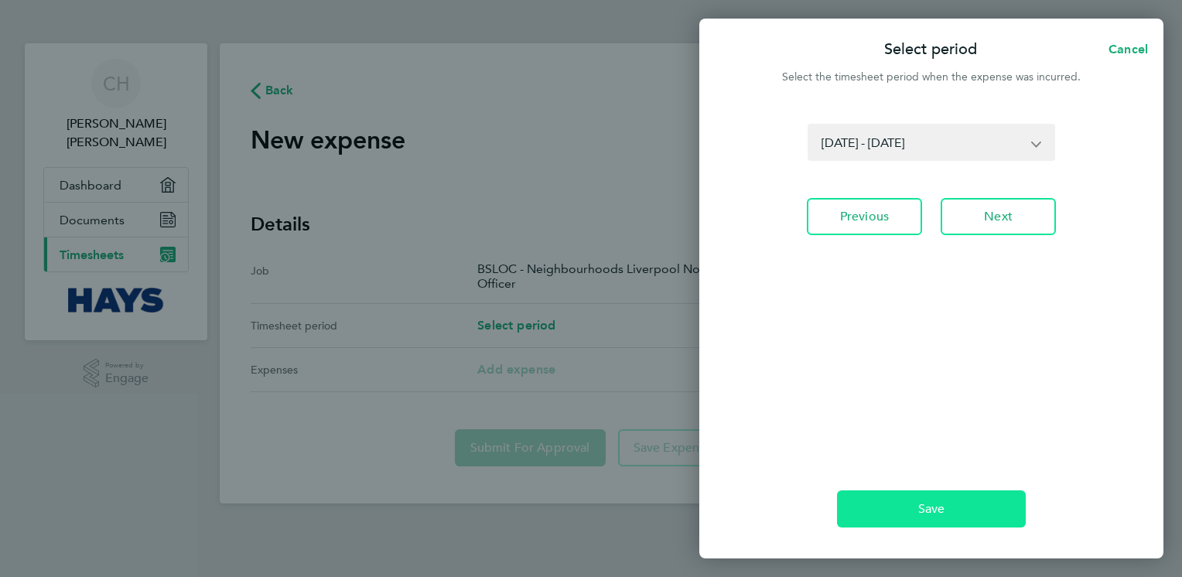
click at [940, 511] on span "Save" at bounding box center [931, 508] width 27 height 15
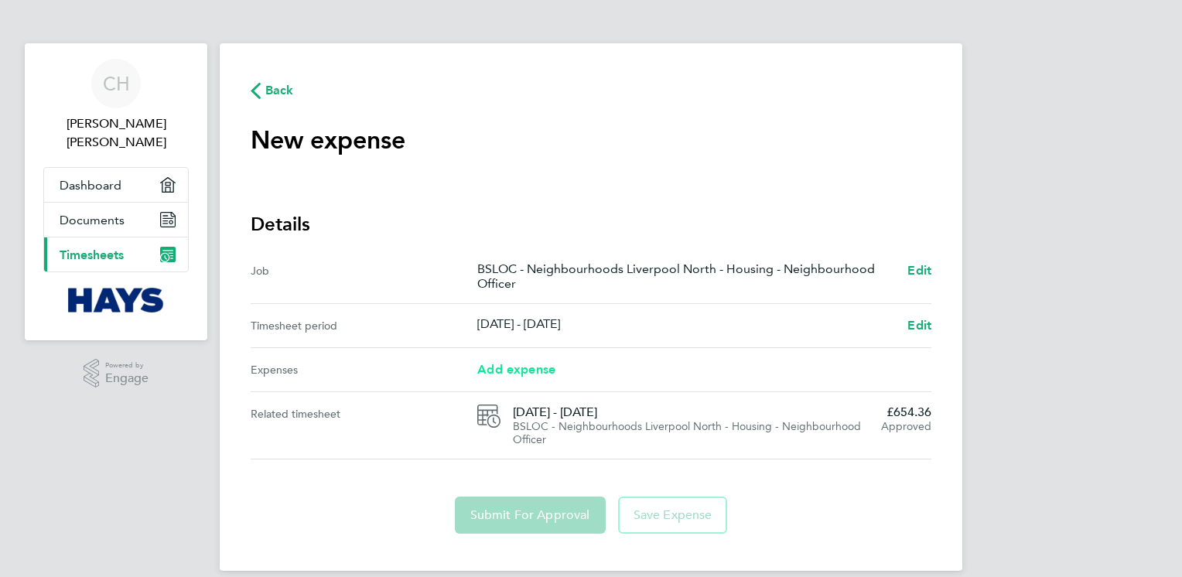
click at [534, 374] on span "Add expense" at bounding box center [516, 369] width 78 height 15
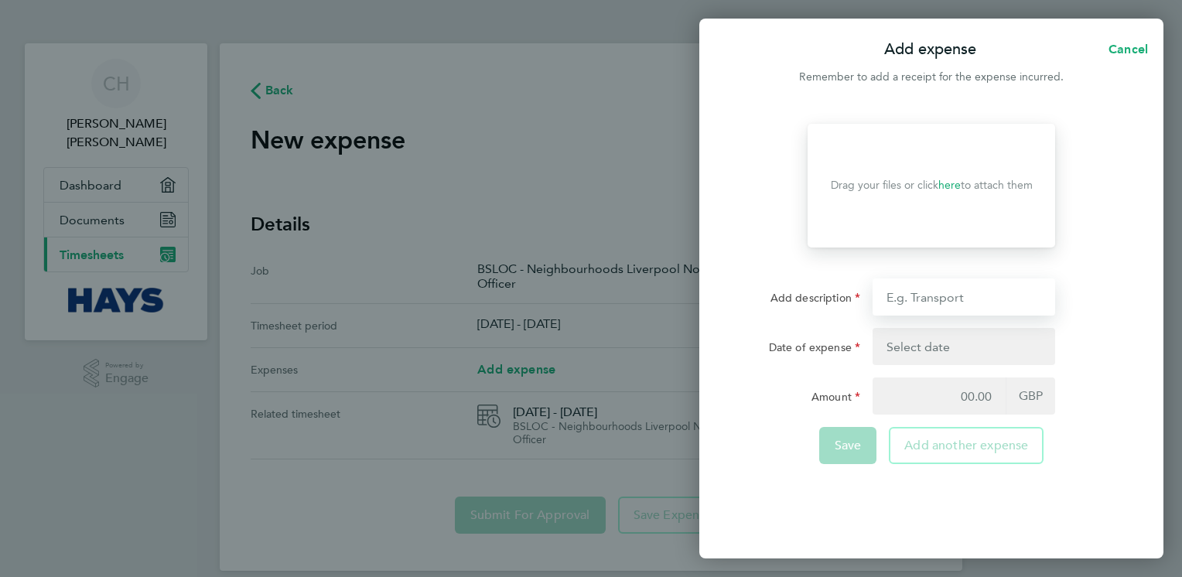
click at [948, 298] on input "Add description" at bounding box center [963, 296] width 183 height 37
type input "mileage"
click at [923, 339] on button "button" at bounding box center [963, 346] width 183 height 37
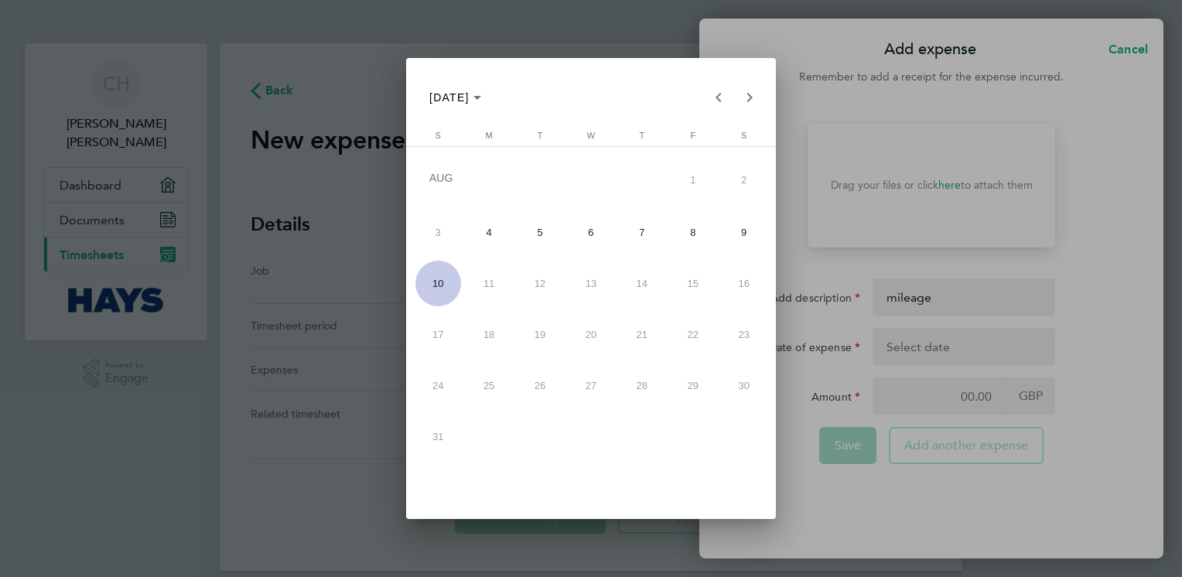
click at [495, 221] on span "4" at bounding box center [489, 233] width 46 height 46
type input "[DATE]"
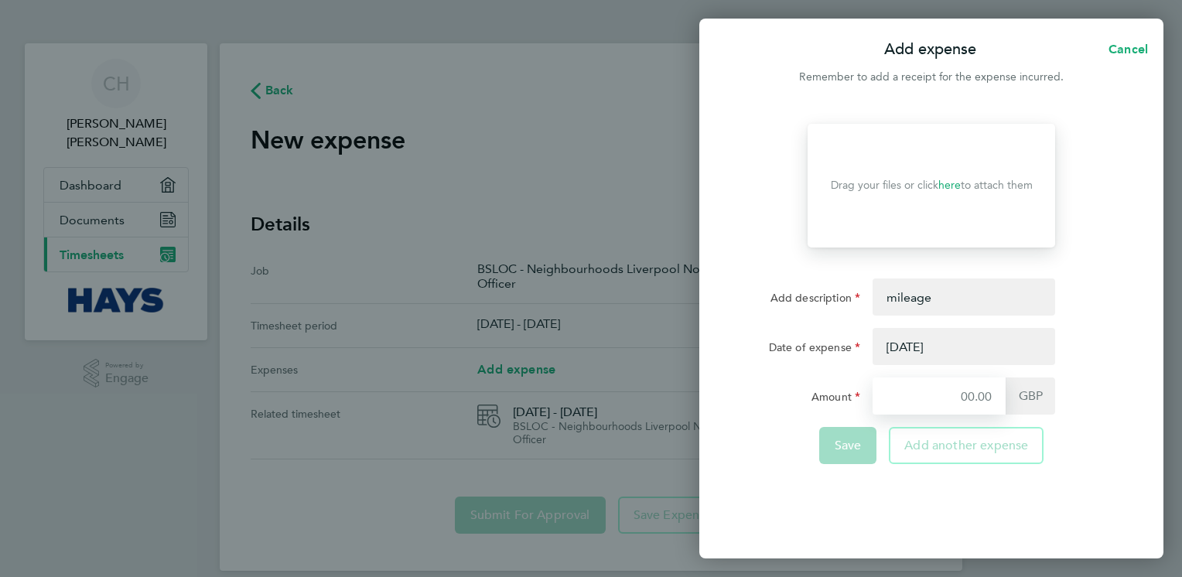
click at [999, 401] on input "Amount" at bounding box center [938, 395] width 133 height 37
type input "4.95"
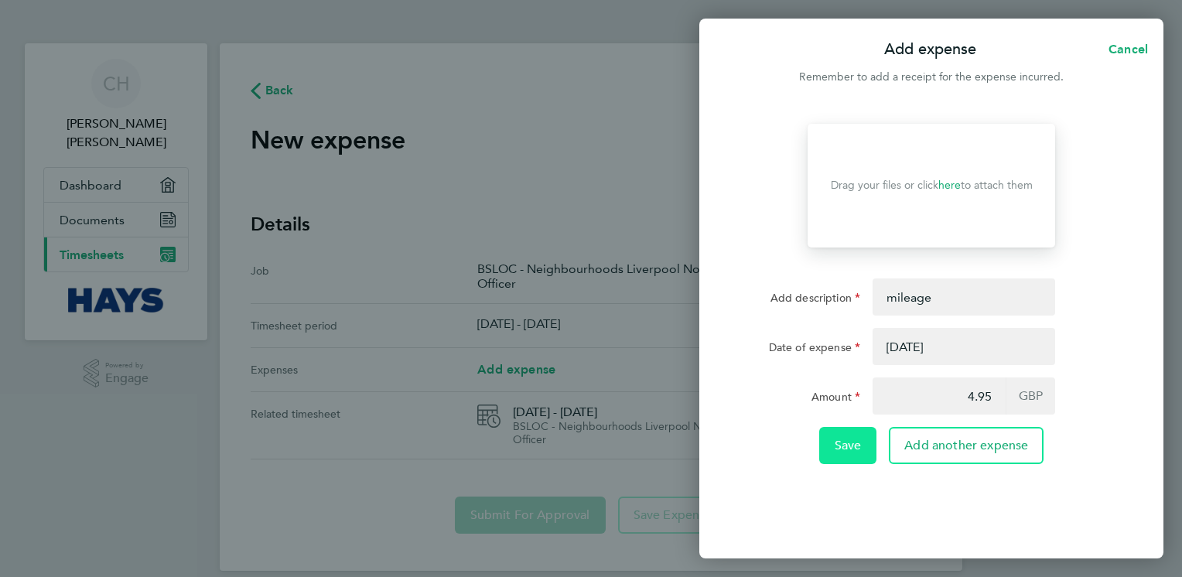
click at [845, 441] on span "Save" at bounding box center [847, 445] width 27 height 15
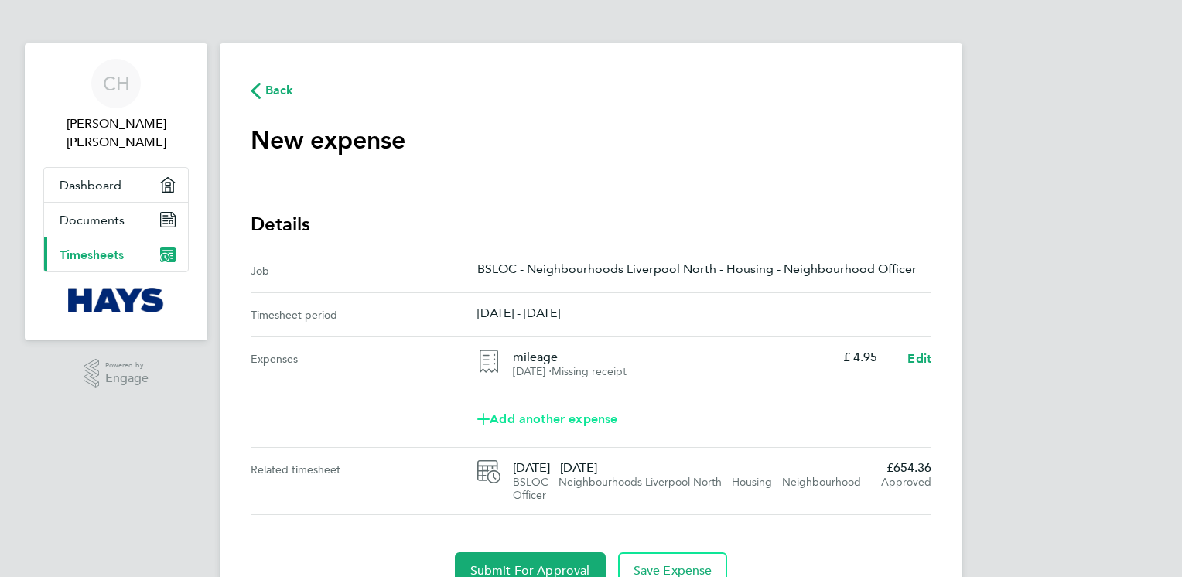
click at [560, 419] on span "Add another expense" at bounding box center [547, 419] width 140 height 12
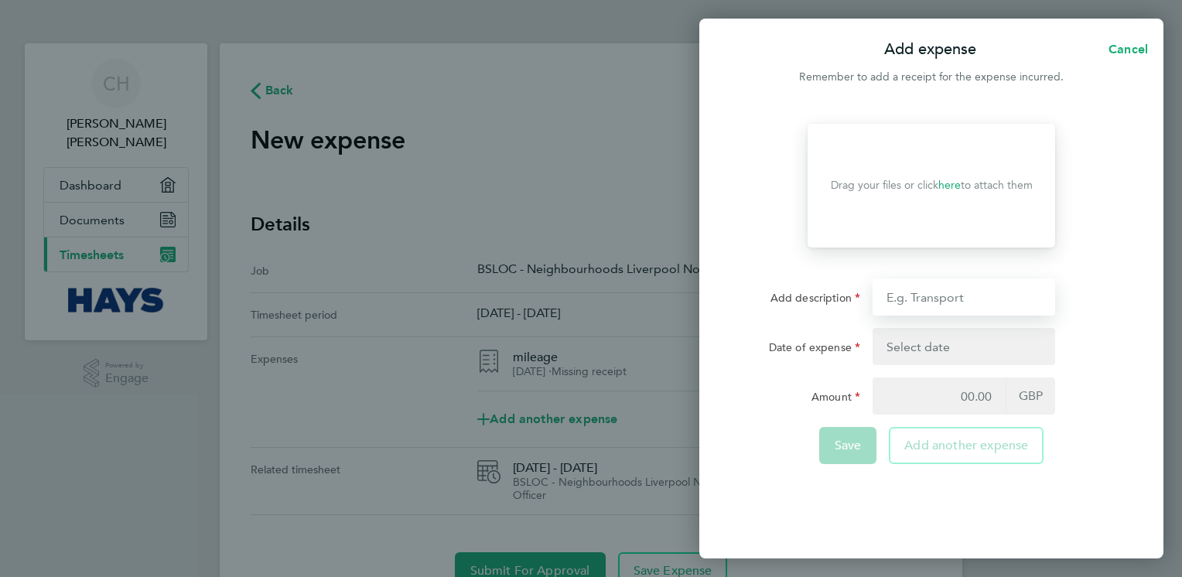
click at [940, 302] on input "Add description" at bounding box center [963, 296] width 183 height 37
type input "mileage"
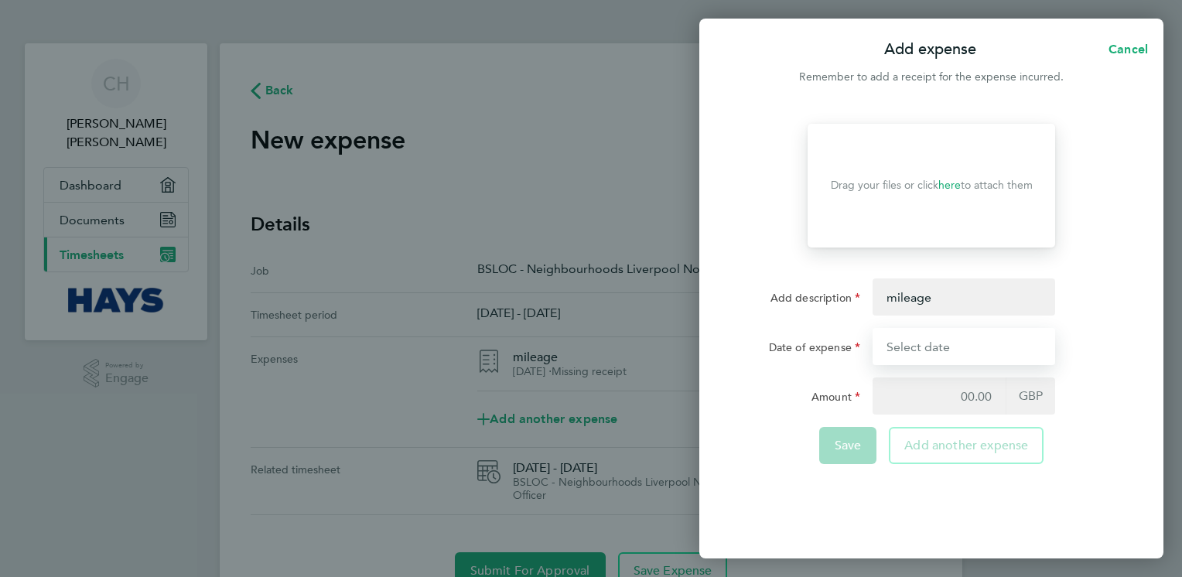
type input "[DATE]"
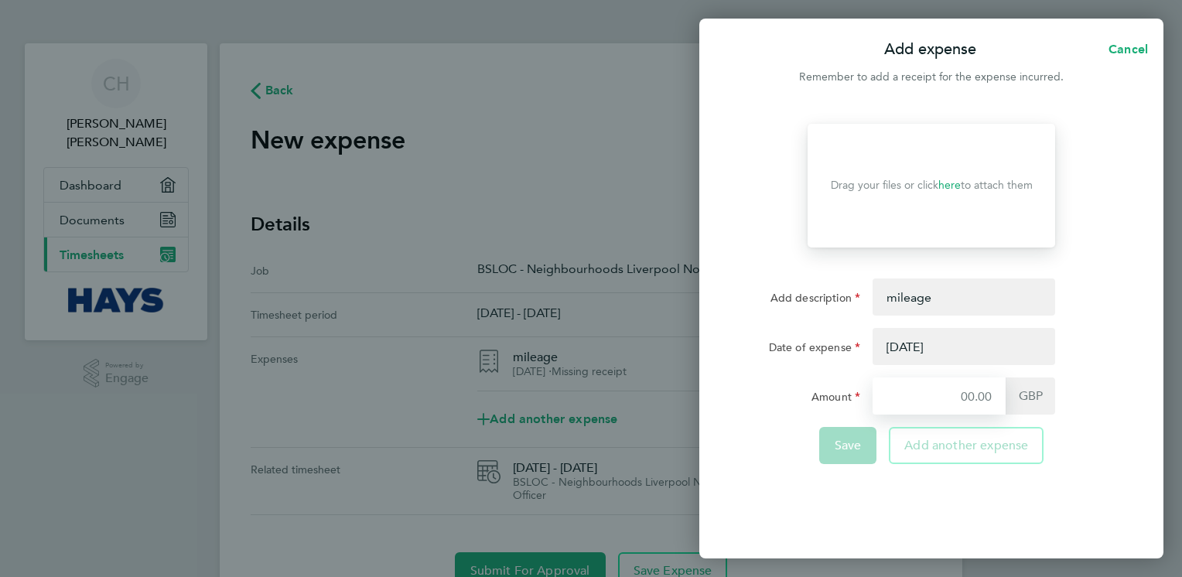
type input "4.95"
click at [960, 359] on button "button" at bounding box center [963, 346] width 183 height 37
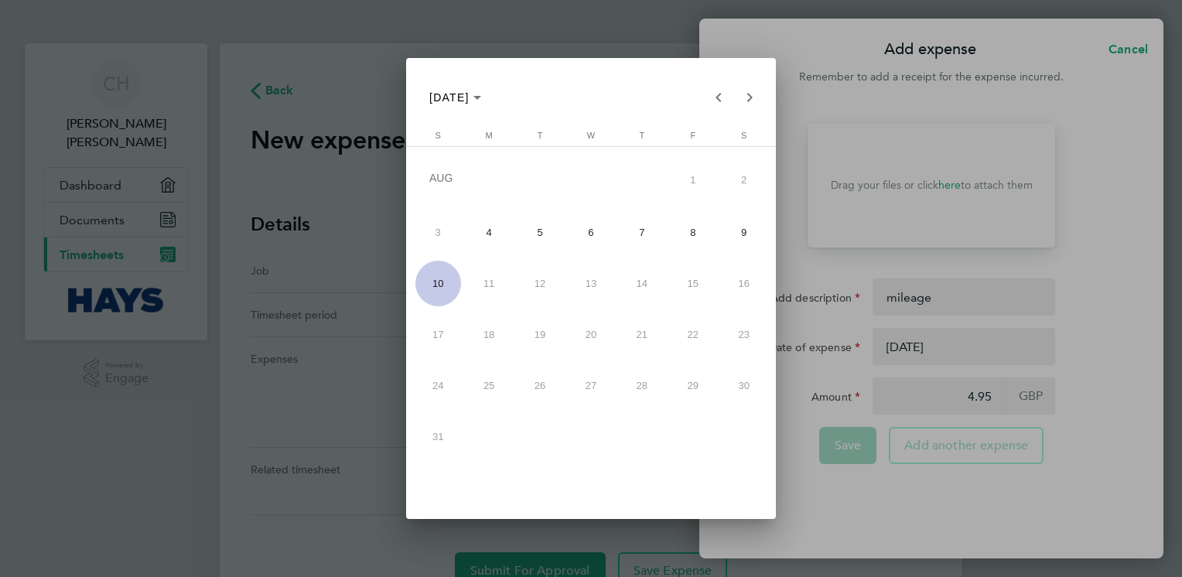
click at [536, 234] on span "5" at bounding box center [540, 233] width 46 height 46
type input "[DATE]"
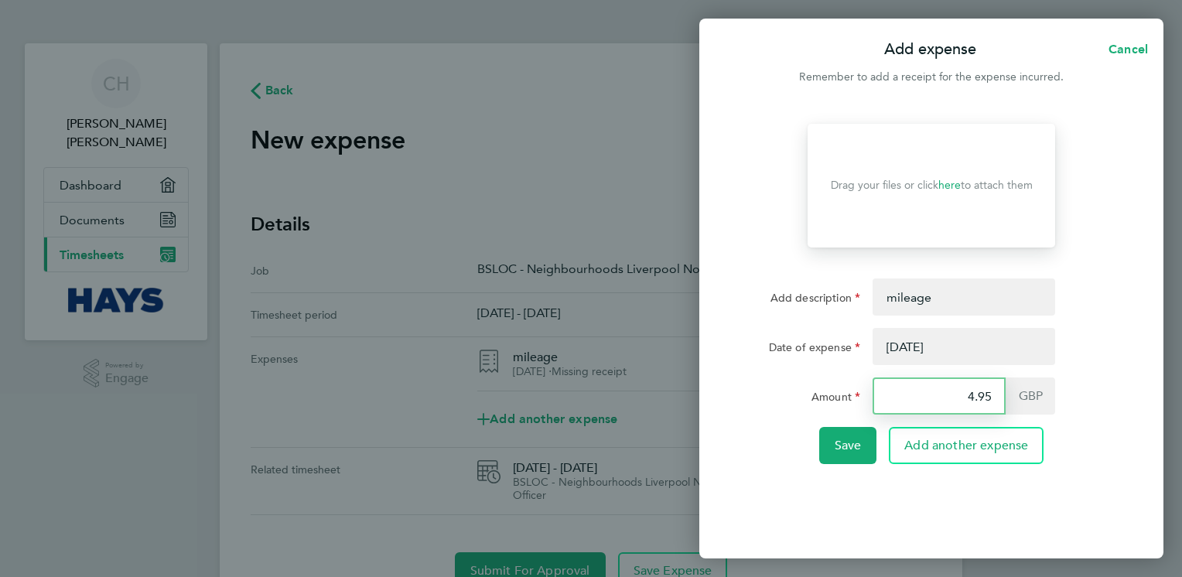
click at [975, 393] on input "4.95" at bounding box center [938, 395] width 133 height 37
click at [998, 400] on input "4.95" at bounding box center [938, 395] width 133 height 37
drag, startPoint x: 995, startPoint y: 397, endPoint x: 982, endPoint y: 397, distance: 12.4
click at [982, 397] on input "4.95" at bounding box center [938, 395] width 133 height 37
drag, startPoint x: 998, startPoint y: 397, endPoint x: 981, endPoint y: 394, distance: 16.7
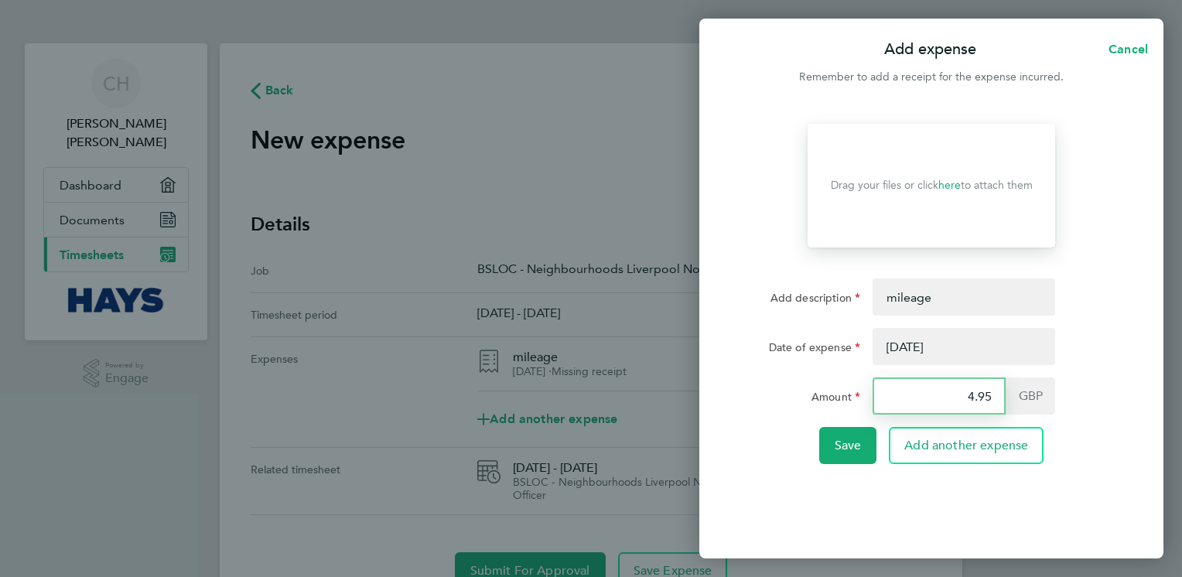
click at [991, 395] on input "4.95" at bounding box center [938, 395] width 133 height 37
type input "4"
type input "6.75"
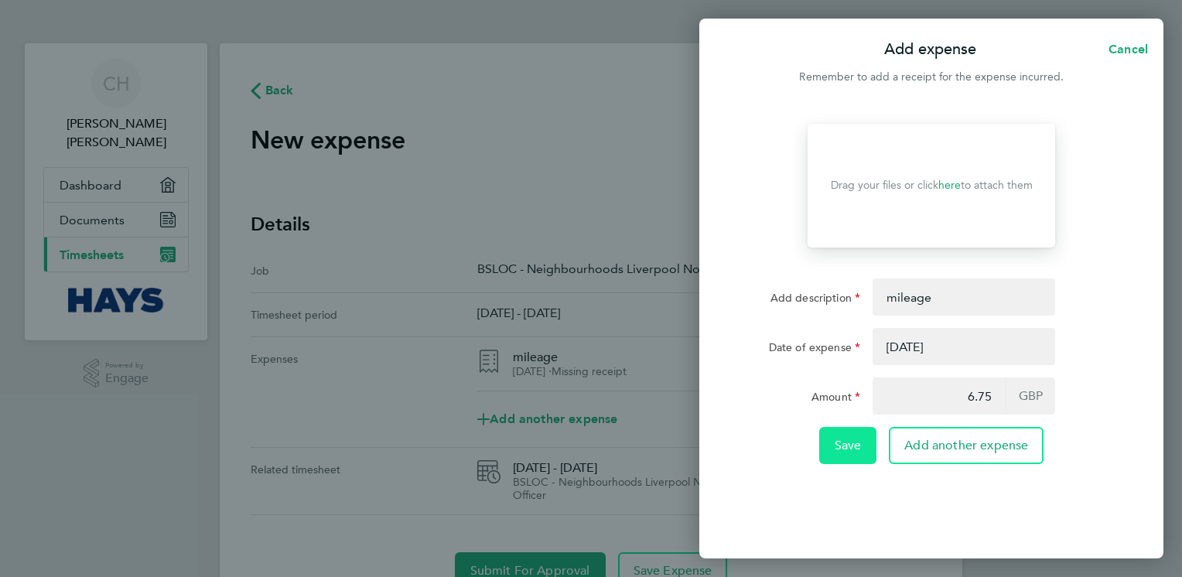
click at [840, 449] on span "Save" at bounding box center [847, 445] width 27 height 15
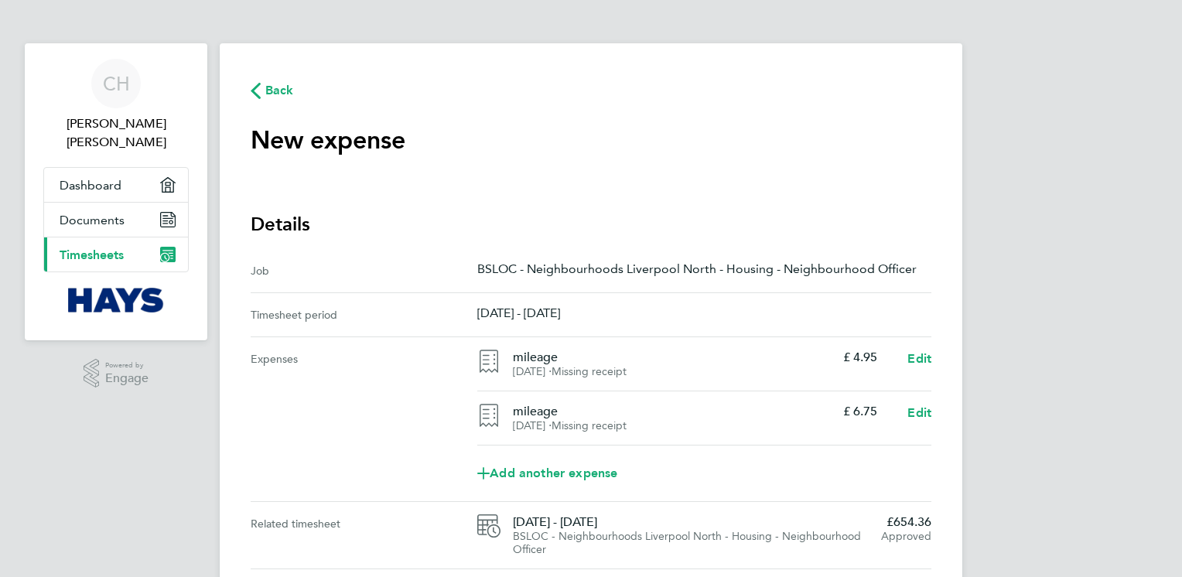
scroll to position [77, 0]
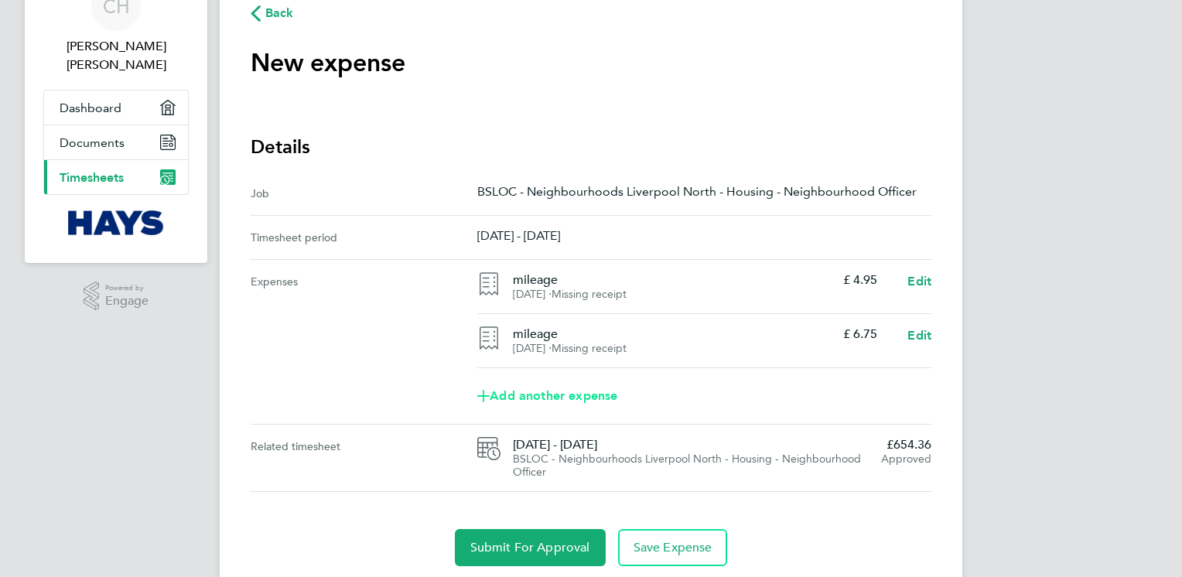
click at [544, 394] on span "Add another expense" at bounding box center [547, 396] width 140 height 12
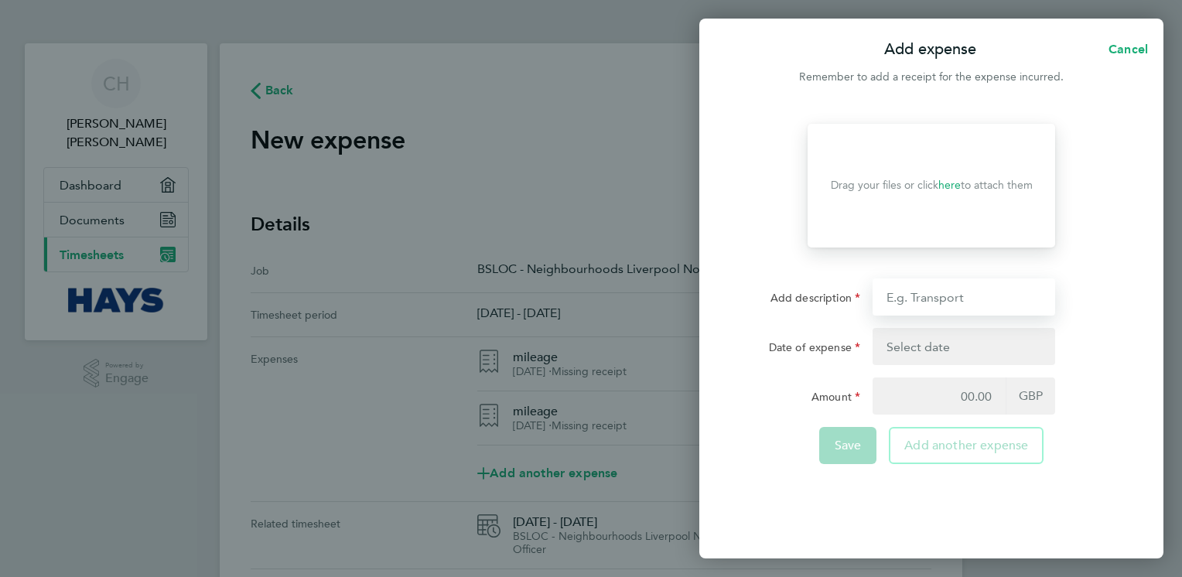
click at [953, 296] on input "Add description" at bounding box center [963, 296] width 183 height 37
type input "mileage"
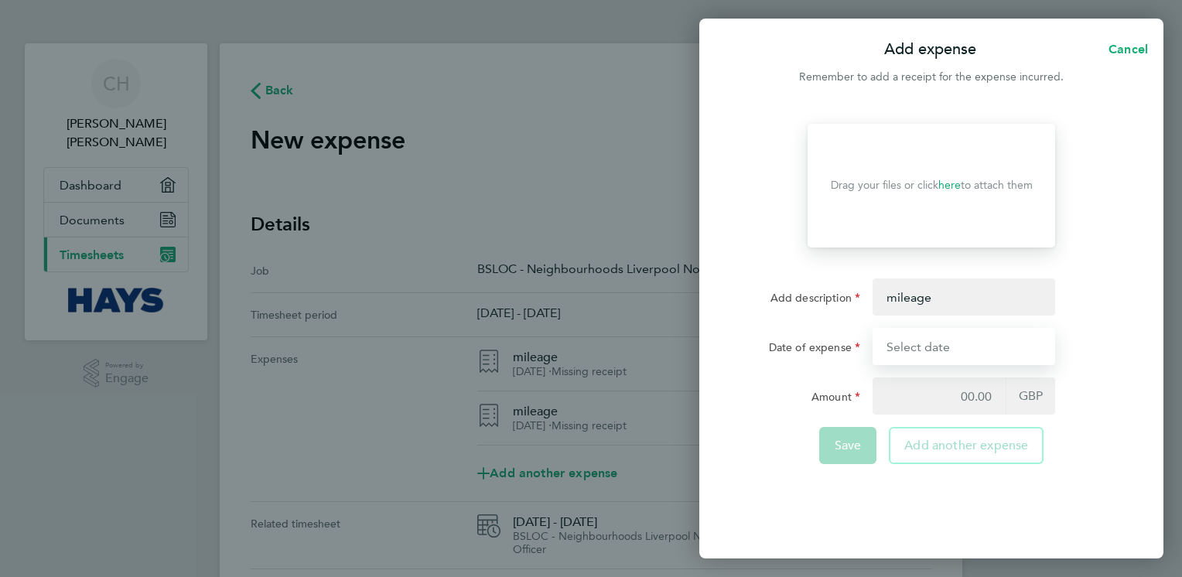
type input "[DATE]"
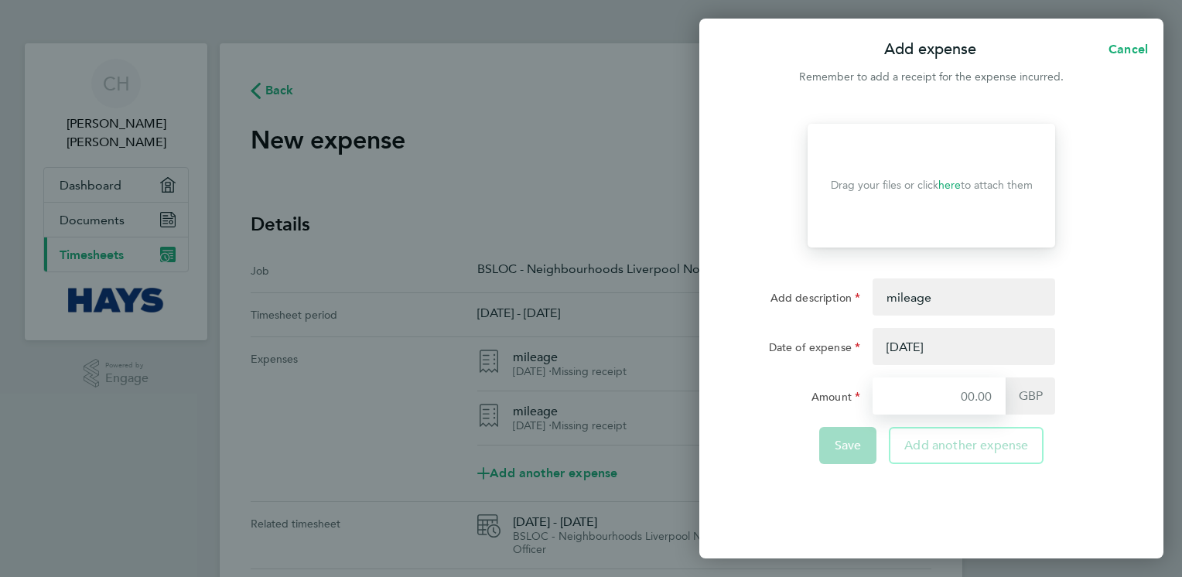
type input "6.75"
click at [939, 347] on button "button" at bounding box center [963, 346] width 183 height 37
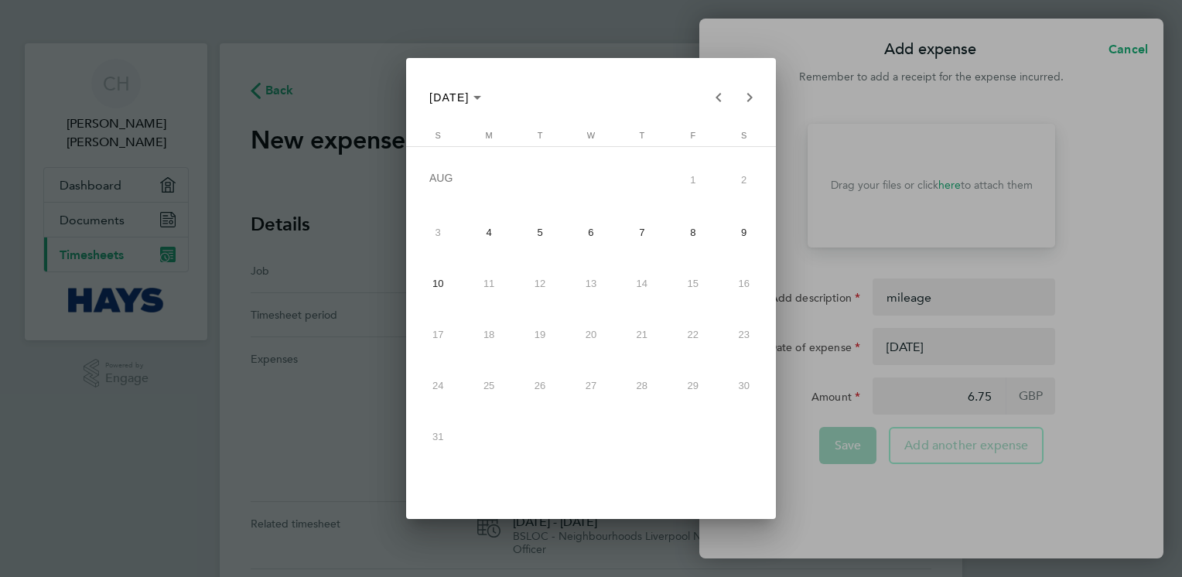
click at [591, 242] on span "6" at bounding box center [591, 233] width 46 height 46
type input "[DATE]"
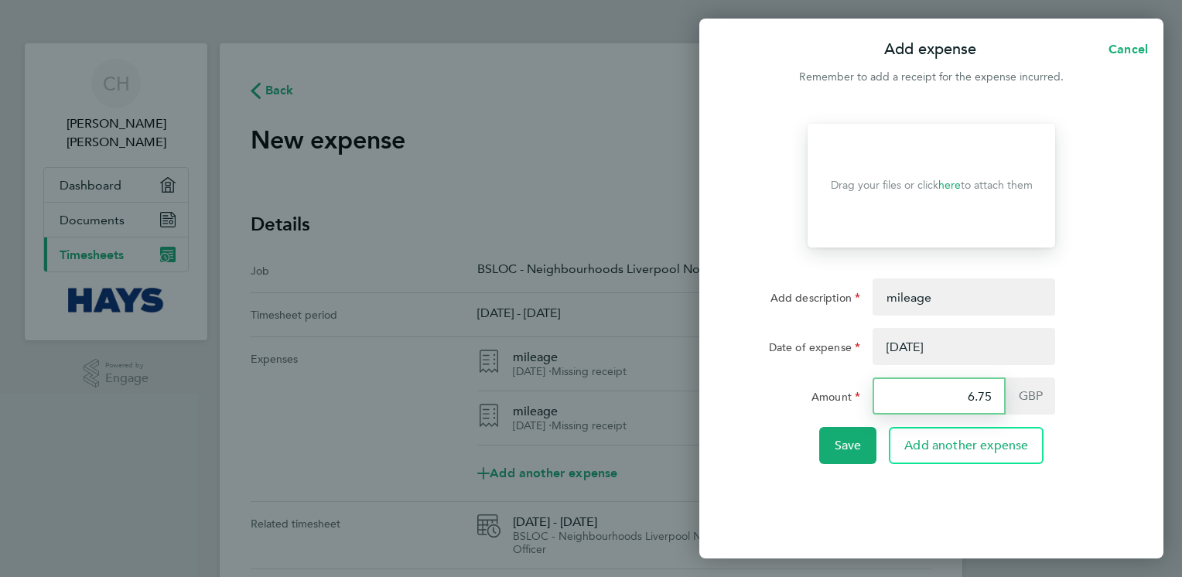
click at [987, 390] on input "6.75" at bounding box center [938, 395] width 133 height 37
drag, startPoint x: 1005, startPoint y: 391, endPoint x: 989, endPoint y: 391, distance: 15.5
click at [1002, 391] on div "6.75 GBP" at bounding box center [963, 395] width 183 height 37
click at [993, 399] on input "6.75" at bounding box center [938, 395] width 133 height 37
type input "6"
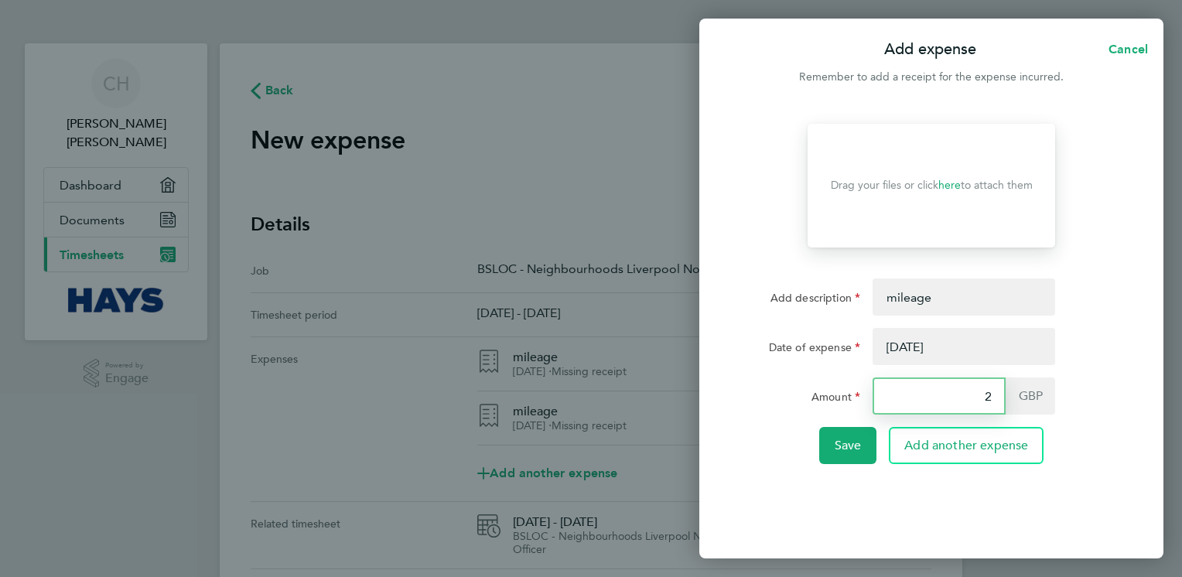
type input "2.70"
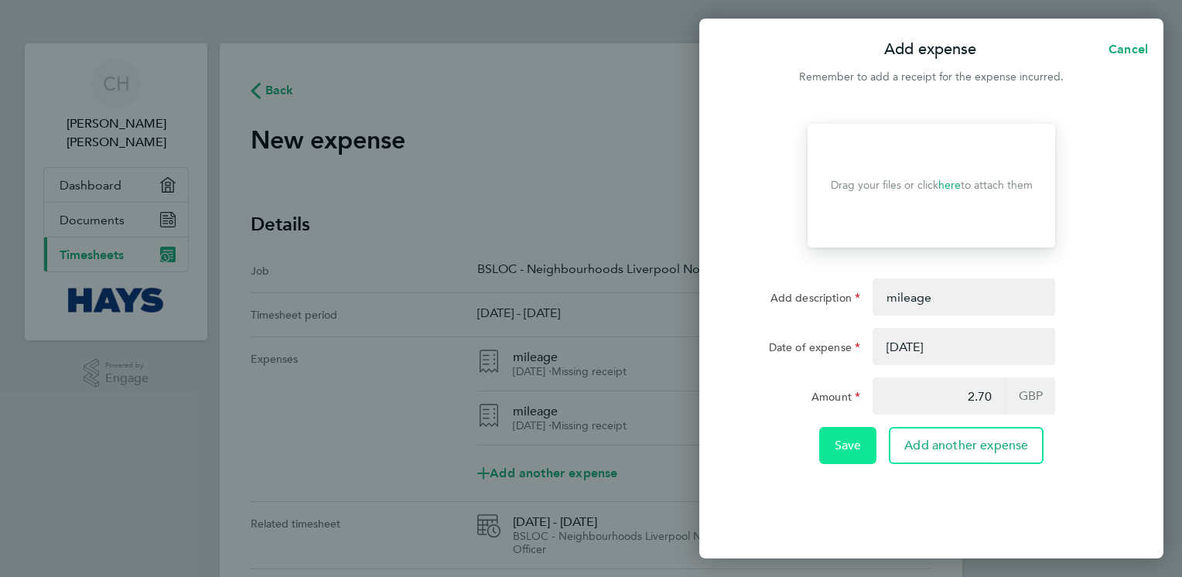
click at [860, 442] on span "Save" at bounding box center [847, 445] width 27 height 15
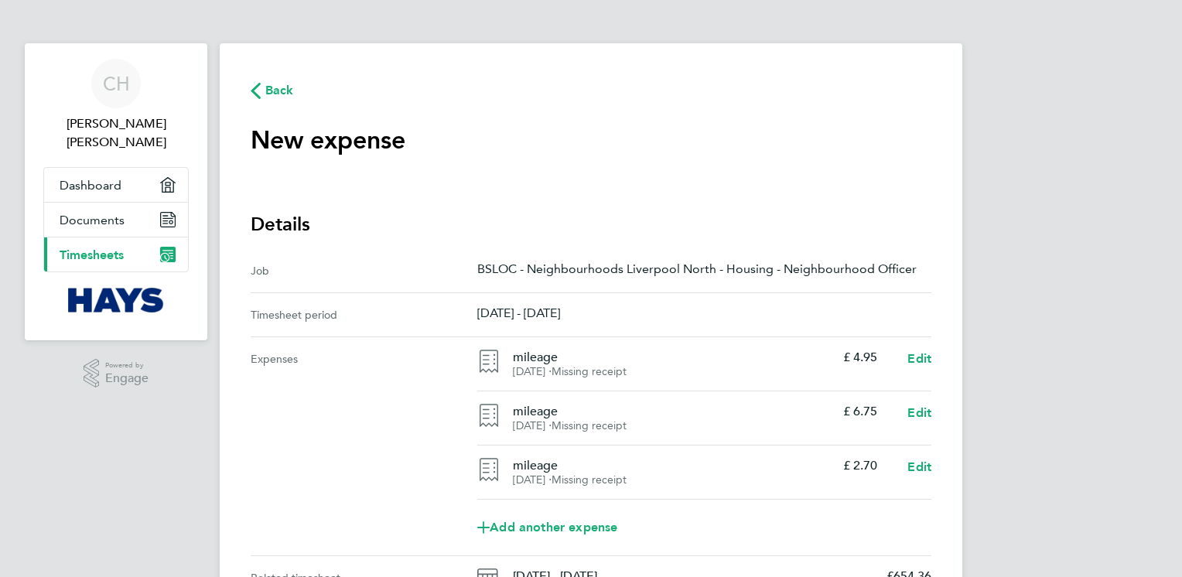
scroll to position [77, 0]
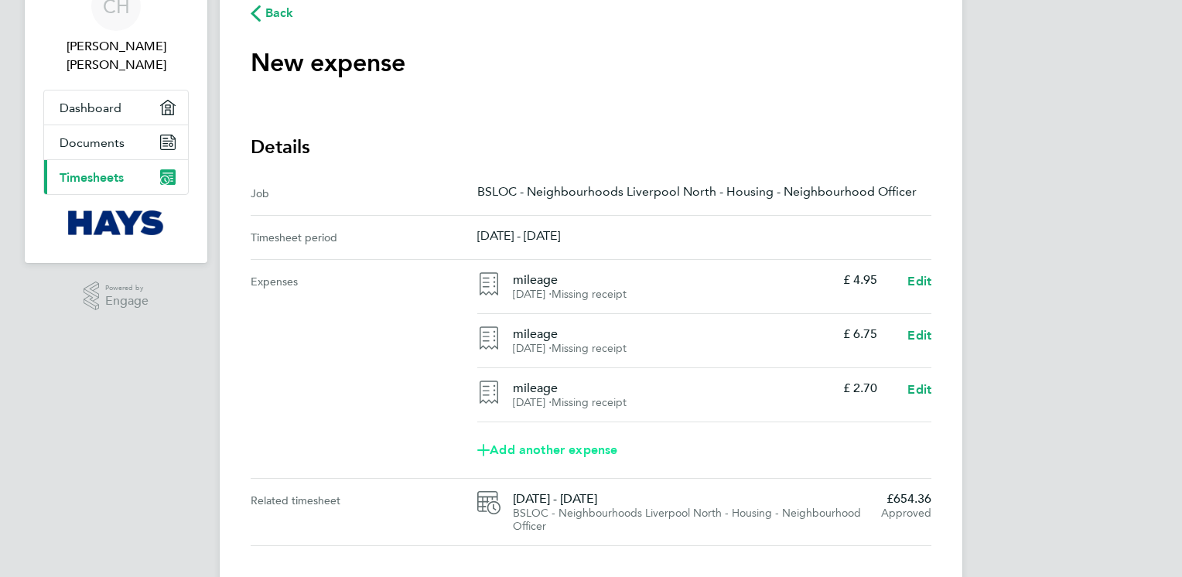
click at [594, 451] on span "Add another expense" at bounding box center [547, 450] width 140 height 12
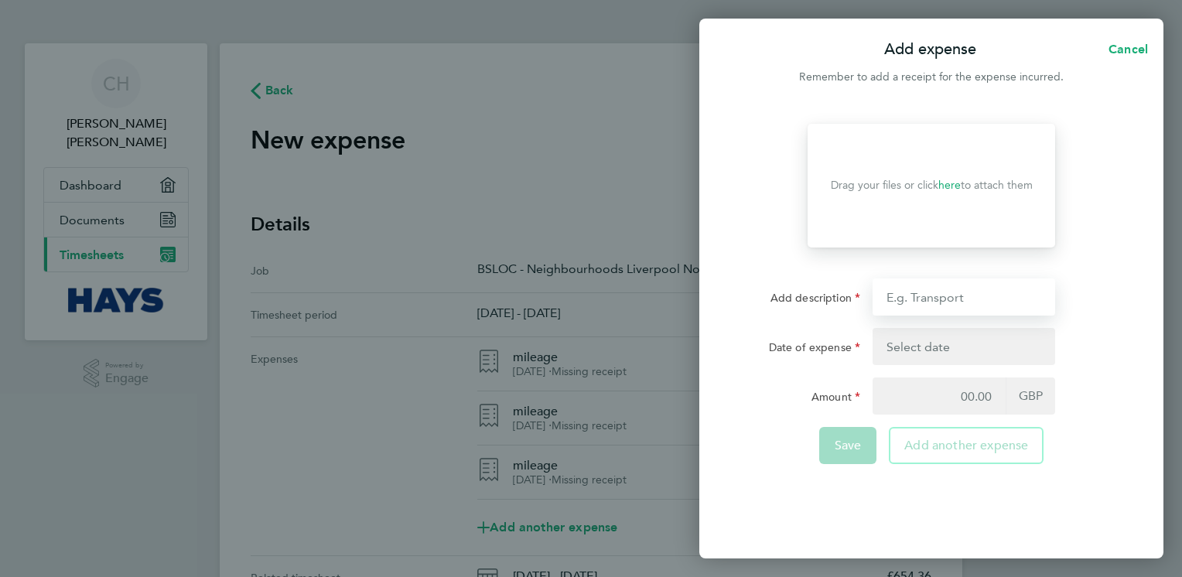
click at [956, 302] on input "Add description" at bounding box center [963, 296] width 183 height 37
type input "mileage"
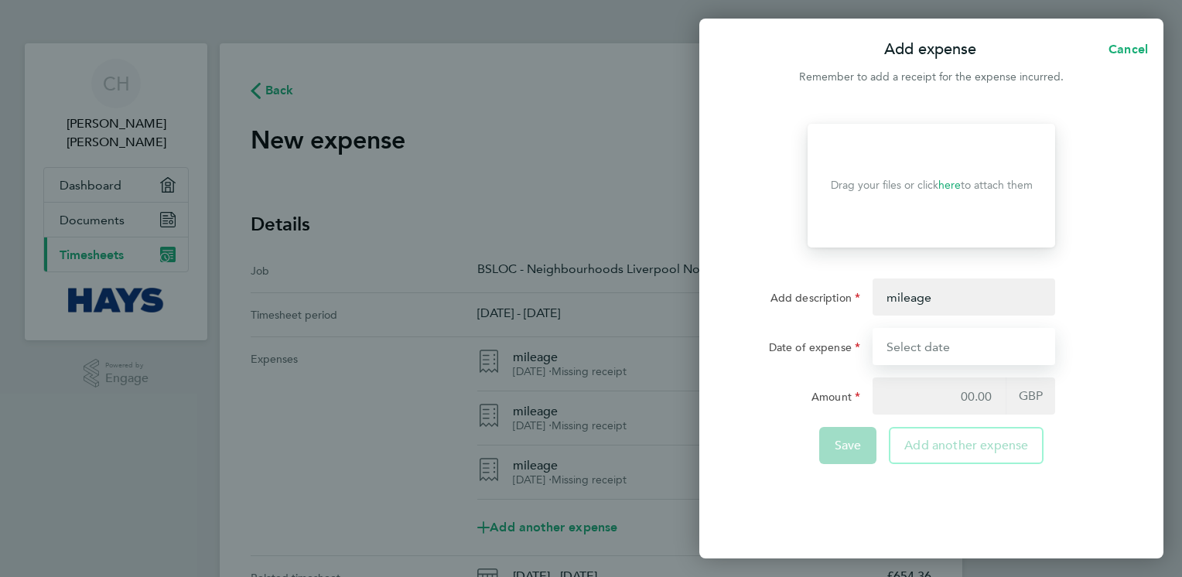
type input "[DATE]"
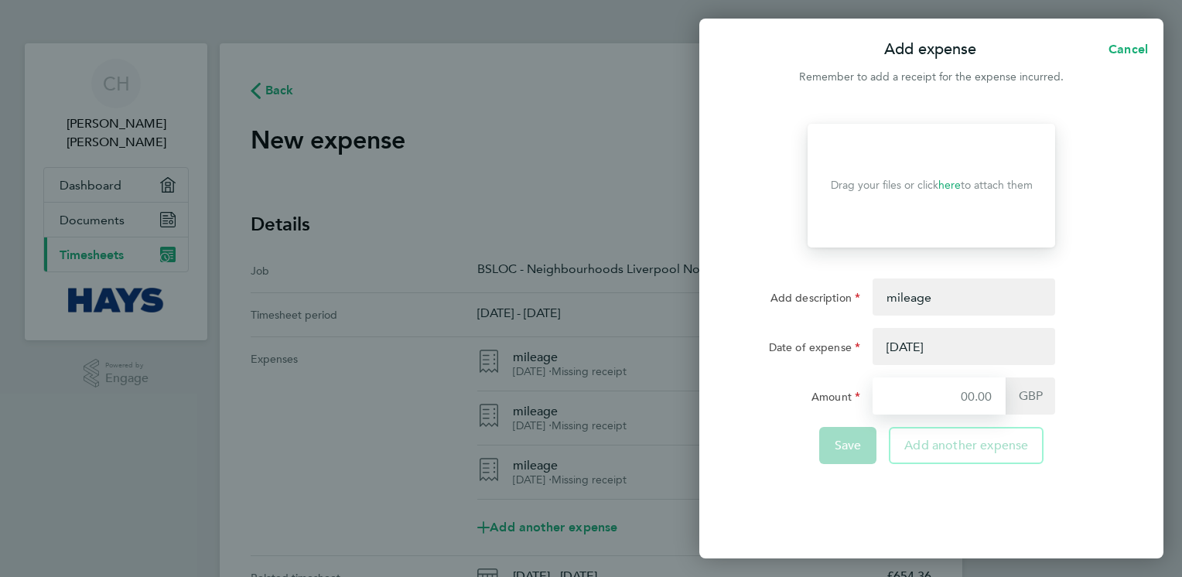
type input "2.70"
click at [943, 343] on button "button" at bounding box center [963, 346] width 183 height 37
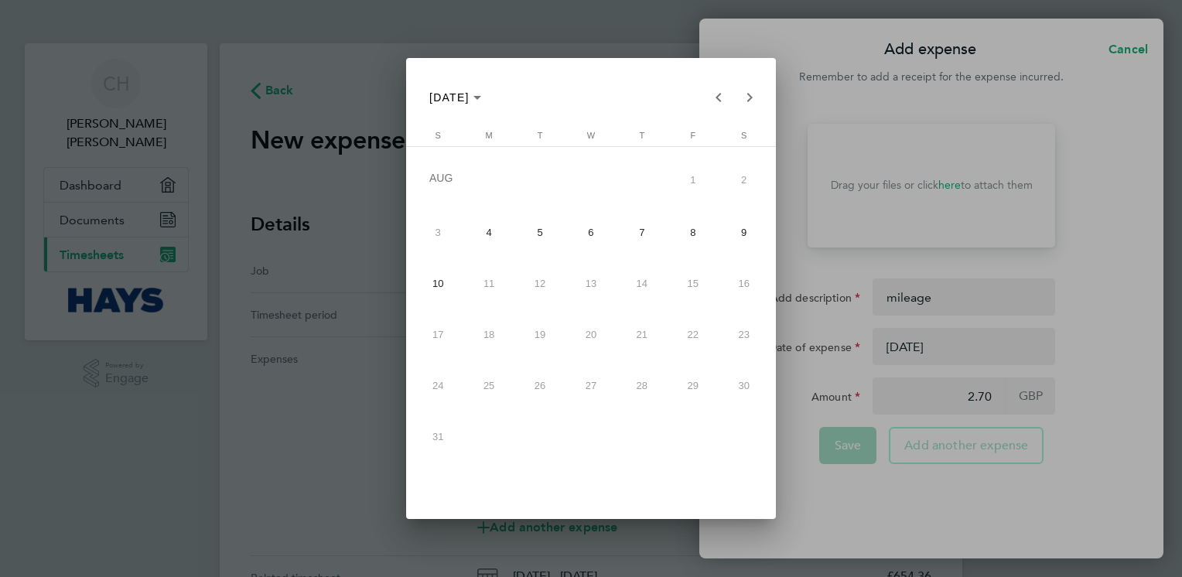
click at [647, 236] on span "7" at bounding box center [642, 233] width 46 height 46
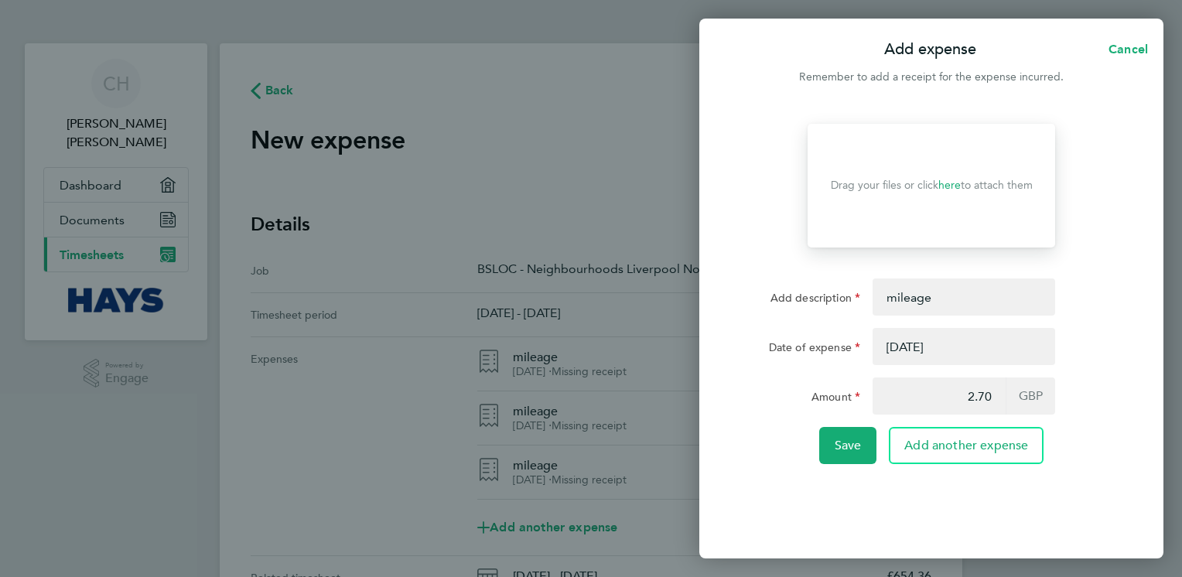
click at [946, 347] on button "button" at bounding box center [963, 346] width 183 height 37
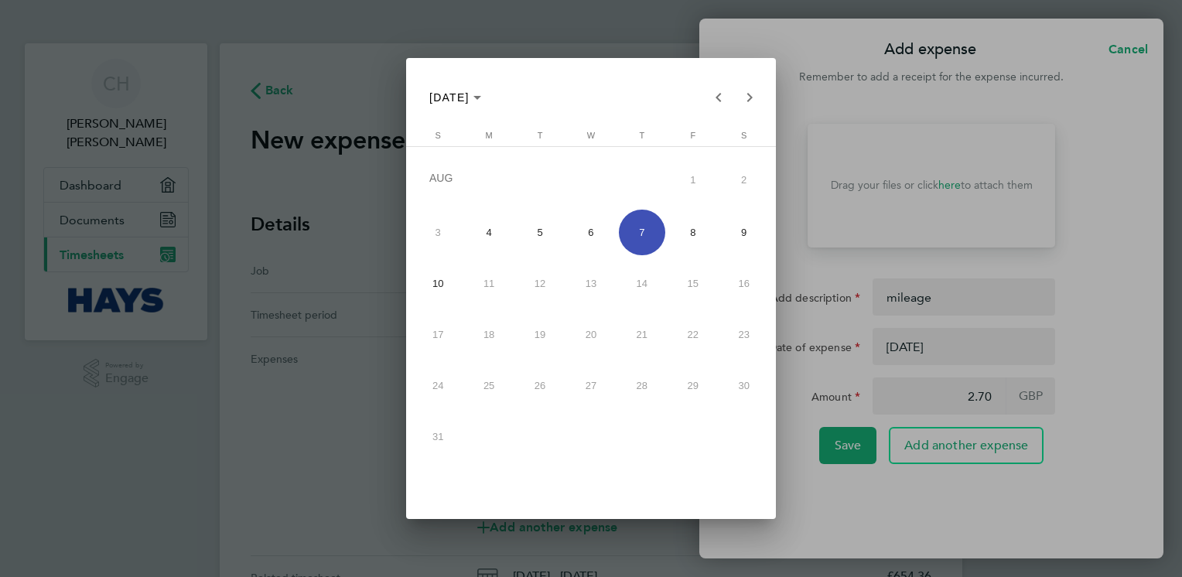
click at [690, 217] on span "8" at bounding box center [693, 233] width 46 height 46
type input "[DATE]"
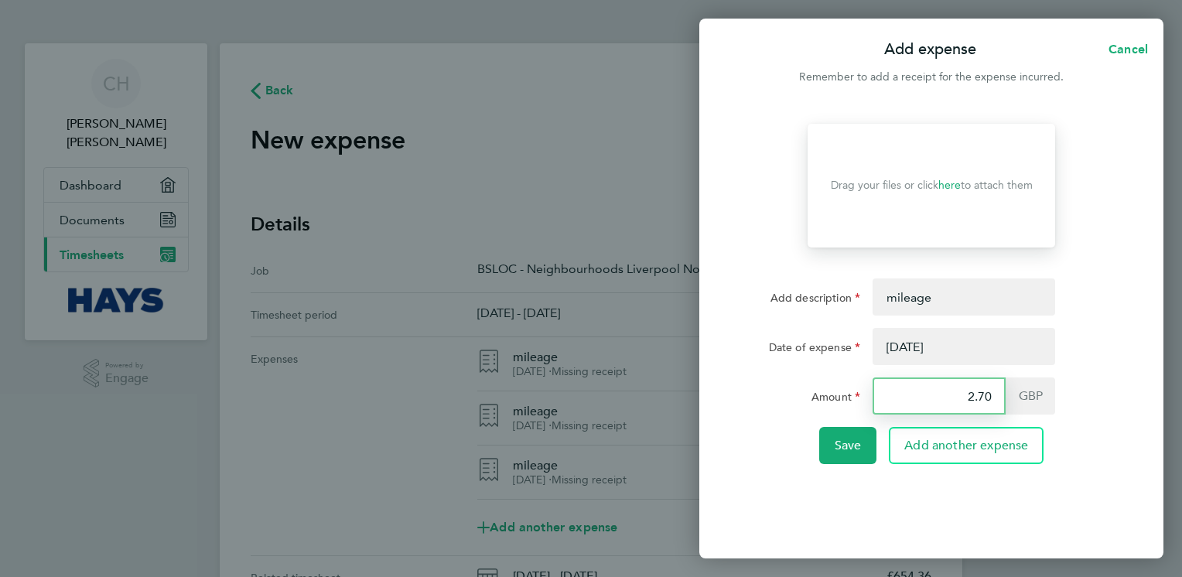
click at [980, 394] on input "2.70" at bounding box center [938, 395] width 133 height 37
drag, startPoint x: 992, startPoint y: 394, endPoint x: 964, endPoint y: 385, distance: 30.1
click at [990, 394] on input "2.70" at bounding box center [938, 395] width 133 height 37
type input "2"
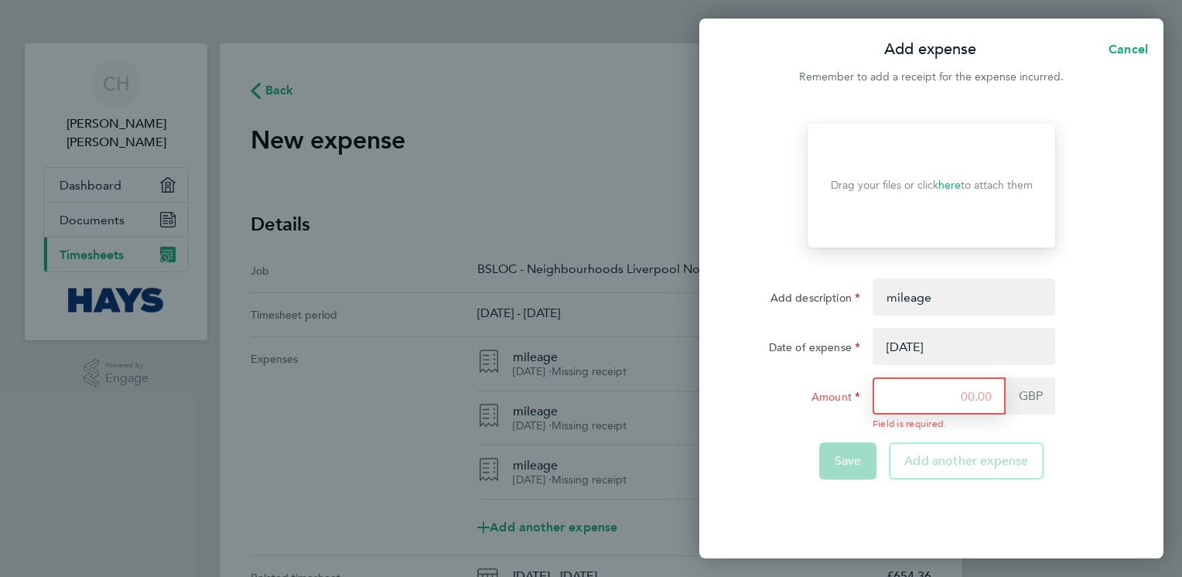
type input "8"
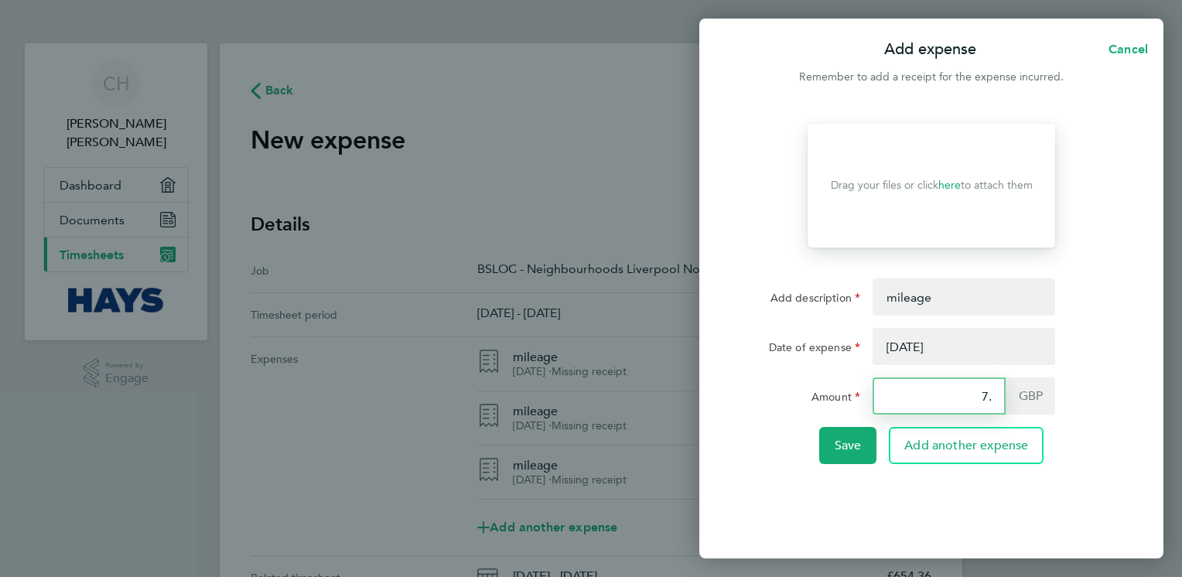
type input "7"
type input "4.95"
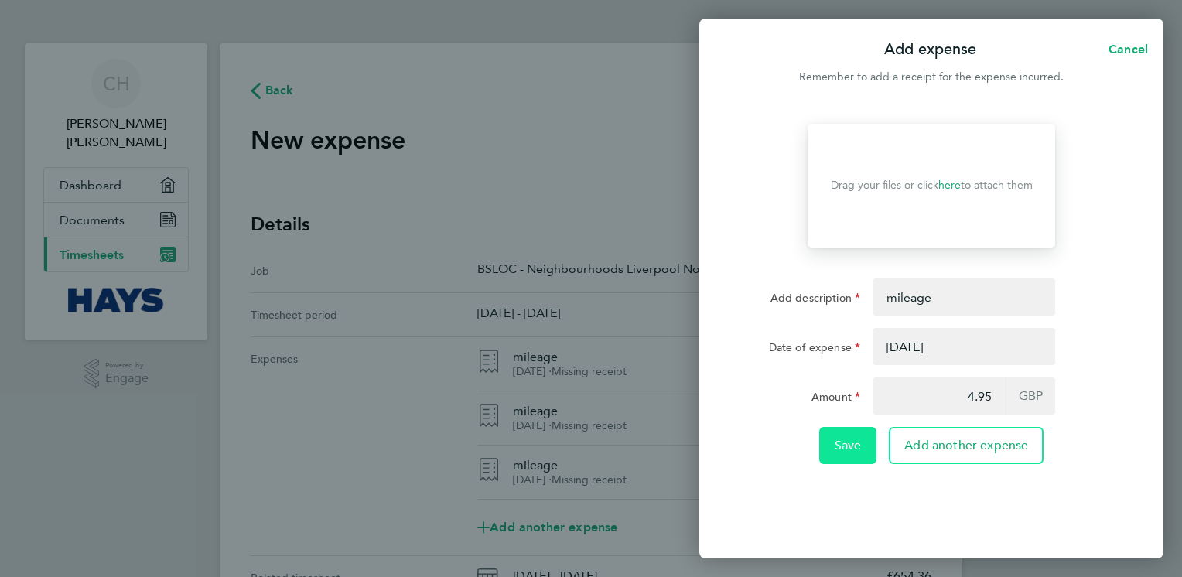
click at [848, 435] on button "Save" at bounding box center [848, 445] width 58 height 37
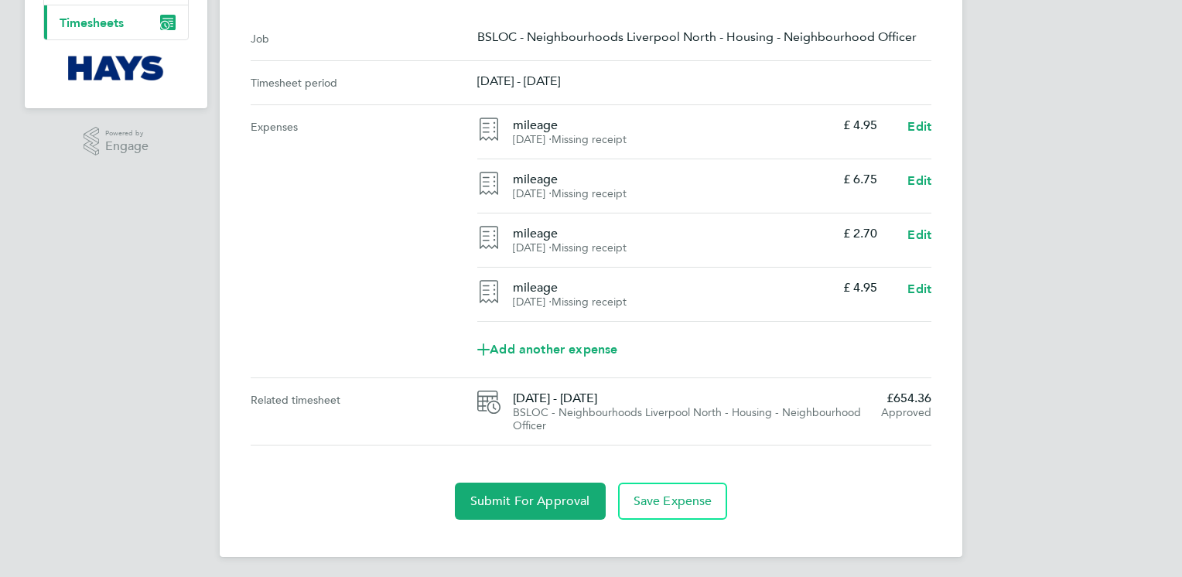
scroll to position [237, 0]
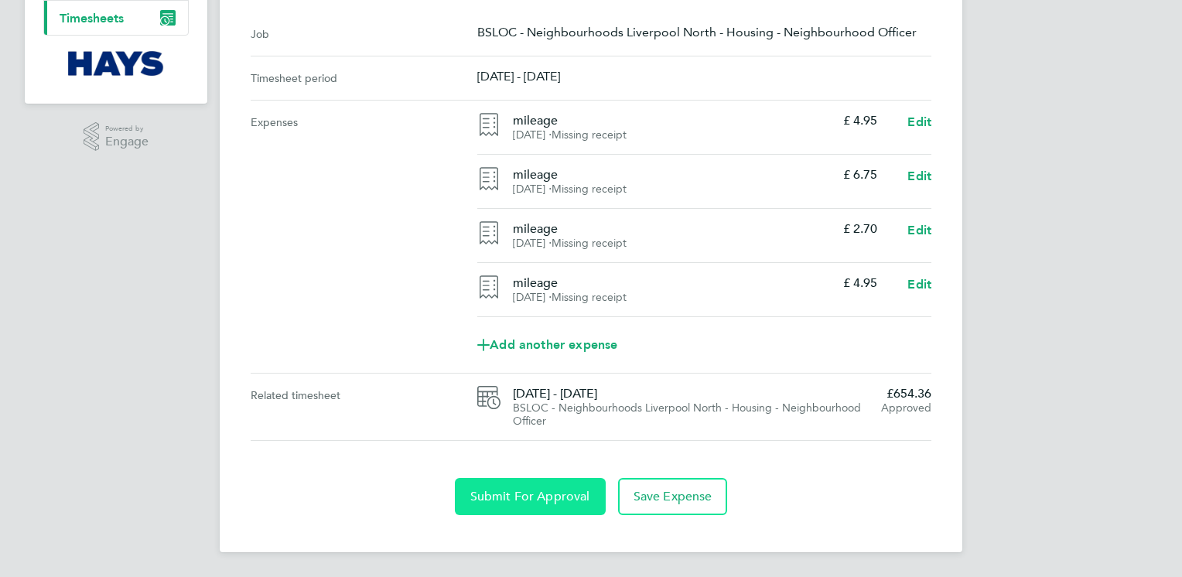
click at [562, 487] on button "Submit For Approval" at bounding box center [530, 496] width 151 height 37
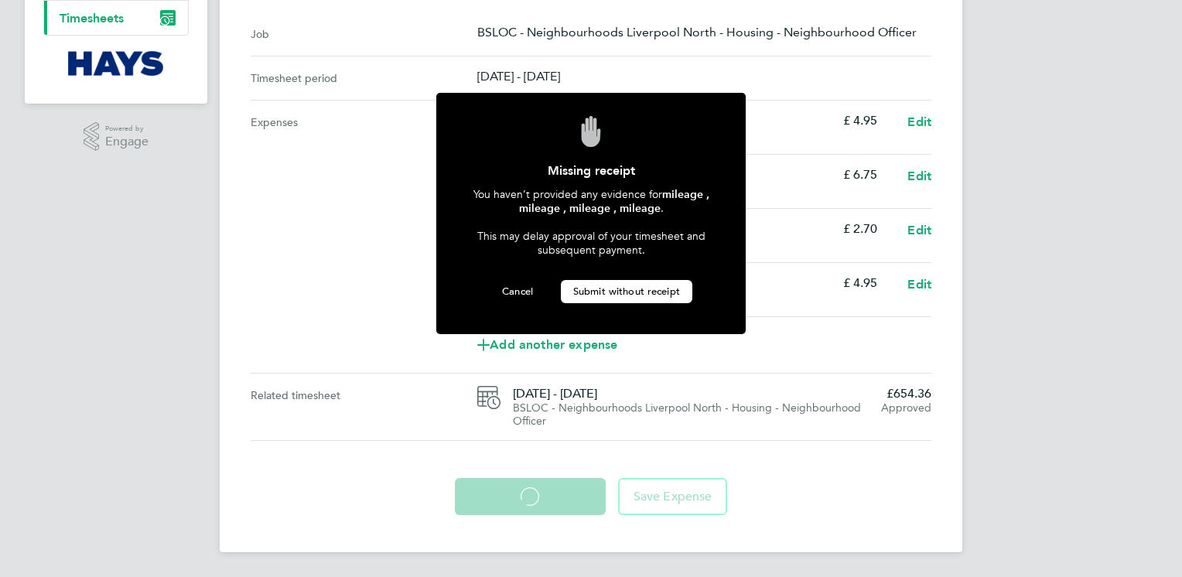
click at [674, 290] on span "Submit without receipt" at bounding box center [626, 291] width 107 height 13
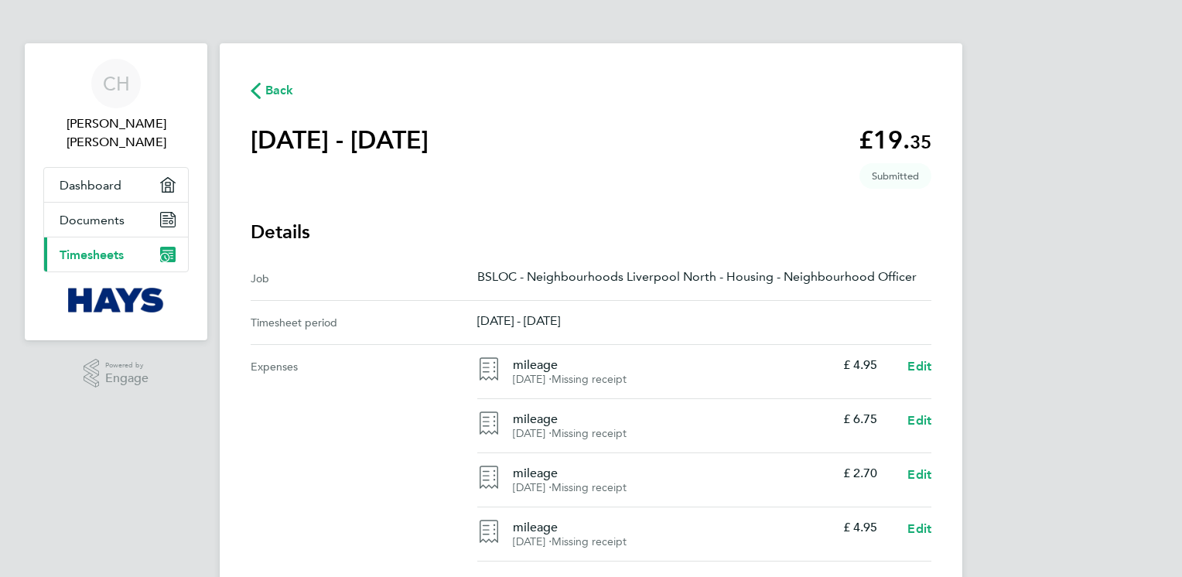
drag, startPoint x: 269, startPoint y: 73, endPoint x: 268, endPoint y: 85, distance: 11.6
click at [268, 84] on main "Back [DATE] - [DATE] £19. 35 expense descripion placeholder Submitted Details J…" at bounding box center [591, 419] width 742 height 753
click at [268, 86] on span "Back" at bounding box center [279, 90] width 29 height 19
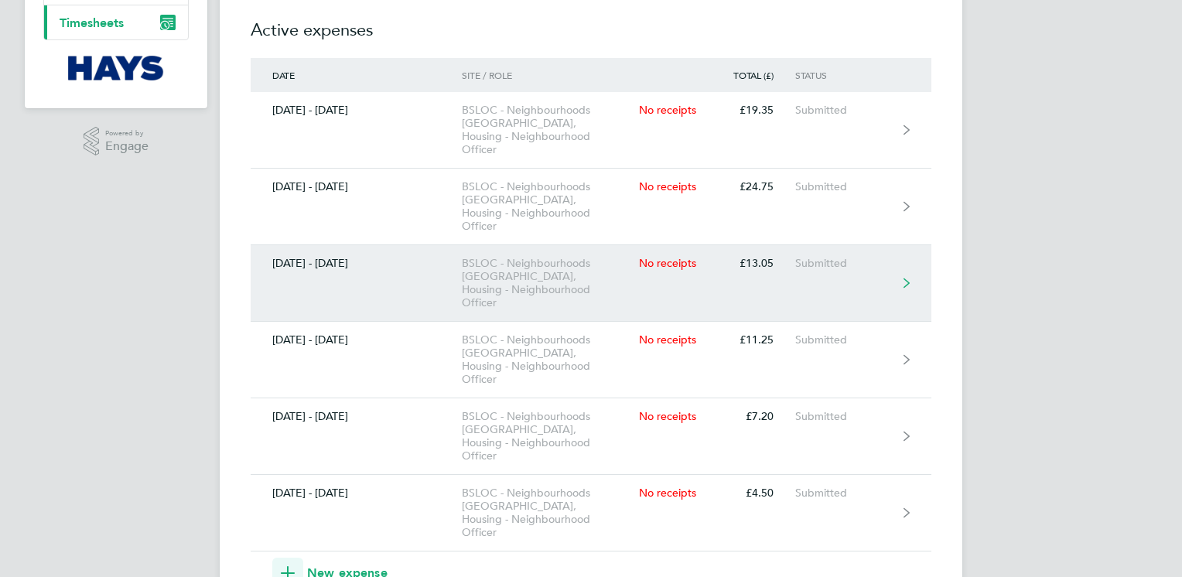
scroll to position [155, 0]
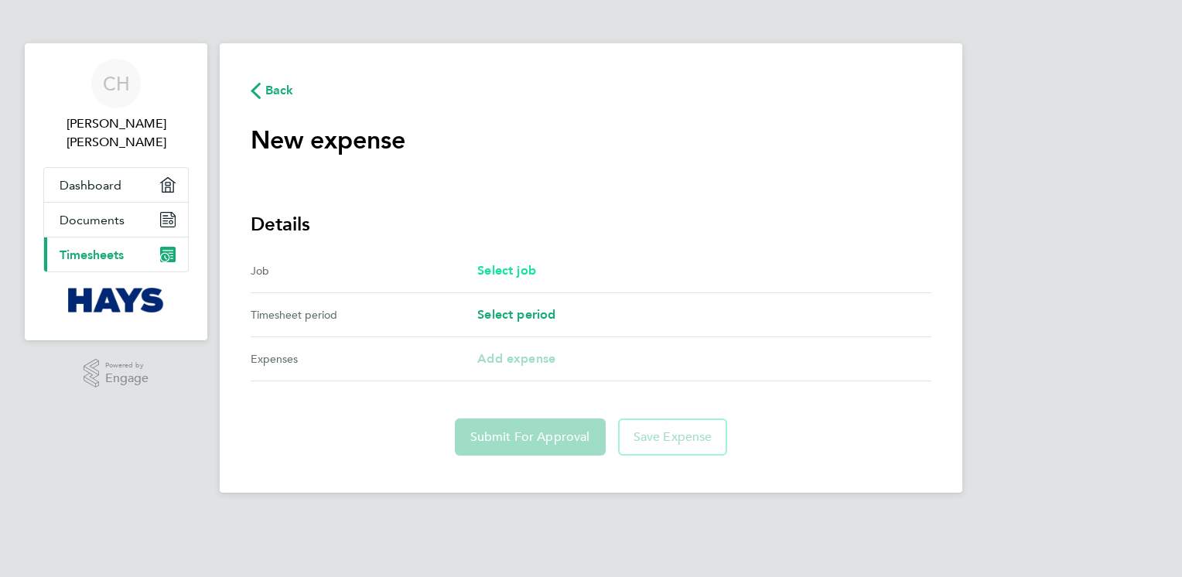
click at [520, 275] on span "Select job" at bounding box center [506, 270] width 59 height 15
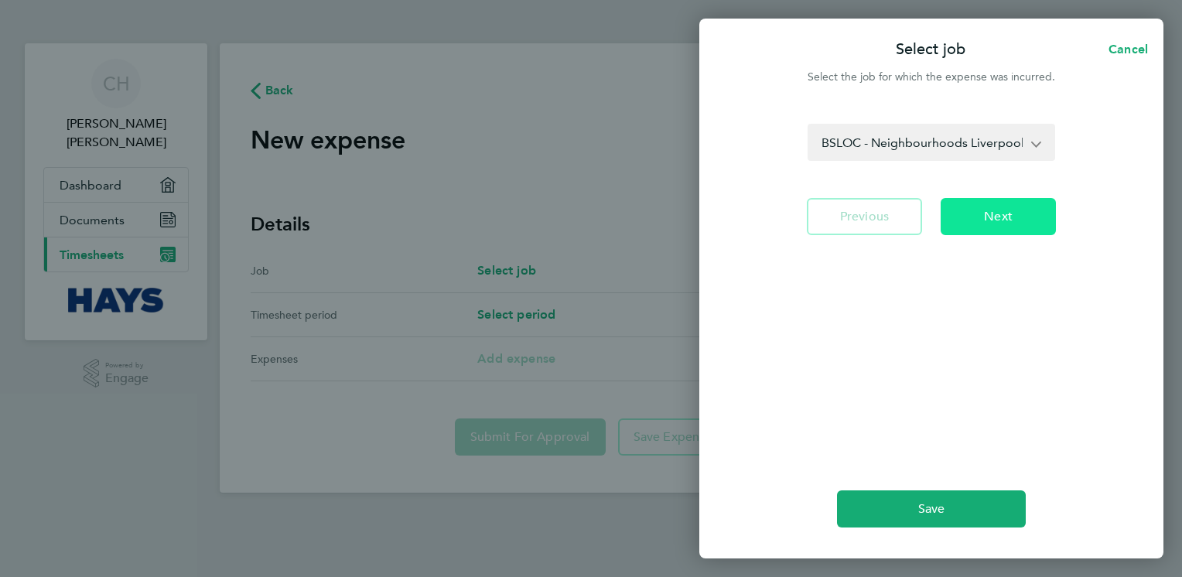
click at [990, 203] on button "Next" at bounding box center [997, 216] width 115 height 37
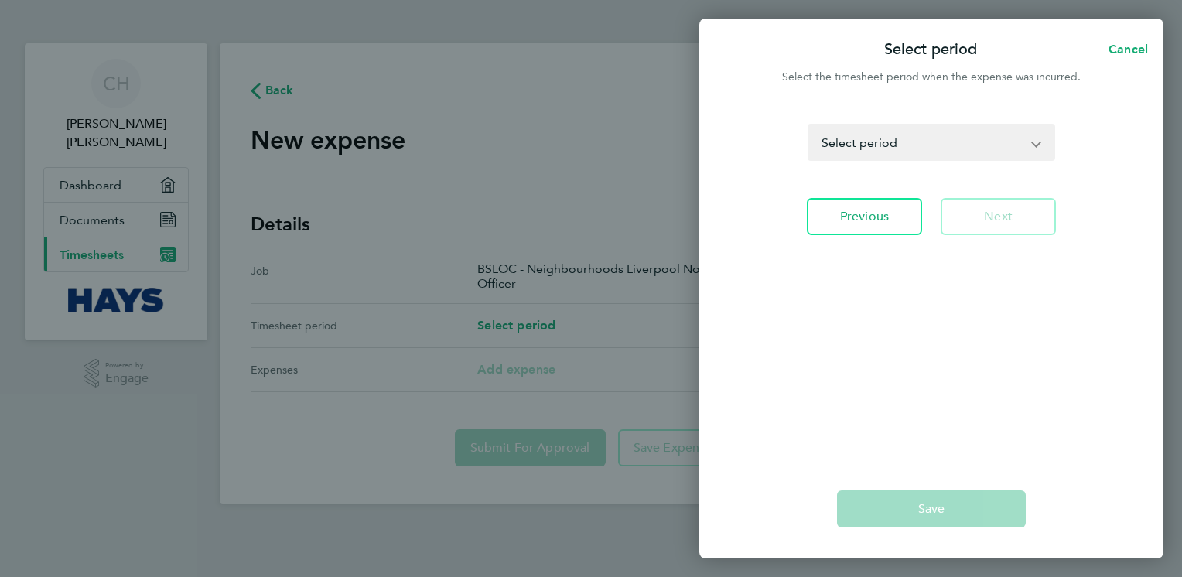
click at [1033, 144] on select "[DATE] - [DATE] [DATE] - [DATE] [DATE] - [DATE] [DATE] - [DATE] [DATE] - [DATE]…" at bounding box center [922, 142] width 226 height 34
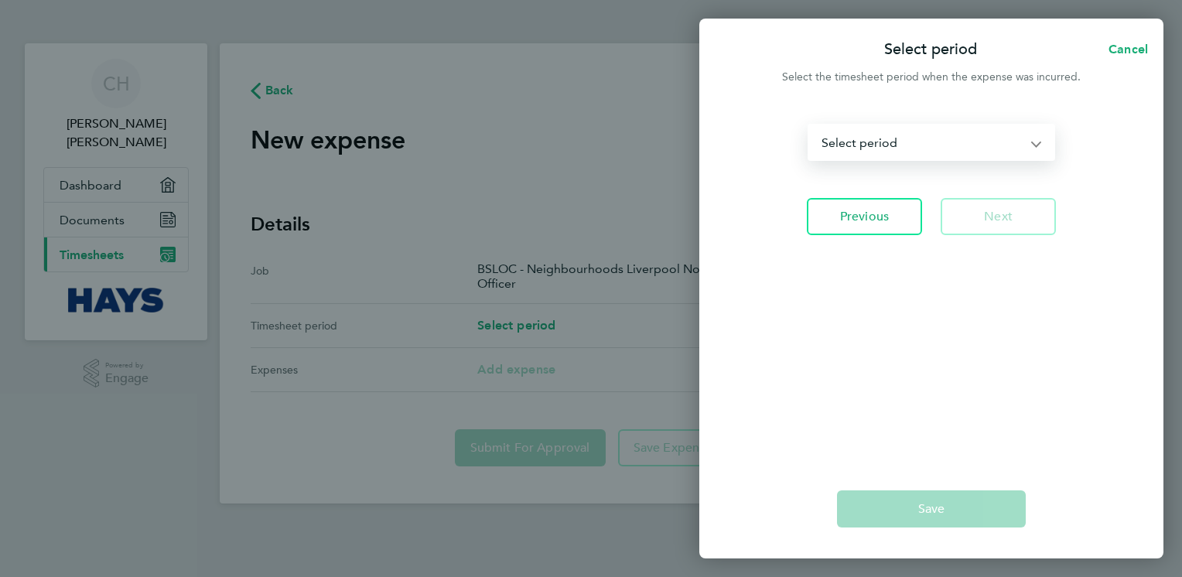
select select "6: Object"
click at [809, 125] on select "[DATE] - [DATE] [DATE] - [DATE] [DATE] - [DATE] [DATE] - [DATE] [DATE] - [DATE]…" at bounding box center [922, 142] width 226 height 34
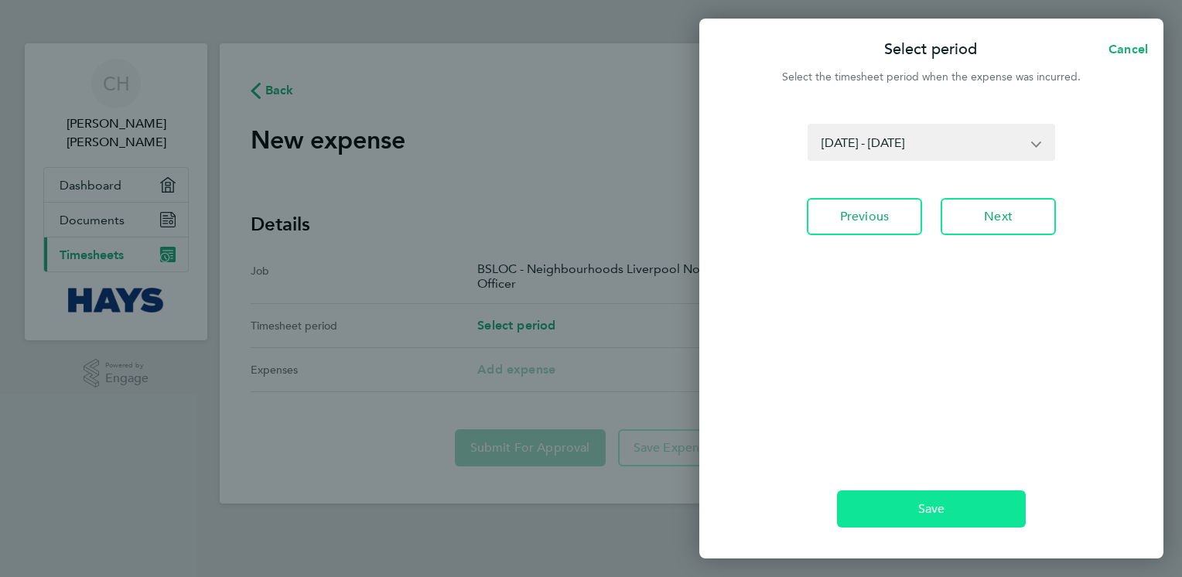
click at [943, 505] on span "Save" at bounding box center [931, 508] width 27 height 15
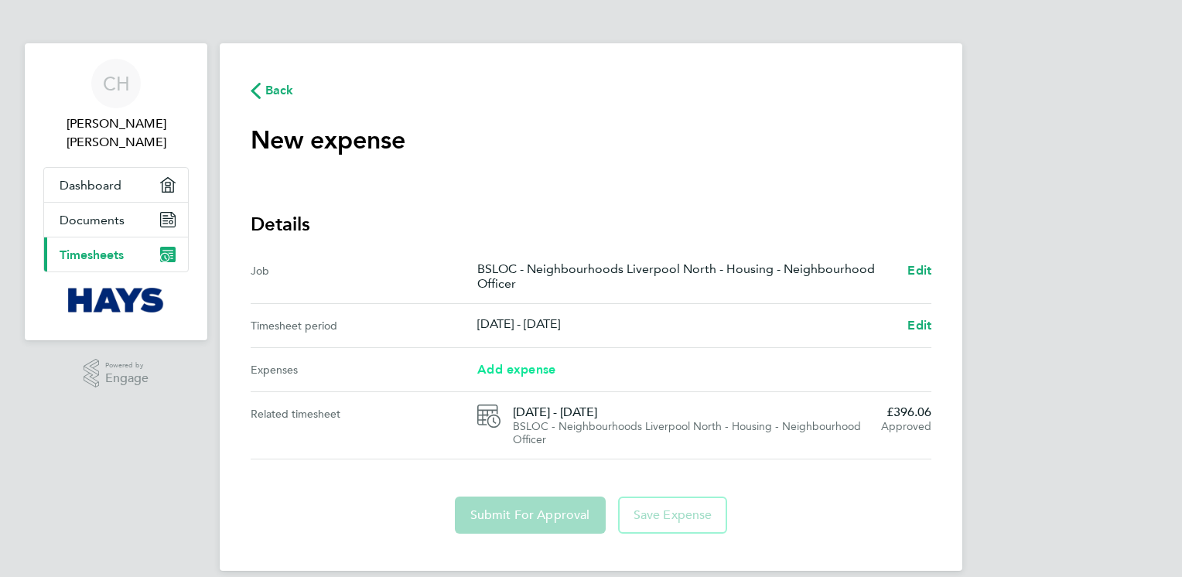
click at [500, 370] on span "Add expense" at bounding box center [516, 369] width 78 height 15
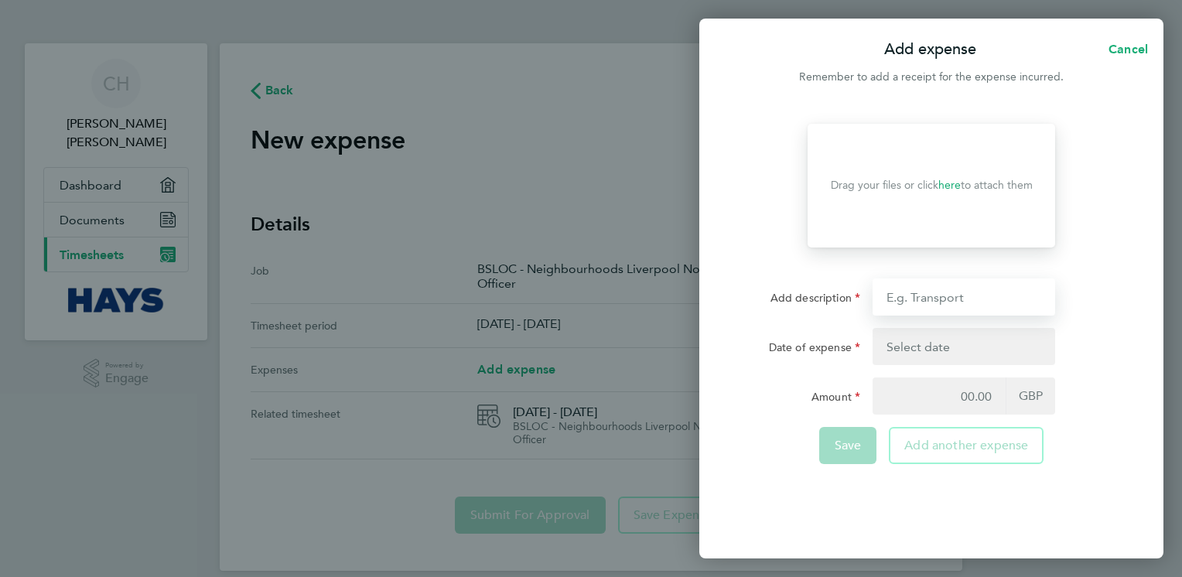
click at [922, 292] on input "Add description" at bounding box center [963, 296] width 183 height 37
type input "mileage"
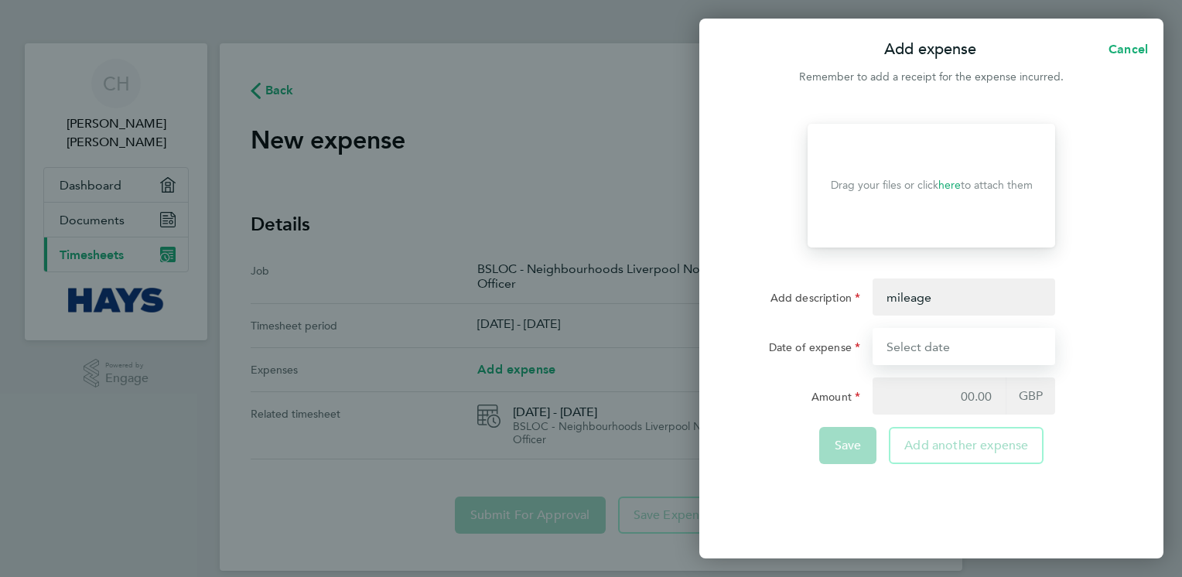
type input "[DATE]"
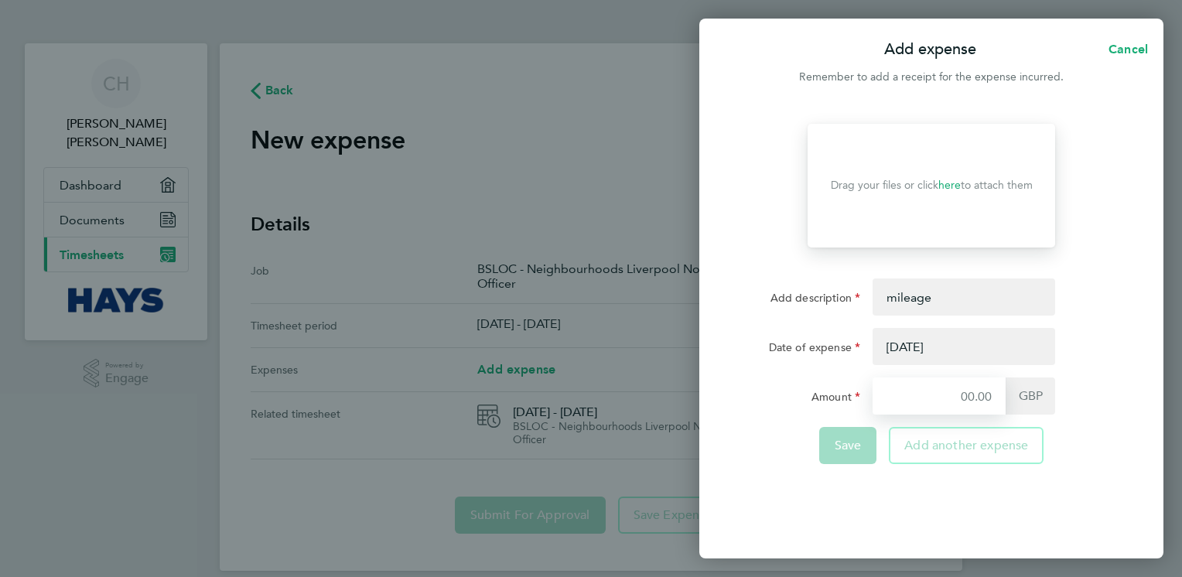
type input "4.95"
click at [937, 345] on button "button" at bounding box center [963, 346] width 183 height 37
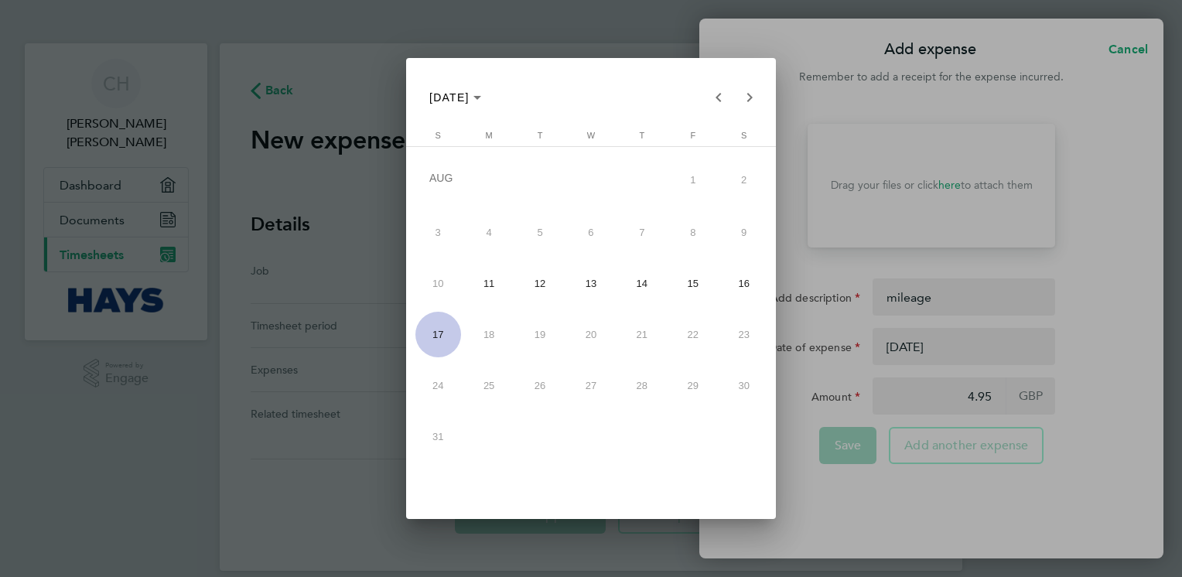
click at [492, 283] on span "11" at bounding box center [489, 284] width 46 height 46
type input "[DATE]"
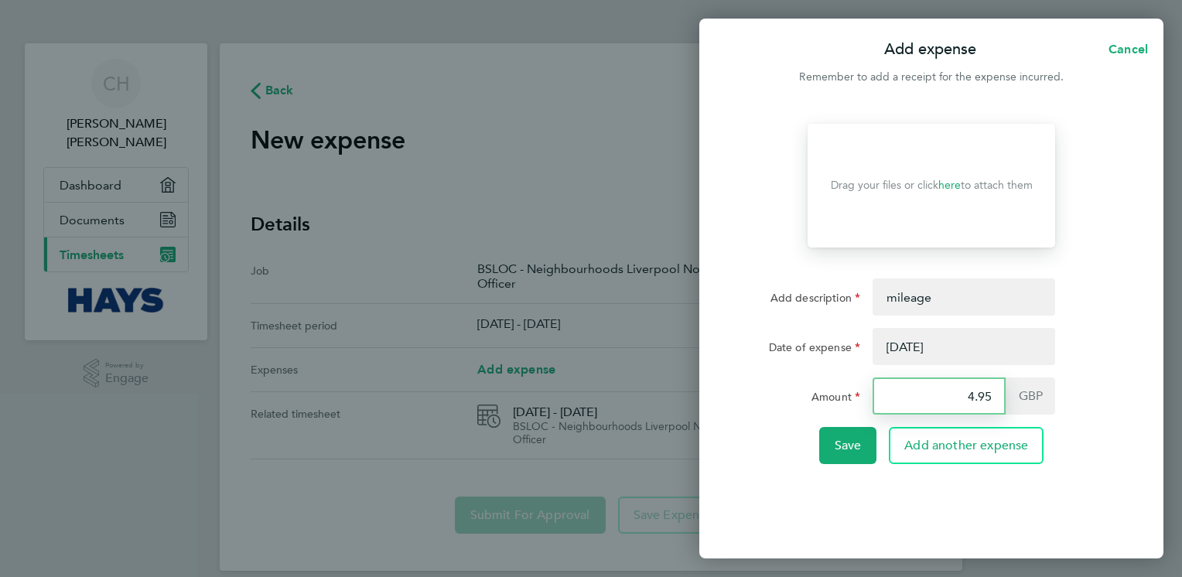
click at [996, 394] on input "4.95" at bounding box center [938, 395] width 133 height 37
type input "4"
type input "2.70"
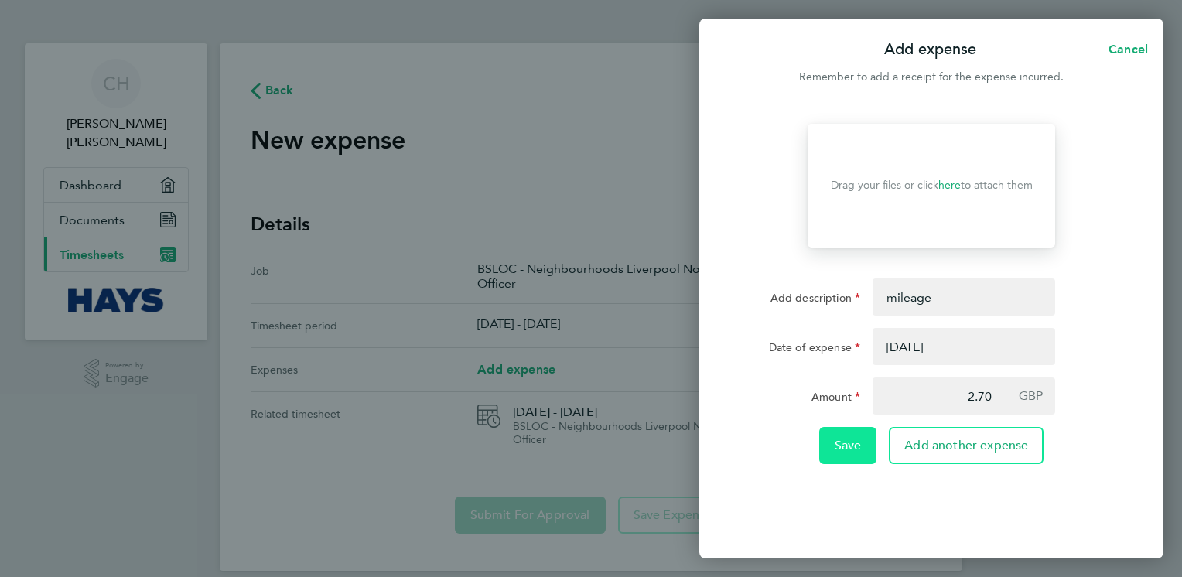
click at [853, 456] on button "Save" at bounding box center [848, 445] width 58 height 37
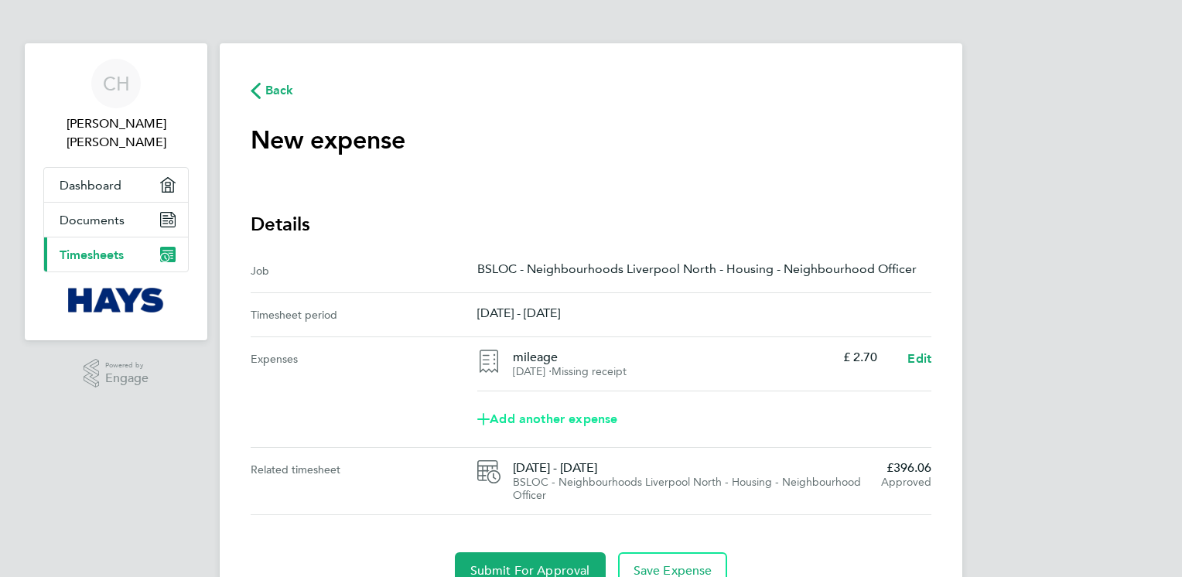
click at [614, 418] on span "Add another expense" at bounding box center [547, 419] width 140 height 12
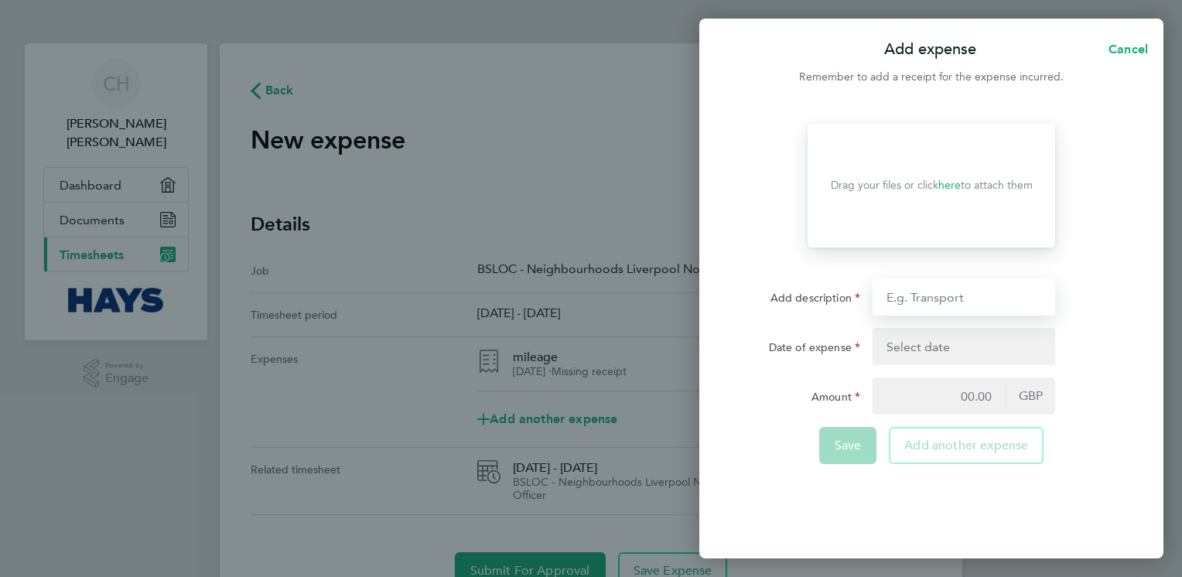
click at [957, 299] on input "Add description" at bounding box center [963, 296] width 183 height 37
type input "mileage"
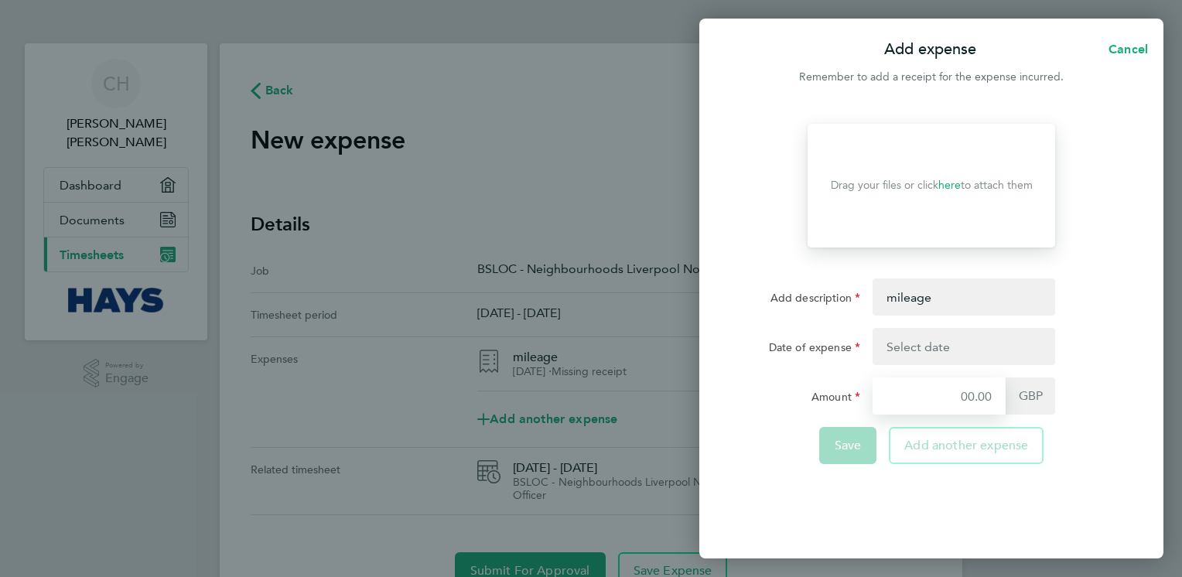
type input "2.70"
click at [954, 348] on button "button" at bounding box center [963, 346] width 183 height 37
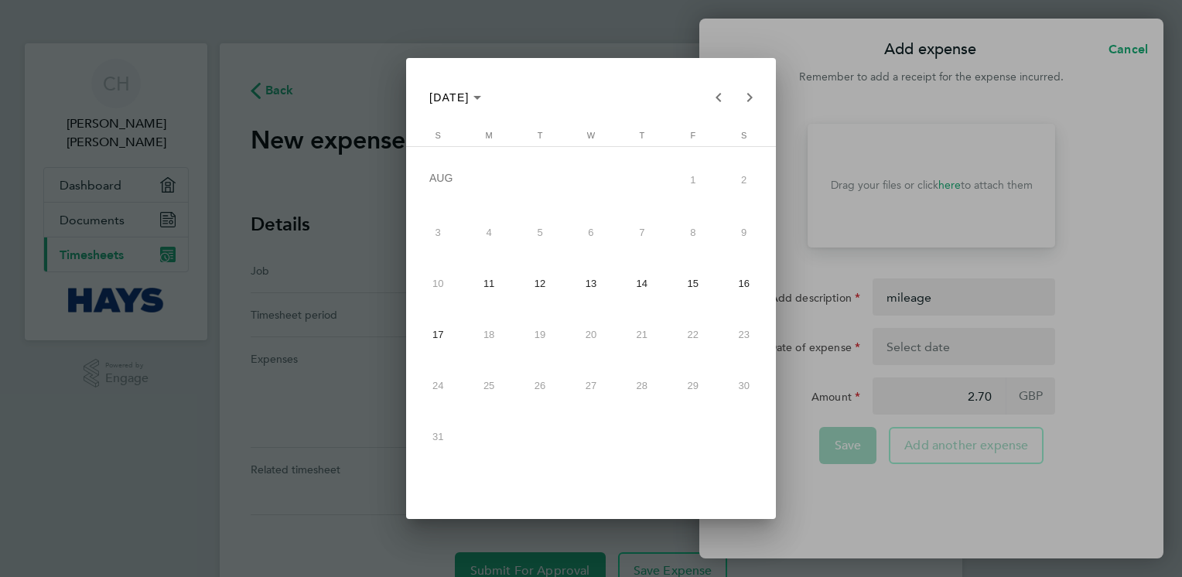
click at [541, 276] on span "12" at bounding box center [540, 284] width 46 height 46
type input "[DATE]"
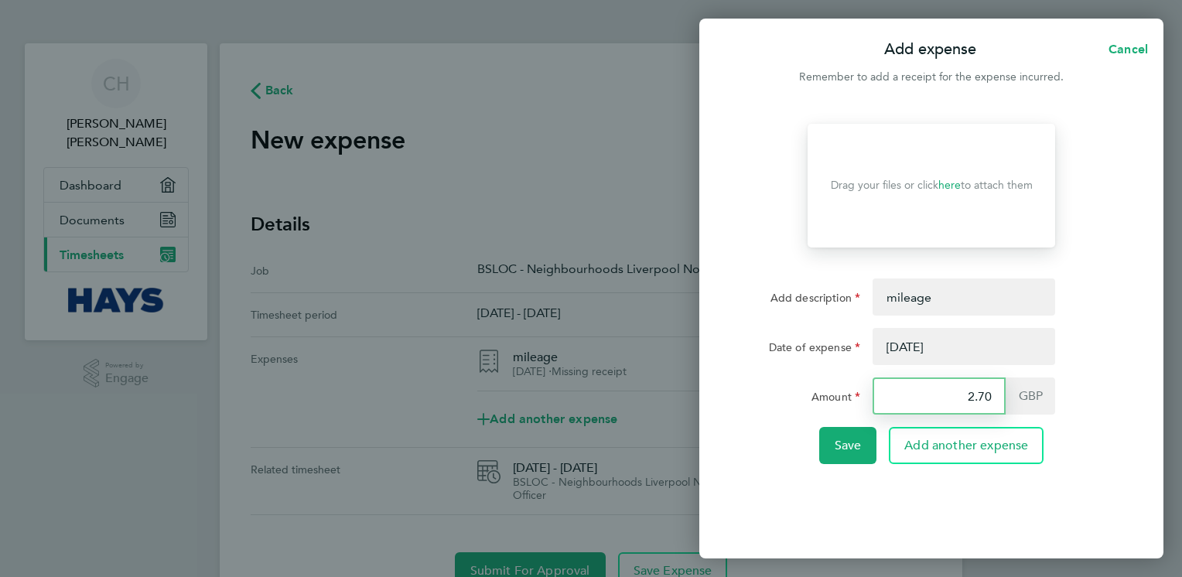
click at [990, 404] on input "2.70" at bounding box center [938, 395] width 133 height 37
type input "2"
type input "4.05"
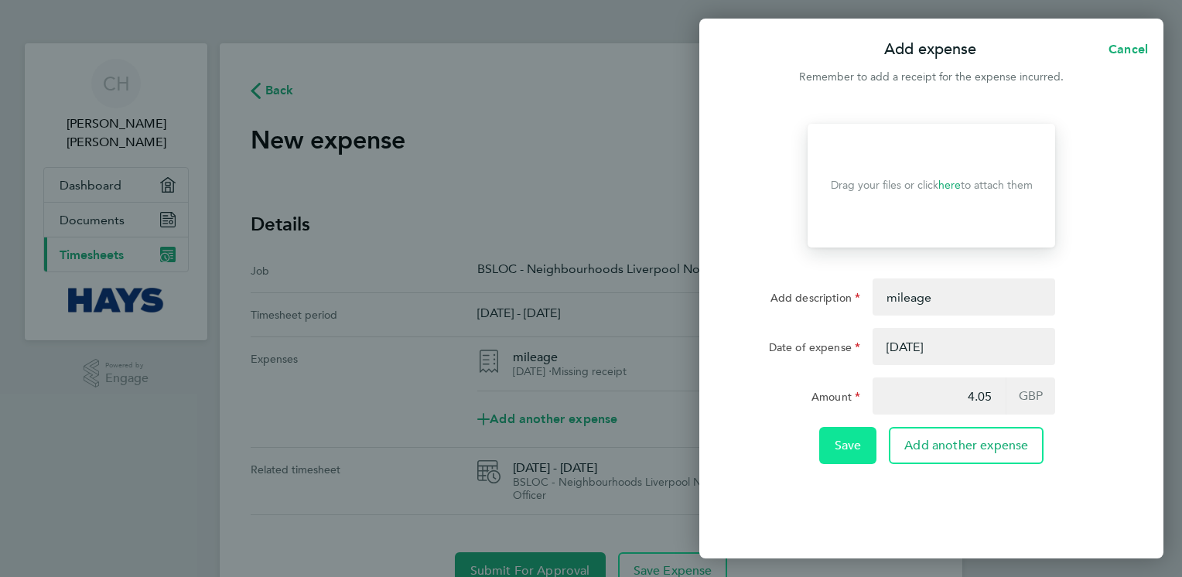
click at [848, 454] on button "Save" at bounding box center [848, 445] width 58 height 37
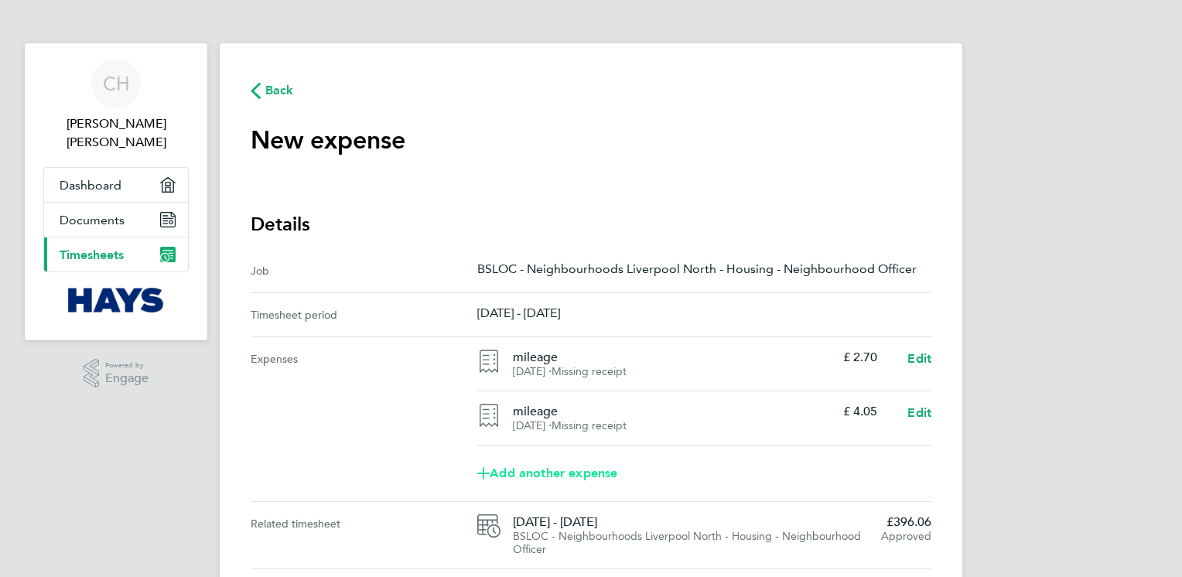
click at [603, 471] on span "Add another expense" at bounding box center [547, 473] width 140 height 12
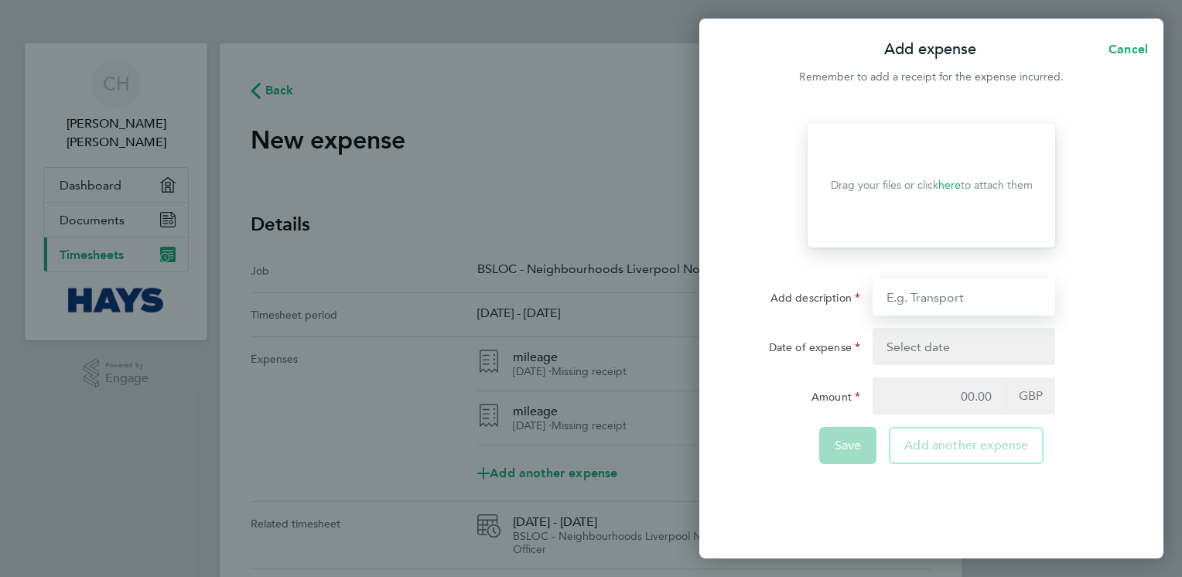
click at [934, 297] on input "Add description" at bounding box center [963, 296] width 183 height 37
type input "mileage"
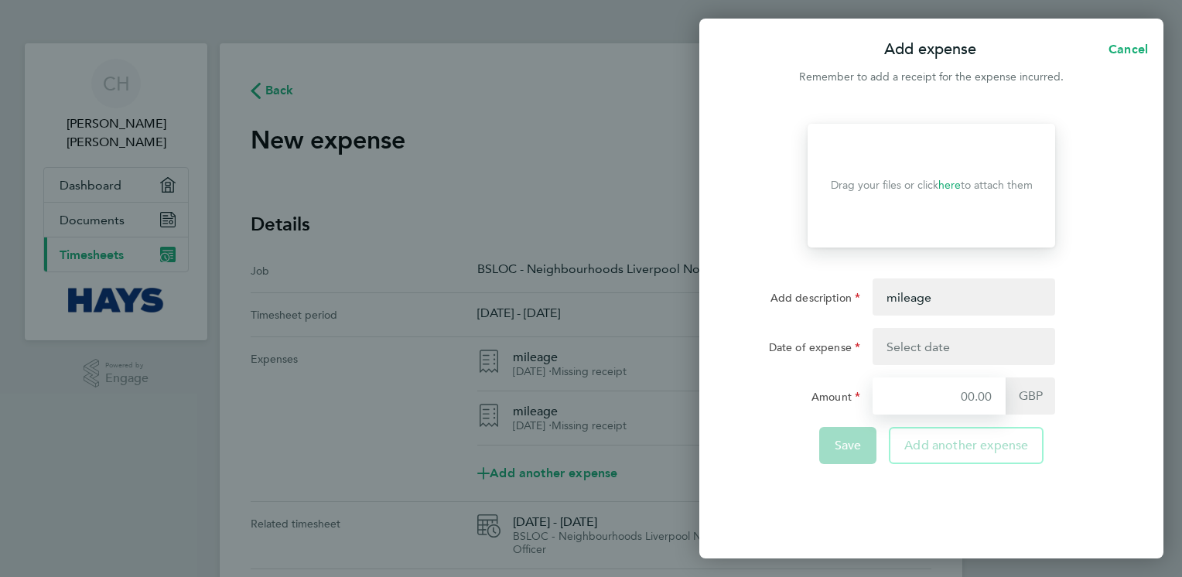
type input "4.05"
click at [950, 346] on button "button" at bounding box center [963, 346] width 183 height 37
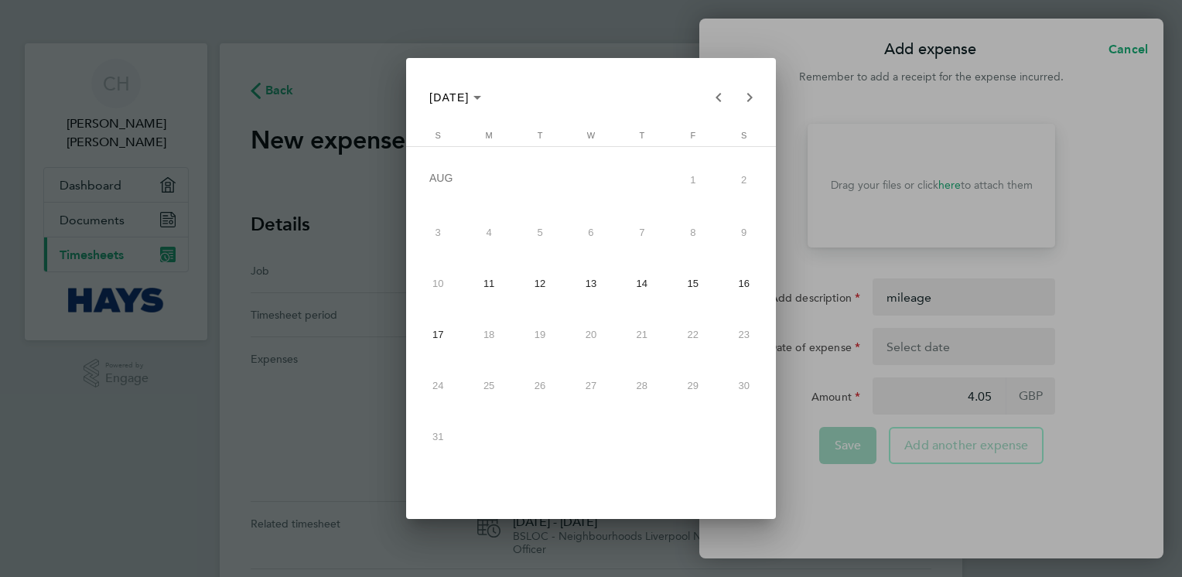
click at [594, 285] on span "13" at bounding box center [591, 284] width 46 height 46
type input "[DATE]"
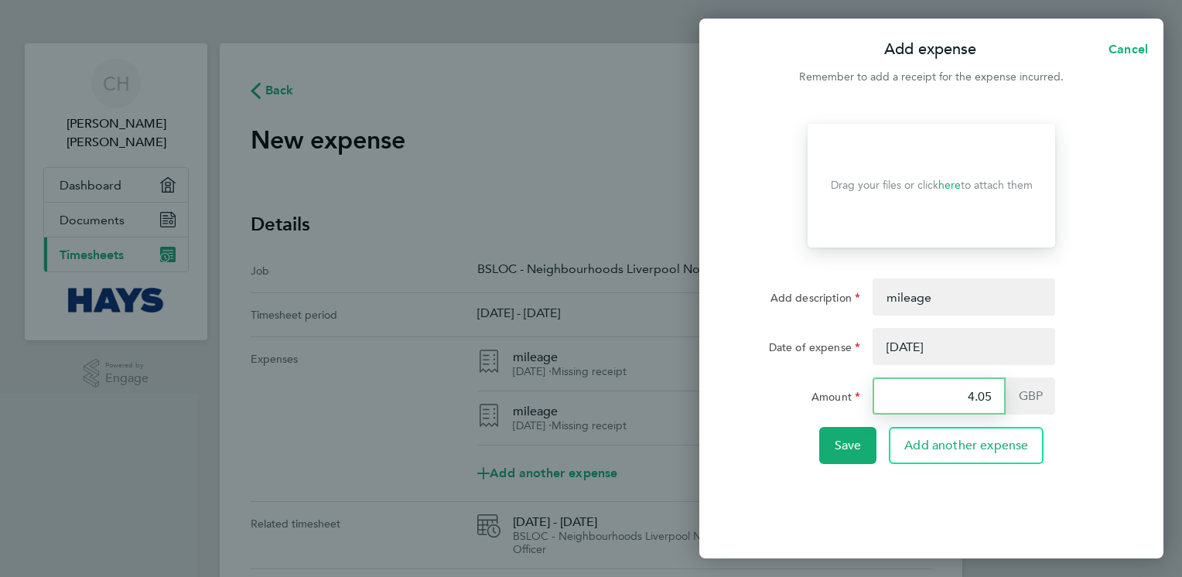
click at [998, 398] on input "4.05" at bounding box center [938, 395] width 133 height 37
type input "4"
type input "3.60"
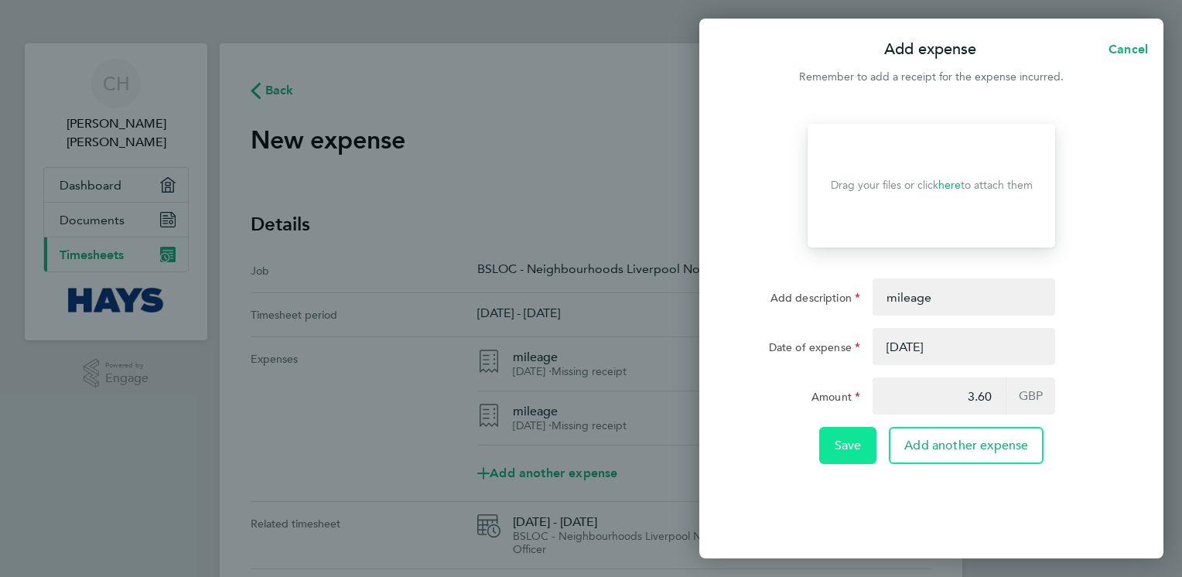
click at [856, 452] on span "Save" at bounding box center [847, 445] width 27 height 15
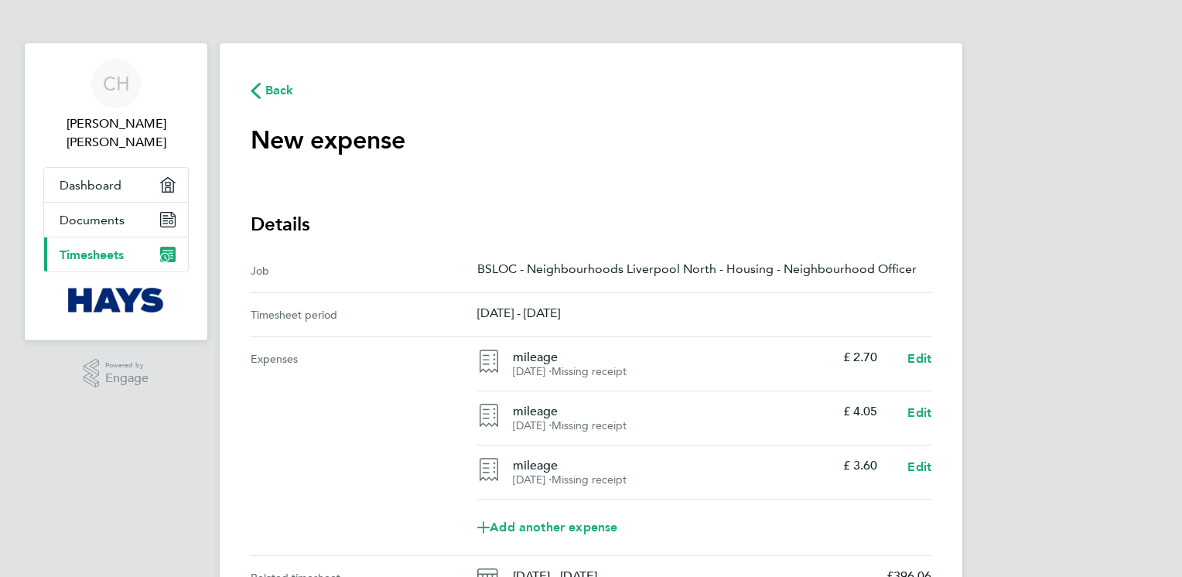
scroll to position [155, 0]
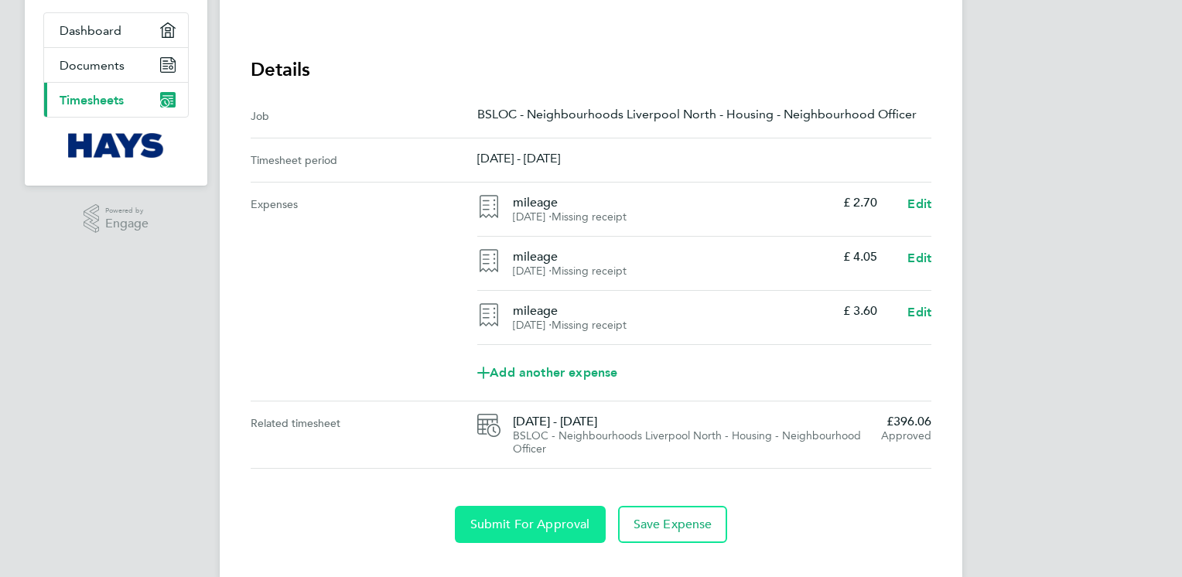
click at [565, 518] on span "Submit For Approval" at bounding box center [530, 524] width 120 height 15
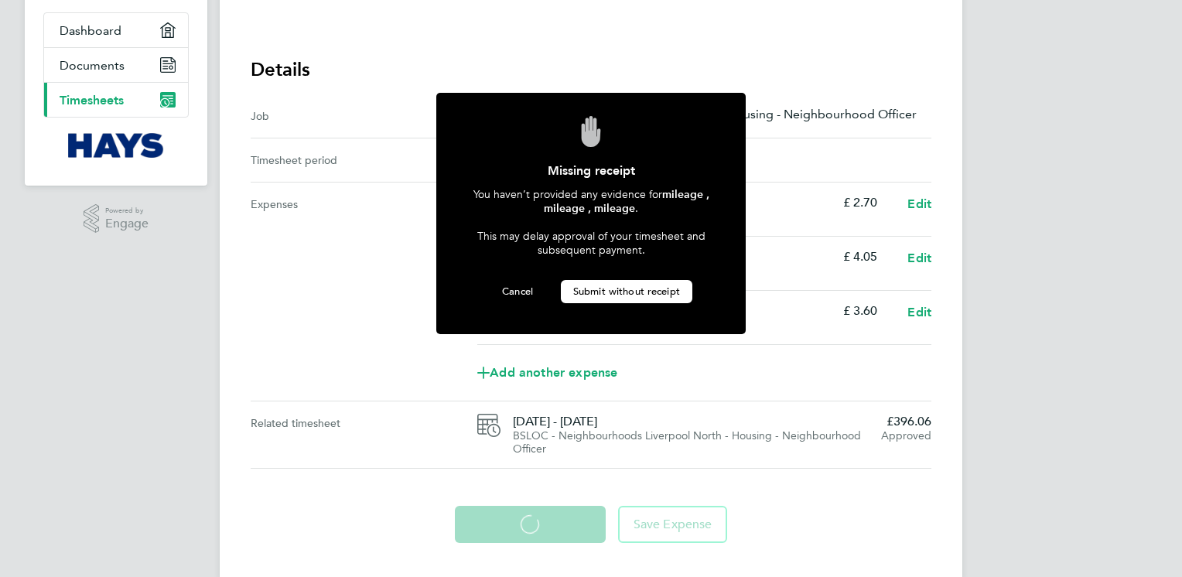
click at [665, 285] on span "Submit without receipt" at bounding box center [626, 291] width 107 height 13
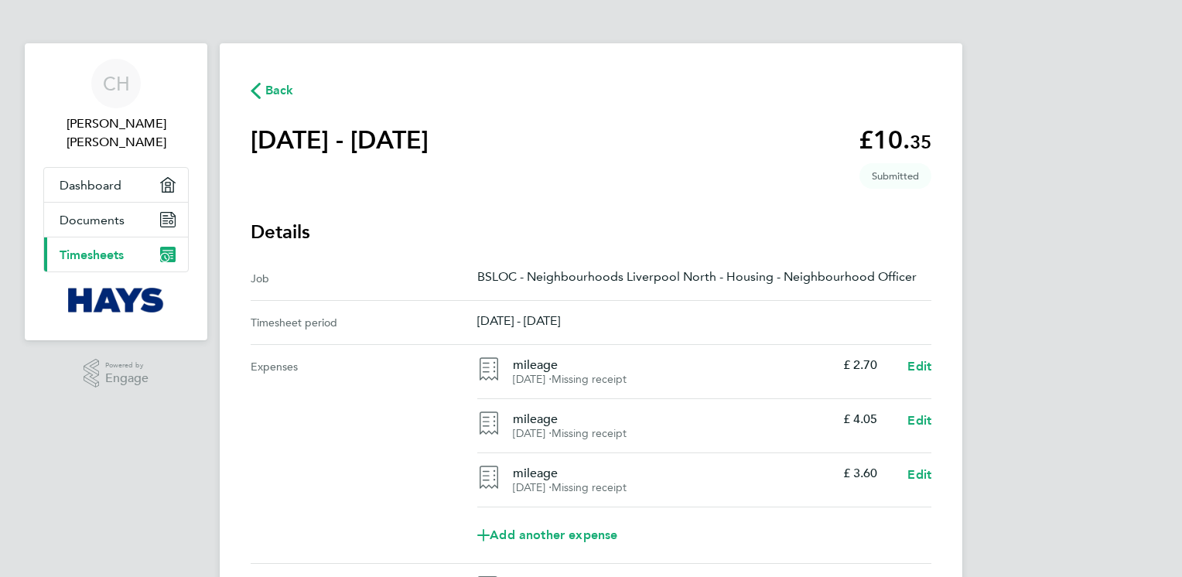
click at [274, 85] on span "Back" at bounding box center [279, 90] width 29 height 19
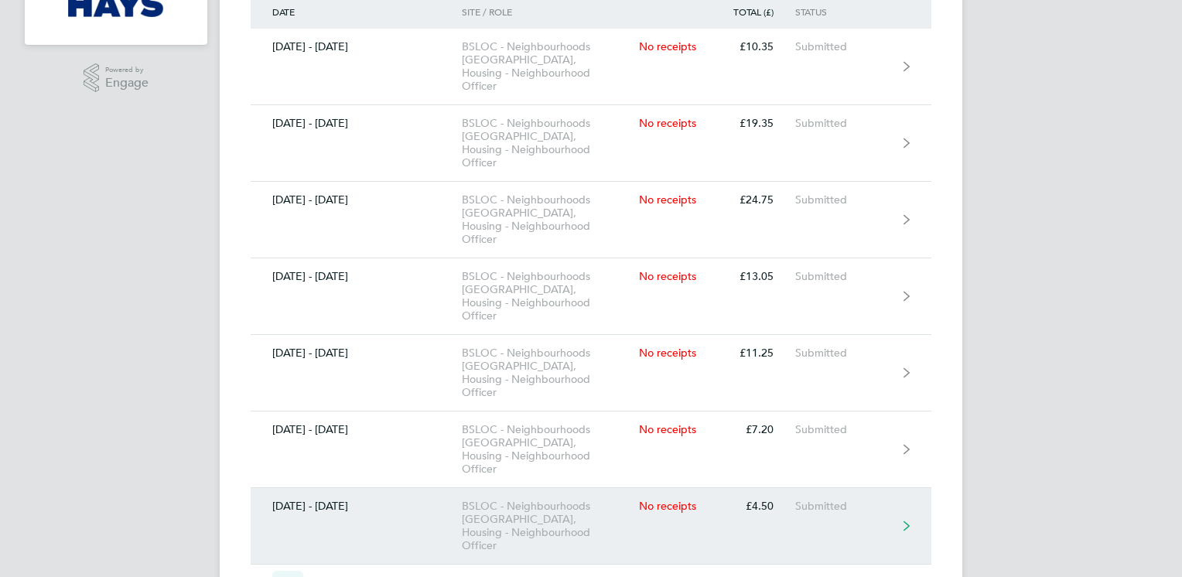
scroll to position [218, 0]
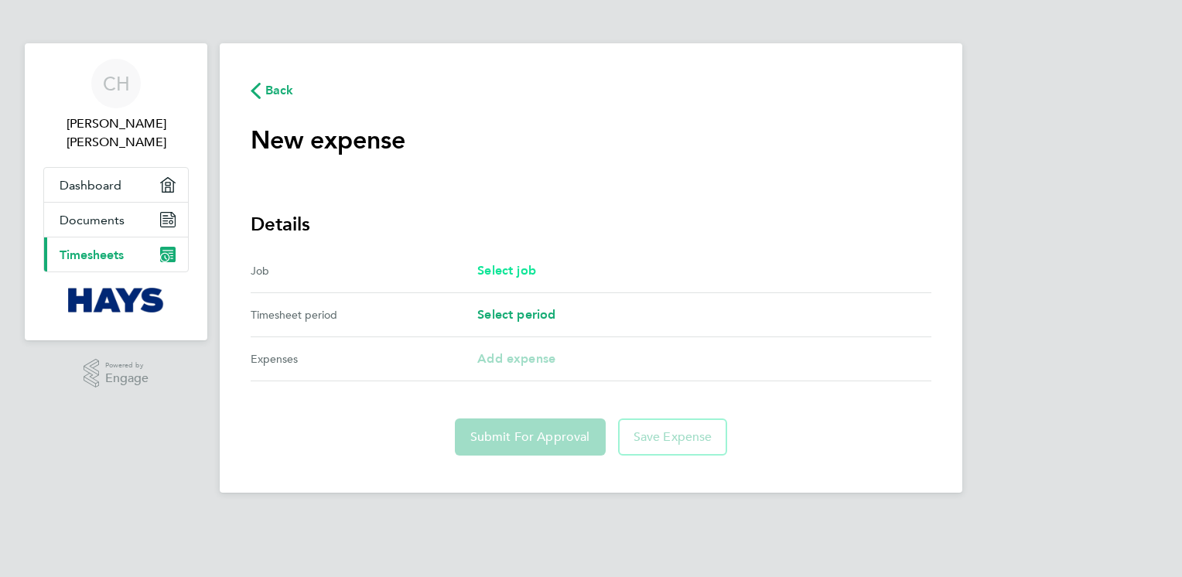
click at [517, 272] on span "Select job" at bounding box center [506, 270] width 59 height 15
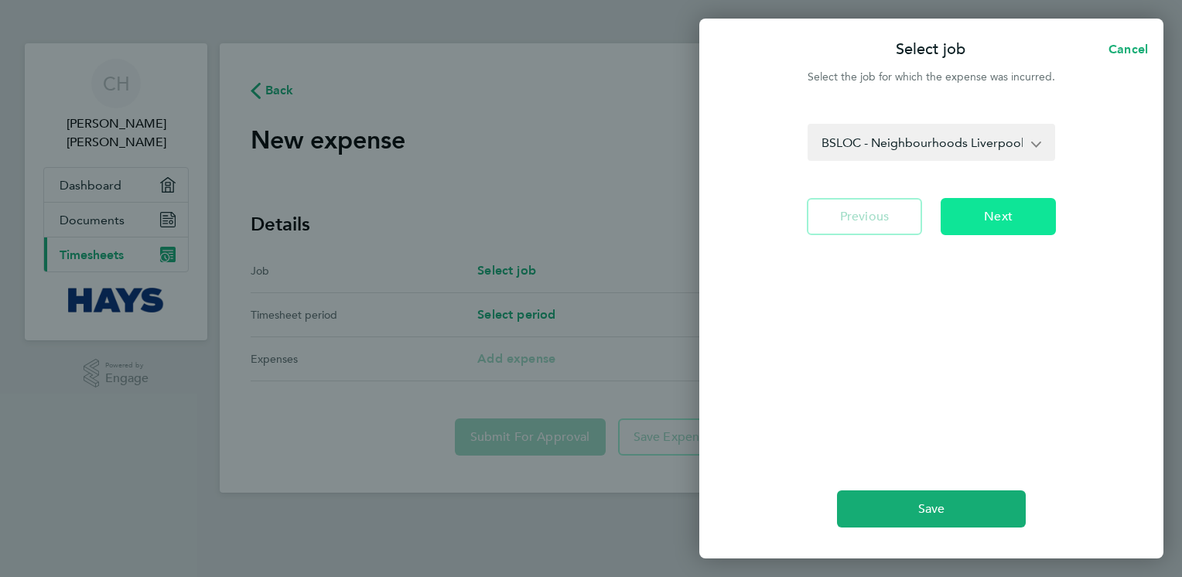
click at [968, 201] on button "Next" at bounding box center [997, 216] width 115 height 37
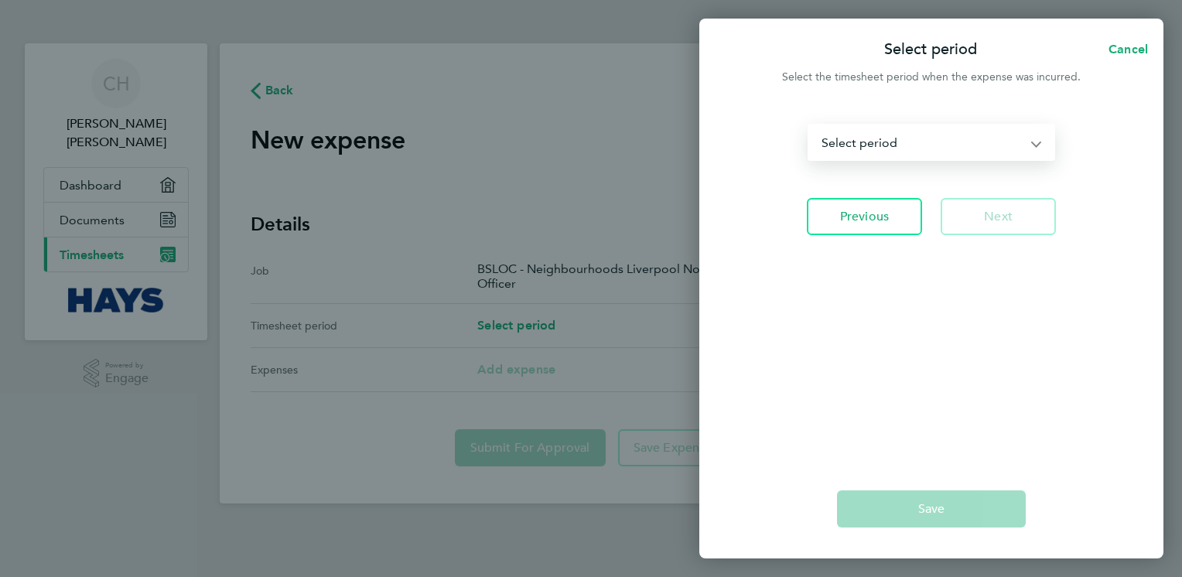
click at [1033, 144] on select "[DATE] - [DATE] [DATE] - [DATE] [DATE] - [DATE] [DATE] - [DATE] [DATE] - [DATE]…" at bounding box center [922, 142] width 226 height 34
select select "7: Object"
click at [809, 125] on select "[DATE] - [DATE] [DATE] - [DATE] [DATE] - [DATE] [DATE] - [DATE] [DATE] - [DATE]…" at bounding box center [922, 142] width 226 height 34
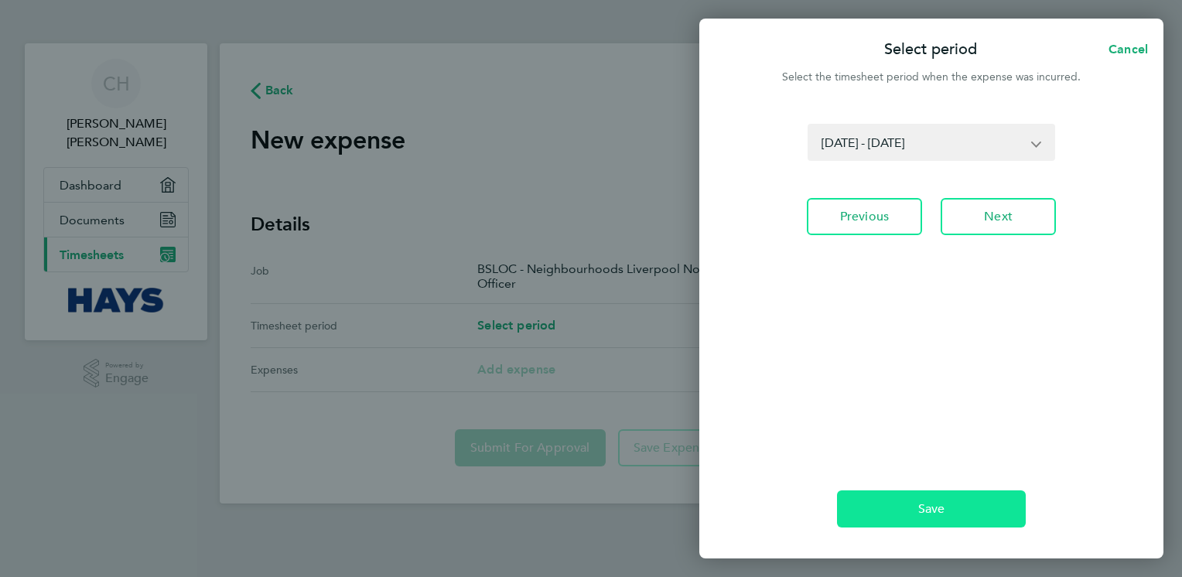
click at [912, 503] on button "Save" at bounding box center [931, 508] width 189 height 37
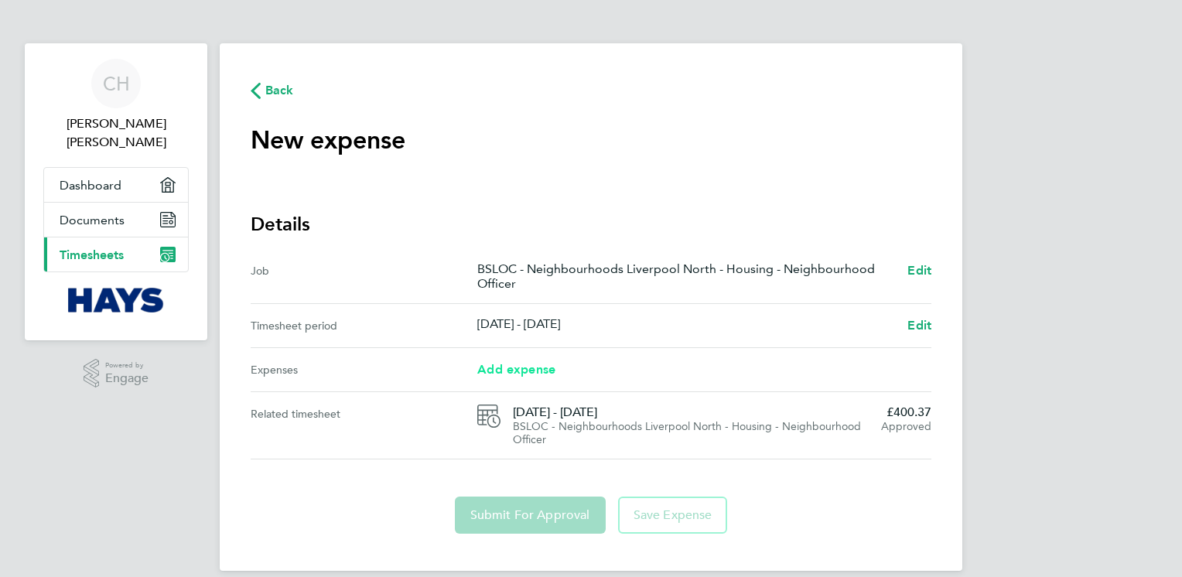
click at [535, 371] on span "Add expense" at bounding box center [516, 369] width 78 height 15
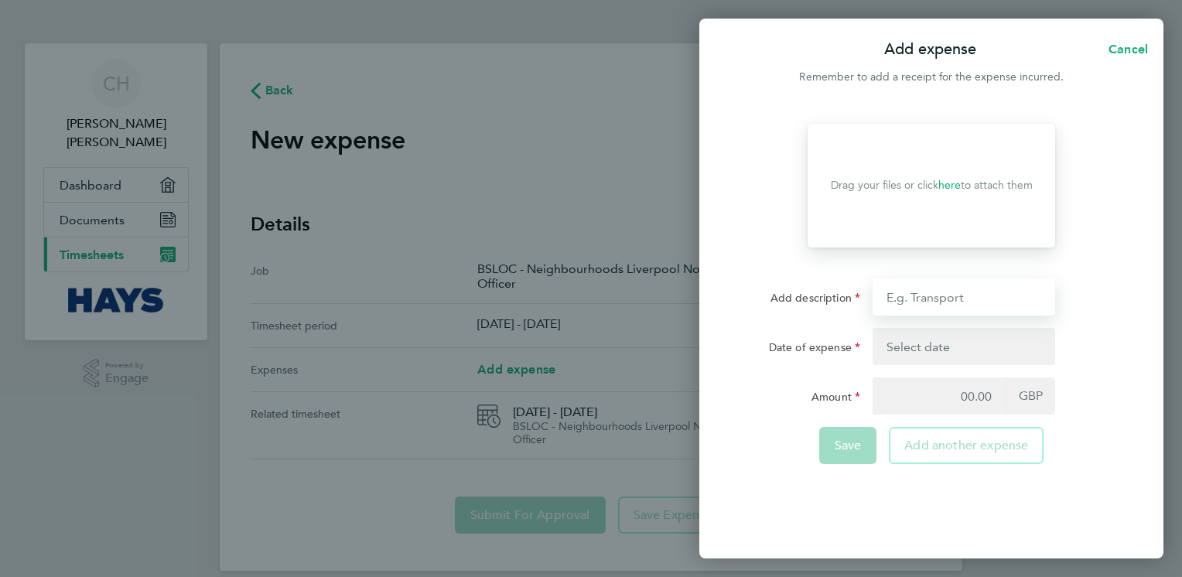
click at [915, 287] on input "Add description" at bounding box center [963, 296] width 183 height 37
type input "mileage"
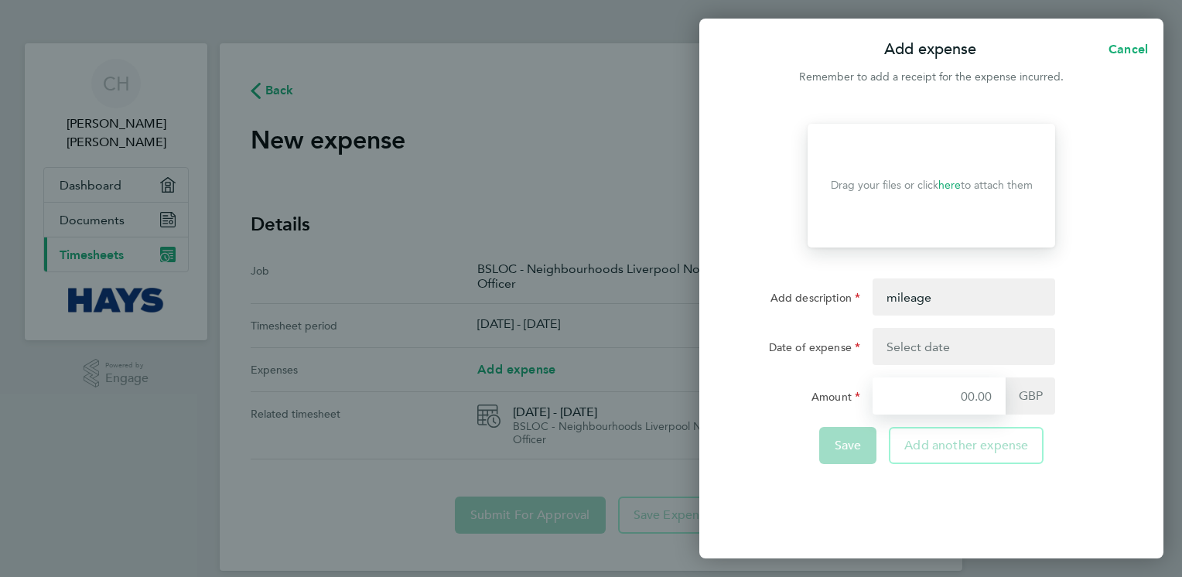
type input "3.60"
click at [930, 348] on button "button" at bounding box center [963, 346] width 183 height 37
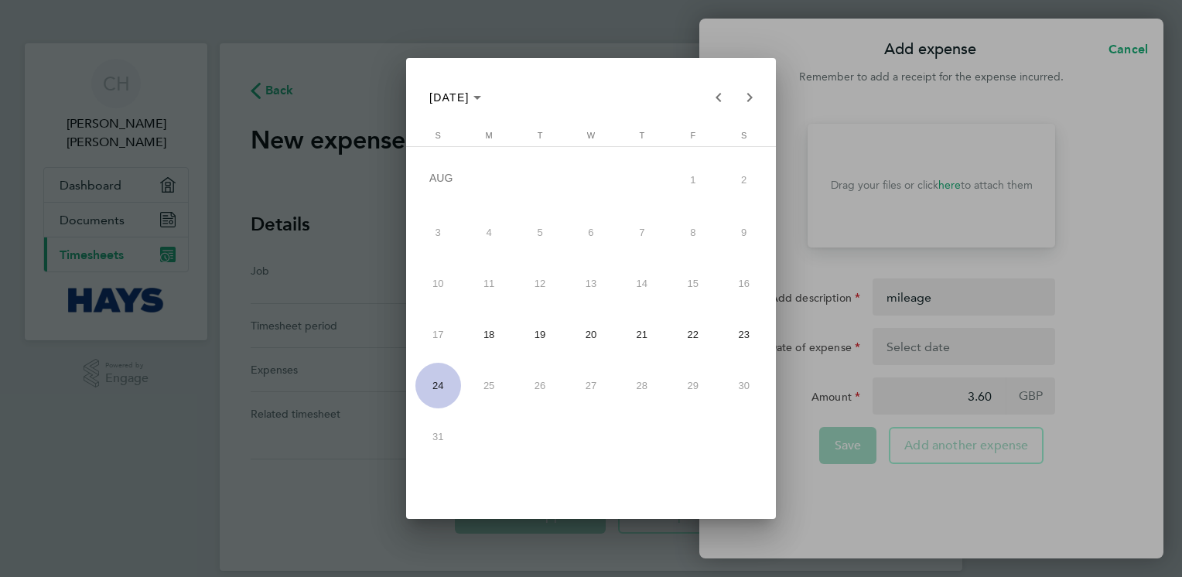
click at [497, 338] on span "18" at bounding box center [489, 335] width 46 height 46
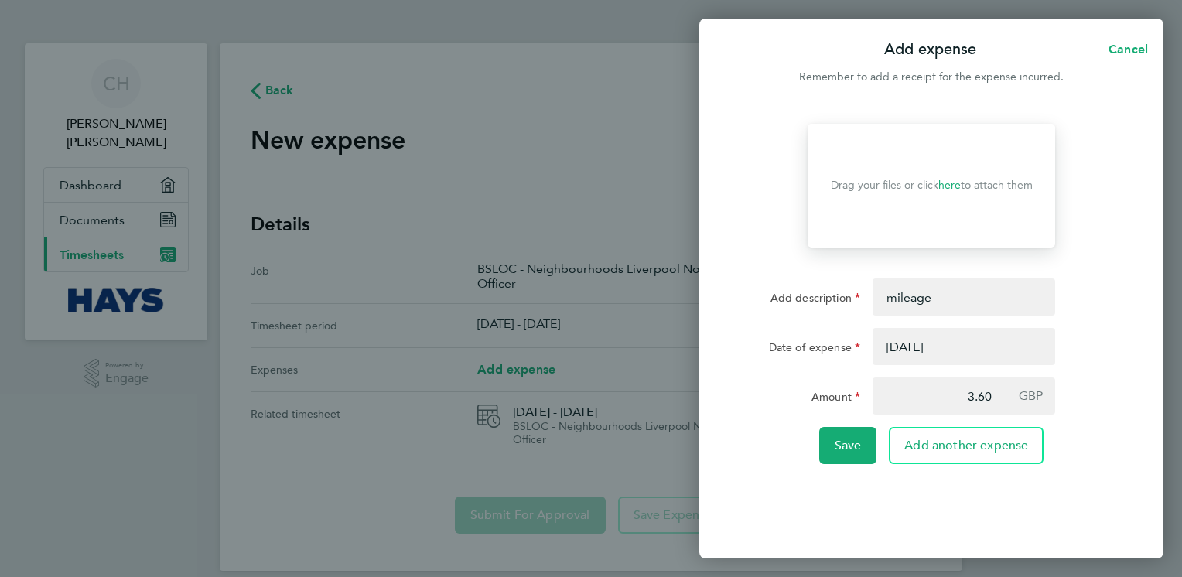
click at [909, 339] on button "button" at bounding box center [963, 346] width 183 height 37
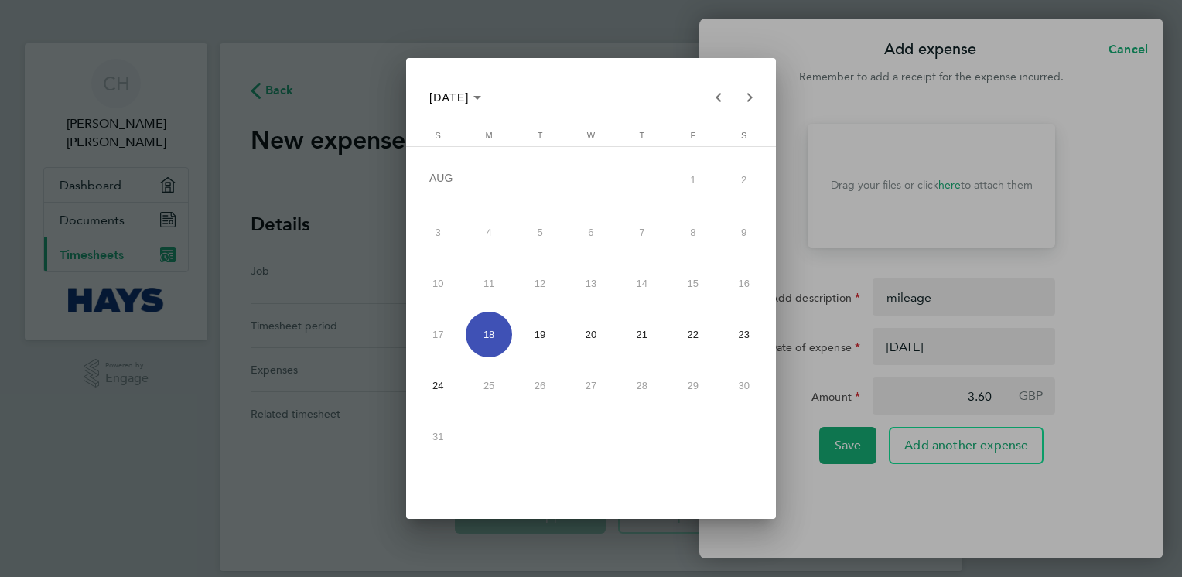
click at [636, 342] on span "21" at bounding box center [642, 335] width 46 height 46
type input "[DATE]"
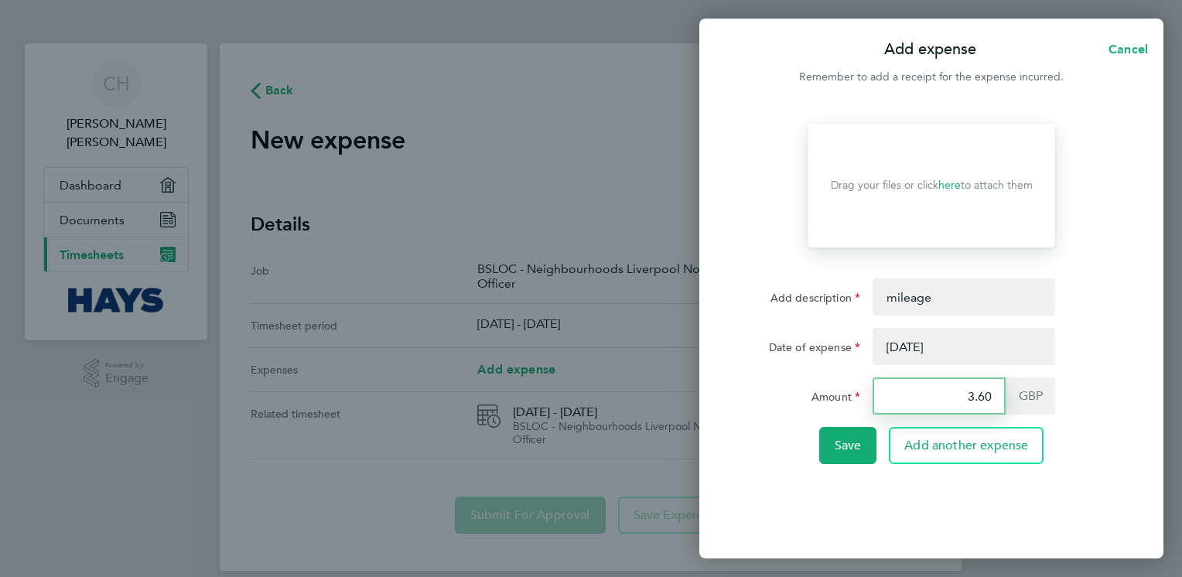
click at [985, 401] on input "3.60" at bounding box center [938, 395] width 133 height 37
click at [992, 392] on input "3.60" at bounding box center [938, 395] width 133 height 37
type input "3"
type input "6.30"
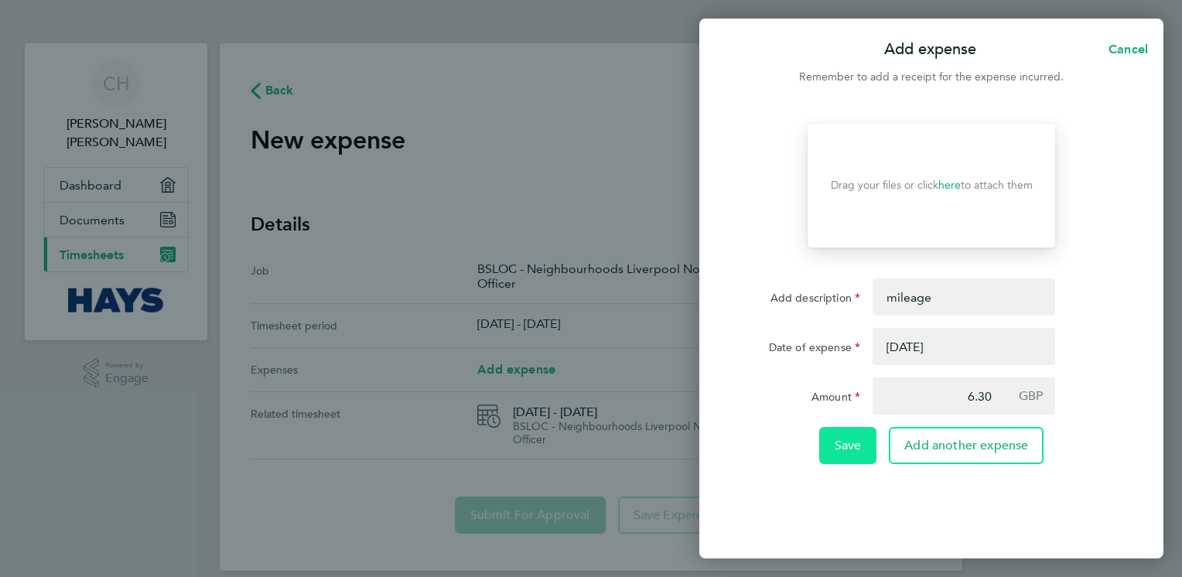
click at [868, 459] on button "Save" at bounding box center [848, 445] width 58 height 37
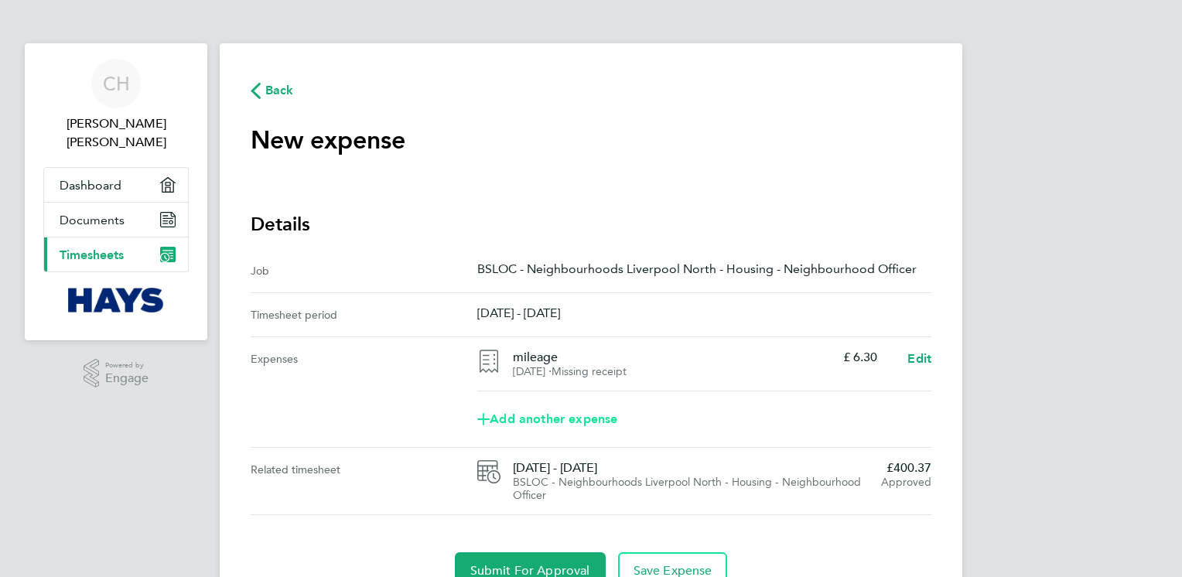
click at [609, 419] on span "Add another expense" at bounding box center [547, 419] width 140 height 12
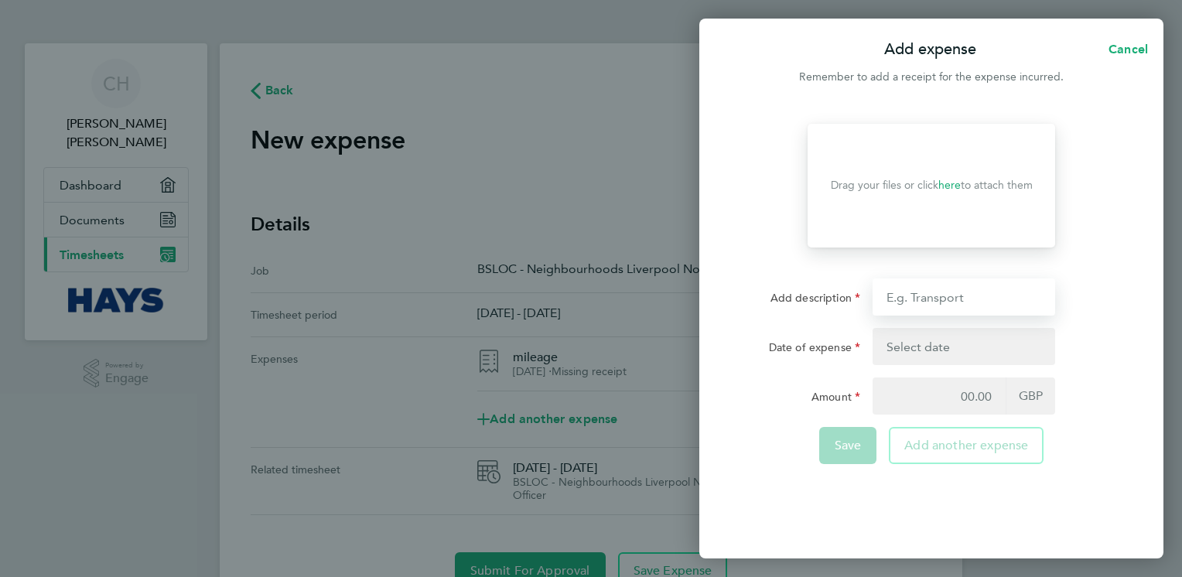
click at [969, 305] on input "Add description" at bounding box center [963, 296] width 183 height 37
type input "mileage"
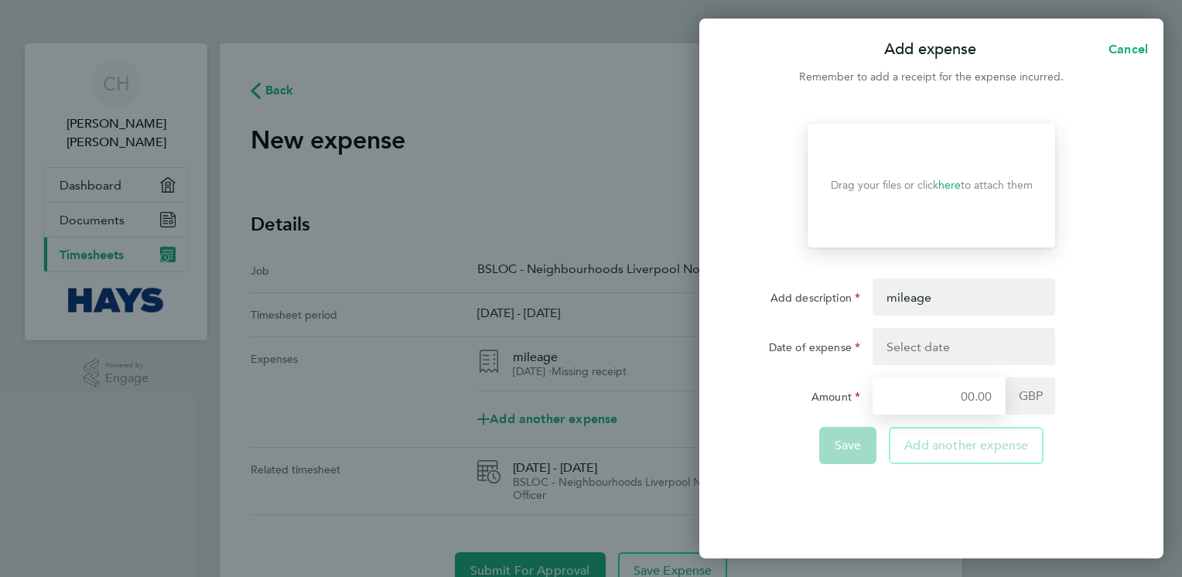
type input "6.30"
click at [937, 346] on button "button" at bounding box center [963, 346] width 183 height 37
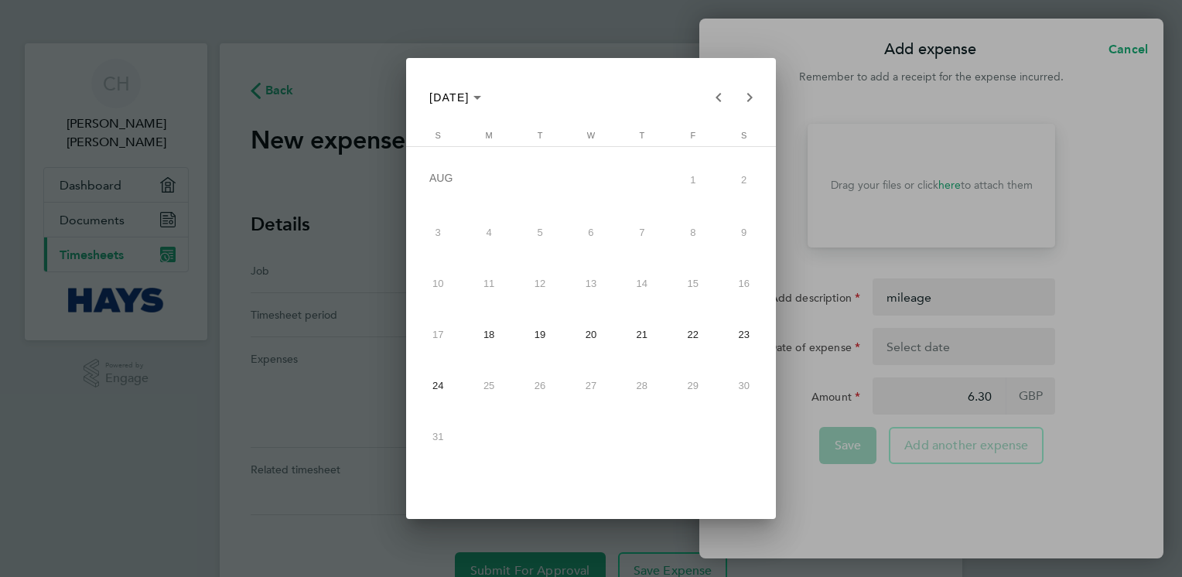
click at [652, 339] on span "21" at bounding box center [642, 335] width 46 height 46
type input "[DATE]"
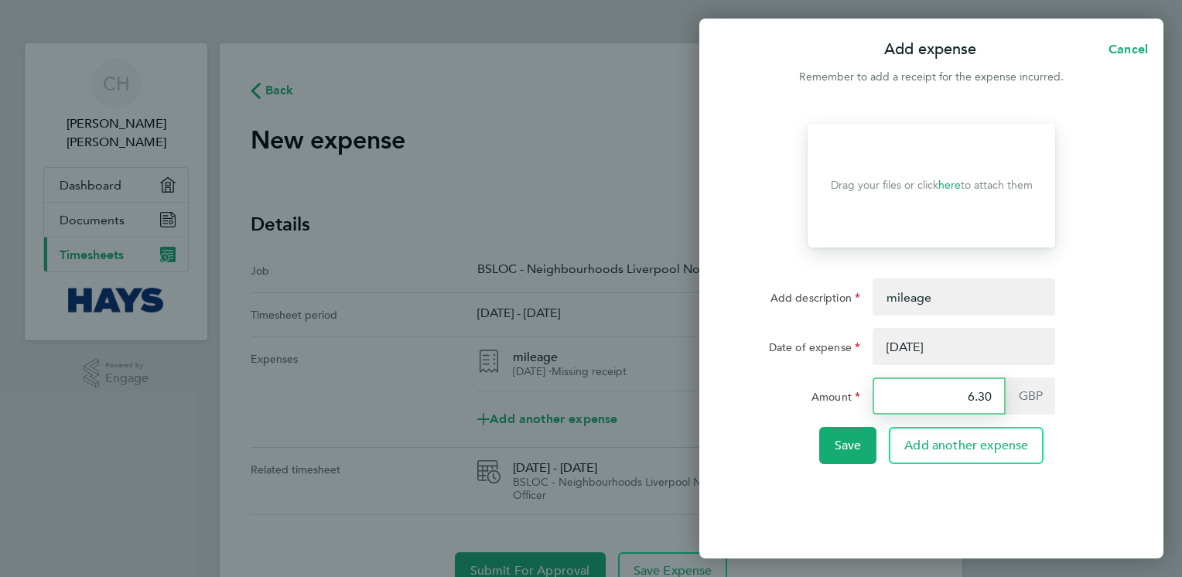
click at [989, 385] on input "6.30" at bounding box center [938, 395] width 133 height 37
type input "6"
type input "3.15"
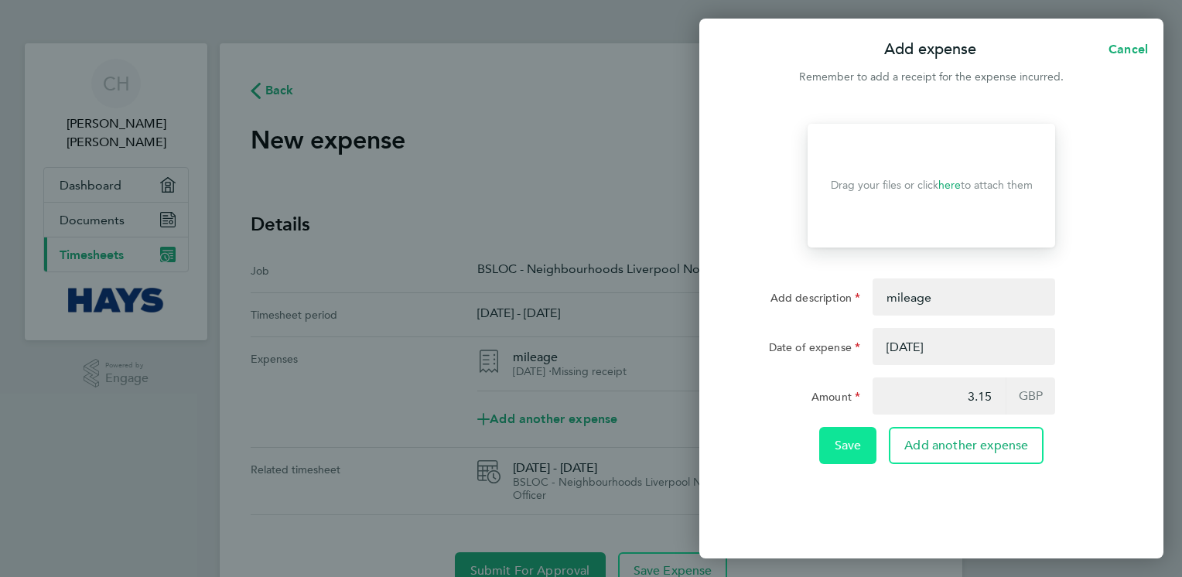
click at [855, 441] on span "Save" at bounding box center [847, 445] width 27 height 15
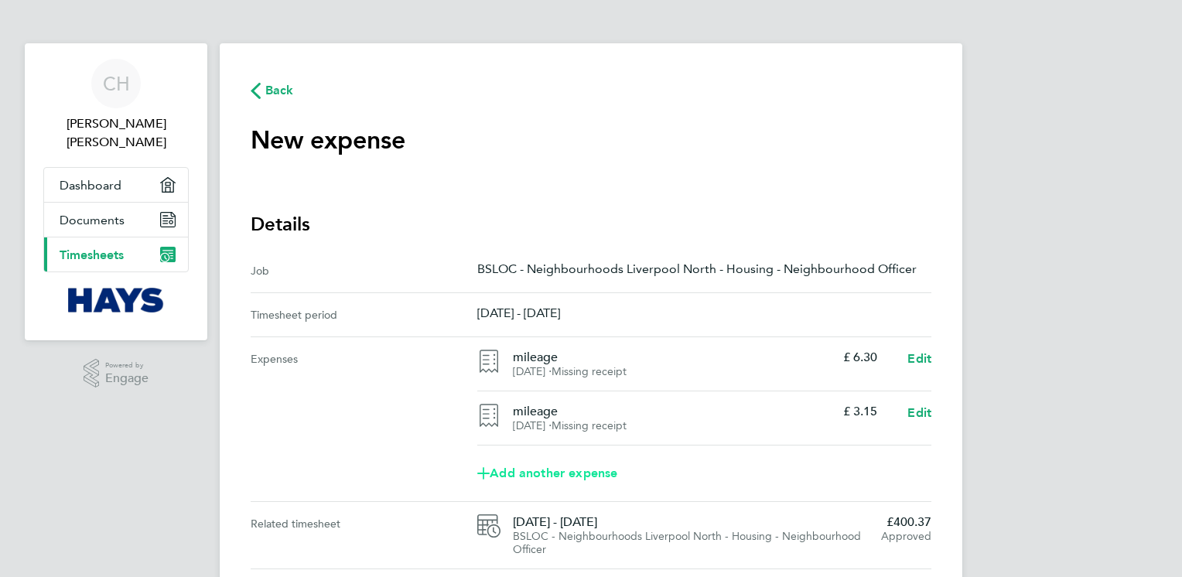
click at [600, 472] on span "Add another expense" at bounding box center [547, 473] width 140 height 12
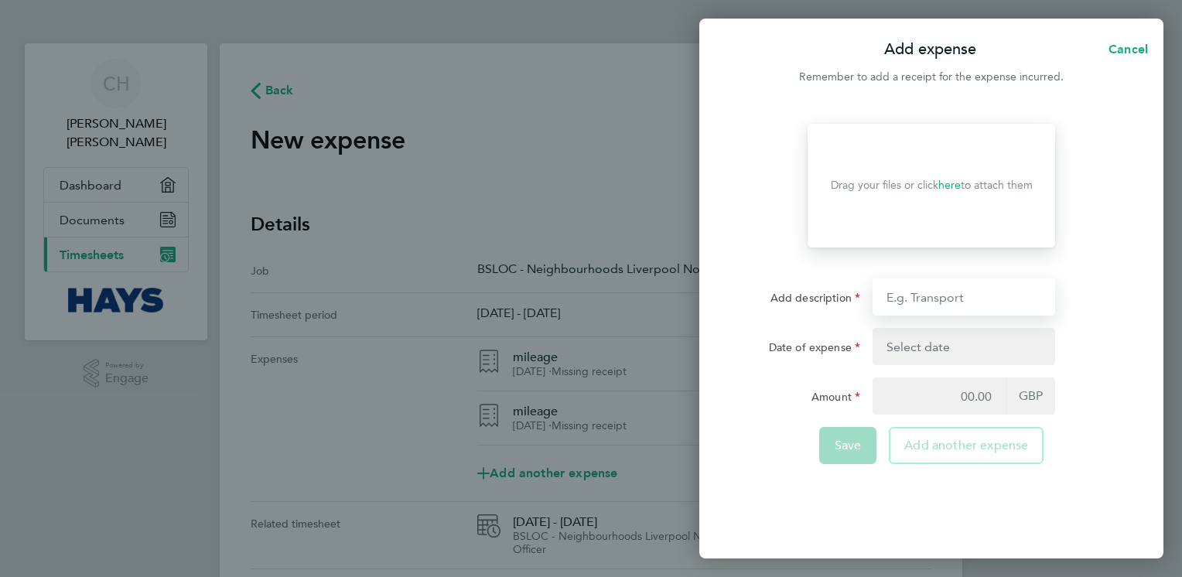
click at [931, 293] on input "Add description" at bounding box center [963, 296] width 183 height 37
type input "mileage"
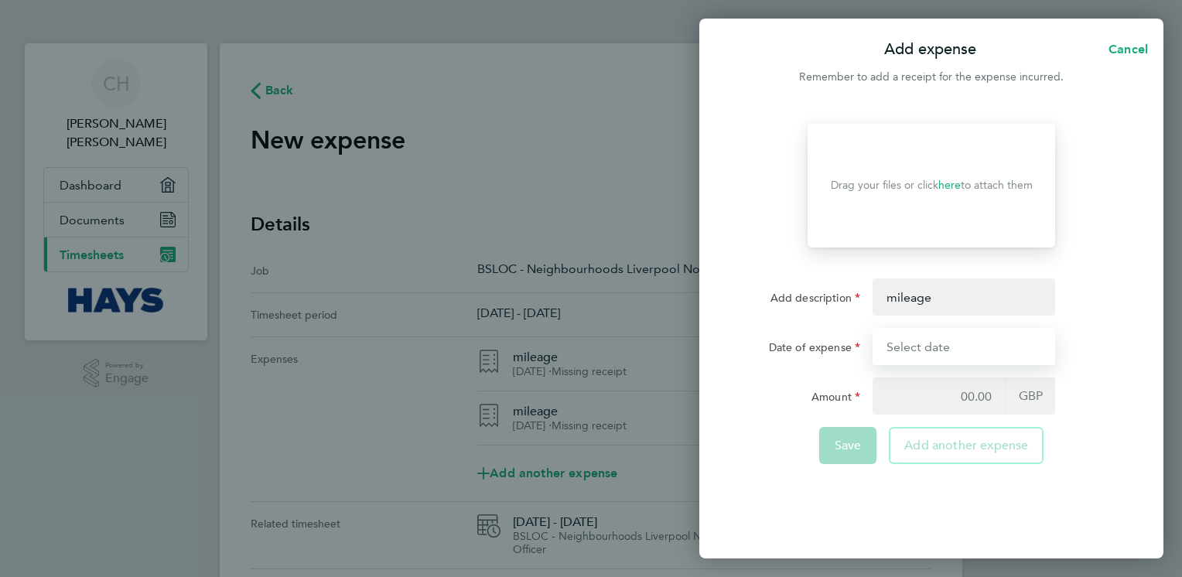
type input "[DATE]"
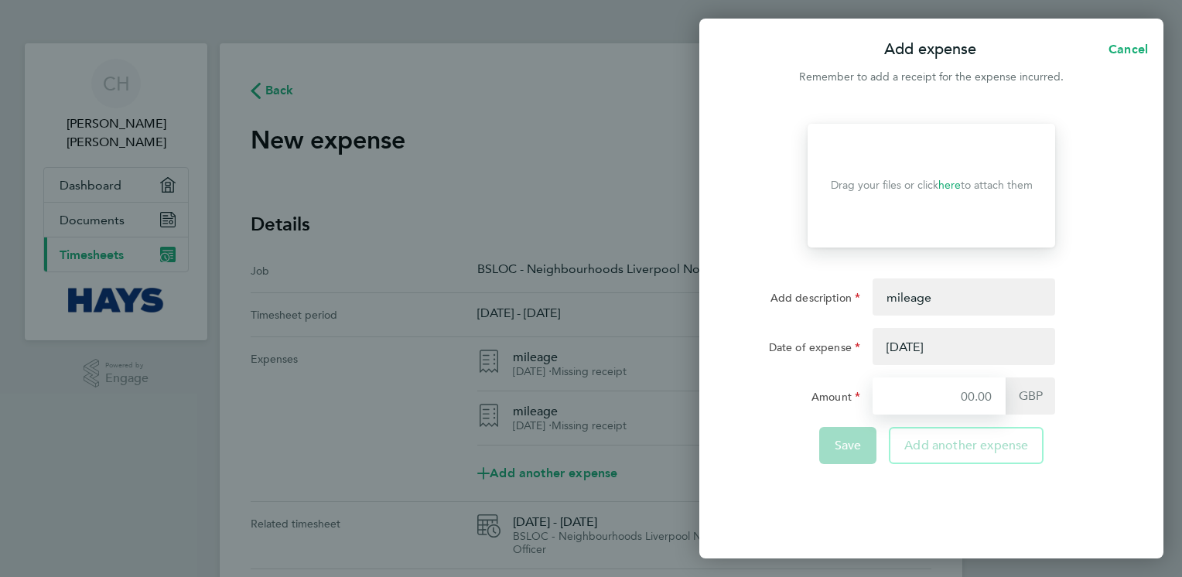
type input "3.15"
click at [933, 346] on button "button" at bounding box center [963, 346] width 183 height 37
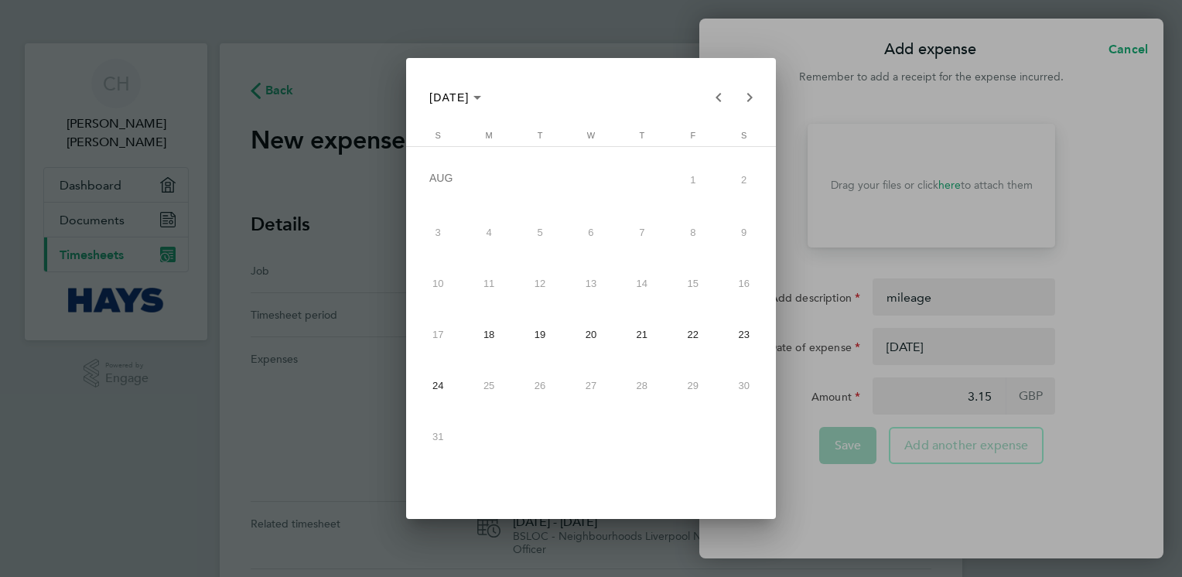
click at [686, 336] on span "22" at bounding box center [693, 335] width 46 height 46
type input "[DATE]"
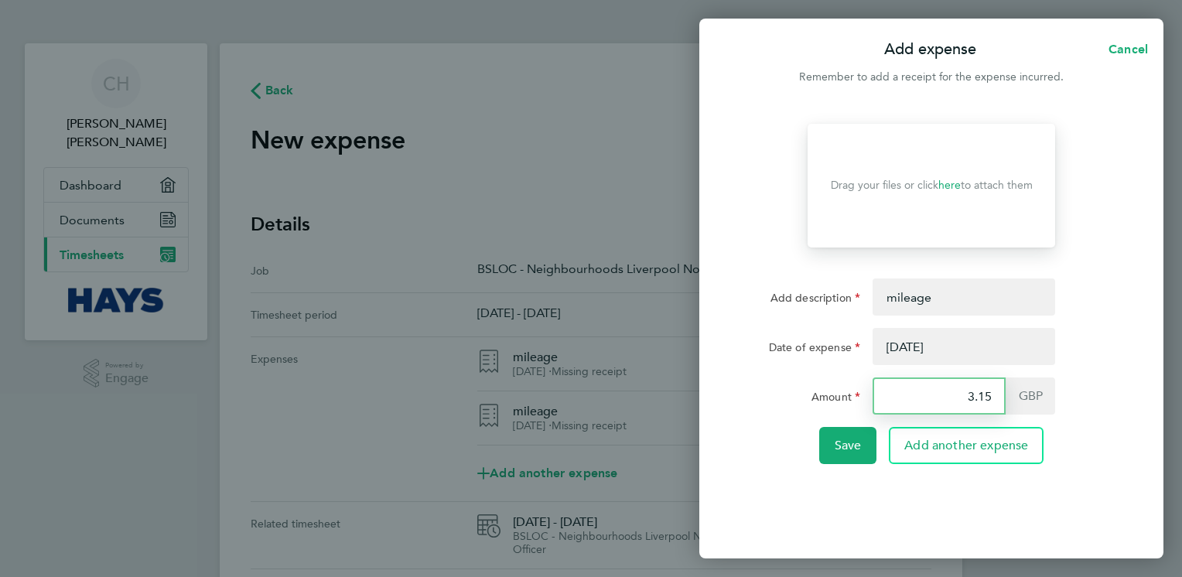
click at [989, 397] on input "3.15" at bounding box center [938, 395] width 133 height 37
type input "3"
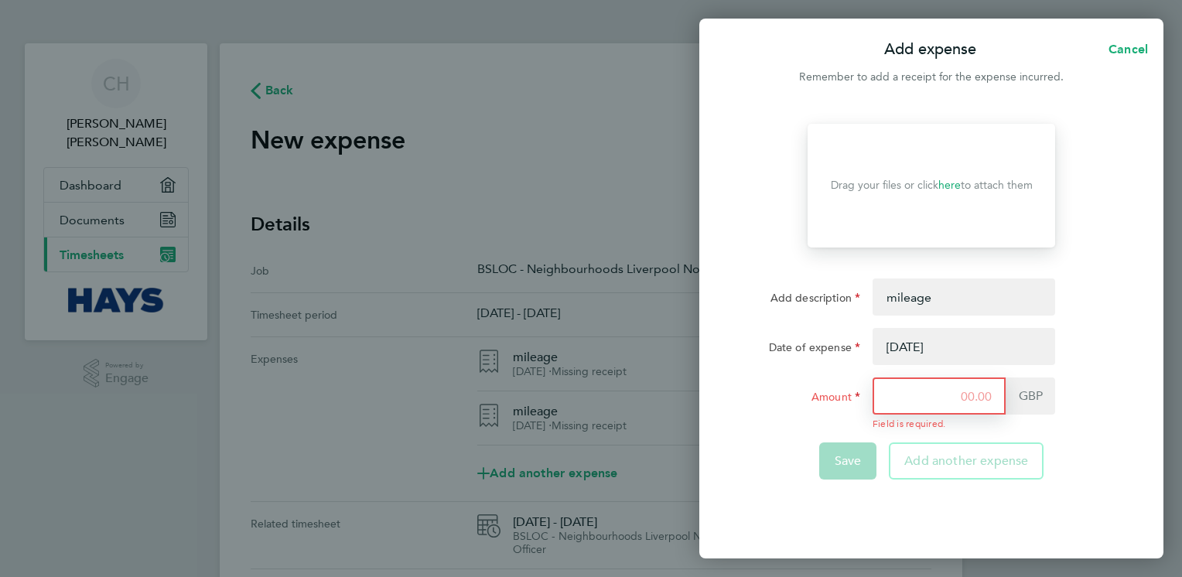
type input "7"
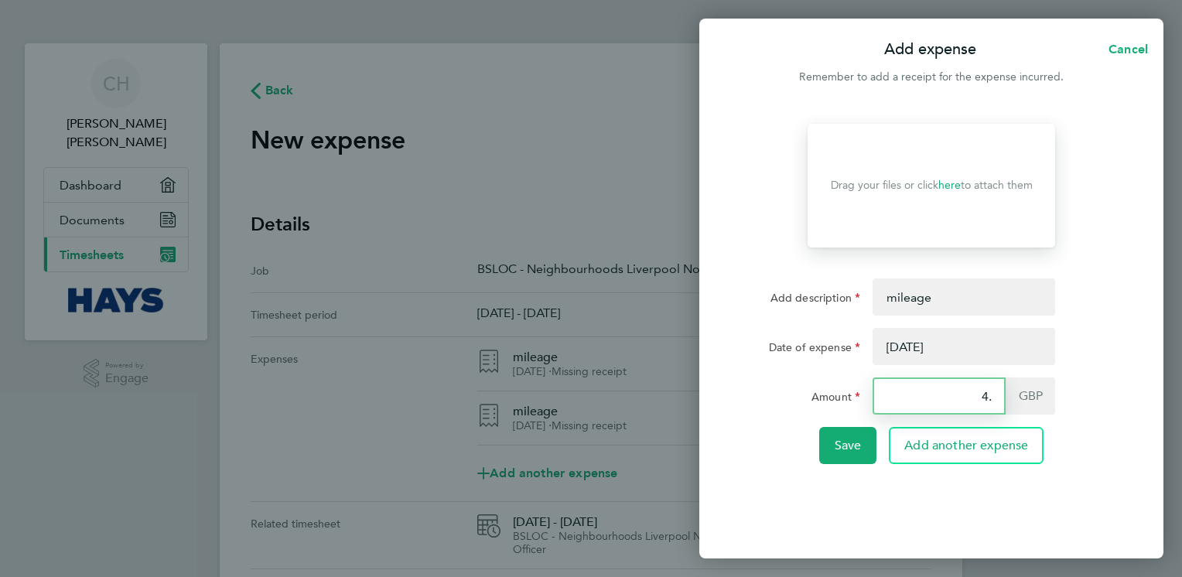
type input "4"
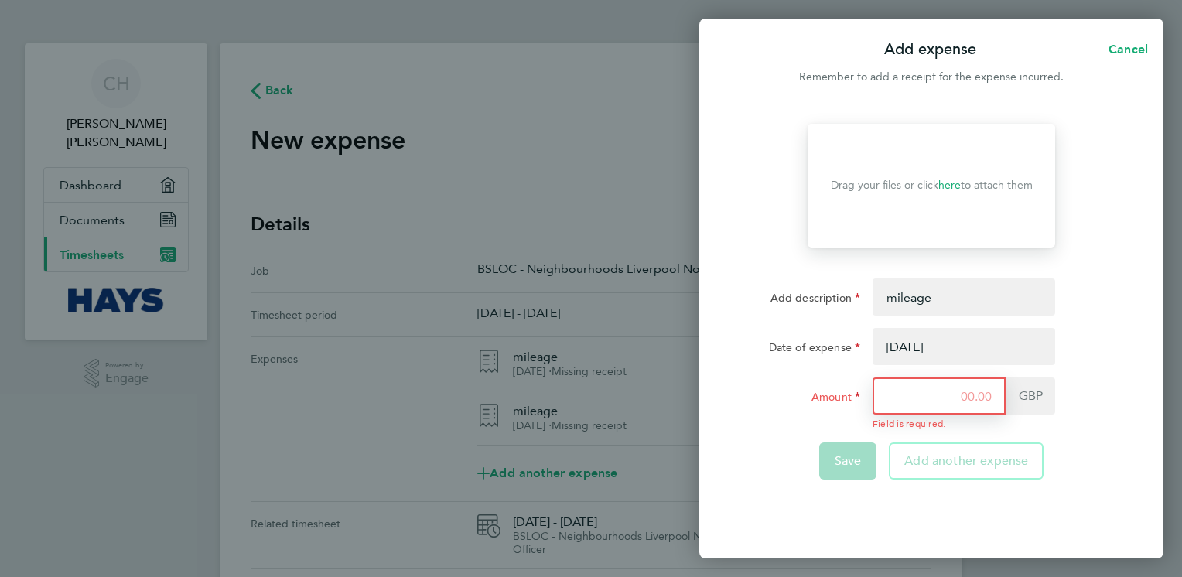
type input "8"
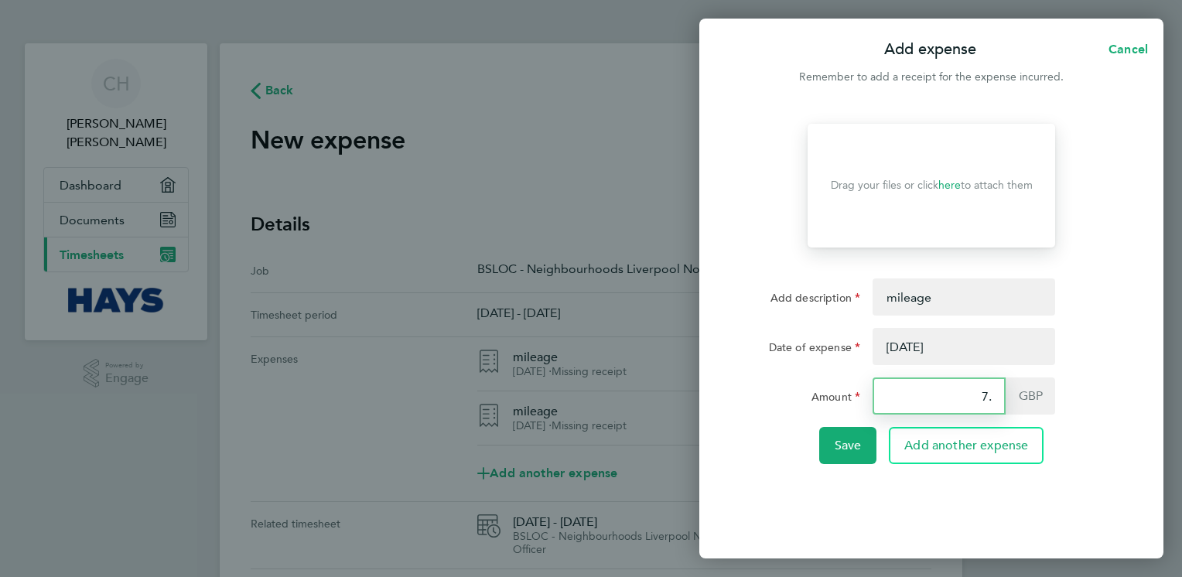
type input "7"
type input "6.75"
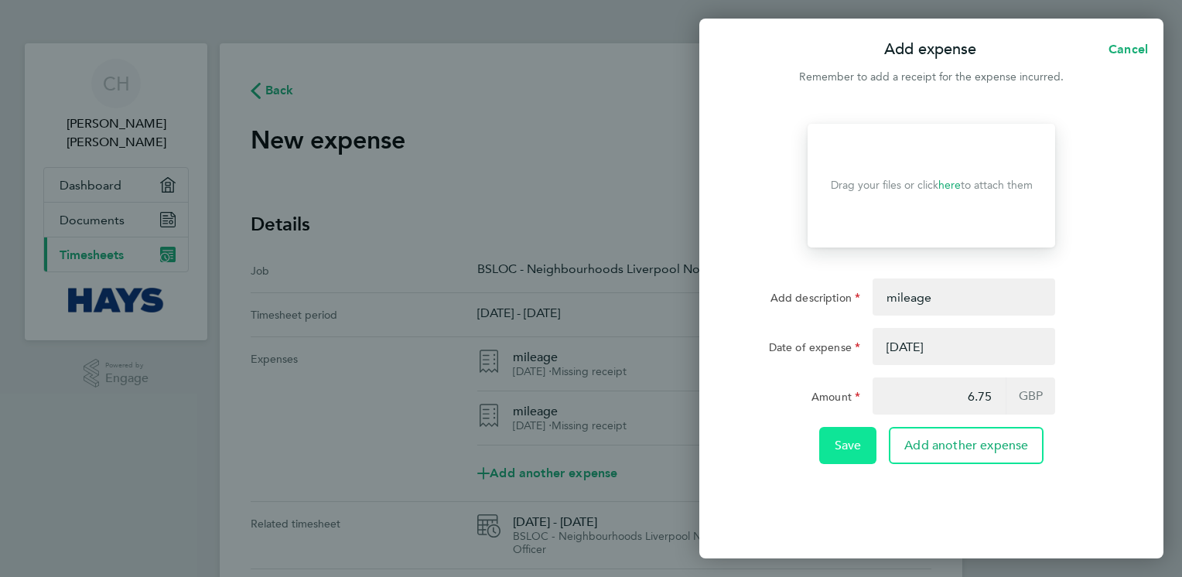
click at [851, 453] on button "Save" at bounding box center [848, 445] width 58 height 37
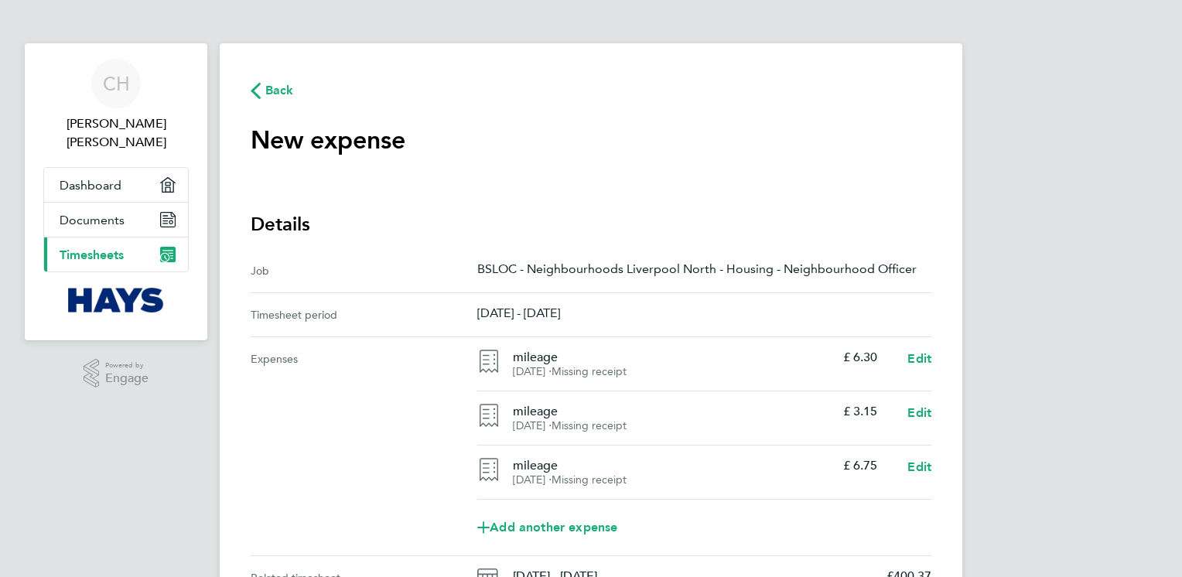
scroll to position [183, 0]
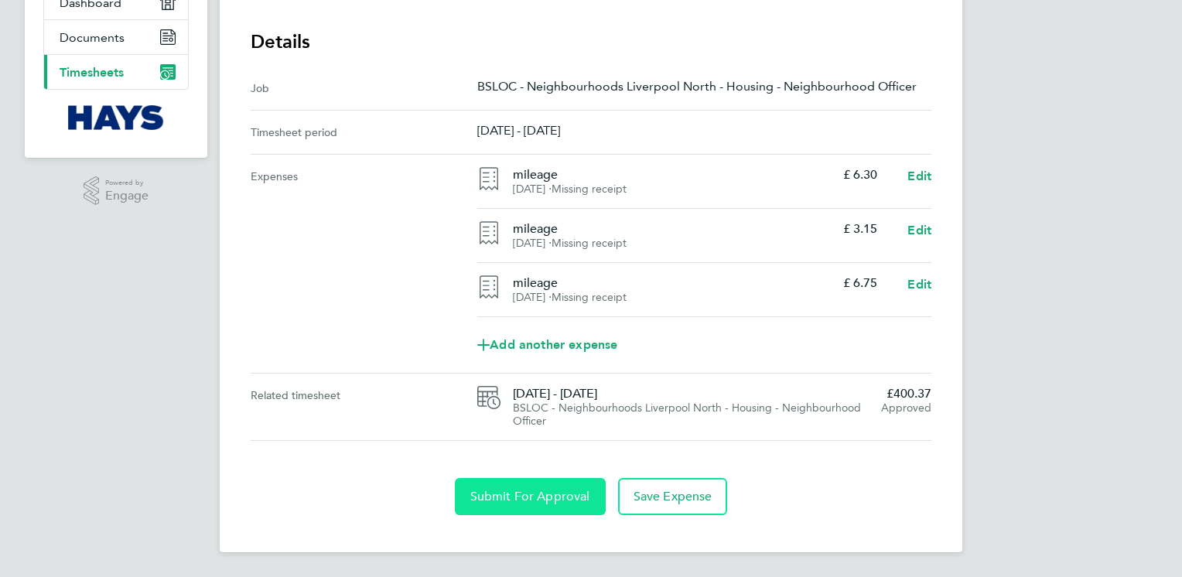
click at [564, 496] on span "Submit For Approval" at bounding box center [530, 496] width 120 height 15
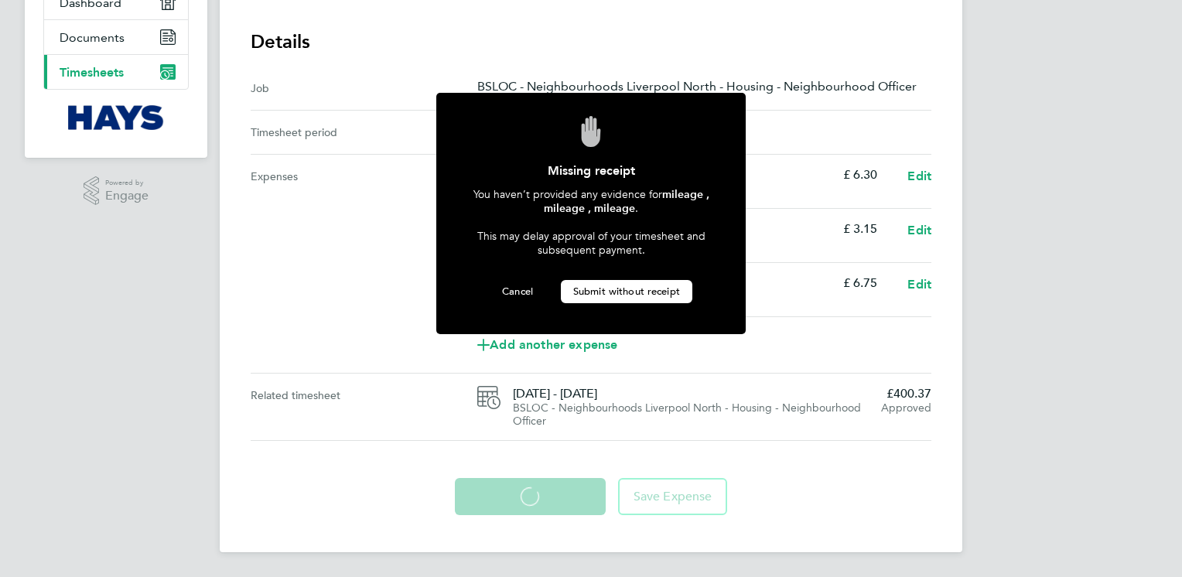
click at [650, 285] on span "Submit without receipt" at bounding box center [626, 291] width 107 height 13
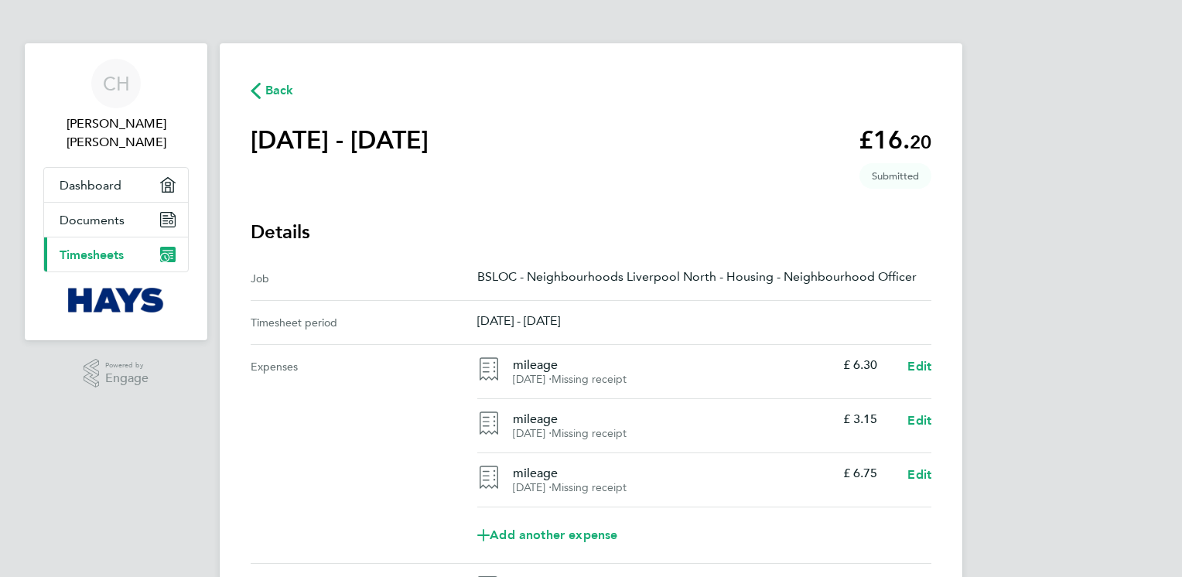
click at [281, 88] on span "Back" at bounding box center [279, 90] width 29 height 19
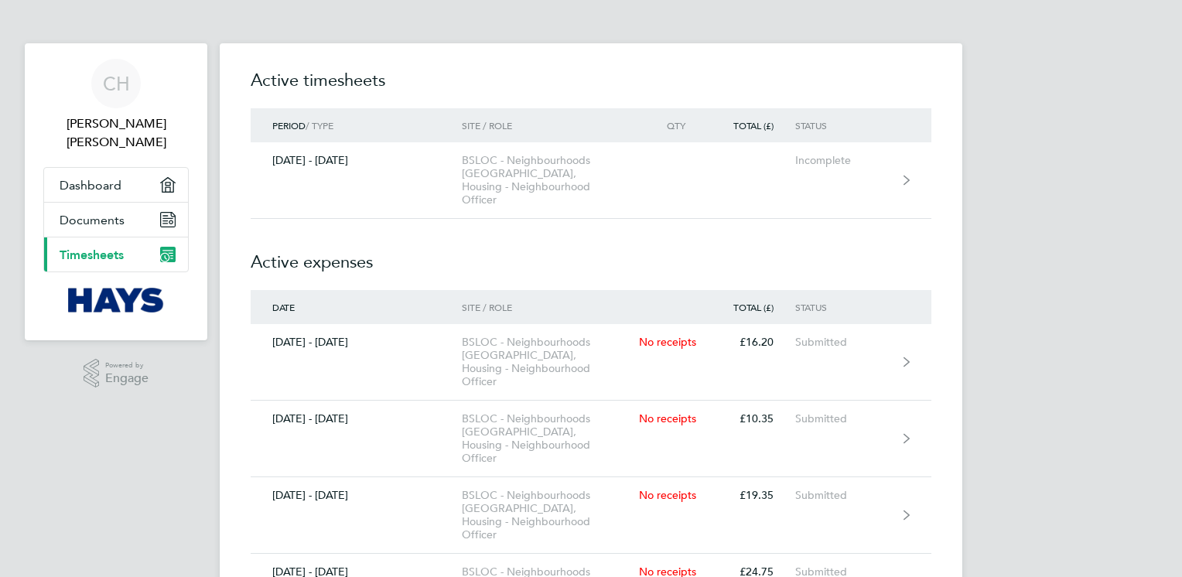
click at [282, 90] on h2 "Active timesheets" at bounding box center [591, 88] width 681 height 40
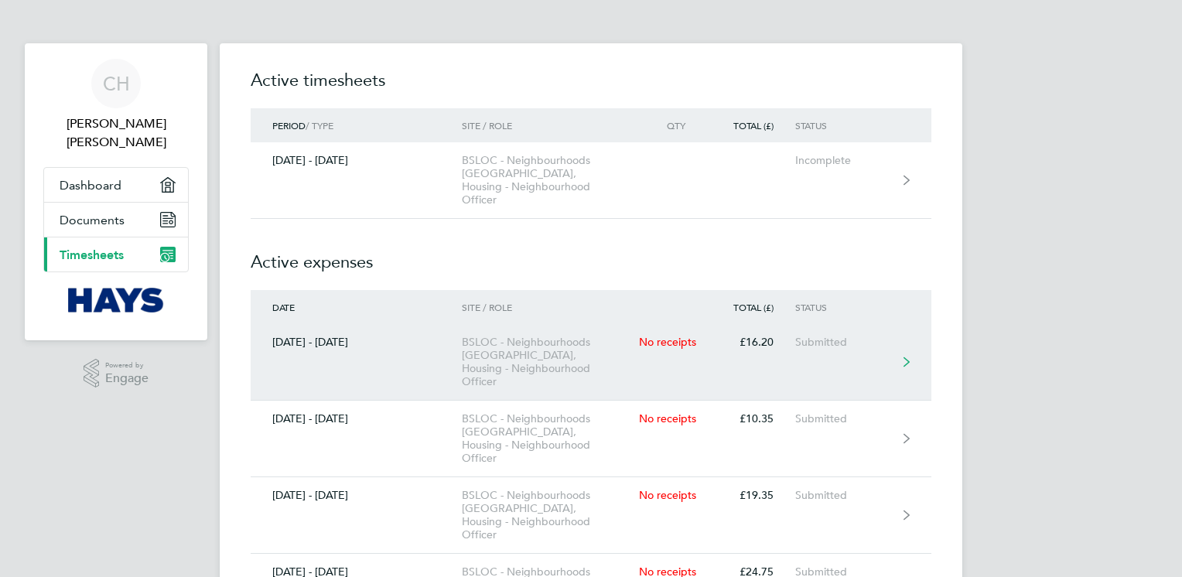
click at [889, 336] on div "Submitted" at bounding box center [842, 342] width 95 height 13
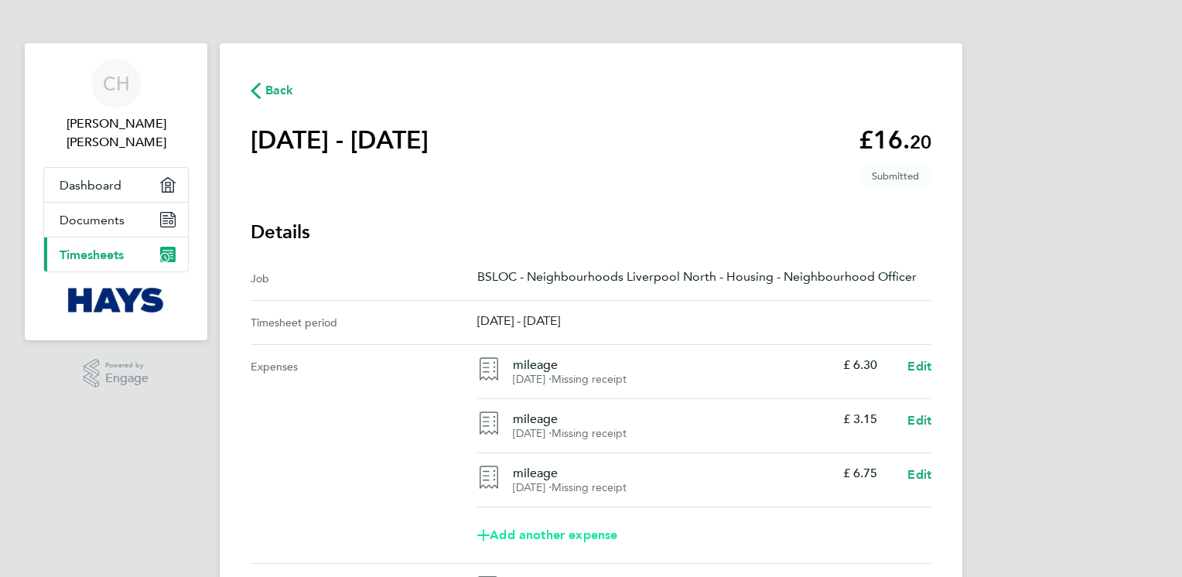
scroll to position [189, 0]
